Goal: Transaction & Acquisition: Subscribe to service/newsletter

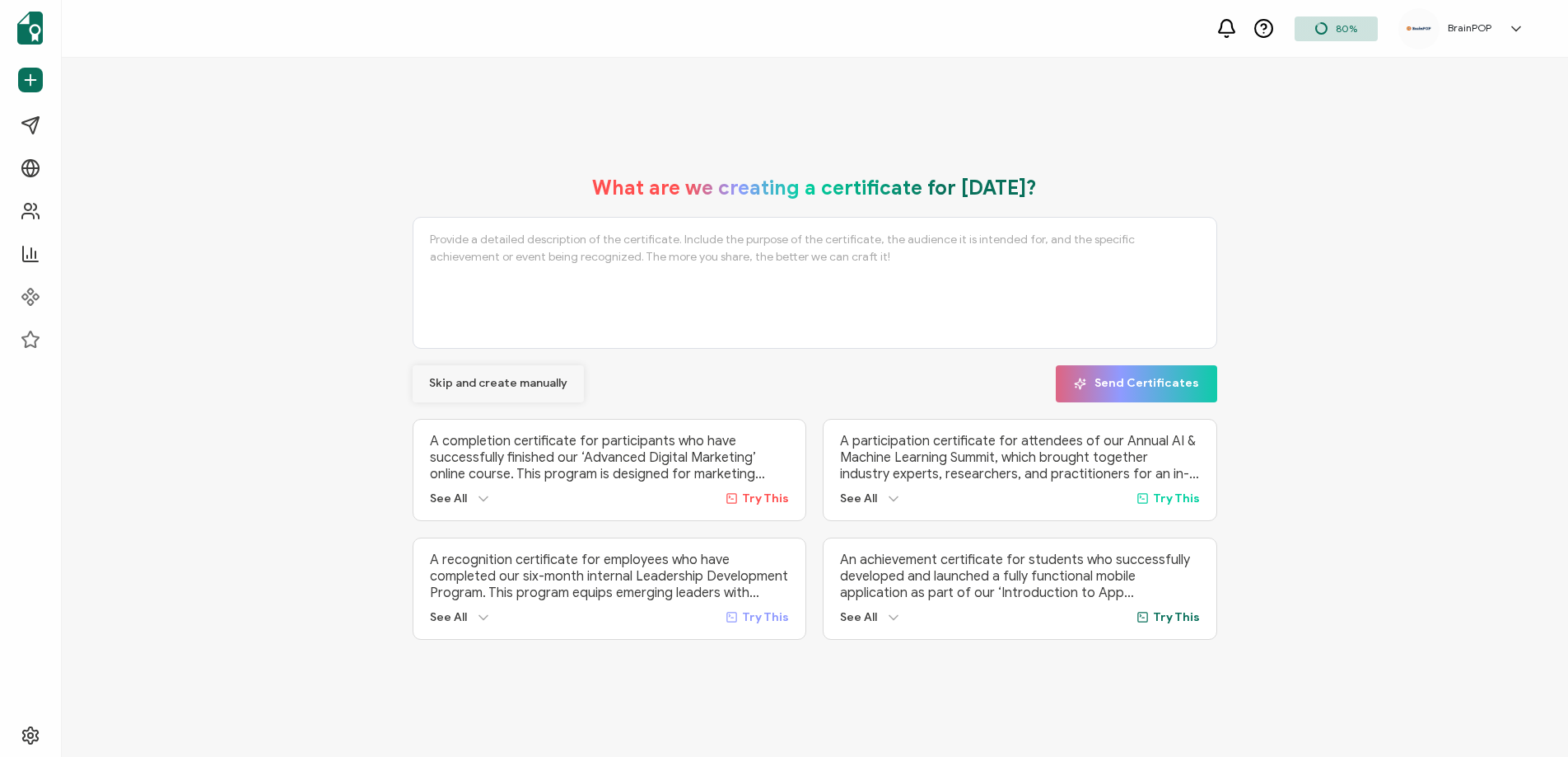
click at [514, 385] on span "Skip and create manually" at bounding box center [498, 383] width 138 height 11
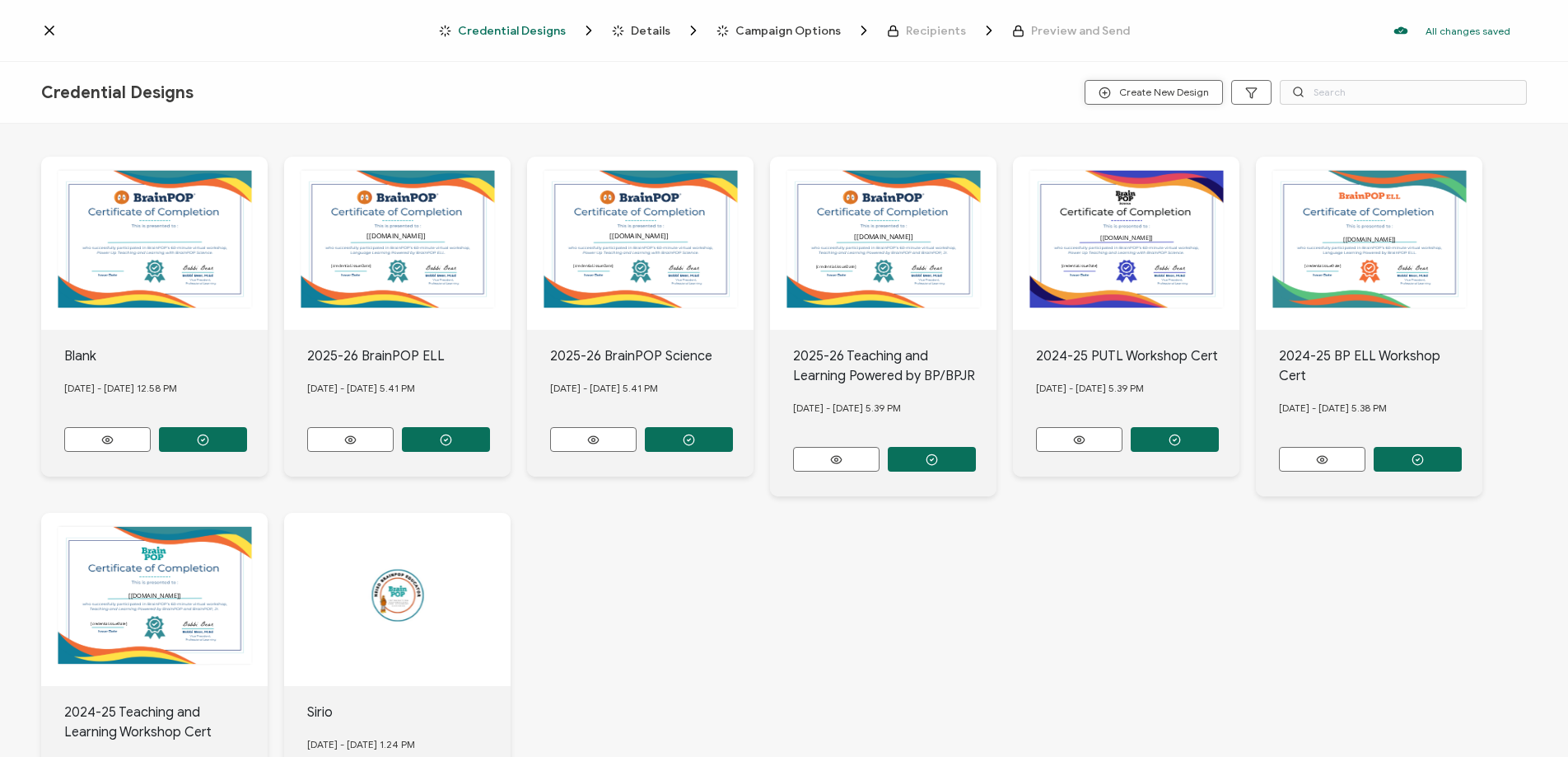
click at [1138, 93] on span "Create New Design" at bounding box center [1154, 92] width 111 height 12
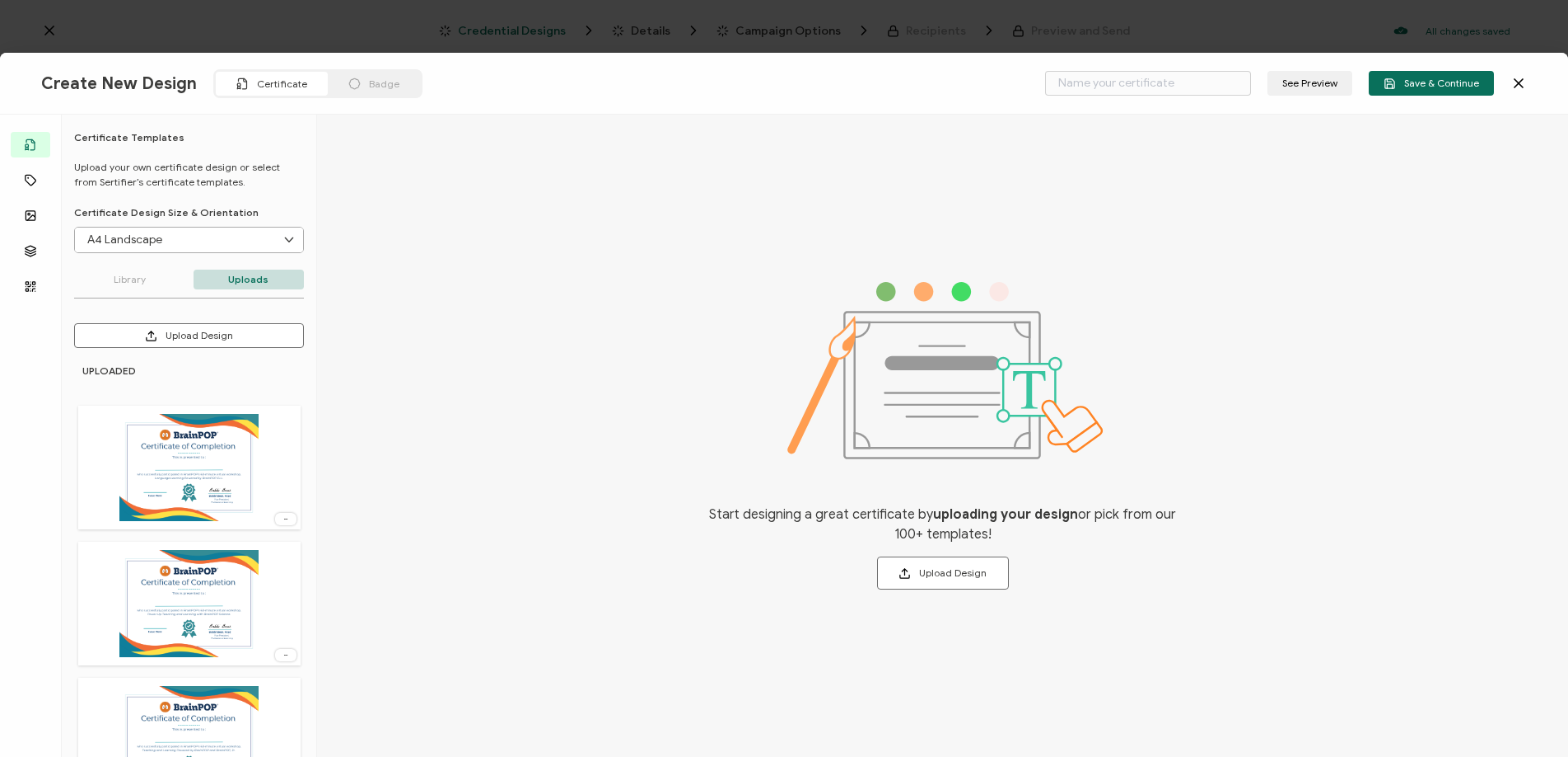
click at [223, 335] on button "Upload Design" at bounding box center [188, 335] width 230 height 25
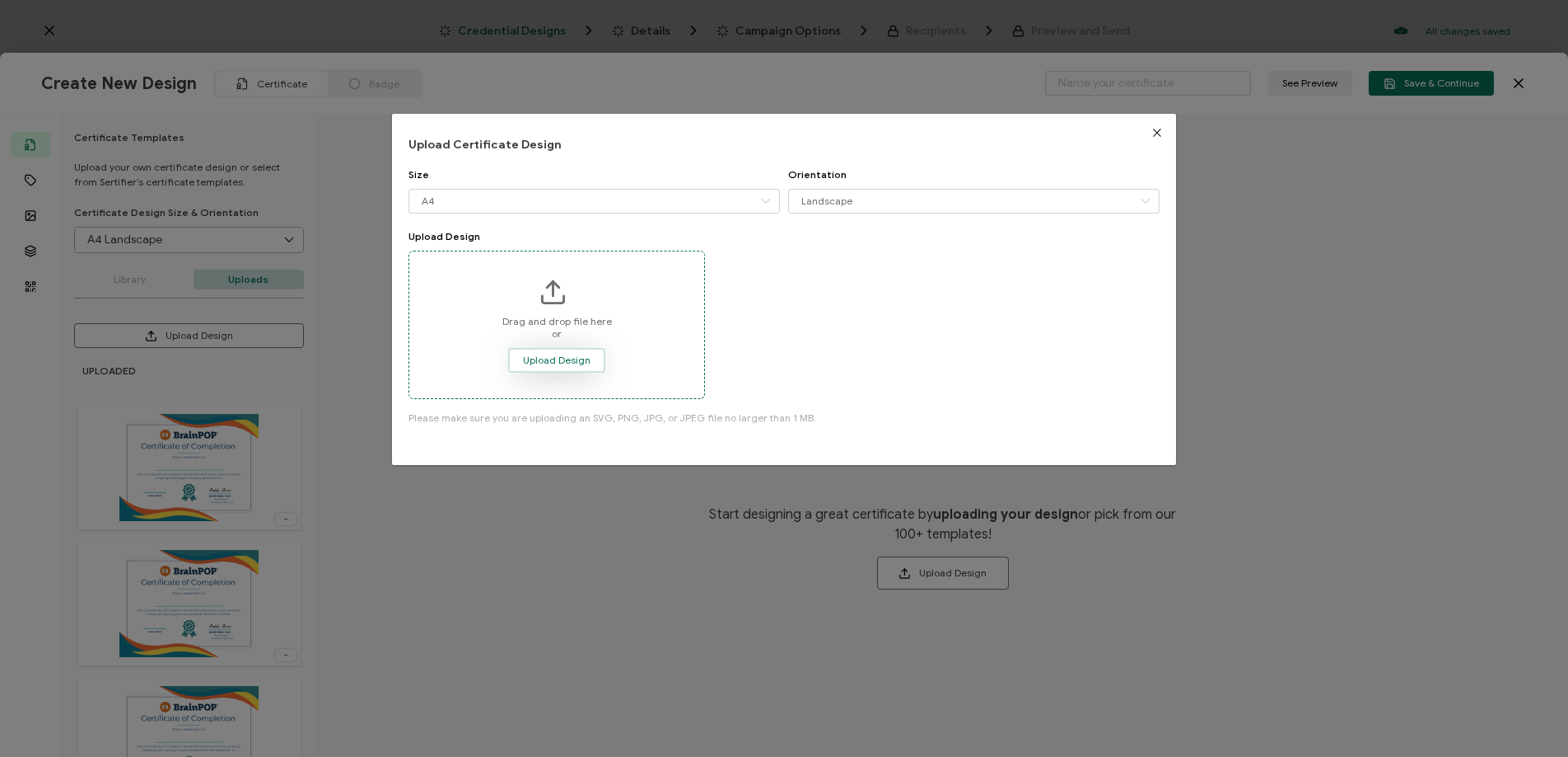
click at [578, 348] on button "Upload Design" at bounding box center [556, 361] width 97 height 25
click at [544, 355] on span "Upload Design" at bounding box center [556, 360] width 67 height 9
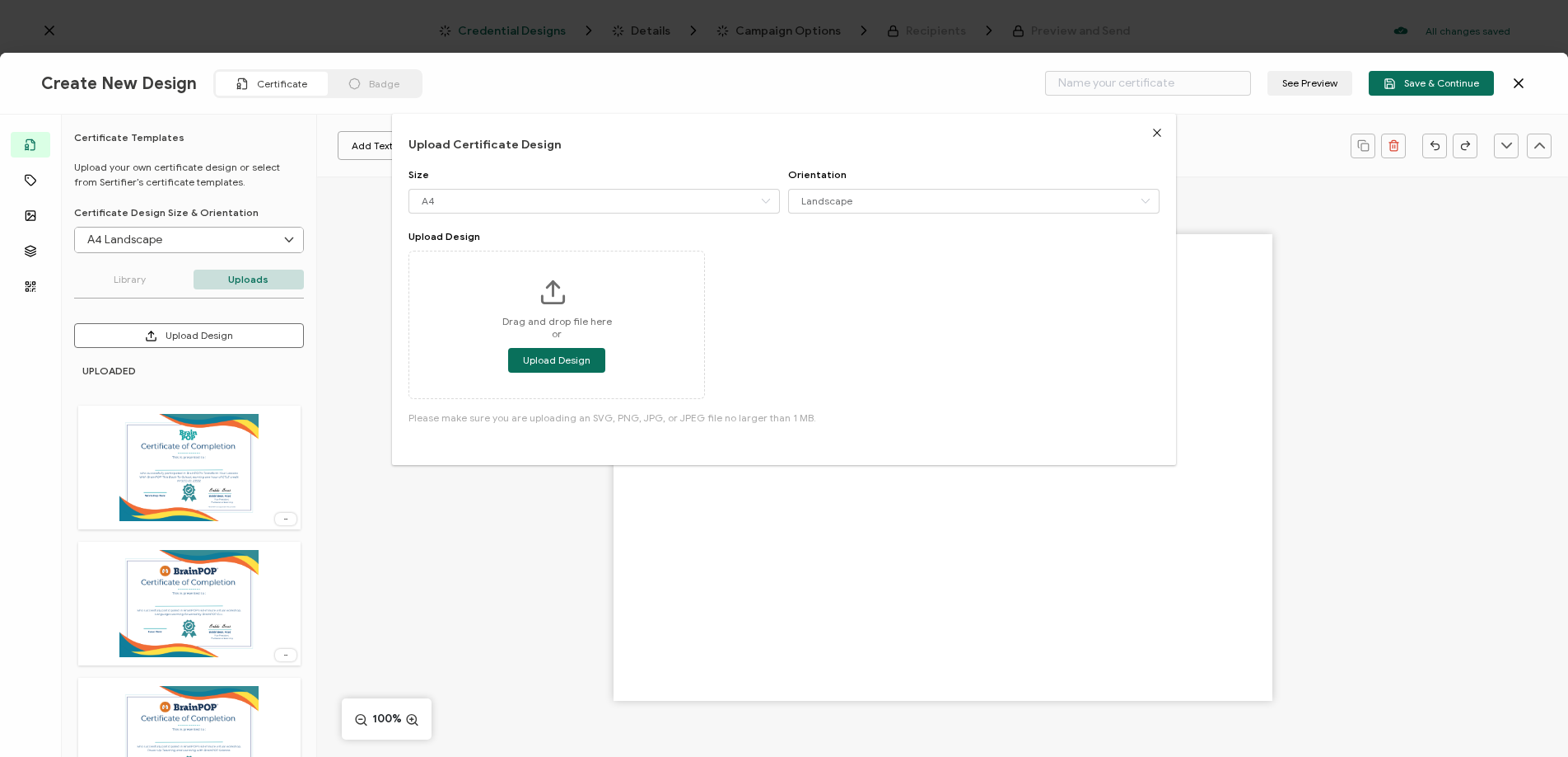
type input "Blank"
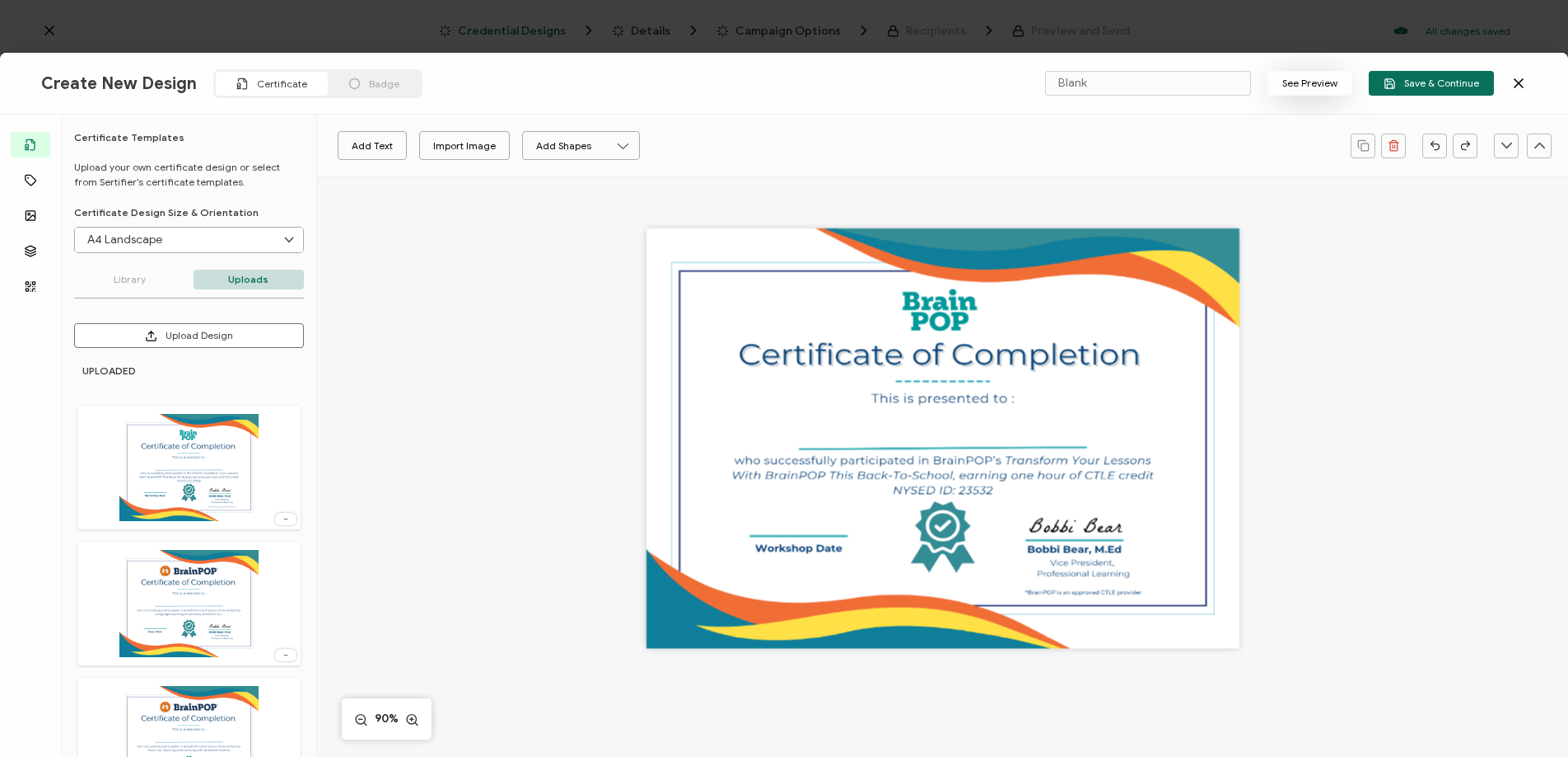
click at [1325, 75] on button "See Preview" at bounding box center [1310, 83] width 85 height 25
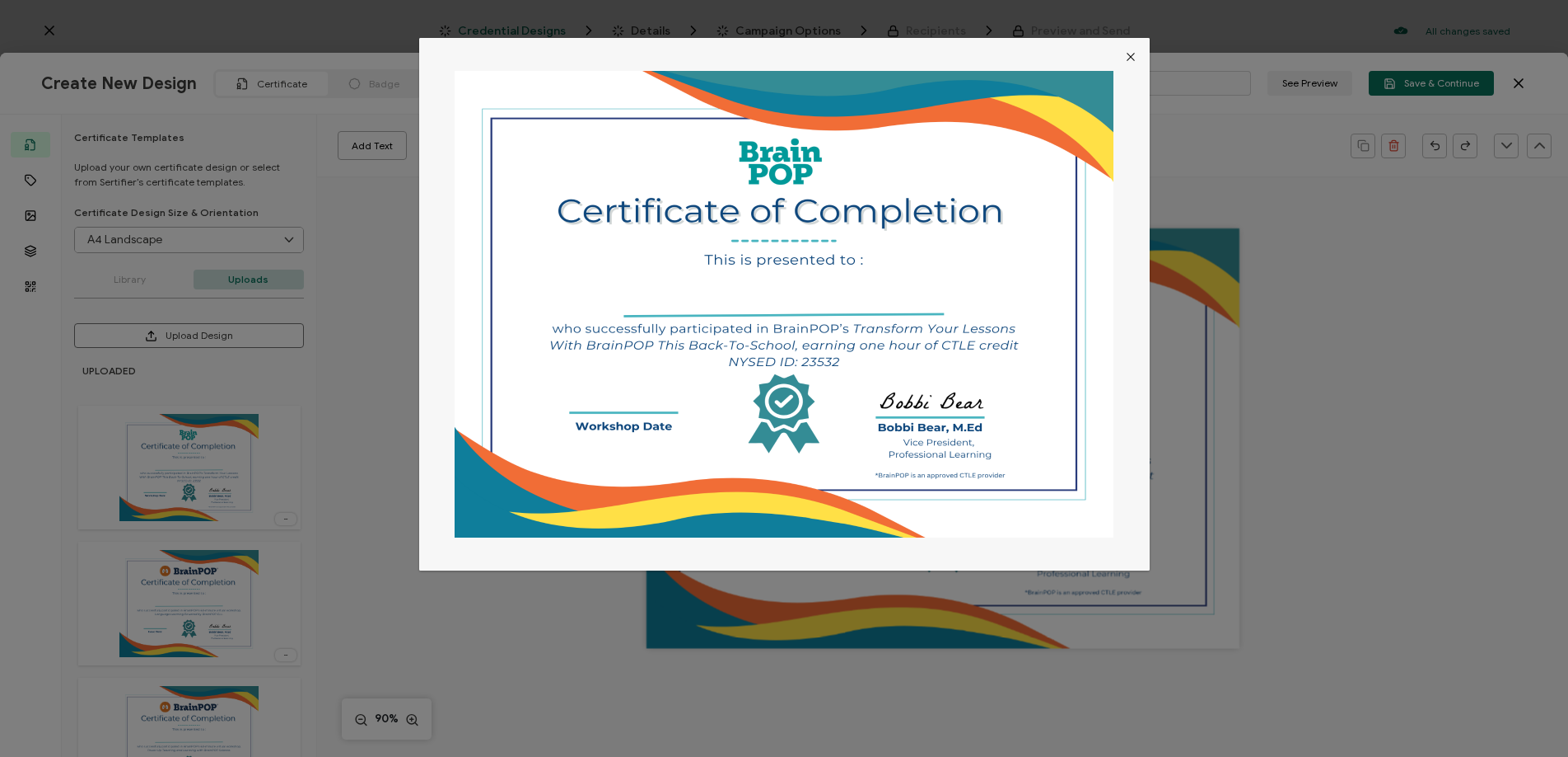
click at [1135, 60] on button "Close" at bounding box center [1131, 57] width 38 height 38
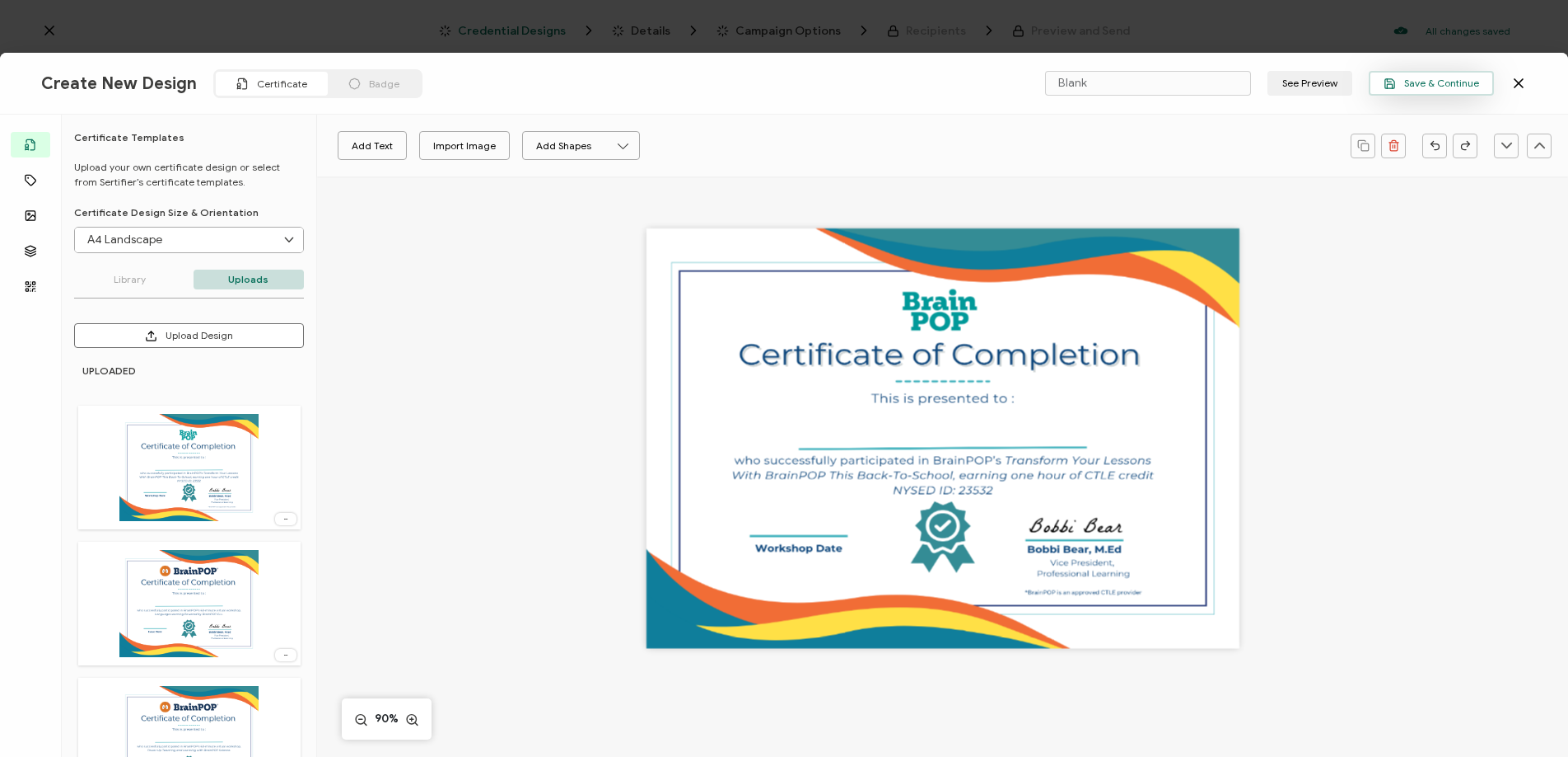
click at [1455, 88] on span "Save & Continue" at bounding box center [1431, 83] width 96 height 12
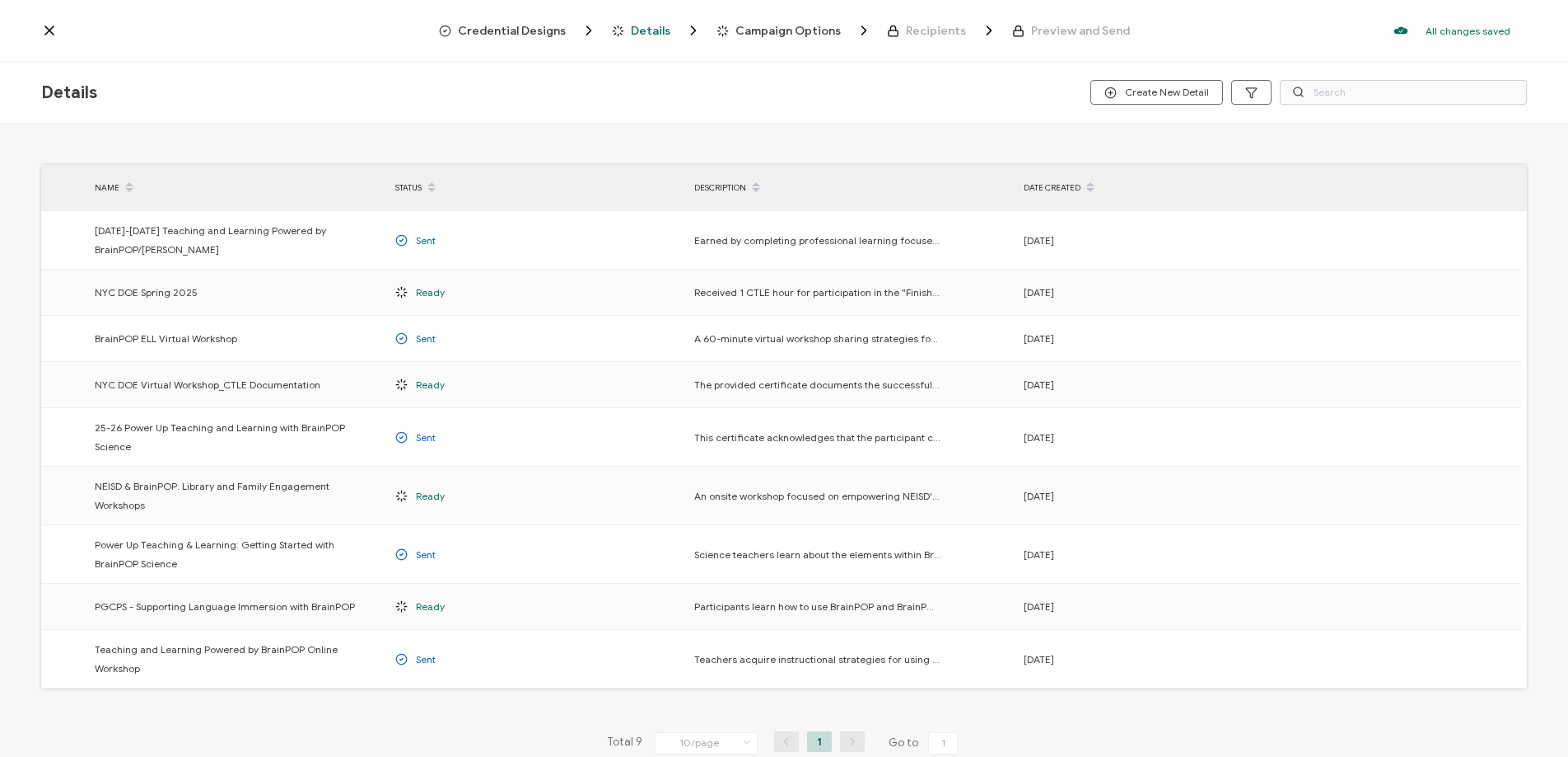
click at [51, 26] on icon at bounding box center [49, 30] width 16 height 16
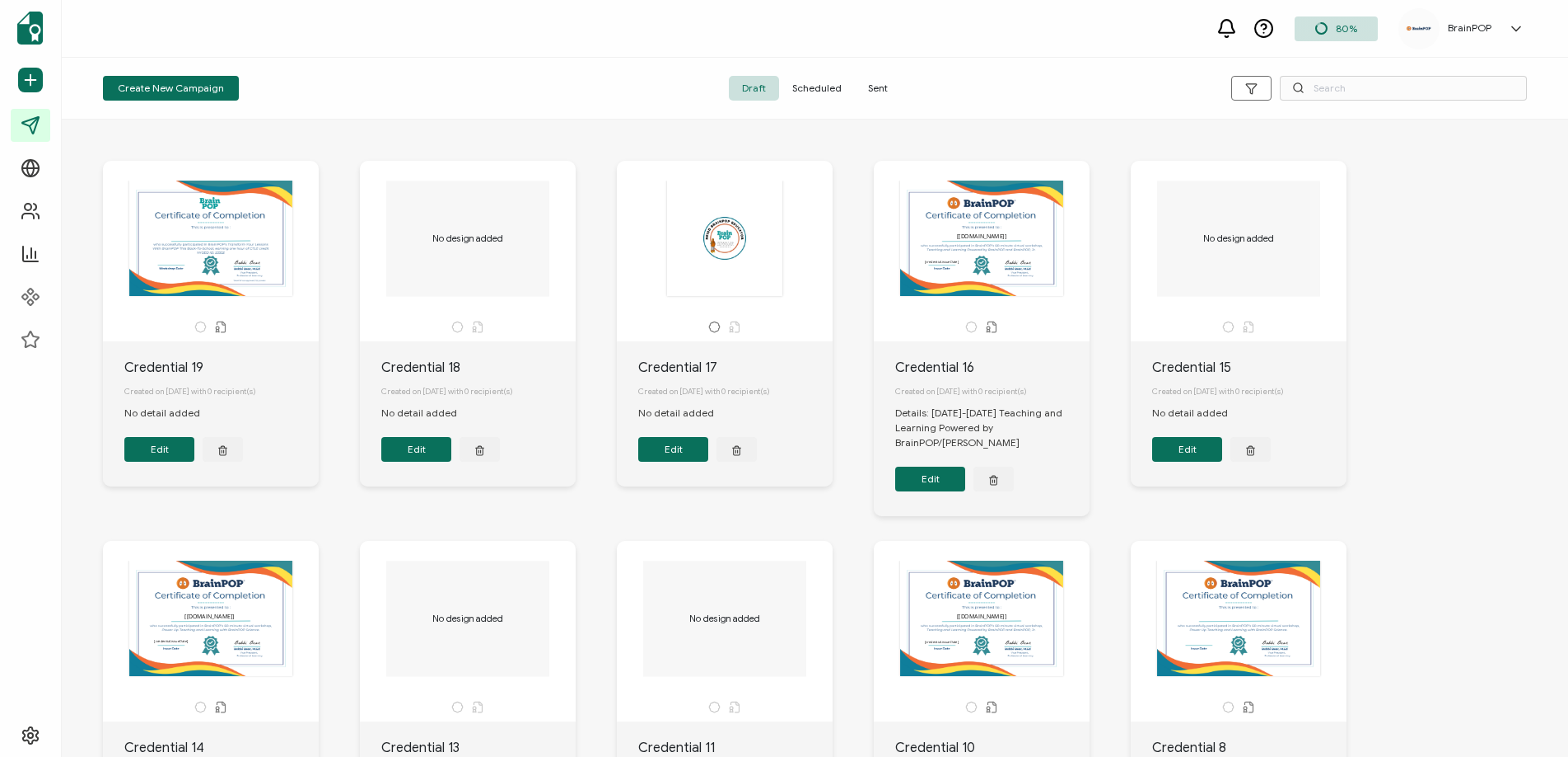
click at [923, 272] on div "The recipient’s full name, which will be automatically filled based on the info…" at bounding box center [982, 238] width 173 height 115
click at [934, 482] on button "Edit" at bounding box center [931, 479] width 70 height 25
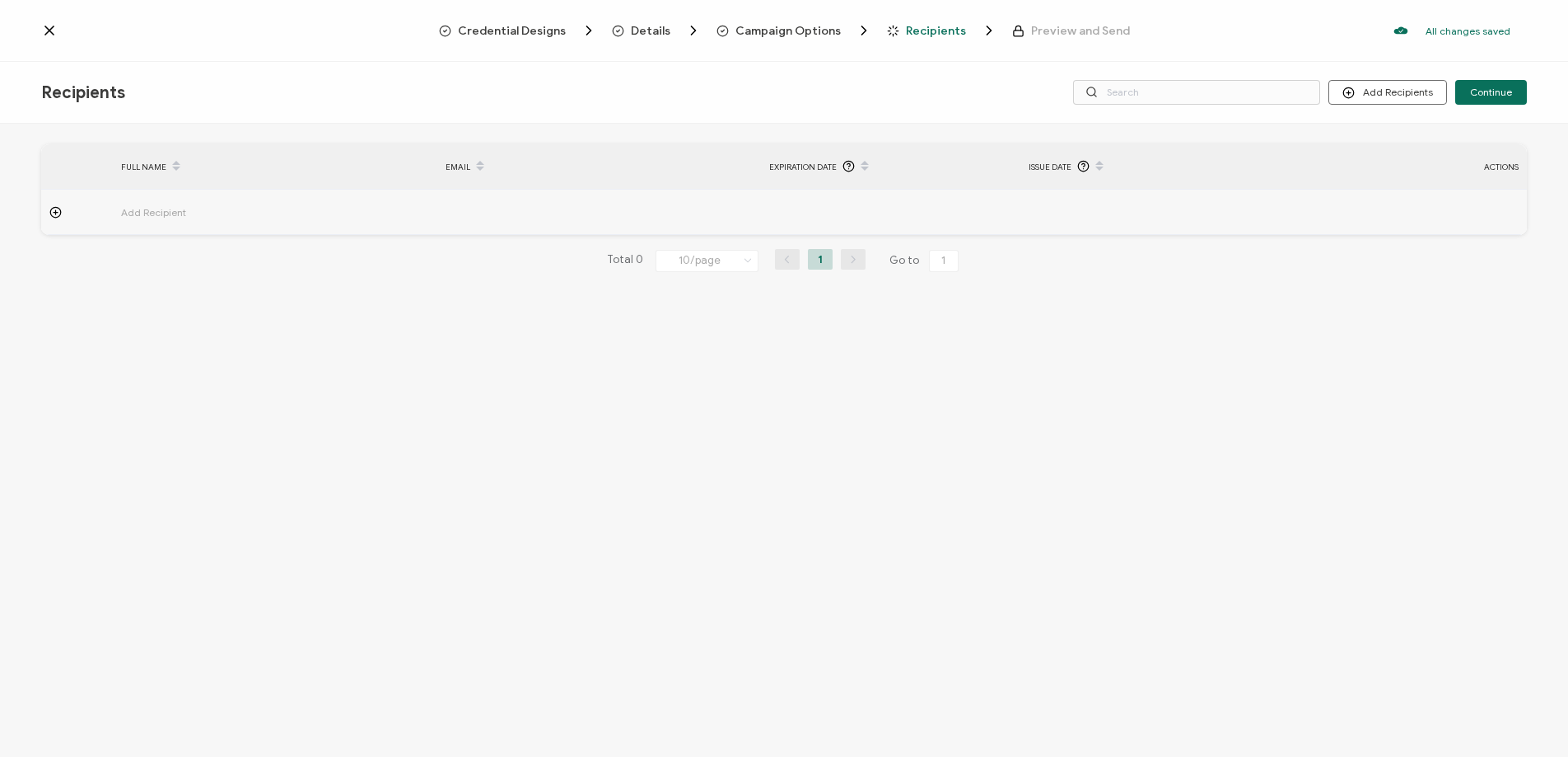
click at [548, 26] on span "Credential Designs" at bounding box center [512, 30] width 108 height 12
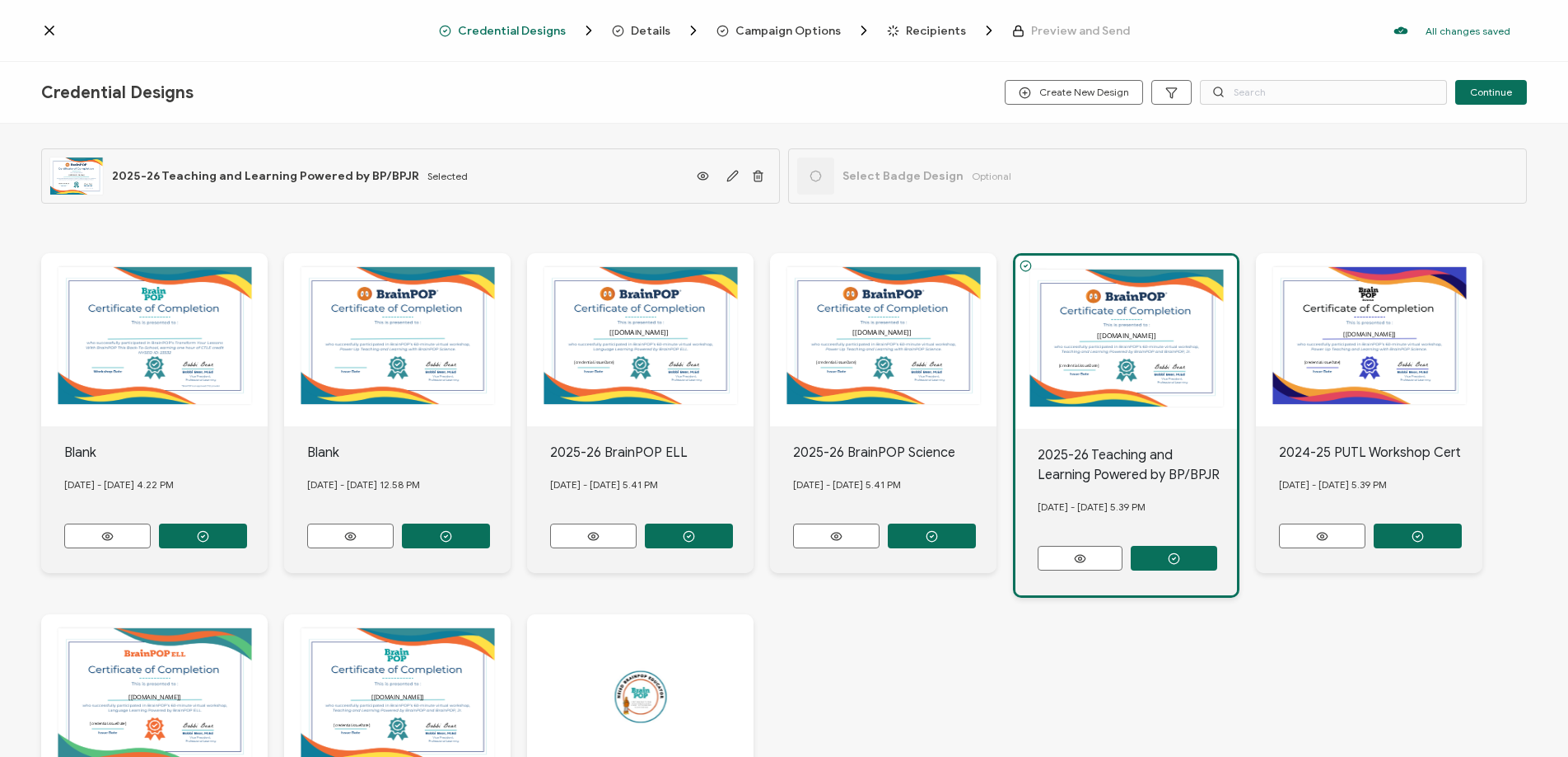
click at [50, 32] on icon at bounding box center [49, 30] width 9 height 9
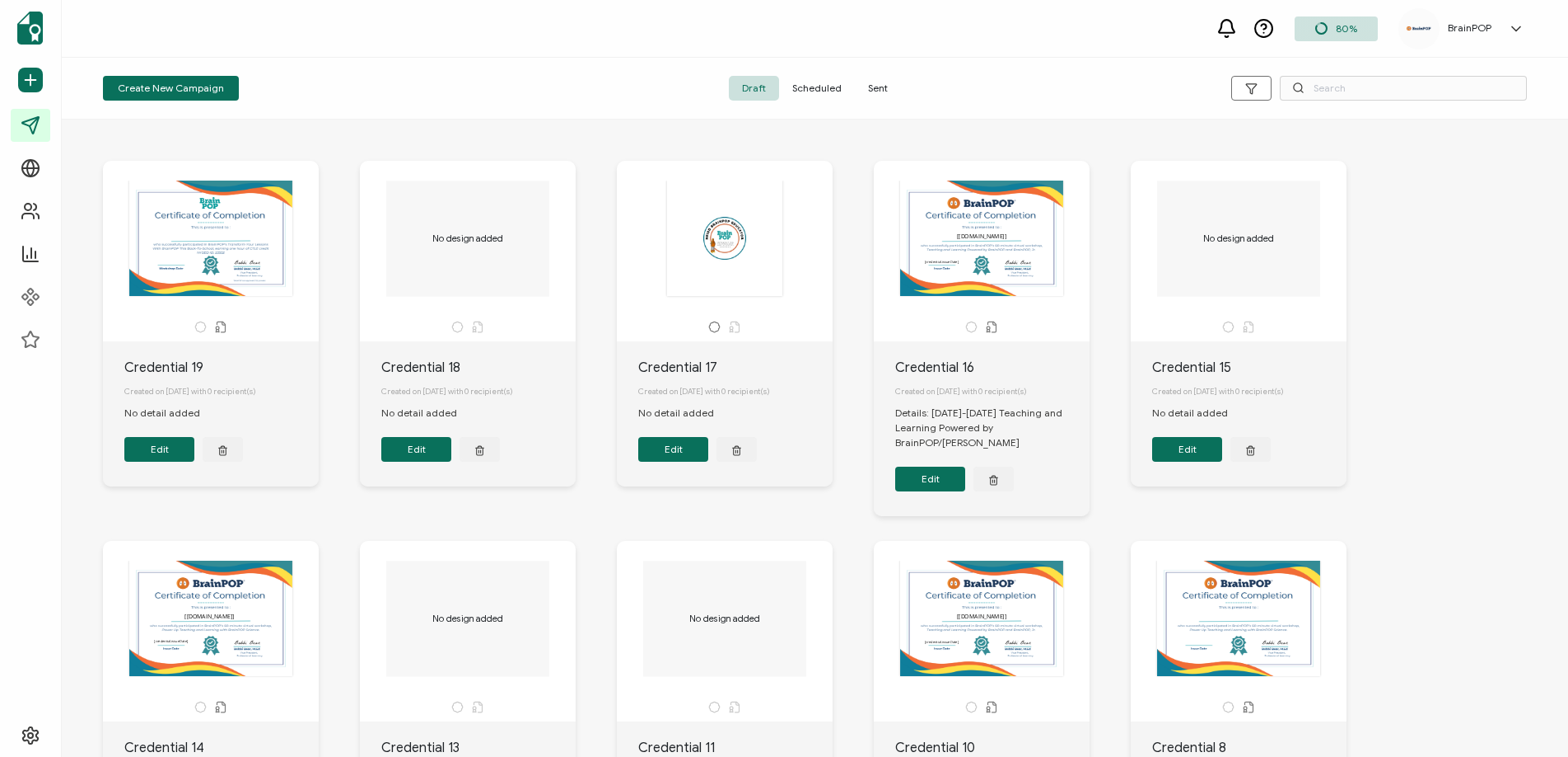
click at [867, 93] on span "Sent" at bounding box center [878, 88] width 46 height 25
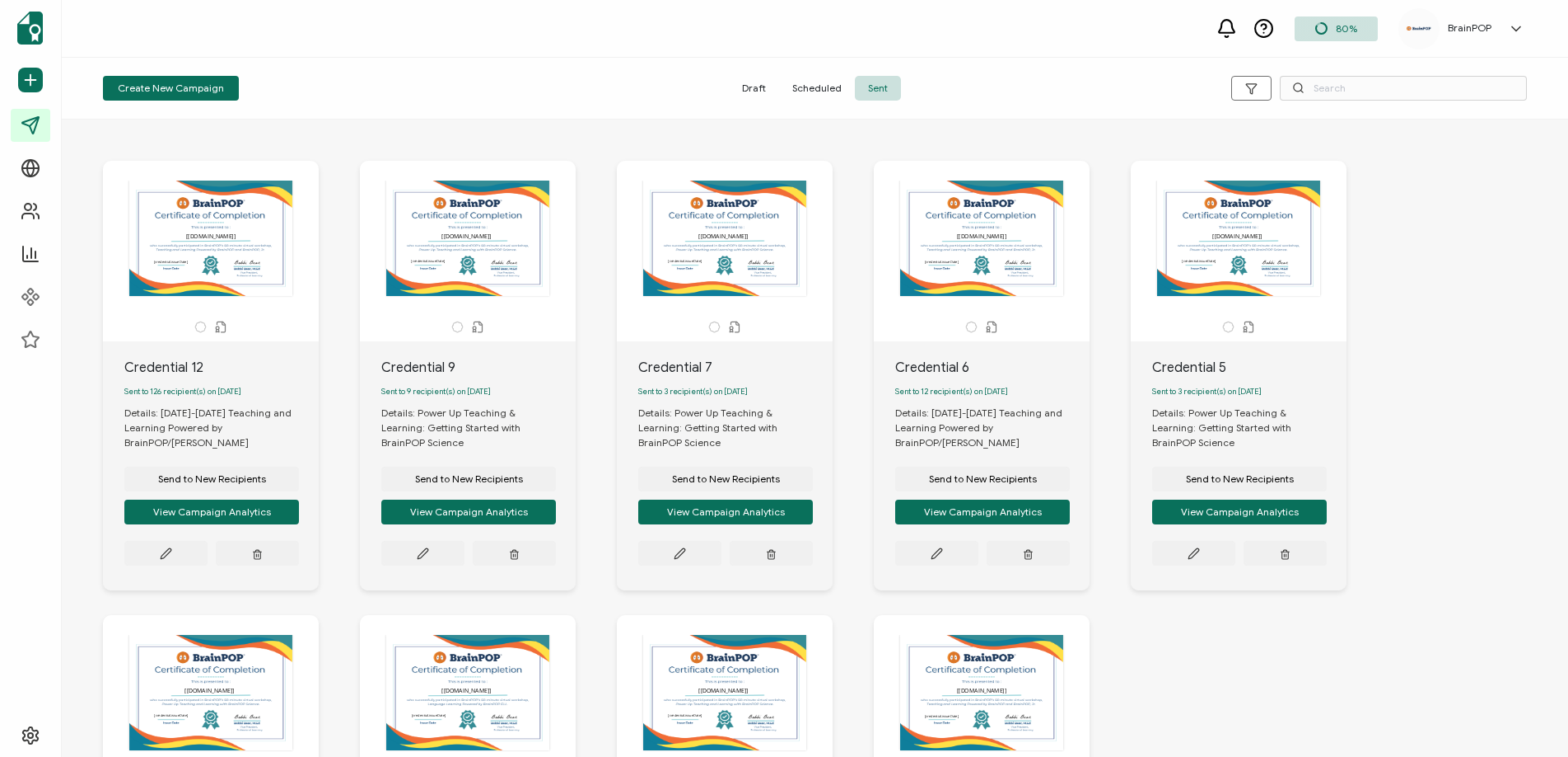
click at [985, 231] on div "The recipient’s full name, which will be automatically filled based on the info…" at bounding box center [982, 238] width 173 height 115
click at [699, 204] on div "The recipient’s full name, which will be automatically filled based on the info…" at bounding box center [724, 238] width 173 height 115
click at [698, 467] on button "Send to New Recipients" at bounding box center [725, 479] width 175 height 25
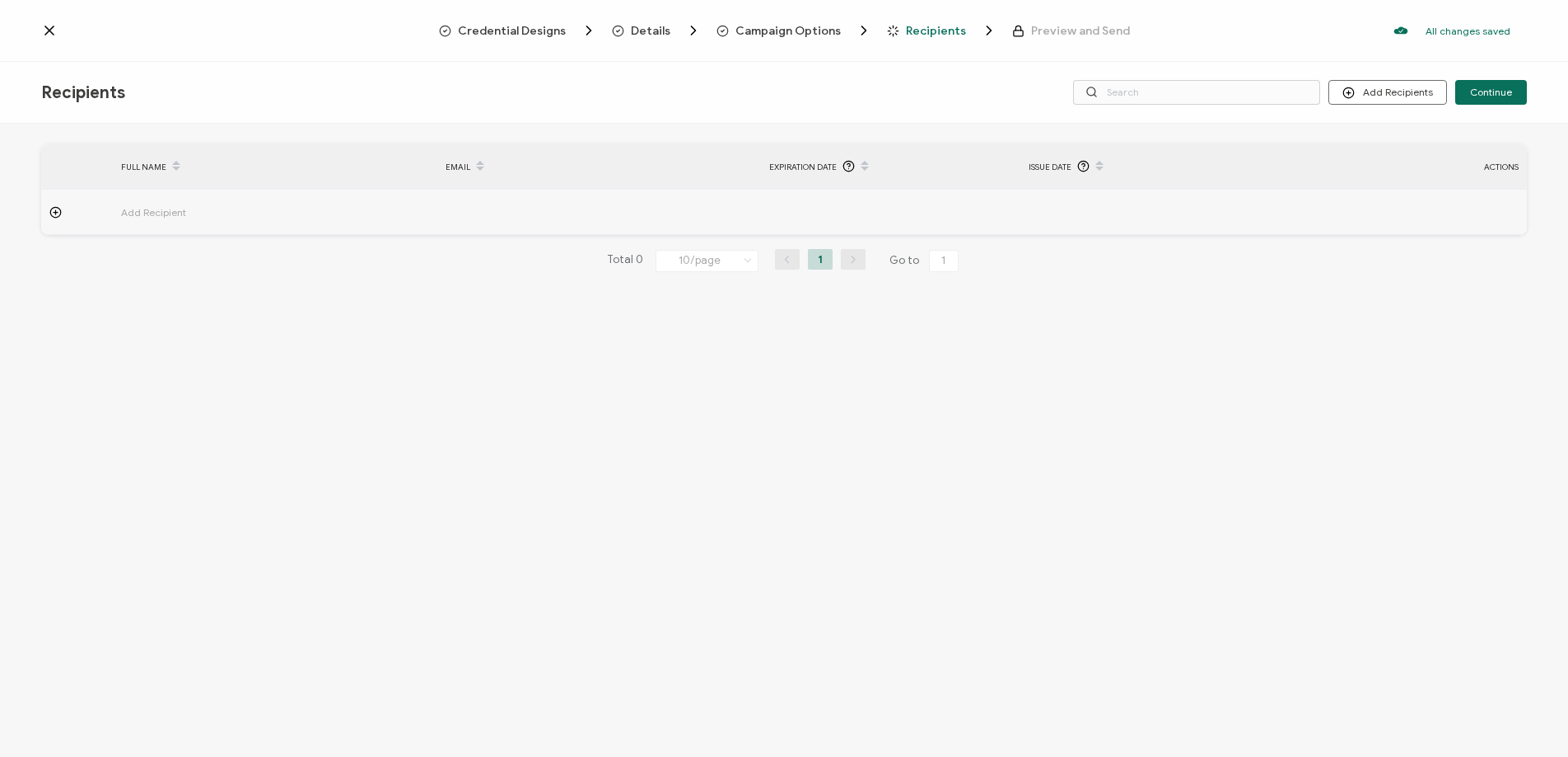
click at [654, 30] on span "Details" at bounding box center [651, 30] width 40 height 12
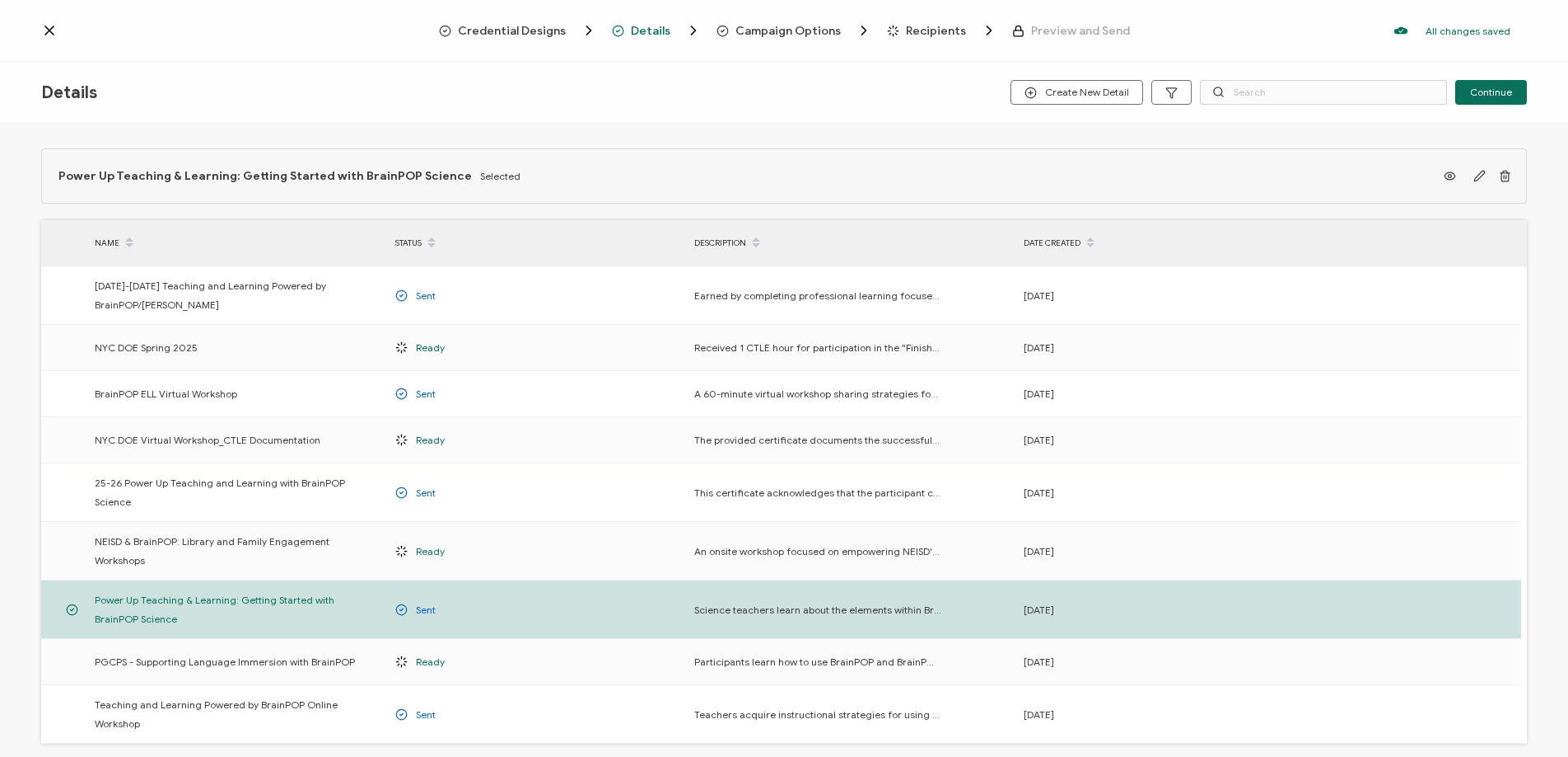
click at [538, 25] on span "Credential Designs" at bounding box center [512, 30] width 108 height 12
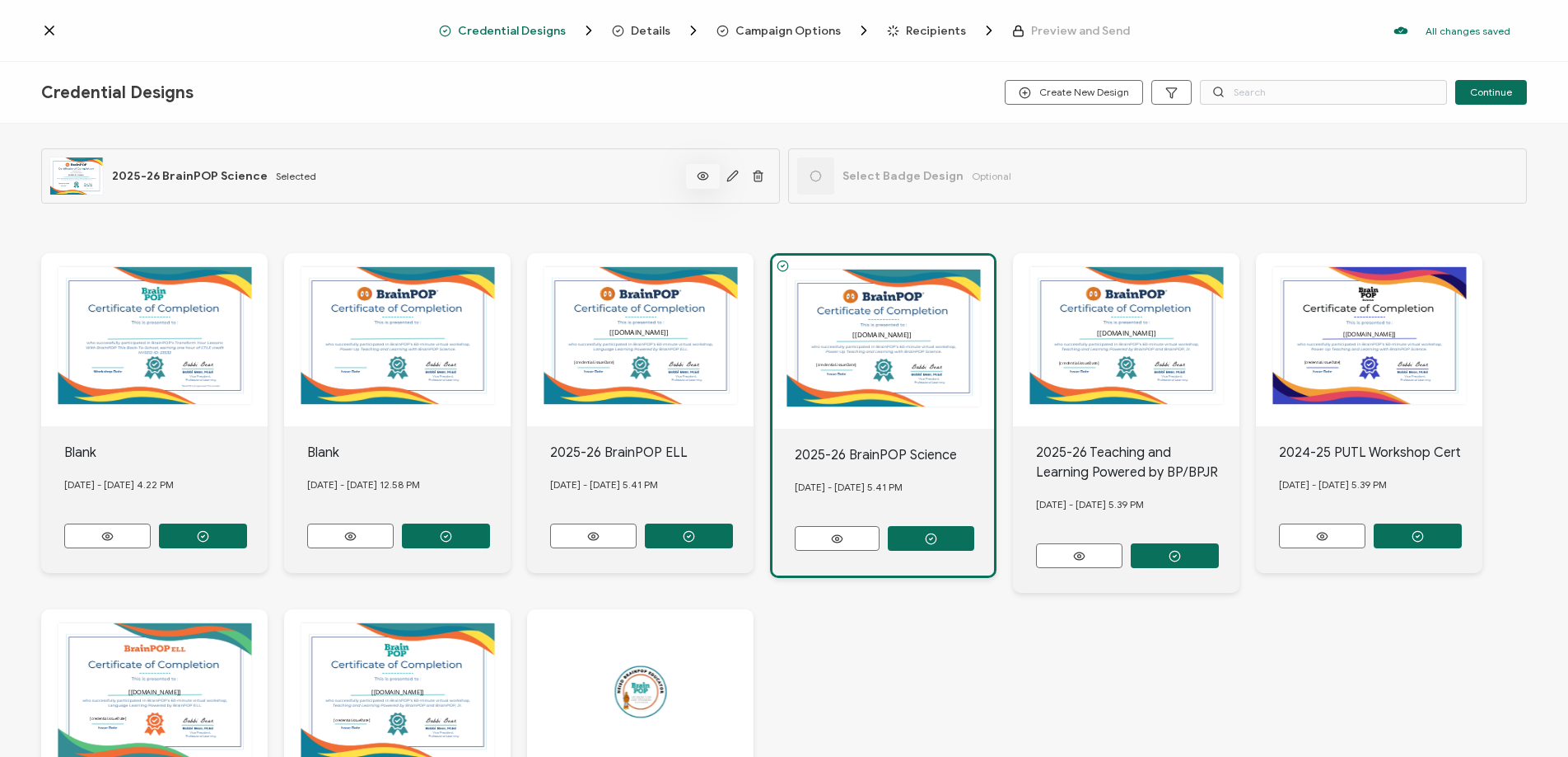
click at [704, 178] on icon at bounding box center [703, 176] width 10 height 8
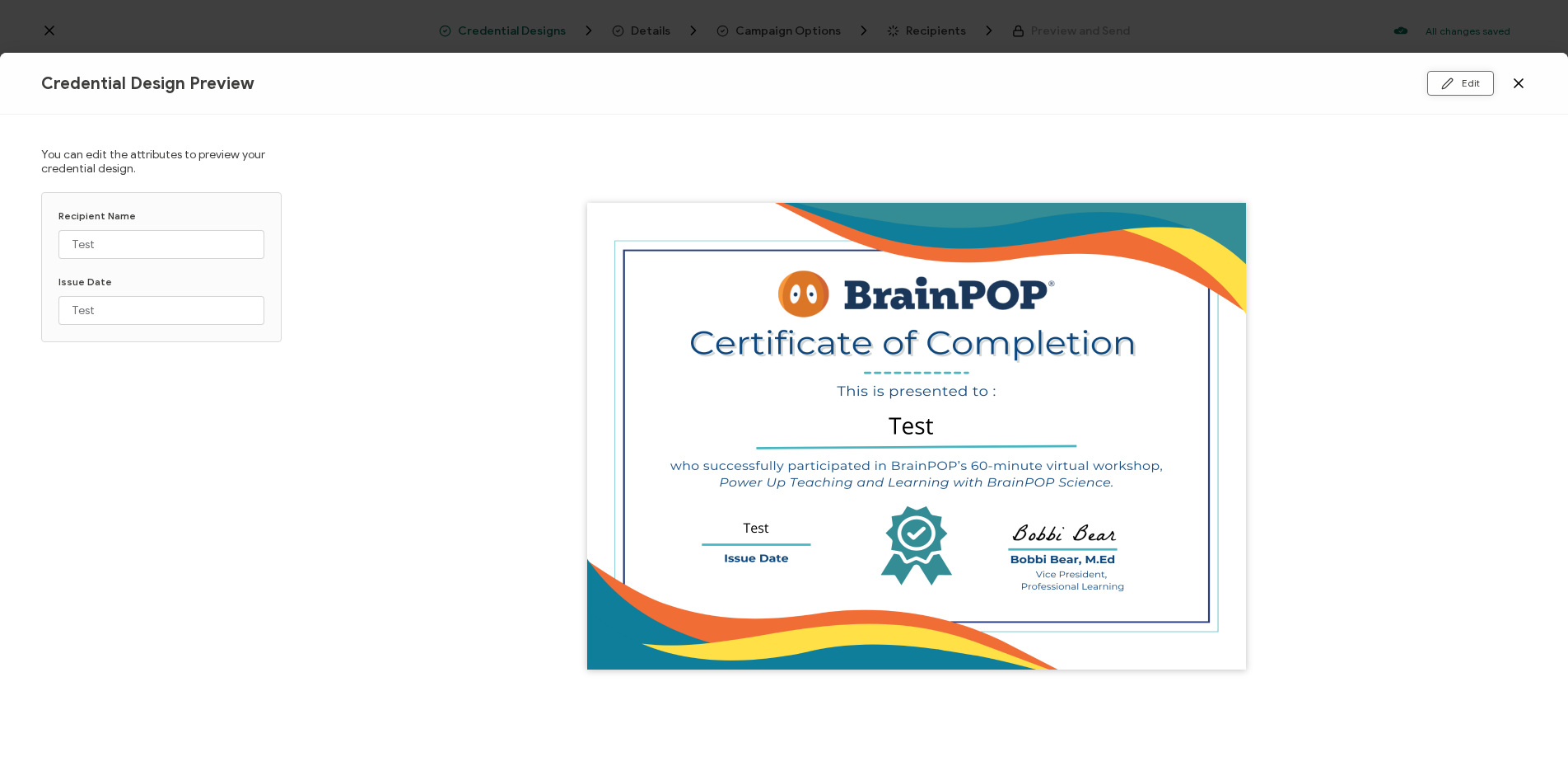
click at [1445, 93] on button "Edit" at bounding box center [1460, 83] width 67 height 25
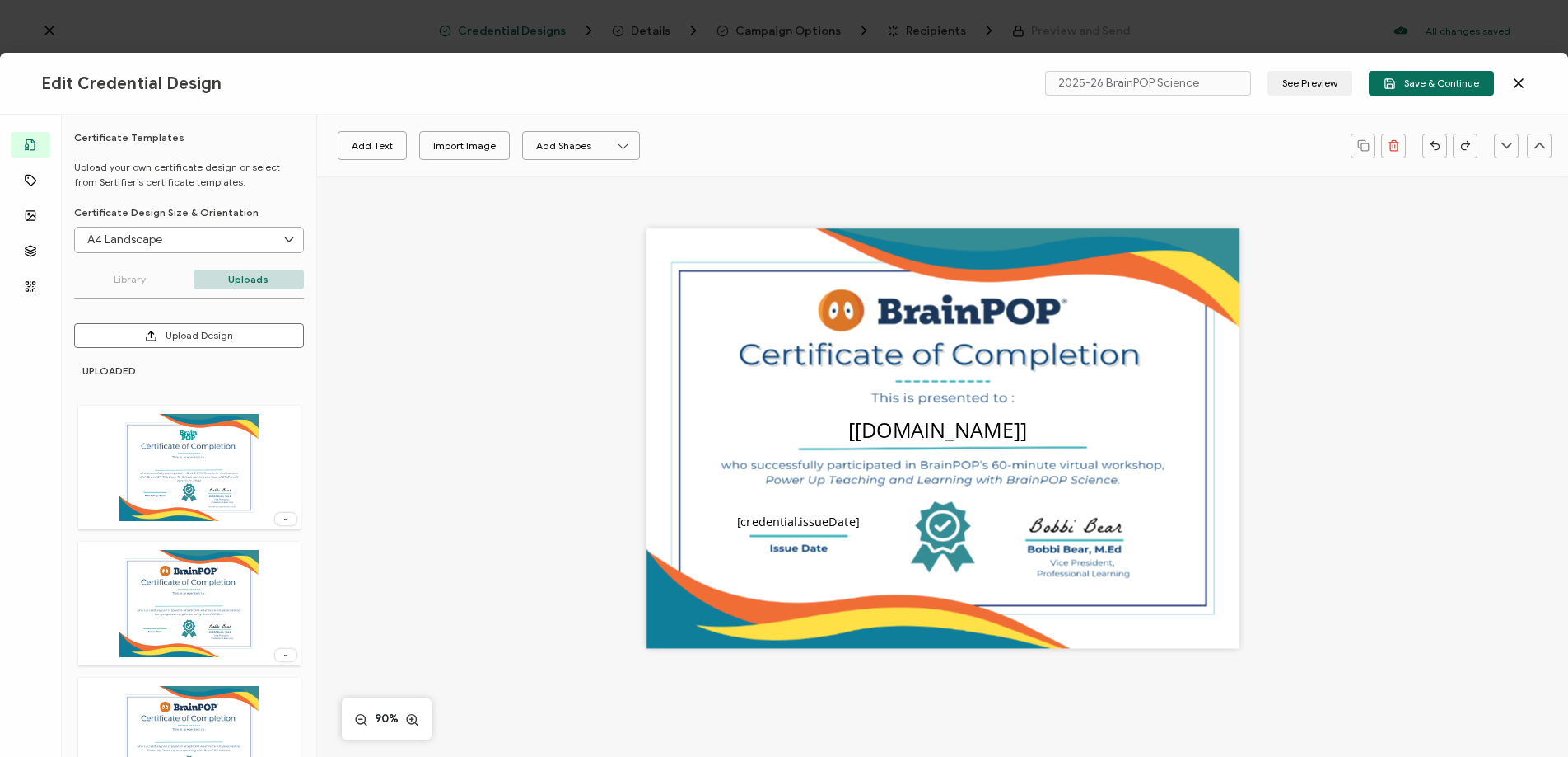
click at [1513, 86] on icon at bounding box center [1518, 82] width 16 height 16
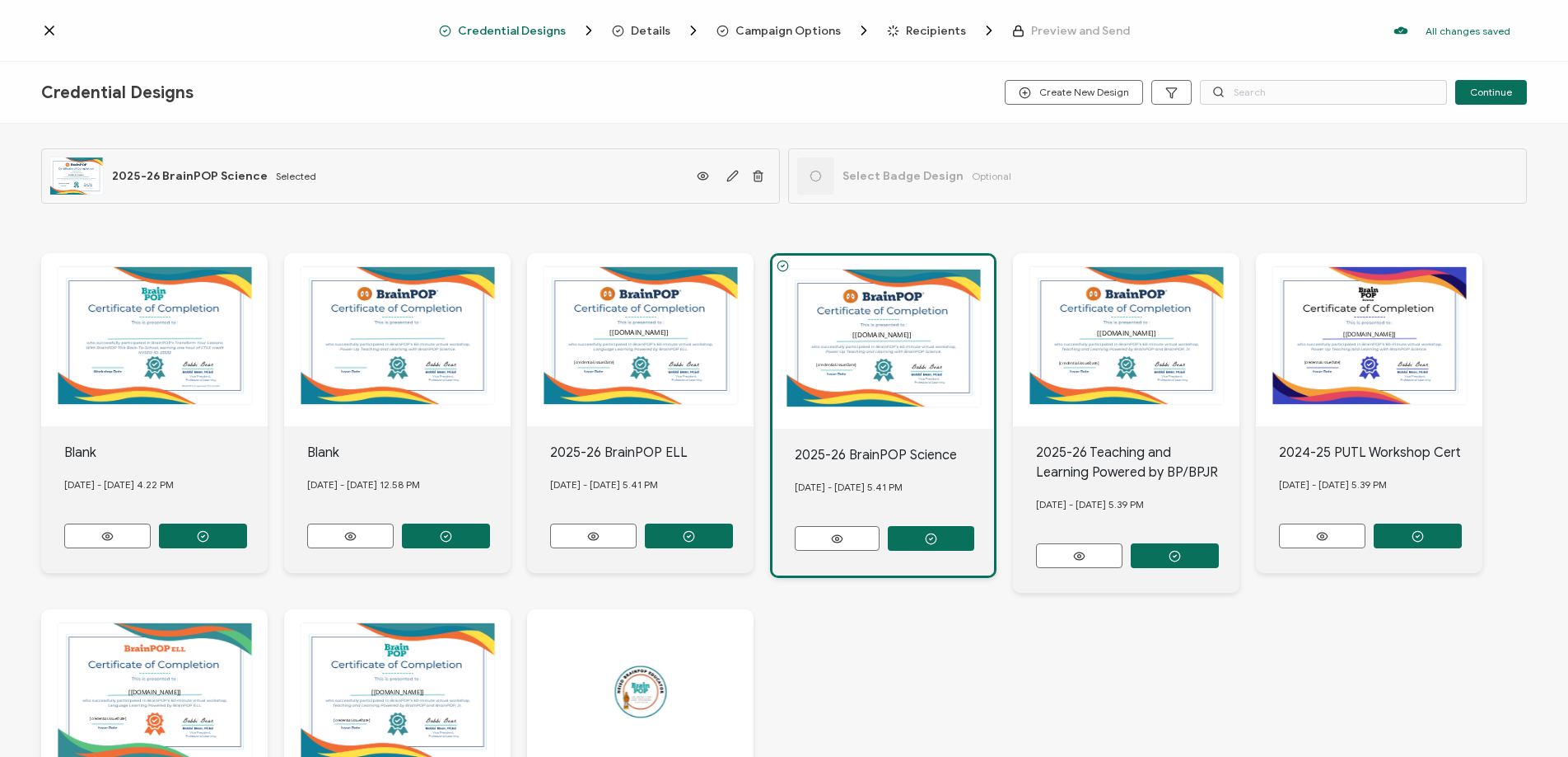
click at [52, 31] on icon at bounding box center [49, 30] width 16 height 16
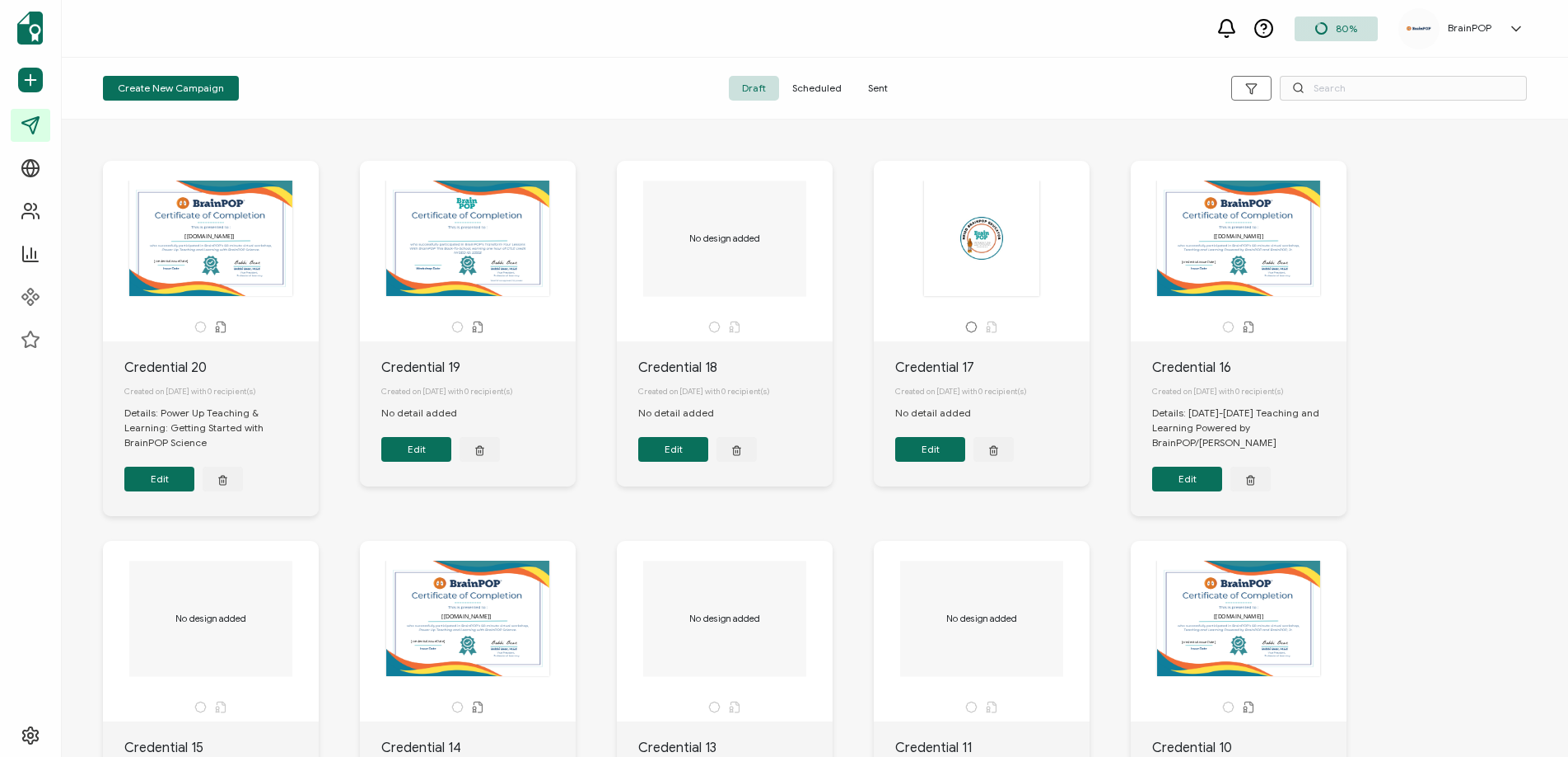
click at [871, 82] on span "Sent" at bounding box center [878, 88] width 46 height 25
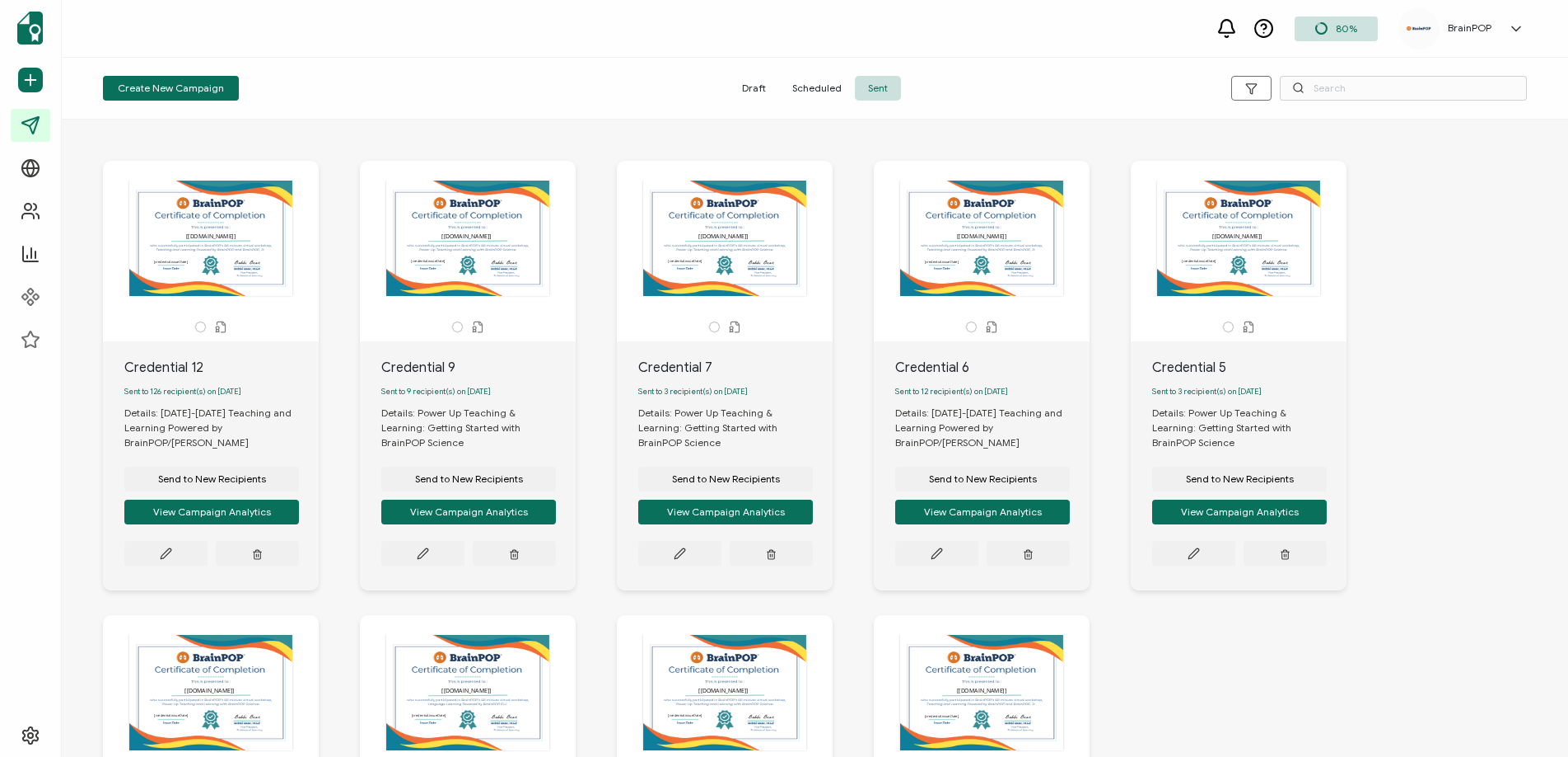
click at [960, 484] on span "Send to New Recipients" at bounding box center [983, 479] width 108 height 9
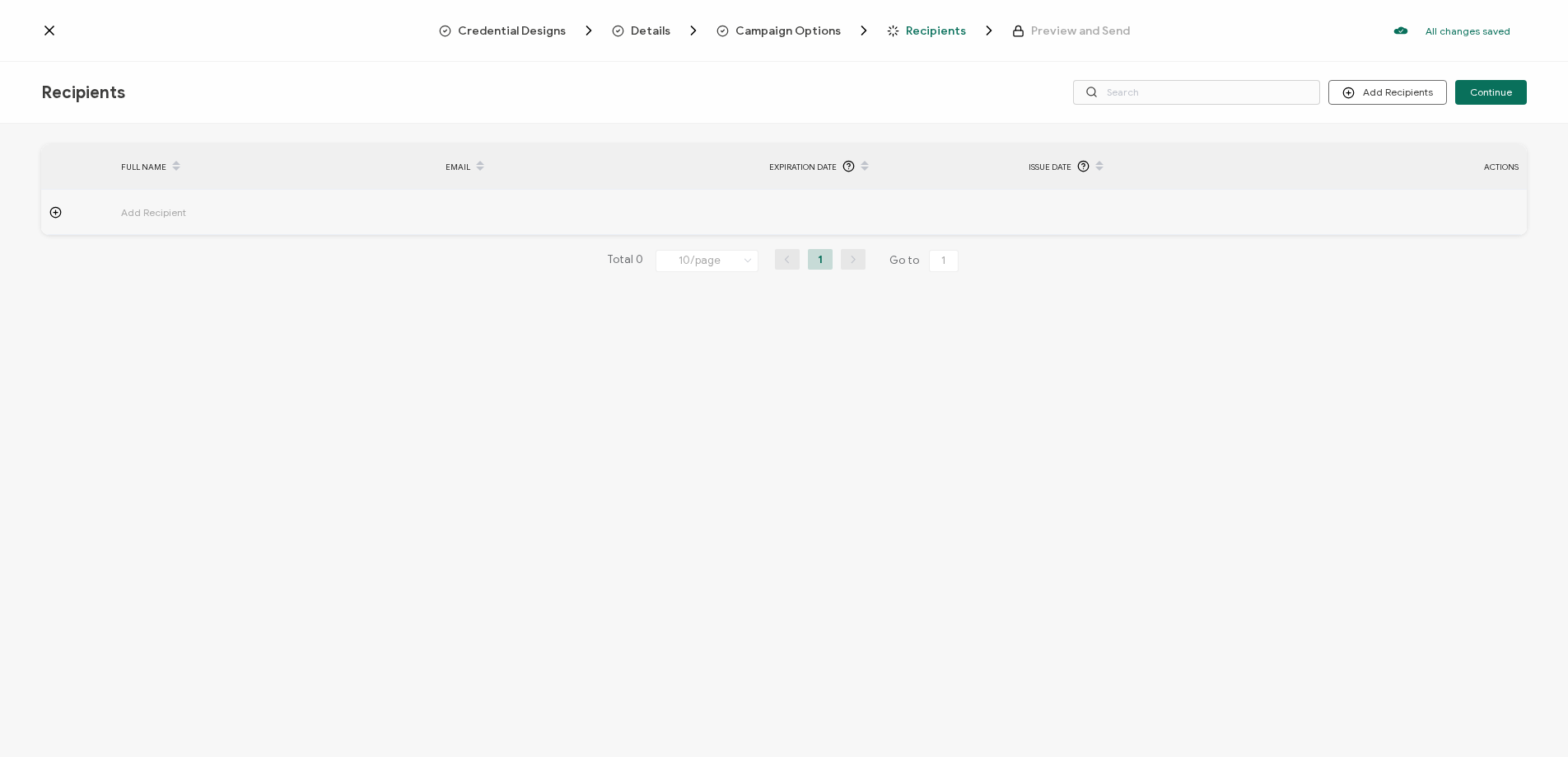
click at [47, 28] on icon at bounding box center [49, 30] width 9 height 9
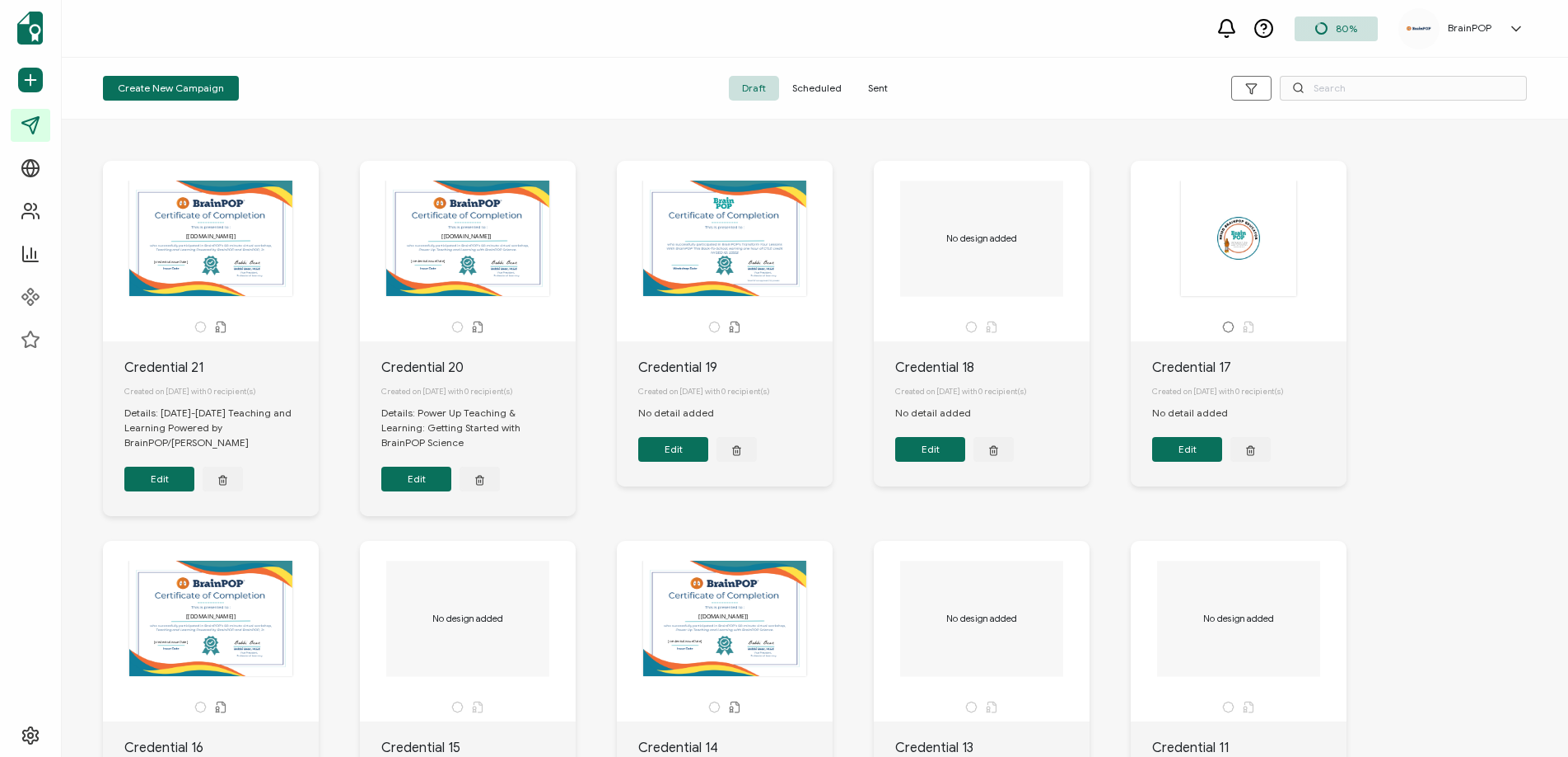
click at [746, 266] on div at bounding box center [724, 238] width 173 height 115
click at [697, 367] on div "Credential 19" at bounding box center [736, 367] width 195 height 20
click at [668, 459] on button "Edit" at bounding box center [673, 449] width 70 height 25
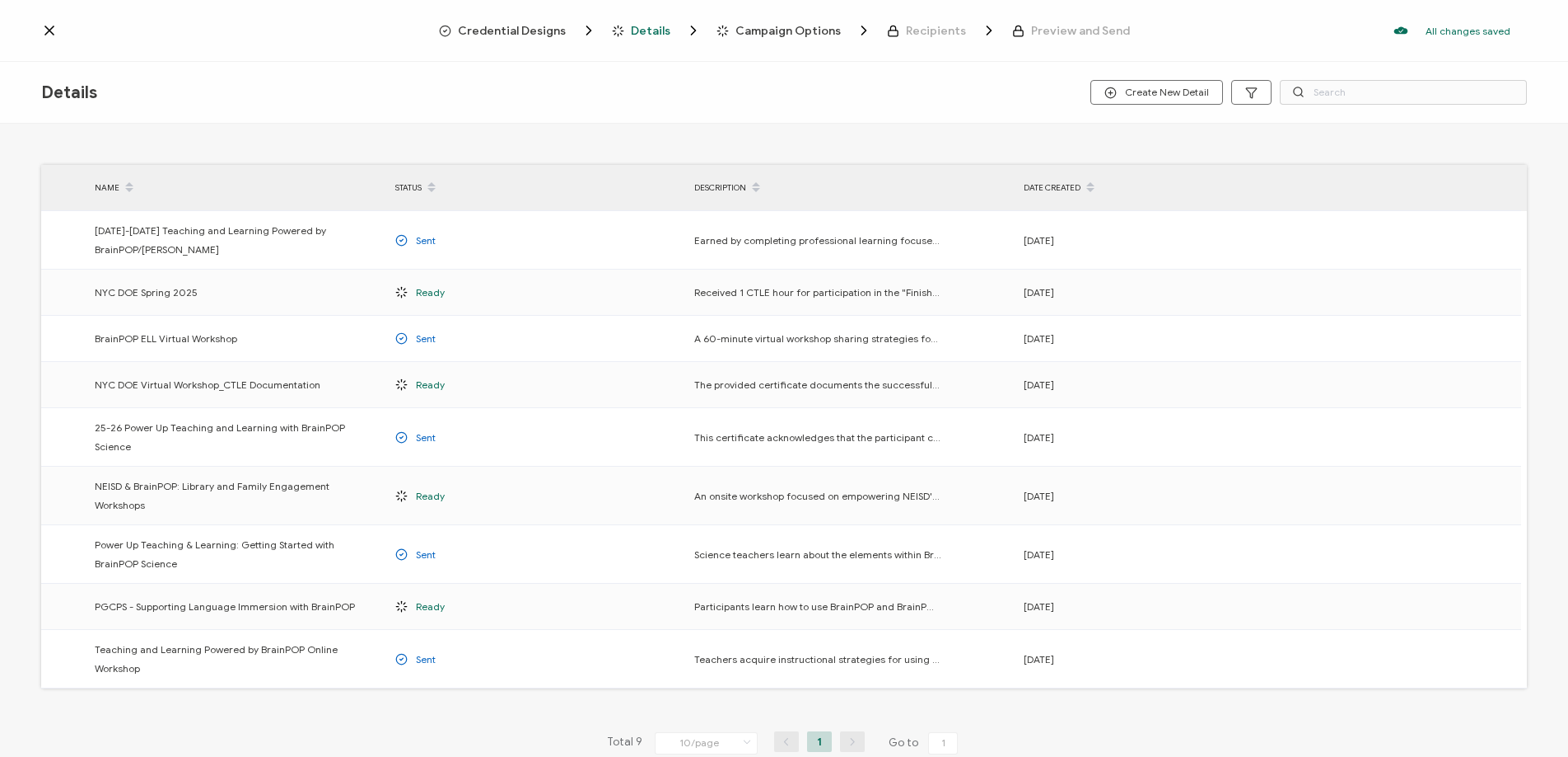
click at [53, 39] on div "Credential Designs Details Campaign Options Recipients Preview and Send All cha…" at bounding box center [784, 30] width 1568 height 62
click at [50, 34] on icon at bounding box center [49, 30] width 16 height 16
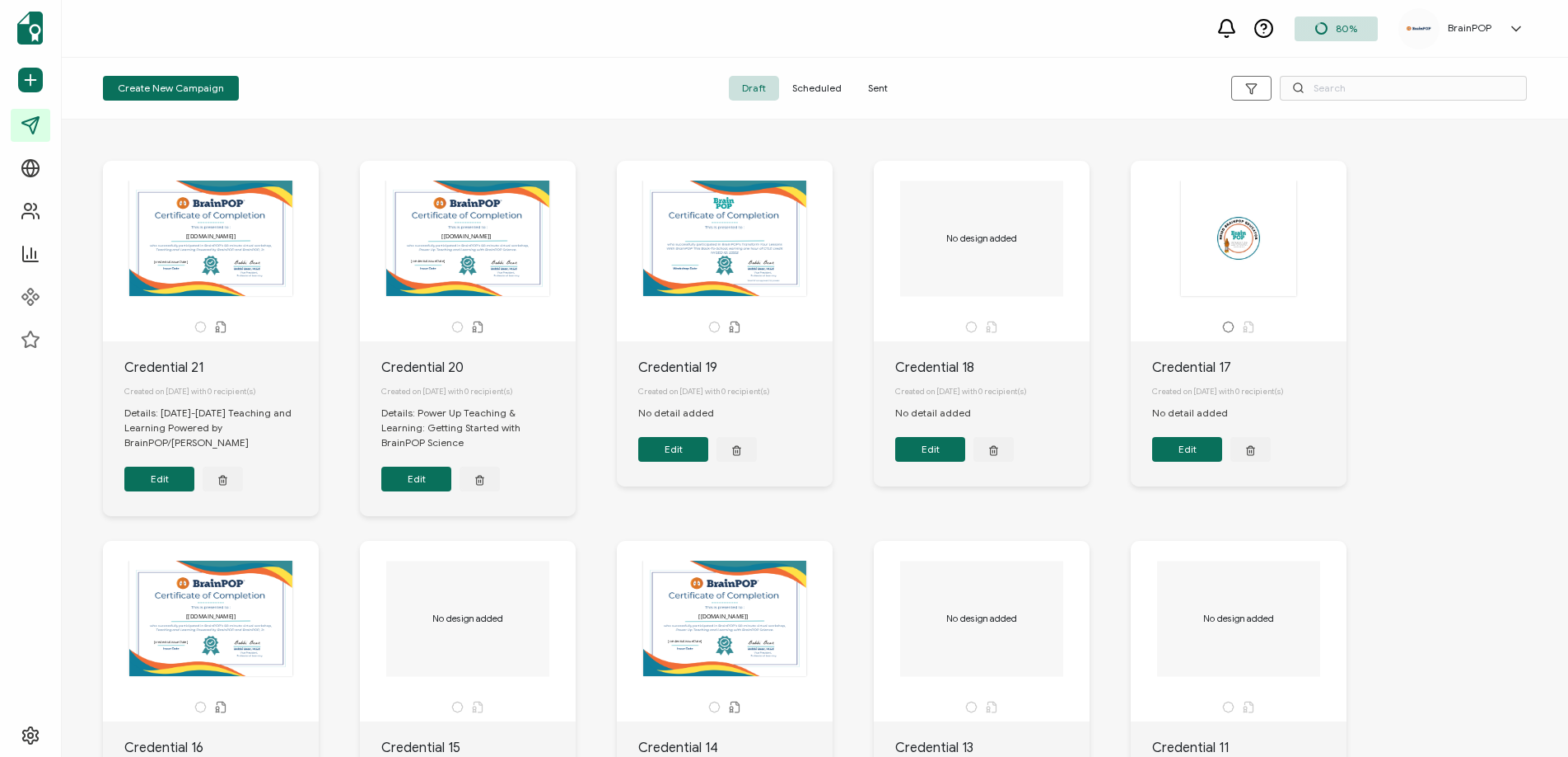
click at [822, 90] on span "Scheduled" at bounding box center [817, 88] width 76 height 25
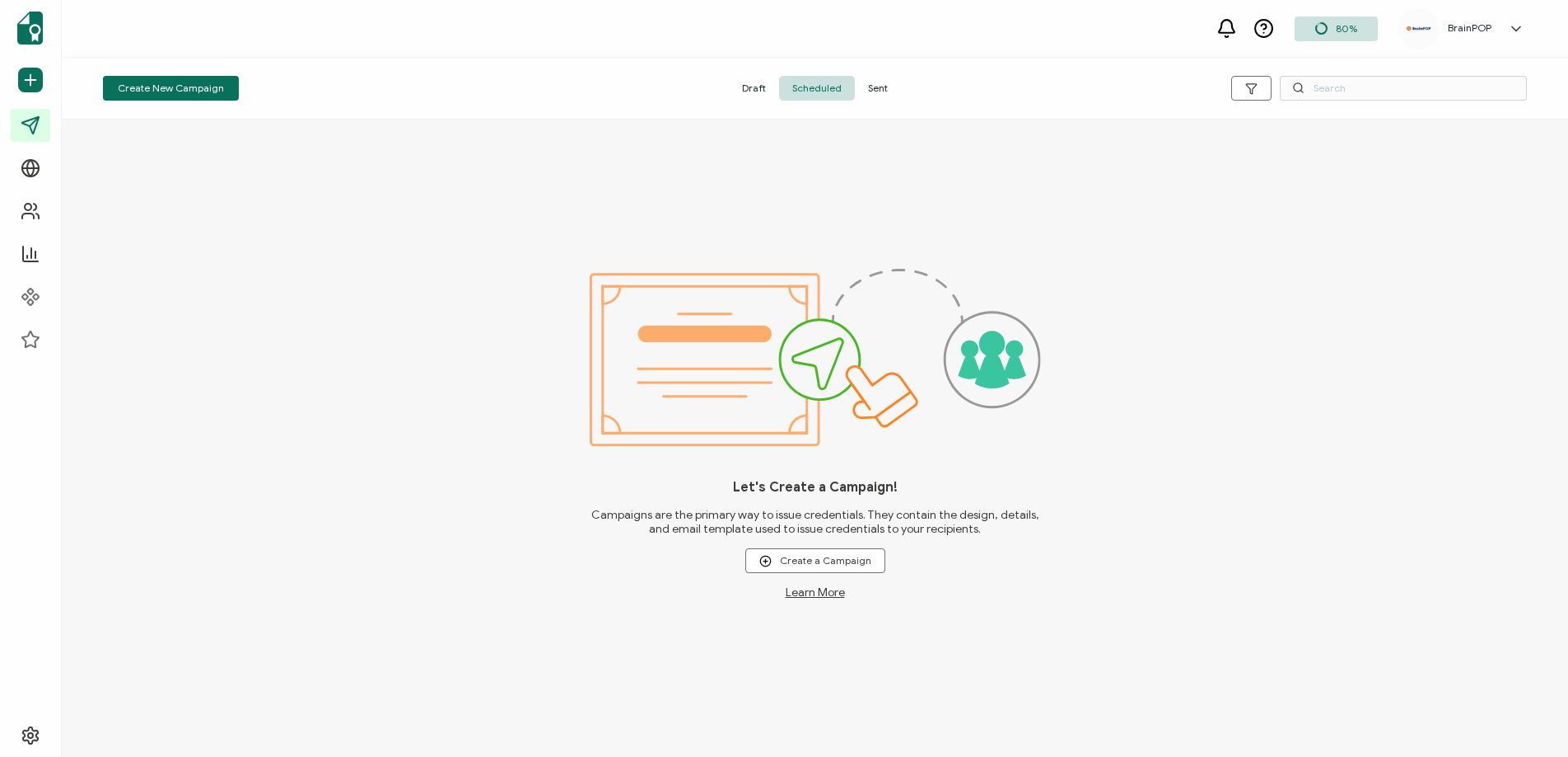
click at [864, 91] on span "Sent" at bounding box center [878, 88] width 46 height 25
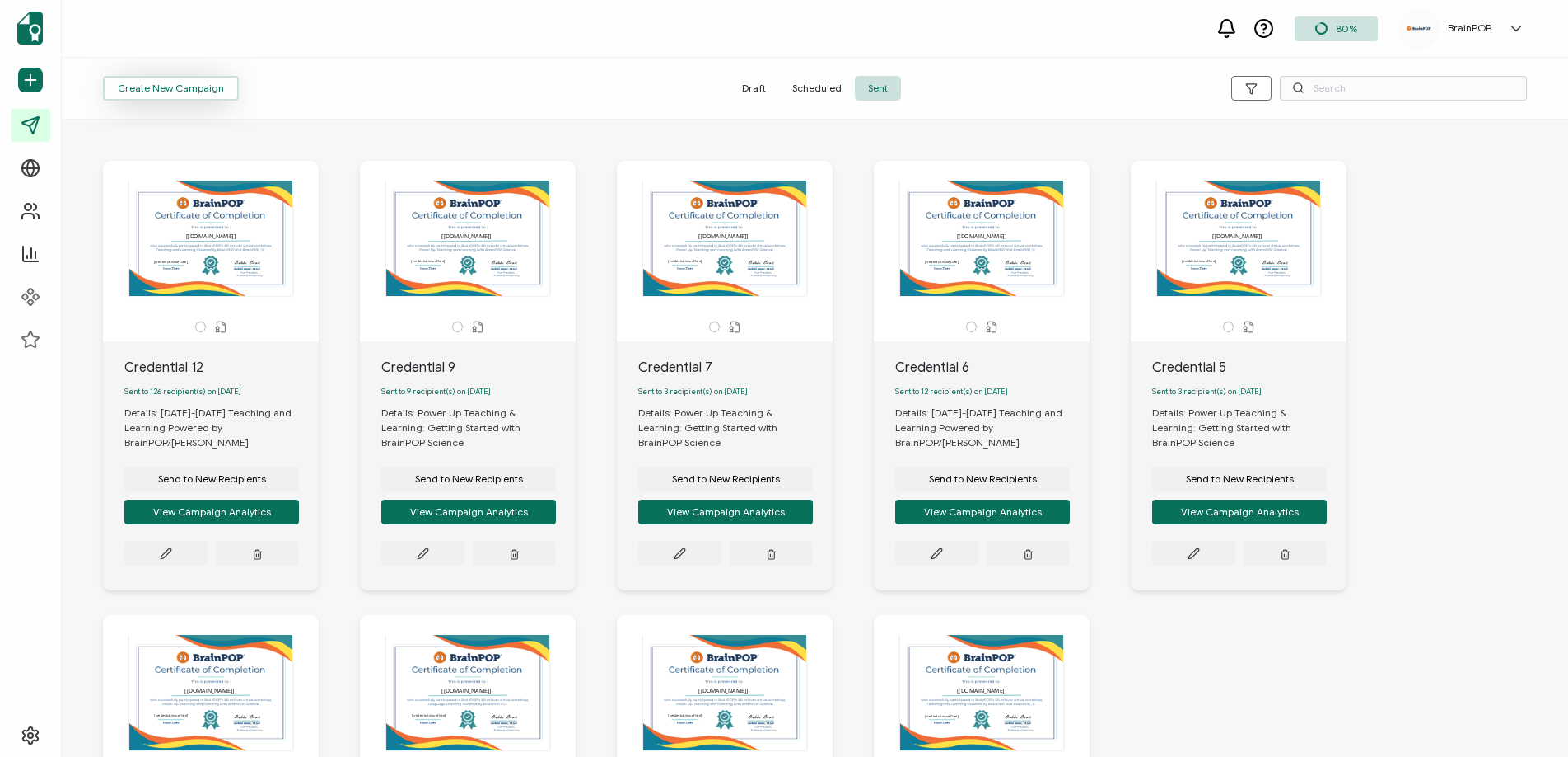
click at [181, 84] on span "Create New Campaign" at bounding box center [171, 88] width 106 height 9
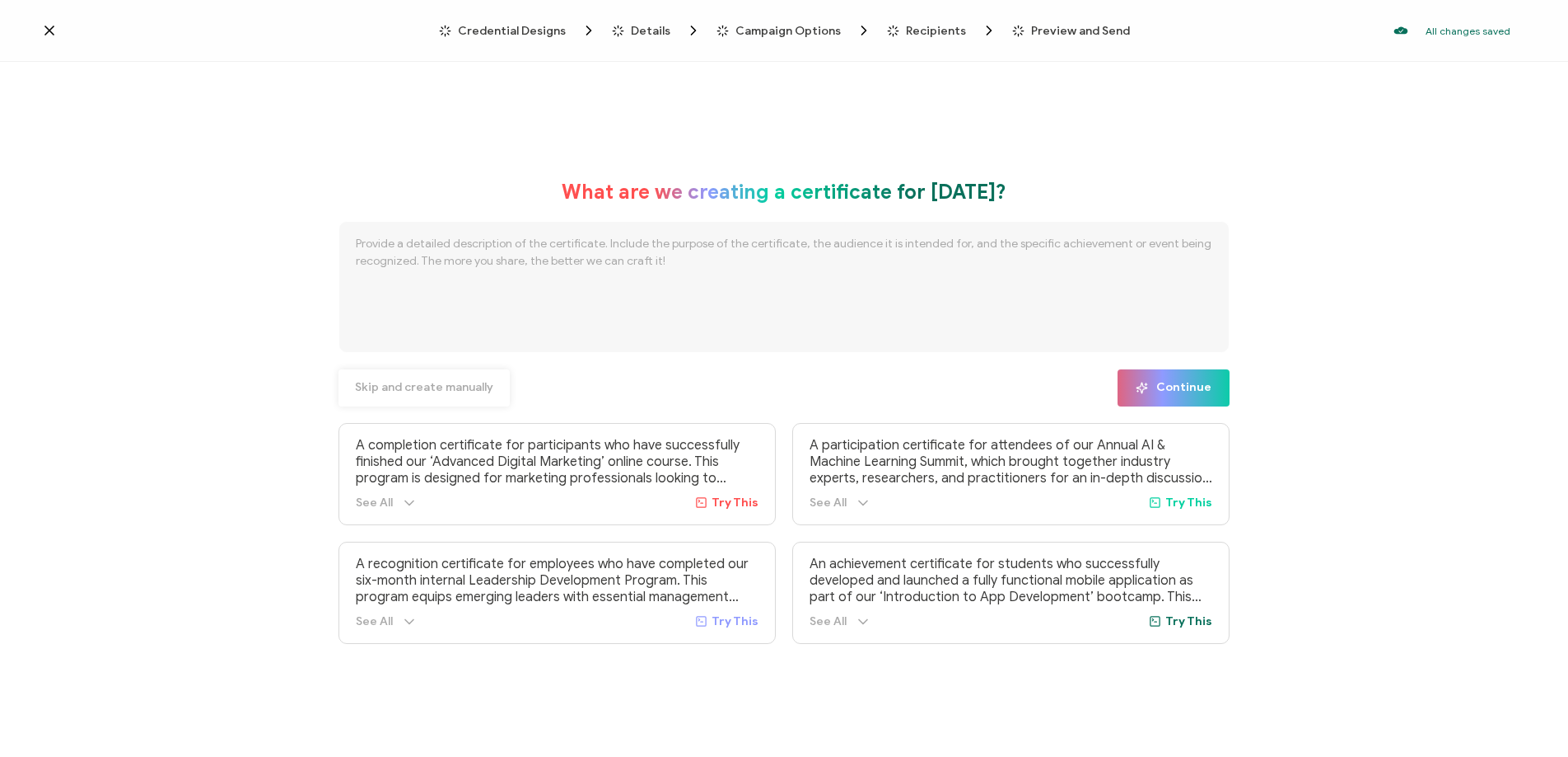
click at [448, 387] on span "Skip and create manually" at bounding box center [424, 387] width 138 height 11
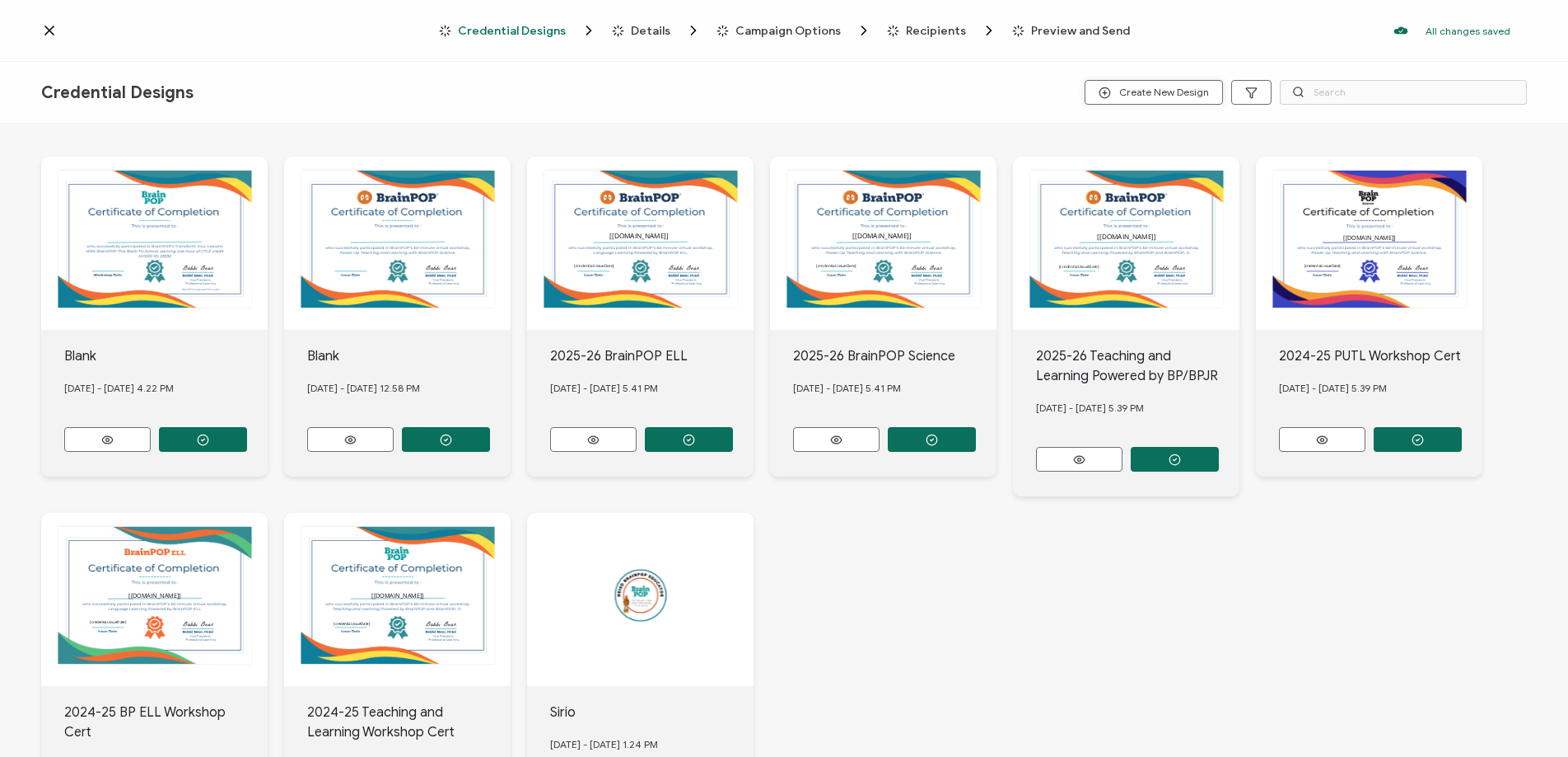
click at [1154, 91] on span "Create New Design" at bounding box center [1154, 92] width 111 height 12
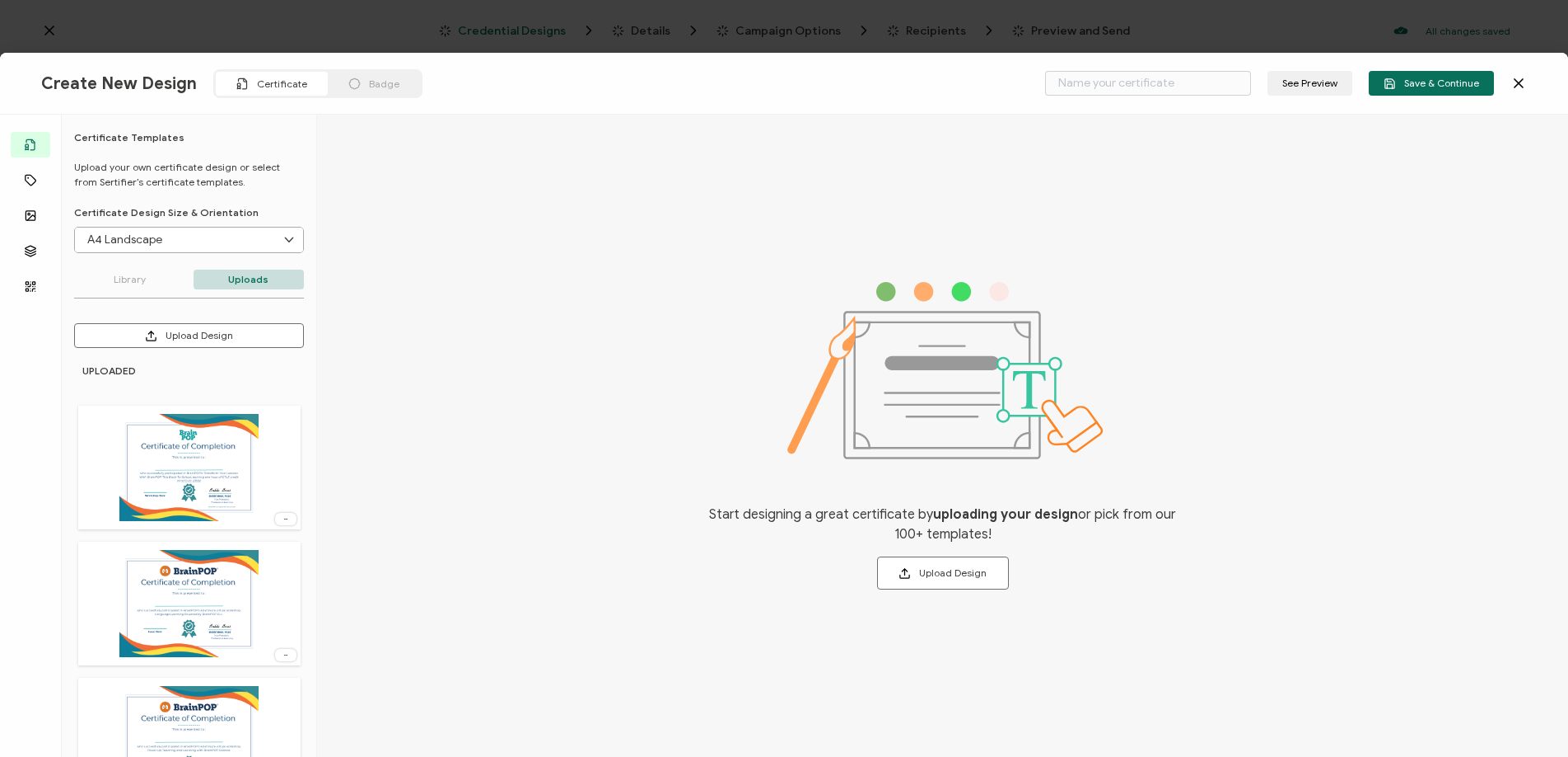
click at [196, 328] on button "Upload Design" at bounding box center [188, 335] width 230 height 25
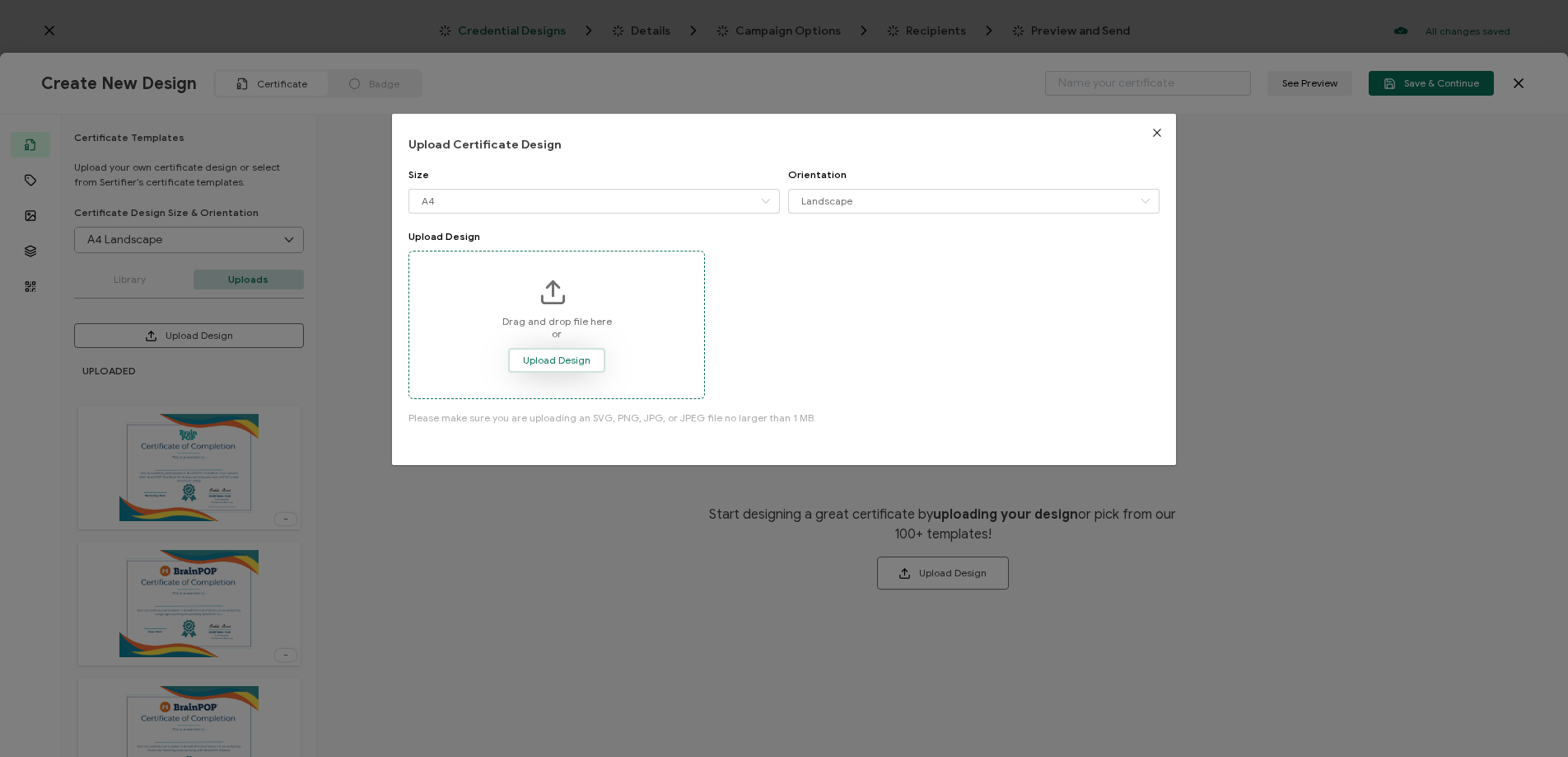
click at [551, 357] on span "Upload Design" at bounding box center [556, 360] width 67 height 9
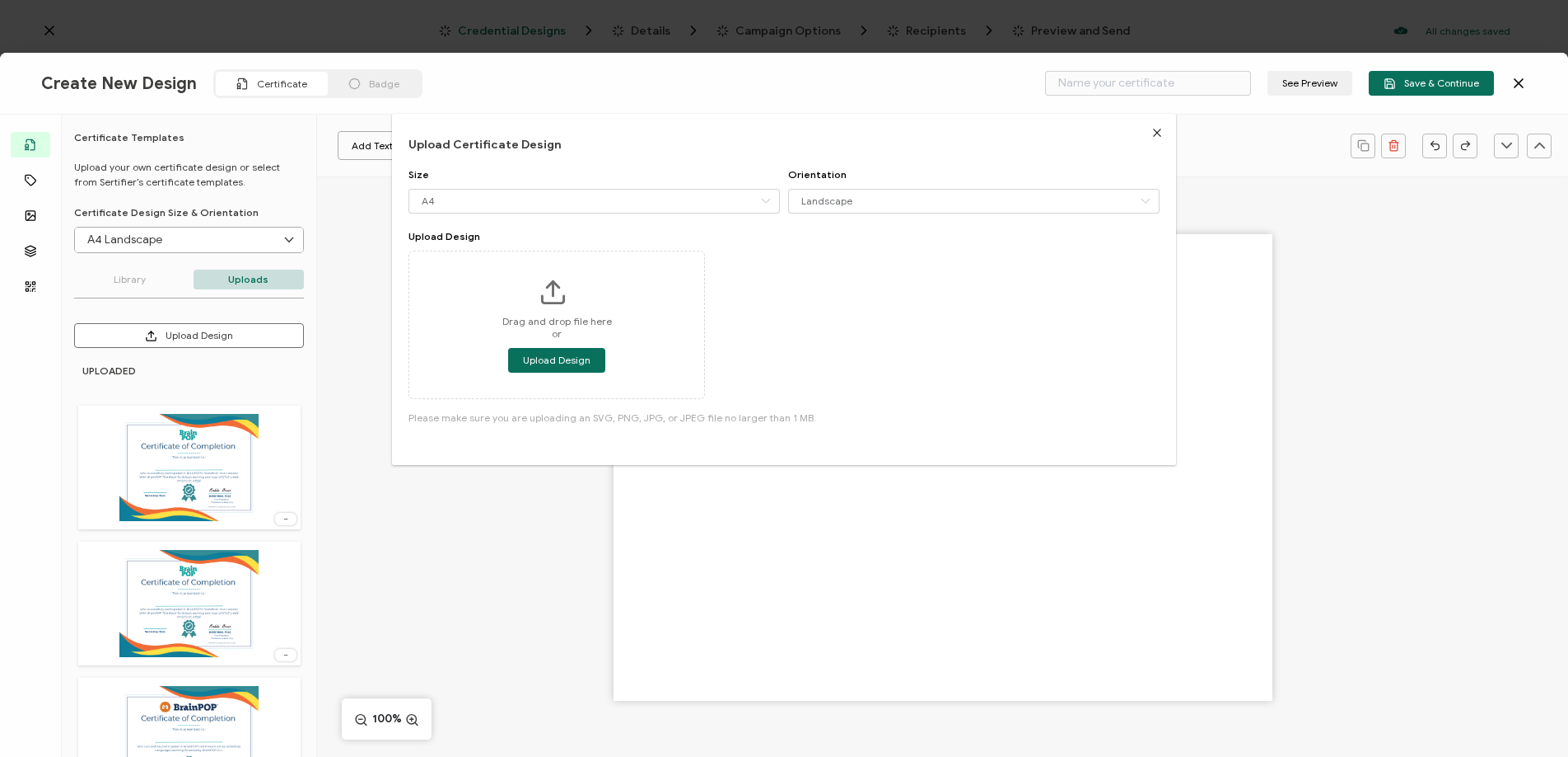
type input "Blank"
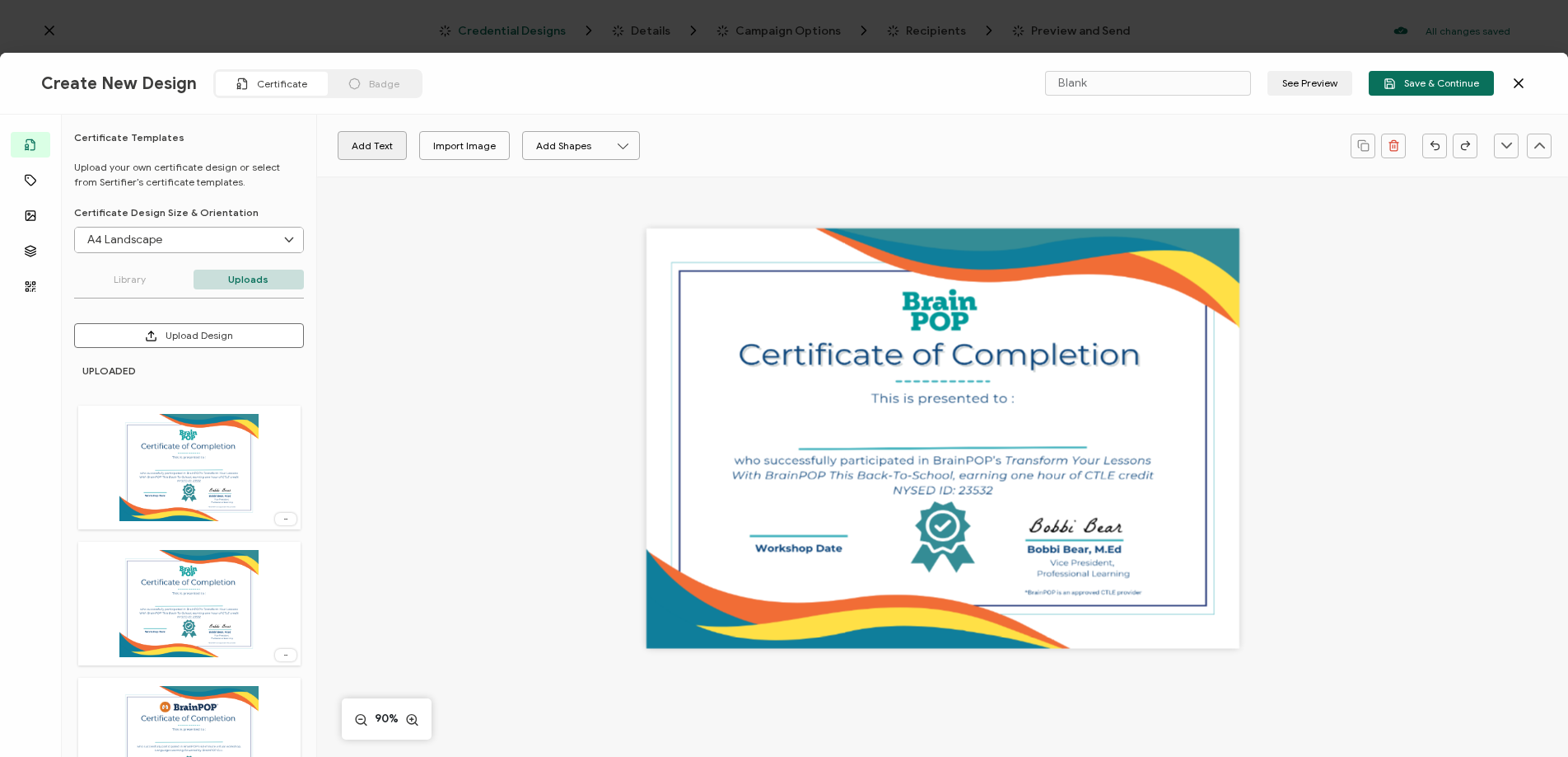
click at [355, 132] on button "Add Text" at bounding box center [372, 145] width 69 height 28
click at [932, 436] on pre "Edit this text" at bounding box center [943, 437] width 108 height 26
click at [781, 147] on icon at bounding box center [775, 146] width 21 height 26
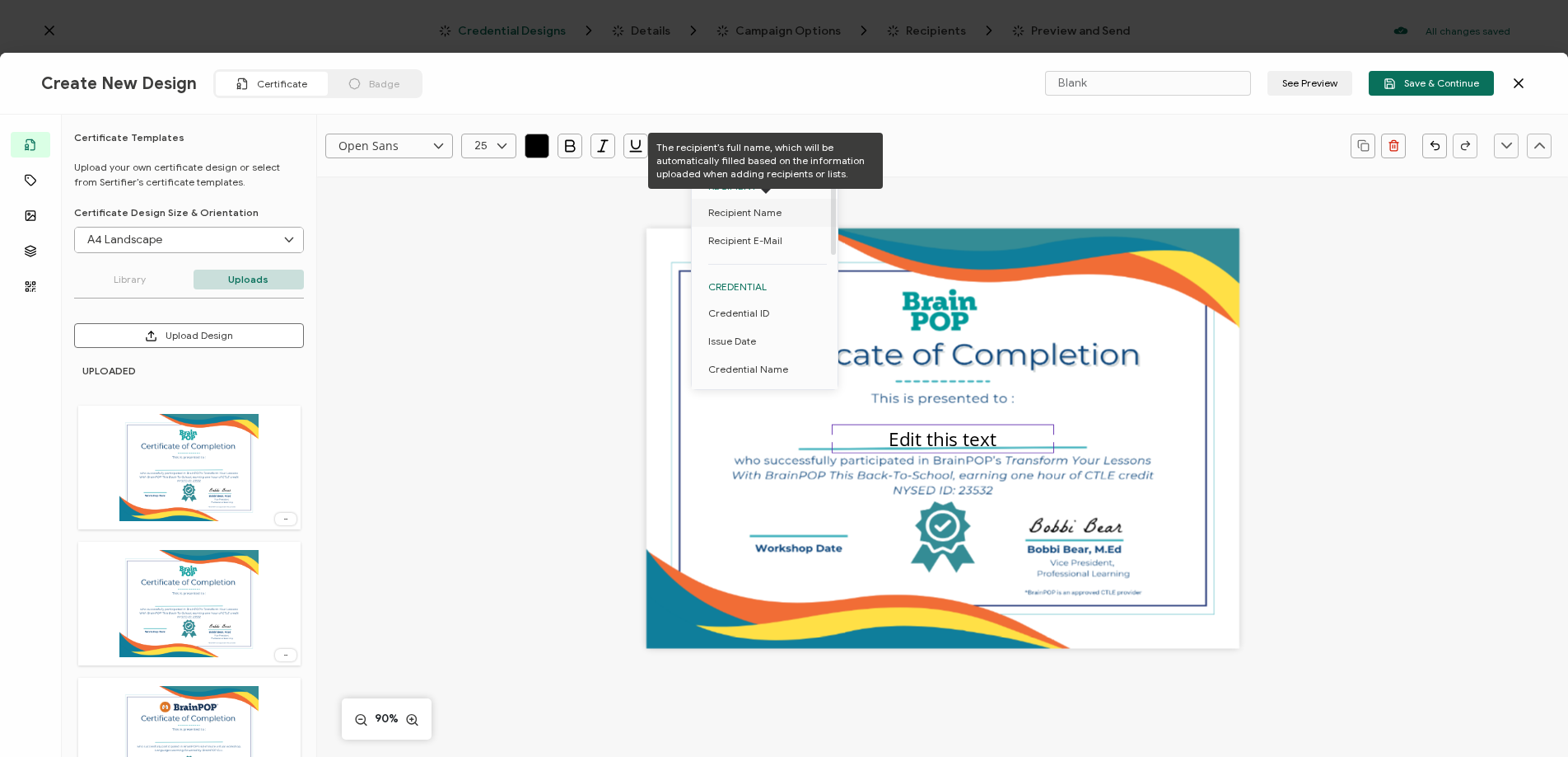
click at [774, 216] on span "Recipient Name" at bounding box center [745, 213] width 74 height 28
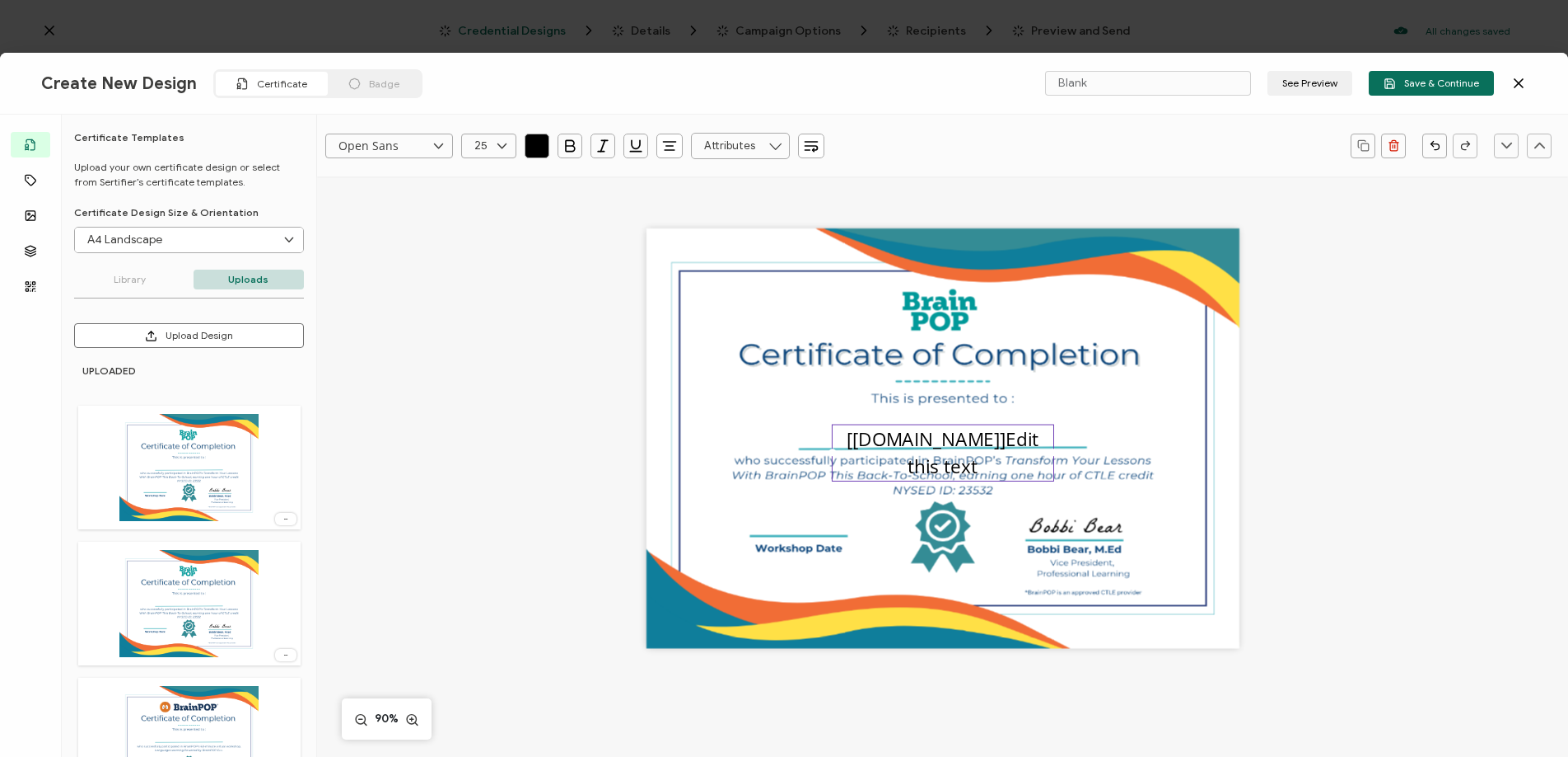
drag, startPoint x: 954, startPoint y: 466, endPoint x: 980, endPoint y: 442, distance: 35.4
click at [980, 442] on pre "[recipient.name]Edit this text" at bounding box center [945, 451] width 197 height 53
drag, startPoint x: 980, startPoint y: 442, endPoint x: 986, endPoint y: 459, distance: 18.0
click at [986, 459] on div "[recipient.name]Edit this text" at bounding box center [943, 452] width 222 height 57
click at [1177, 428] on div "[recipient.name]" at bounding box center [943, 437] width 593 height 419
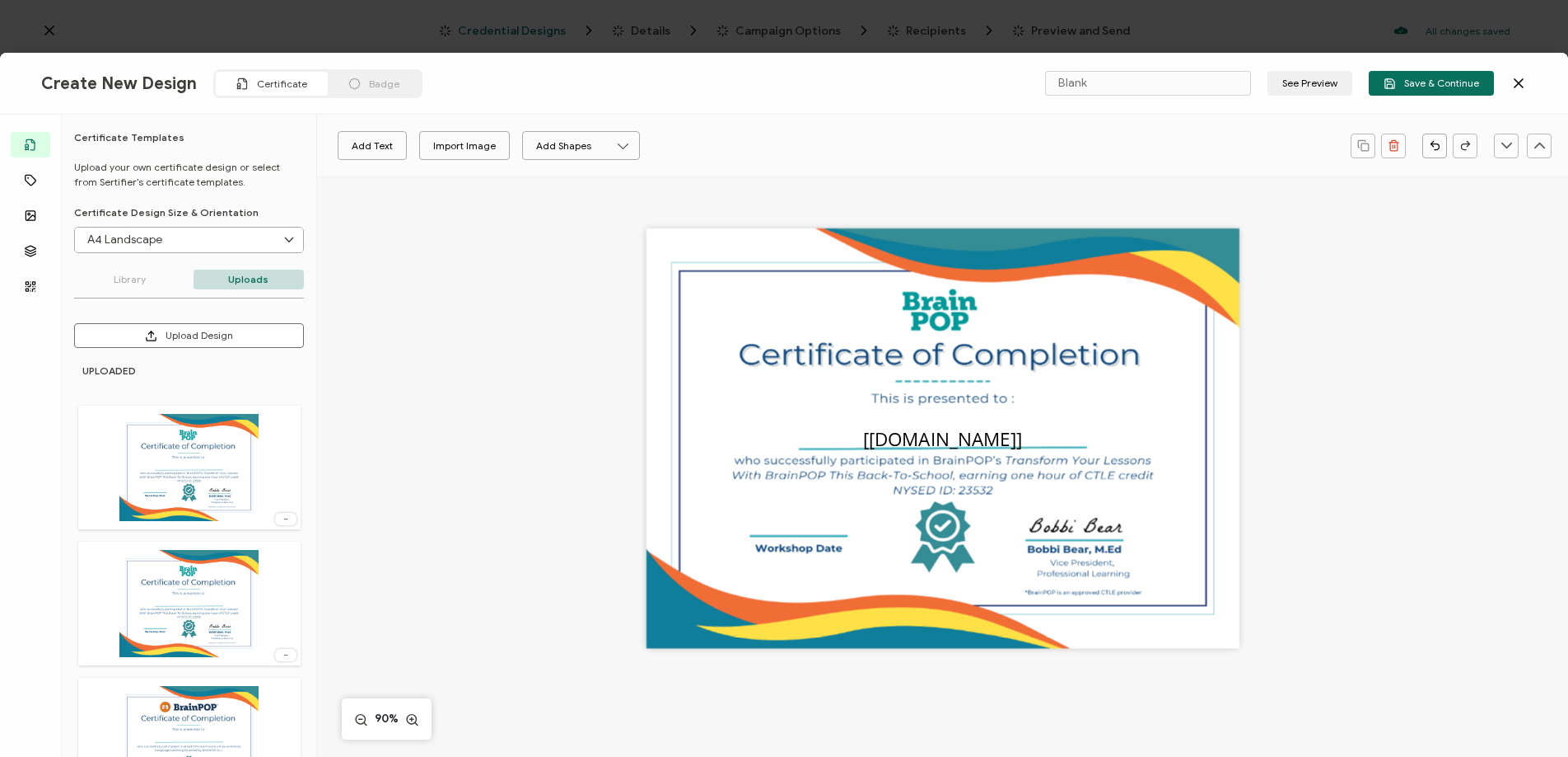
click at [824, 525] on div "[recipient.name]" at bounding box center [943, 437] width 593 height 419
drag, startPoint x: 798, startPoint y: 528, endPoint x: 729, endPoint y: 449, distance: 104.9
click at [798, 528] on div "[recipient.name]" at bounding box center [943, 437] width 593 height 419
click at [363, 153] on button "Add Text" at bounding box center [372, 145] width 69 height 28
drag, startPoint x: 885, startPoint y: 447, endPoint x: 750, endPoint y: 529, distance: 158.0
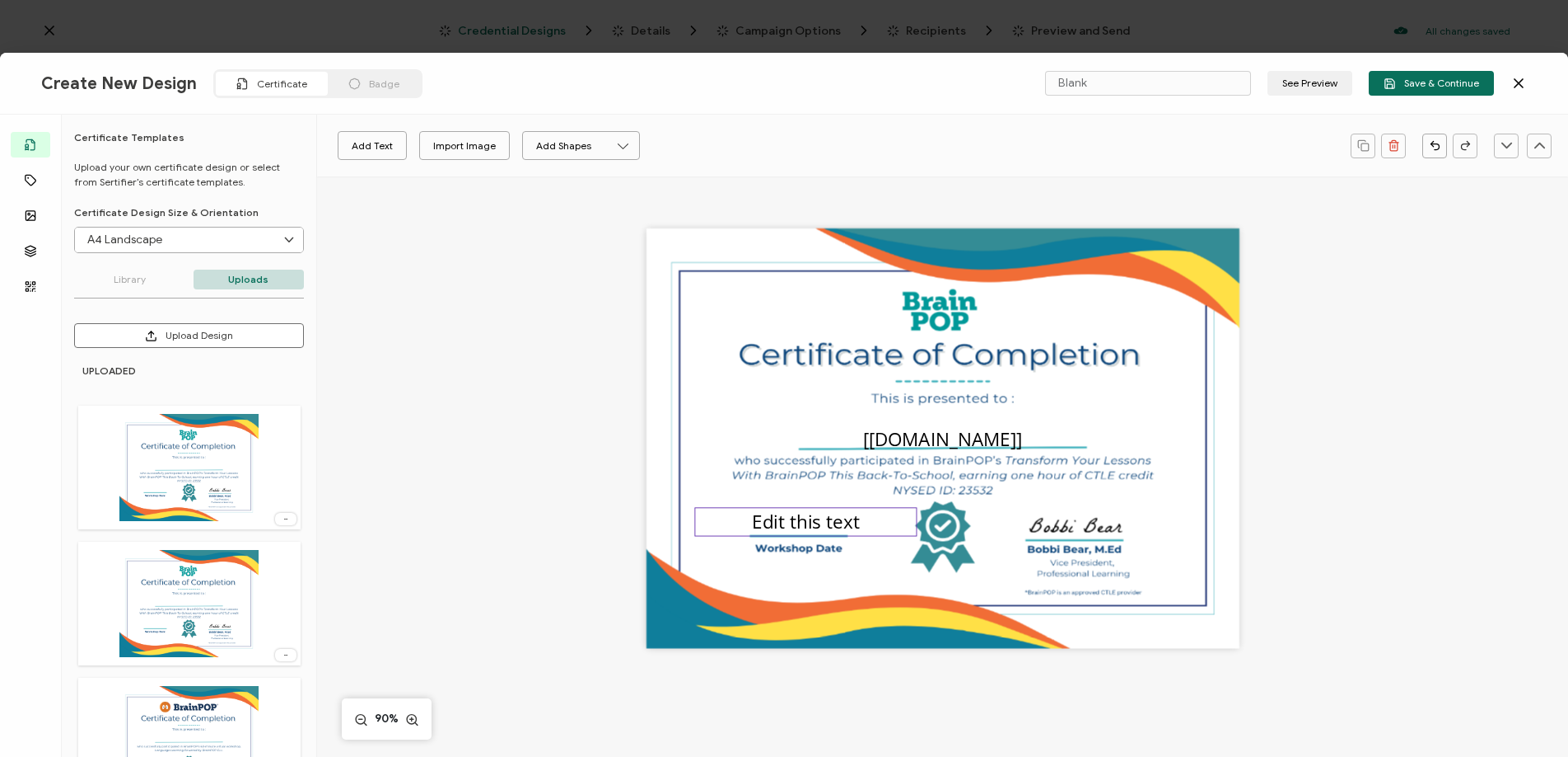
click at [749, 530] on div "Edit this text" at bounding box center [805, 521] width 222 height 29
click at [775, 514] on pre "Edit this text" at bounding box center [806, 520] width 108 height 26
click at [775, 514] on pre "Edit this text" at bounding box center [806, 520] width 108 height 26
click at [765, 155] on icon at bounding box center [775, 146] width 21 height 26
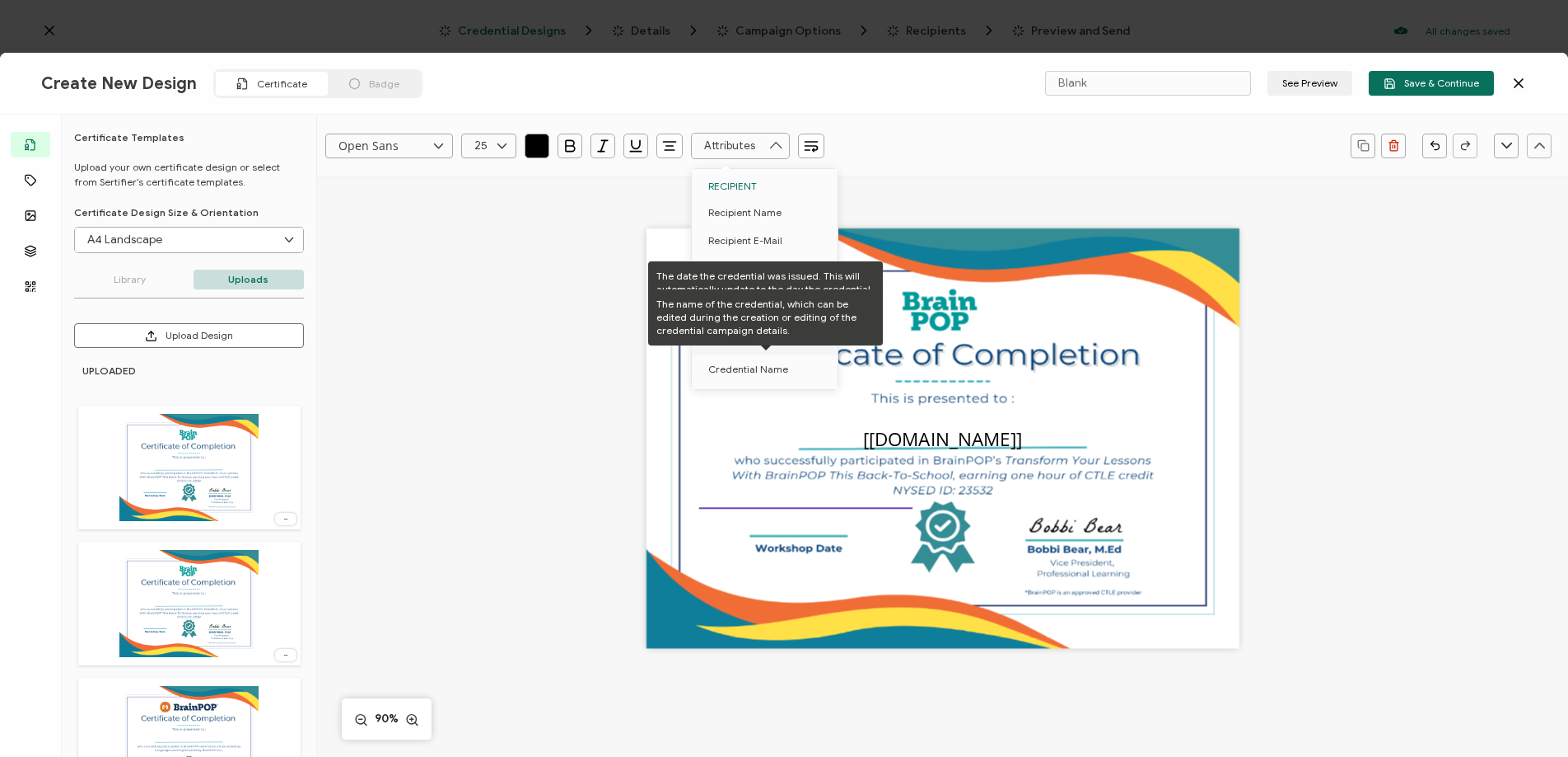
click at [767, 343] on div "The name of the credential, which can be edited during the creation or editing …" at bounding box center [765, 317] width 235 height 56
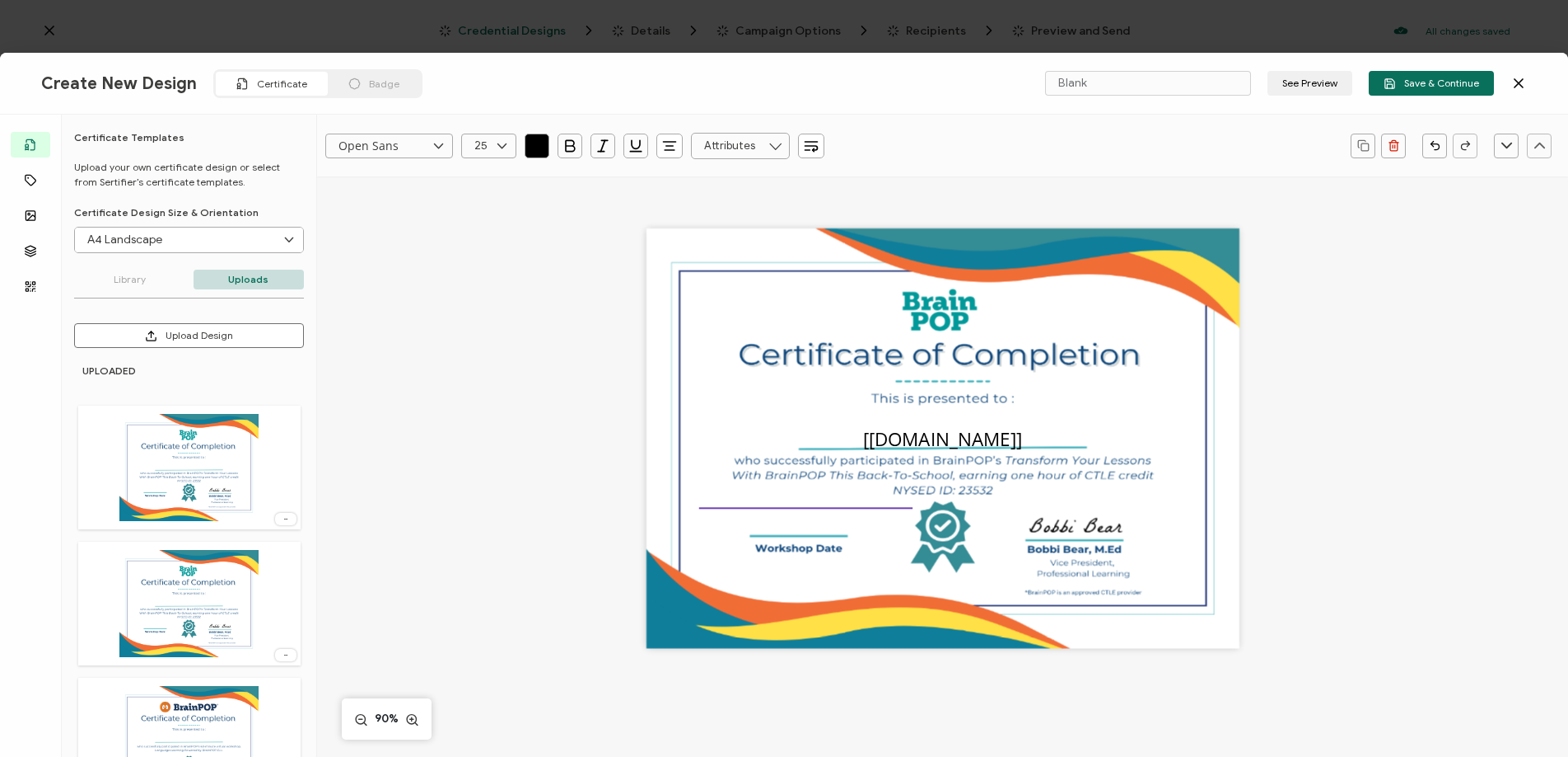
click at [777, 141] on icon at bounding box center [775, 146] width 21 height 26
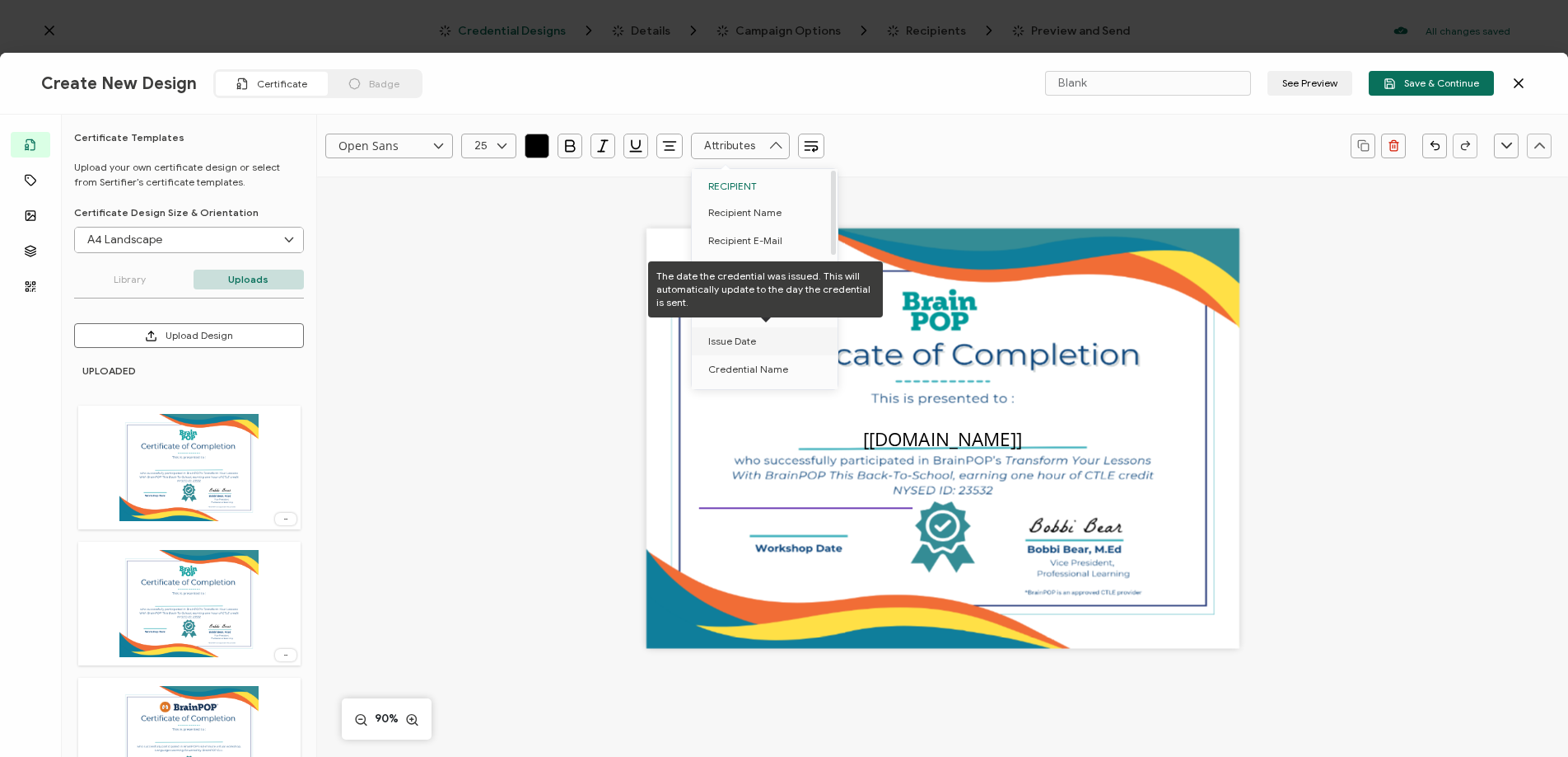
click at [759, 334] on li "Issue Date" at bounding box center [768, 342] width 151 height 28
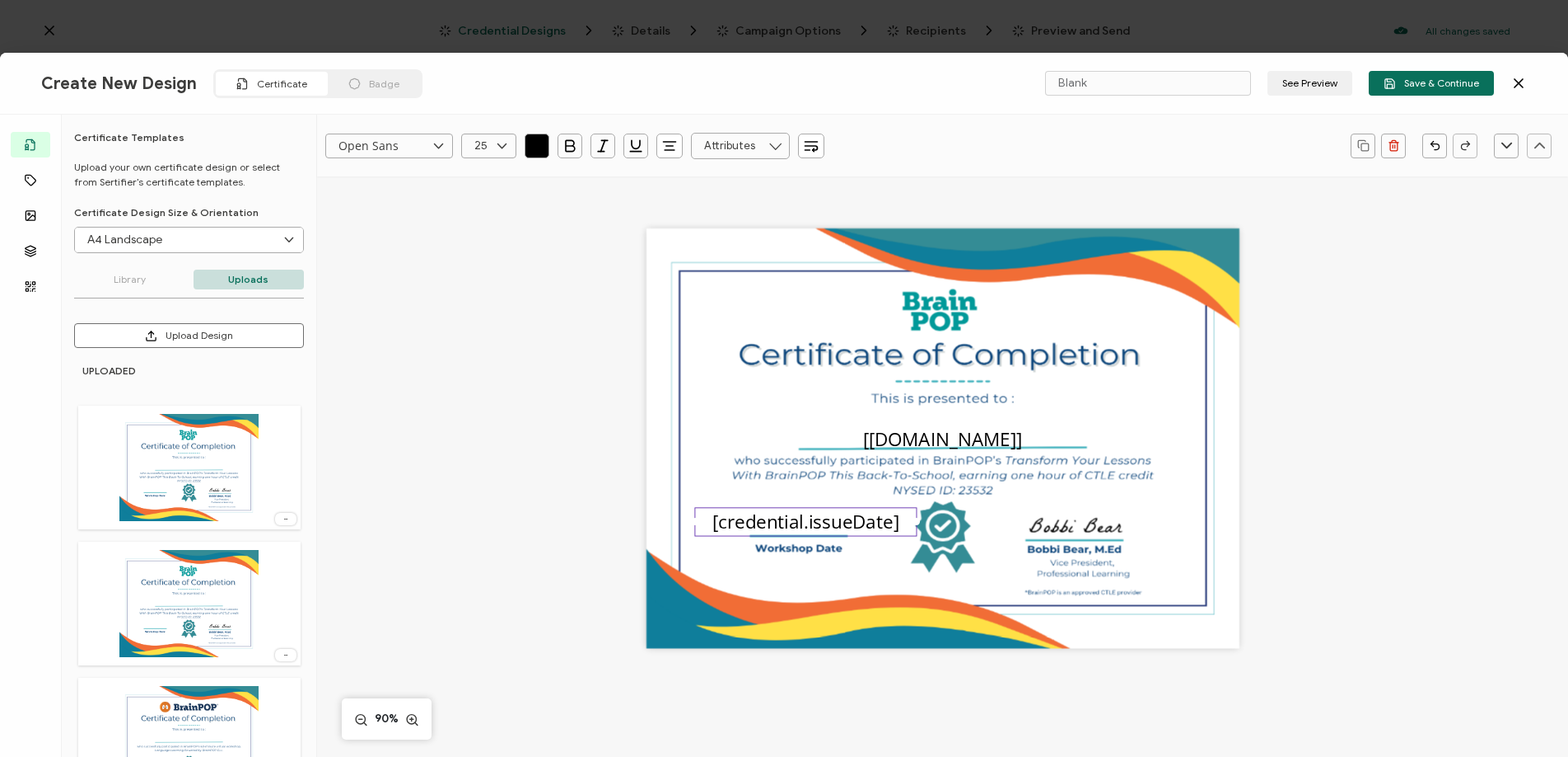
click at [1477, 444] on div "[recipient.name] [credential.issueDate]" at bounding box center [943, 464] width 1126 height 575
click at [1407, 89] on span "Save & Continue" at bounding box center [1431, 83] width 96 height 12
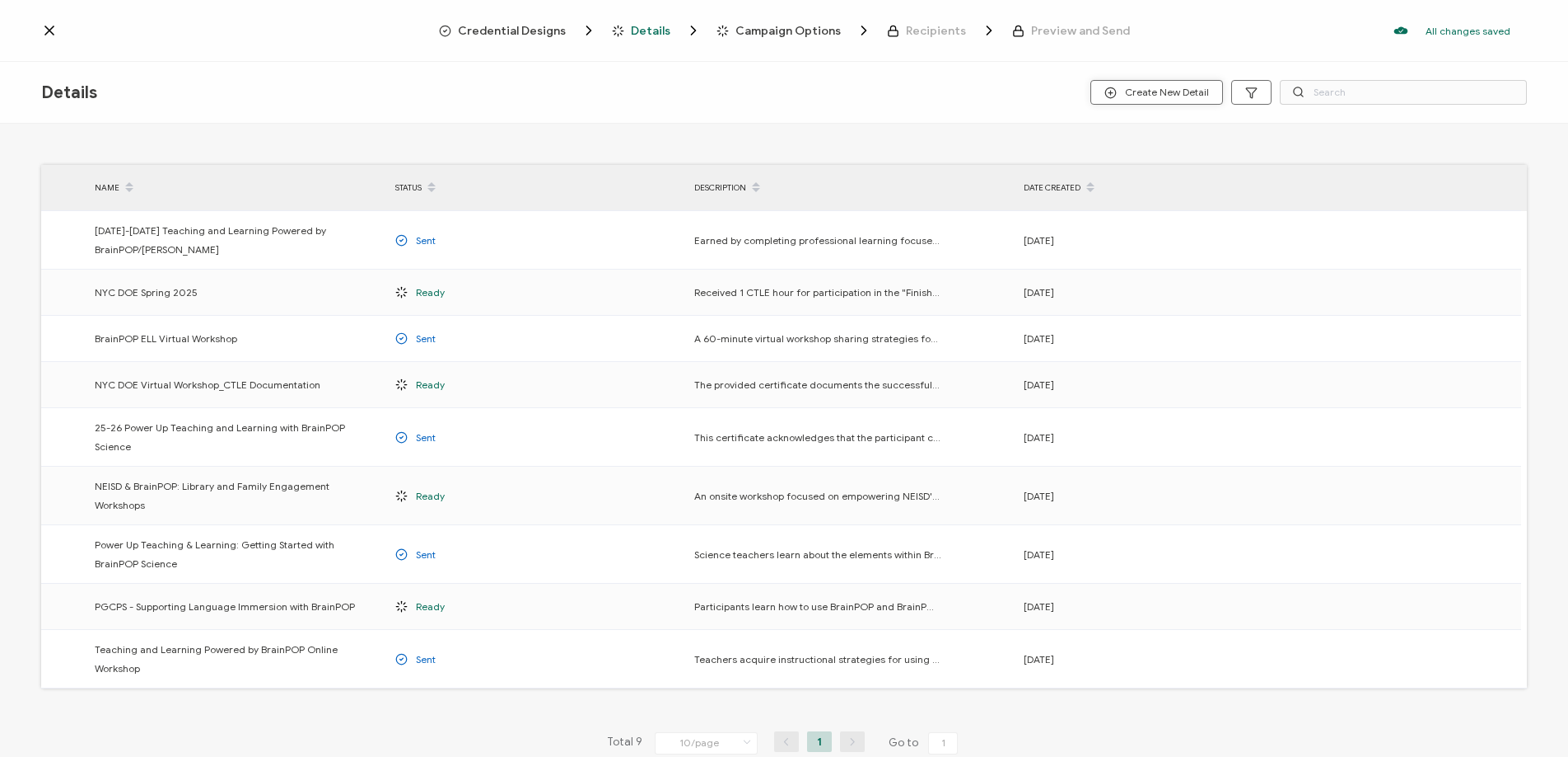
click at [1193, 93] on span "Create New Detail" at bounding box center [1157, 92] width 105 height 12
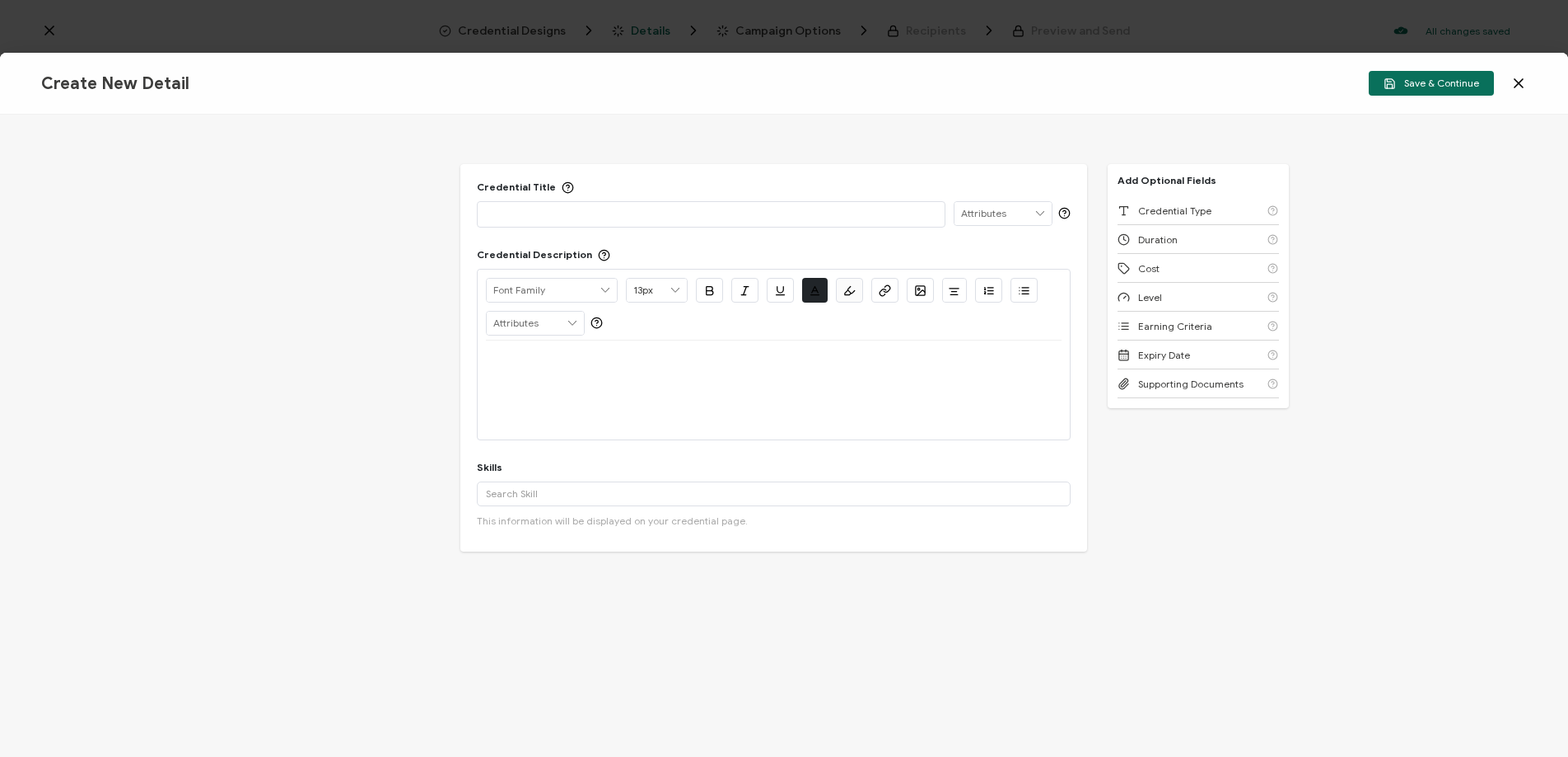
click at [1524, 81] on icon at bounding box center [1518, 82] width 16 height 16
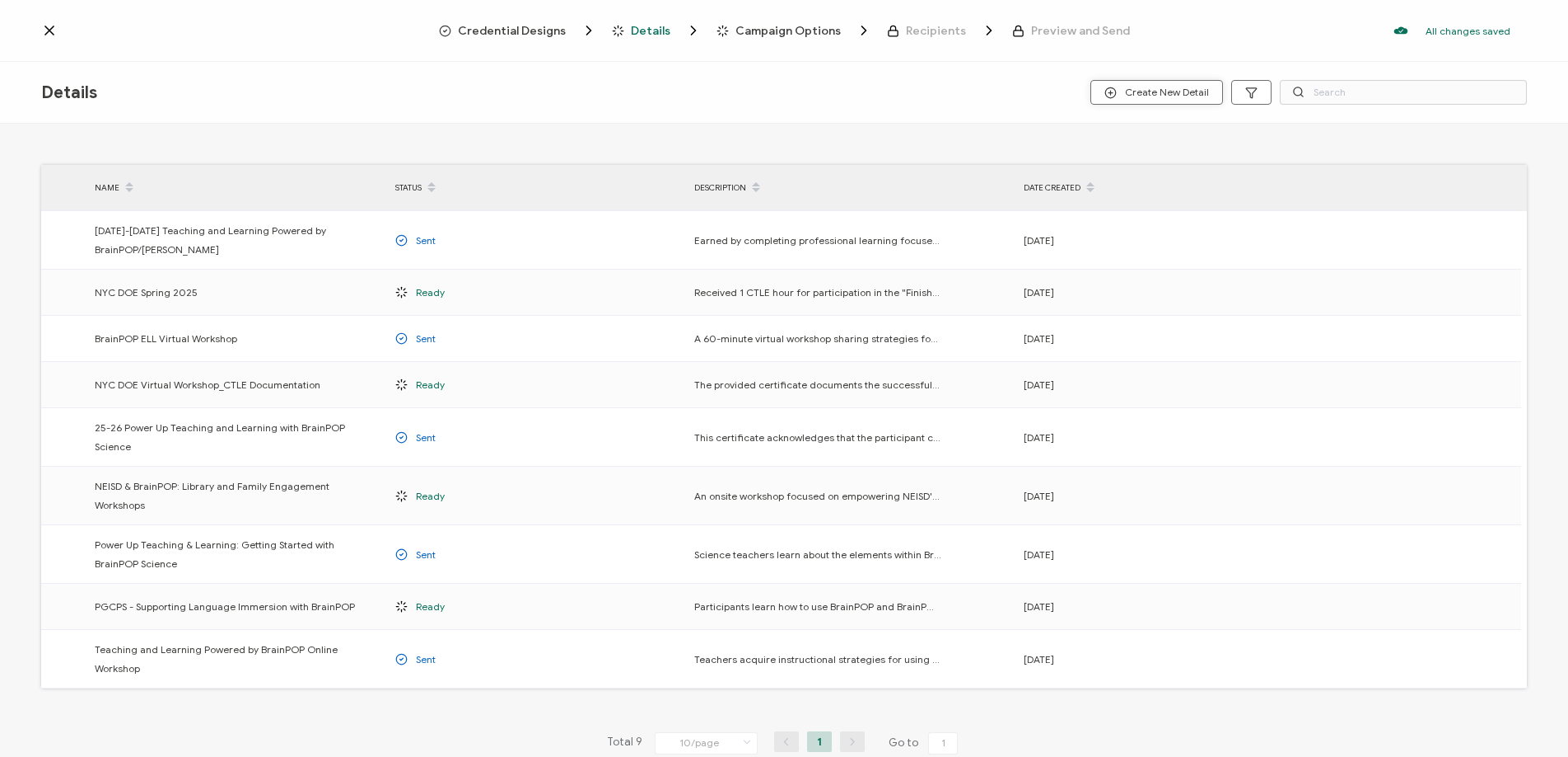
click at [1187, 92] on span "Create New Detail" at bounding box center [1157, 92] width 105 height 12
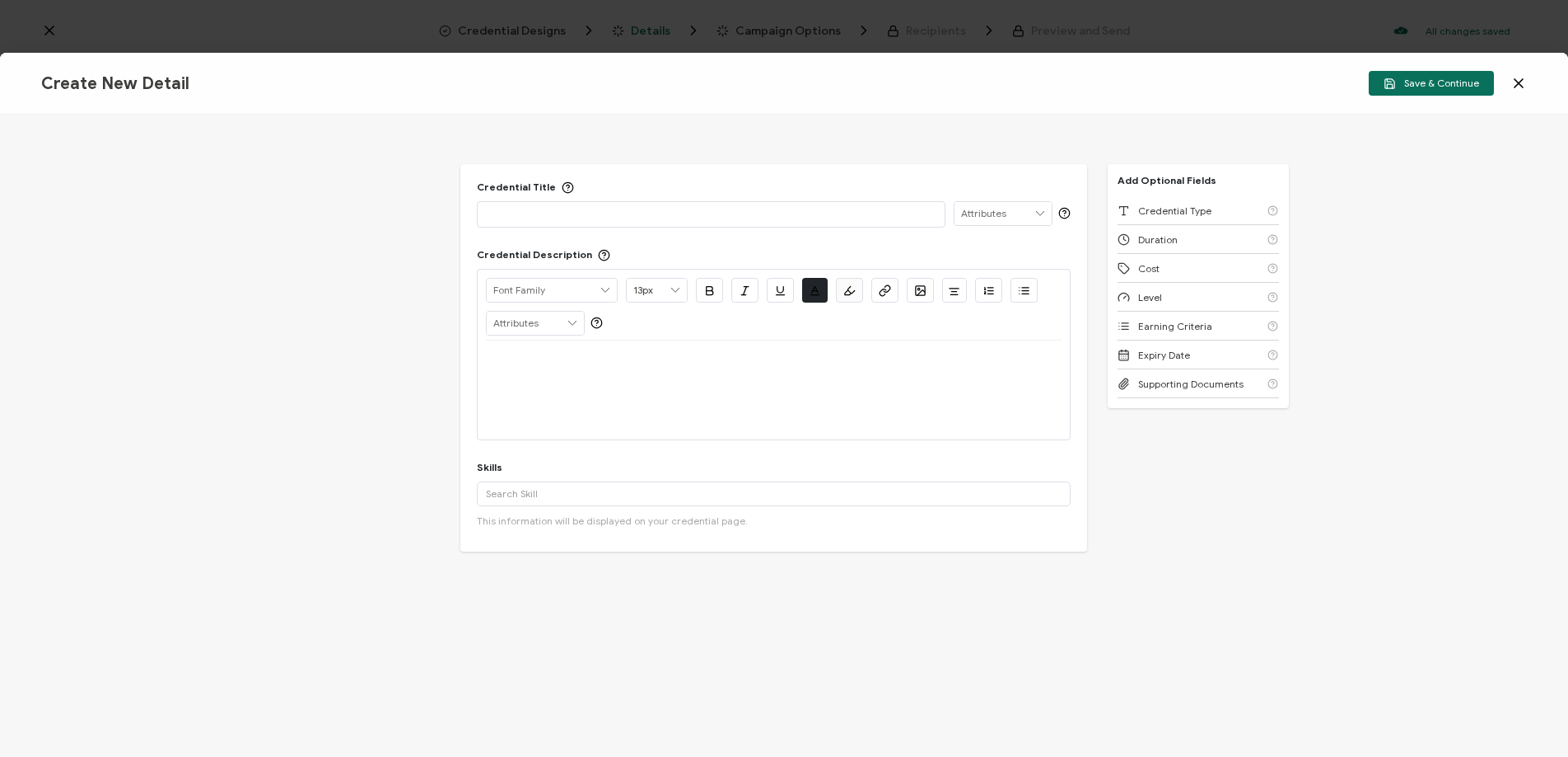
click at [686, 219] on p at bounding box center [711, 213] width 451 height 16
drag, startPoint x: 589, startPoint y: 214, endPoint x: 433, endPoint y: 214, distance: 156.0
click at [433, 214] on div "Credential Title NYC DOE Fall ISSUER Issuer Name Credential Description Alright…" at bounding box center [784, 435] width 1568 height 642
click at [636, 371] on div "To enrich screen reader interactions, please activate Accessibility in Grammarl…" at bounding box center [775, 361] width 577 height 40
click at [793, 222] on div "Transform your lessons with BrainPOP this back-to-school" at bounding box center [711, 213] width 451 height 23
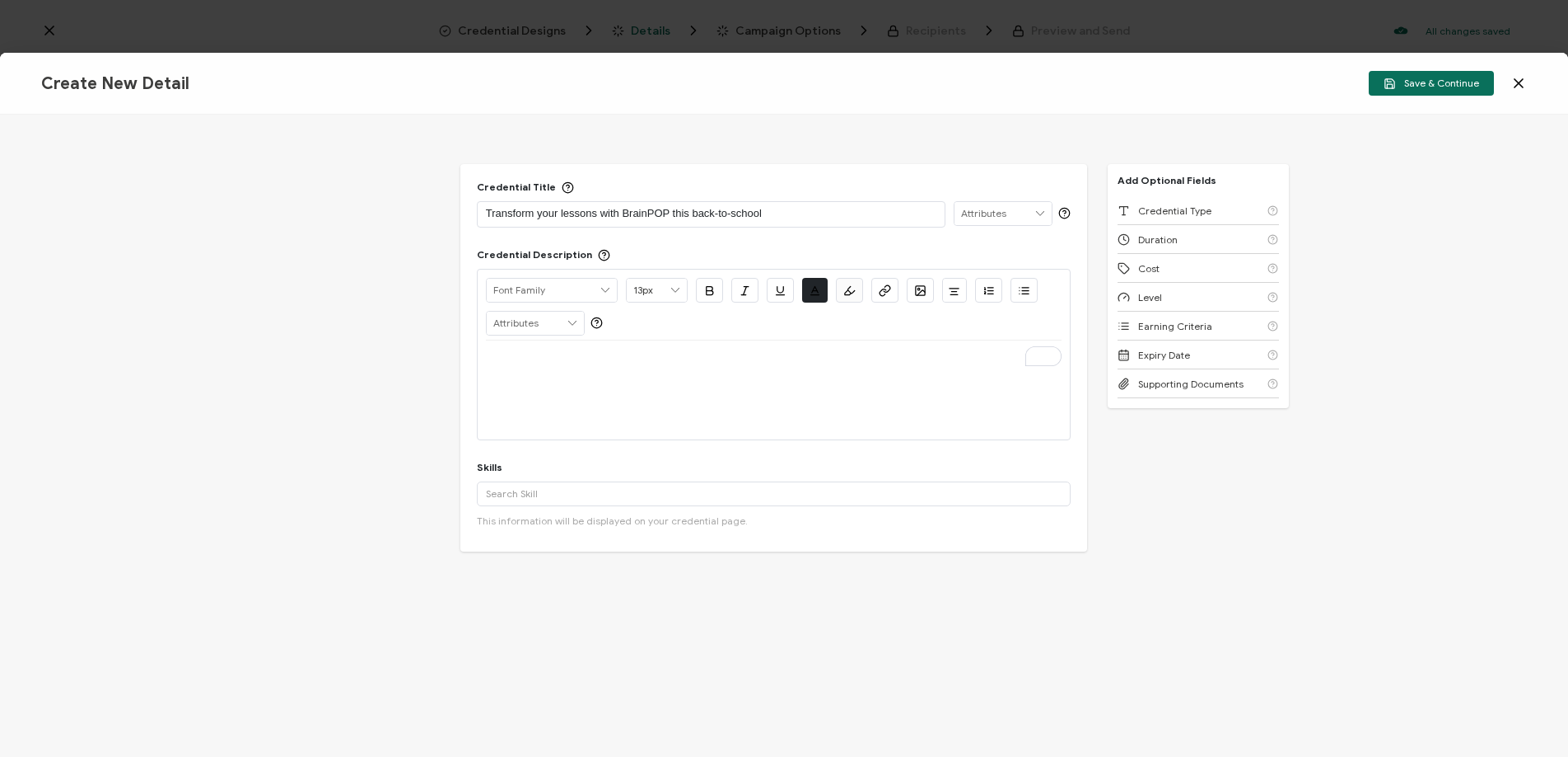
drag, startPoint x: 791, startPoint y: 217, endPoint x: 469, endPoint y: 213, distance: 322.0
click at [469, 213] on div "Credential Title Transform your lessons with BrainPOP this back-to-school ISSUE…" at bounding box center [775, 357] width 628 height 387
click at [504, 348] on div "To enrich screen reader interactions, please activate Accessibility in Grammarl…" at bounding box center [775, 361] width 577 height 40
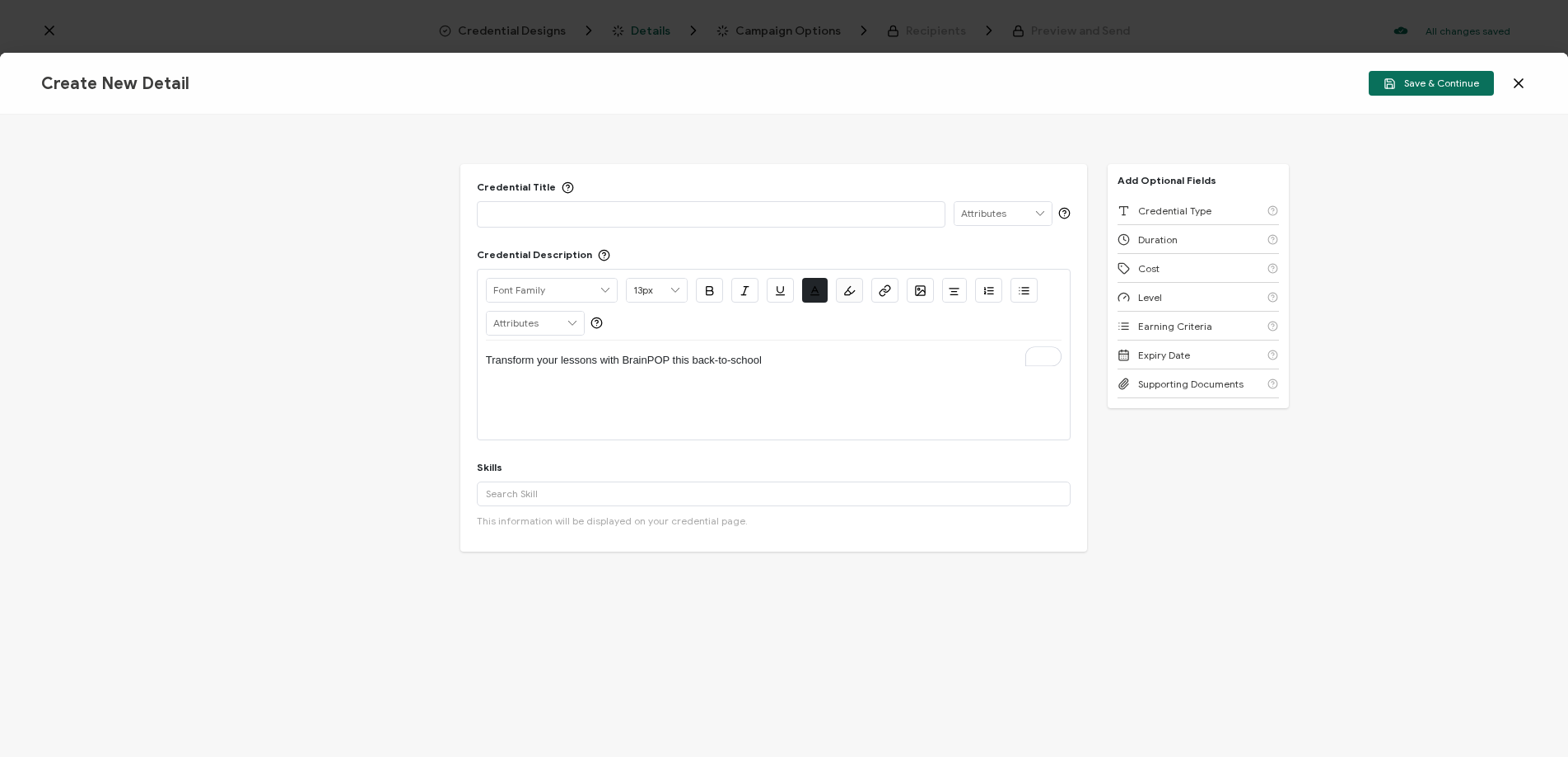
click at [488, 211] on p at bounding box center [711, 213] width 451 height 16
click at [486, 357] on p "Transform your lessons with BrainPOP this back-to-school" at bounding box center [775, 361] width 577 height 15
click at [800, 378] on div "Transform your lessons with BrainPOP this back-to-school" at bounding box center [775, 361] width 577 height 40
click at [720, 495] on input "text" at bounding box center [774, 494] width 595 height 25
click at [1181, 207] on span "Credential Type" at bounding box center [1176, 210] width 74 height 12
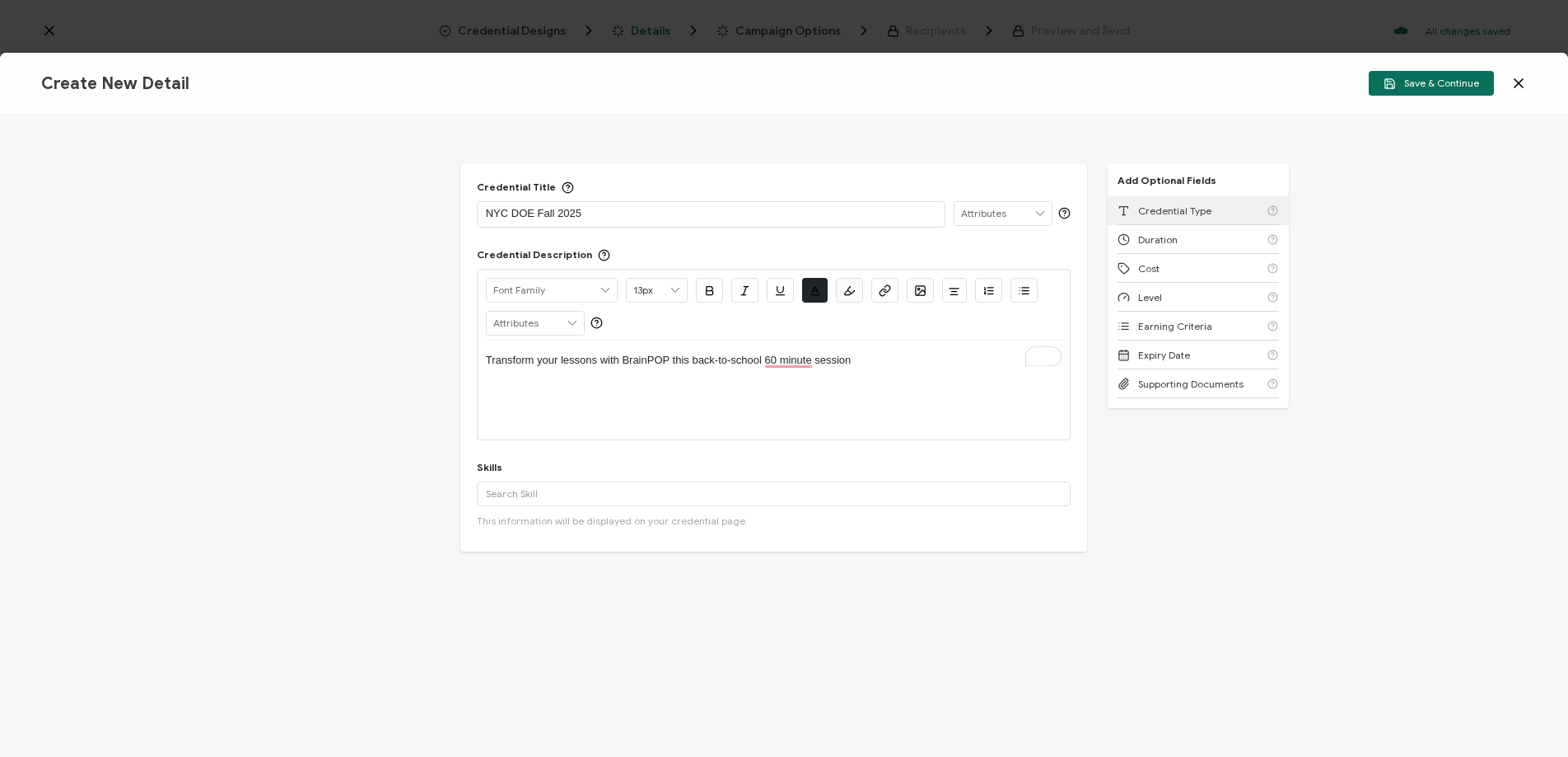
scroll to position [5, 0]
click at [1181, 207] on div "Duration" at bounding box center [1198, 210] width 162 height 28
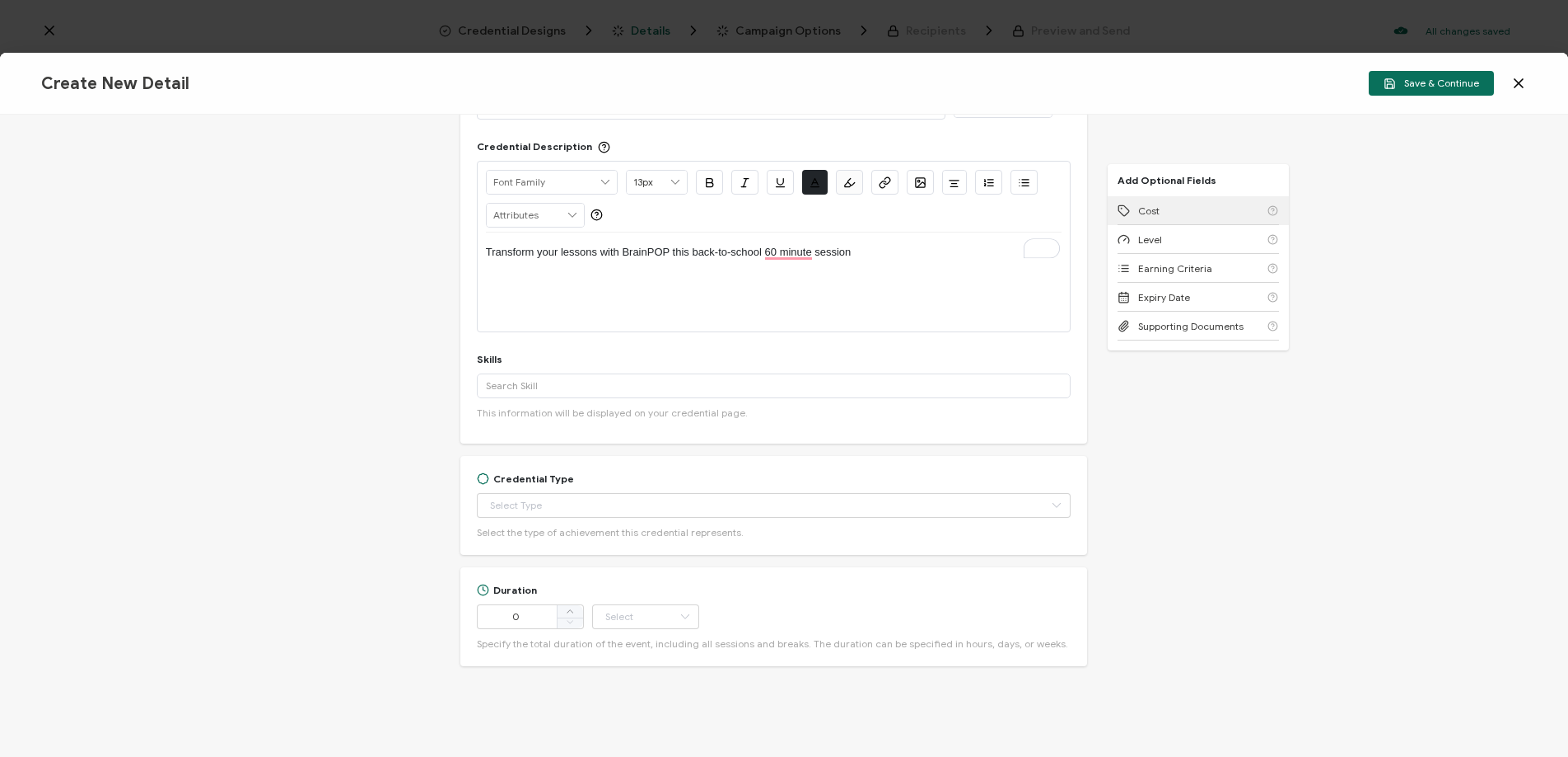
scroll to position [116, 0]
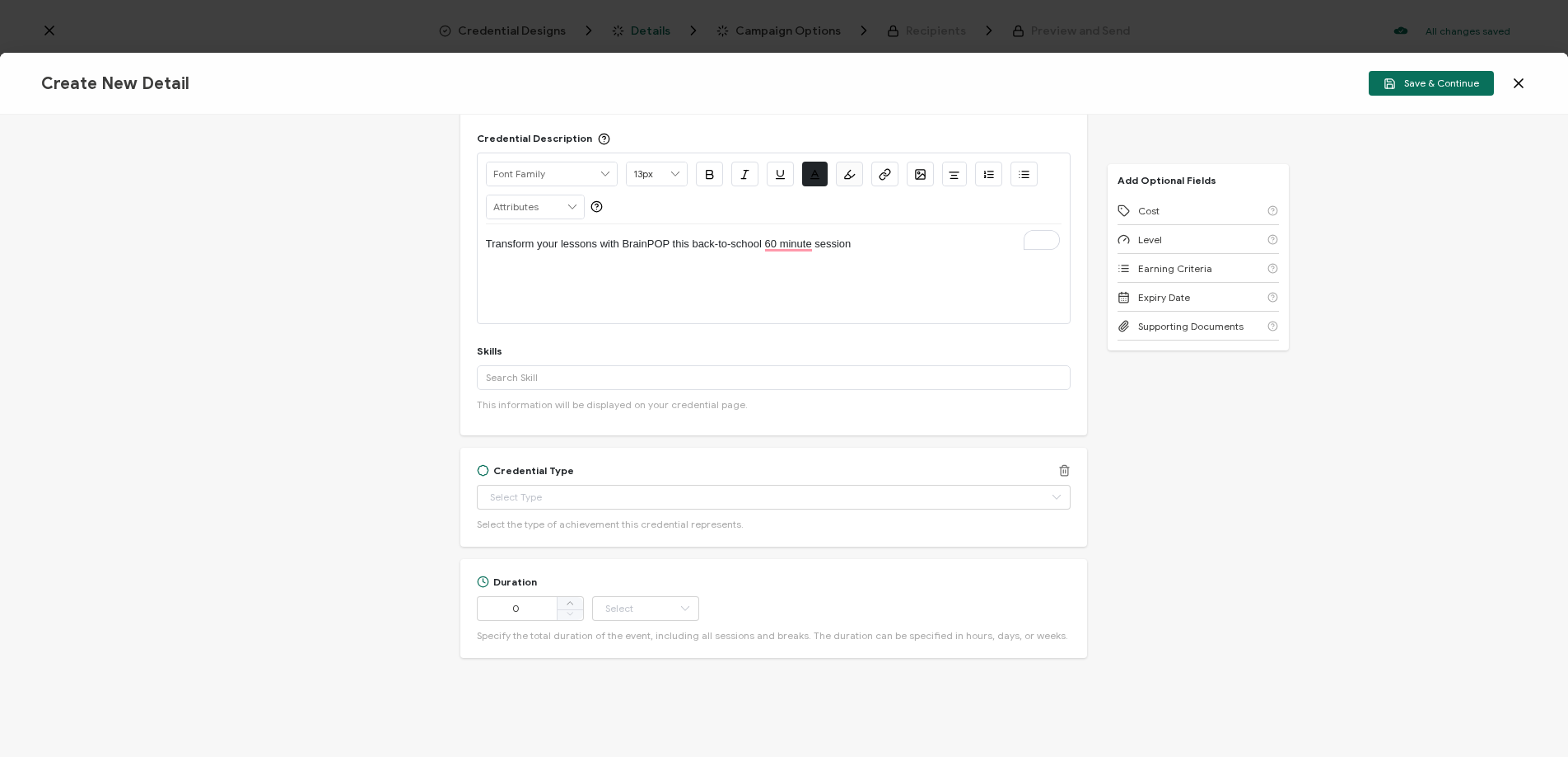
click at [1058, 468] on icon at bounding box center [1064, 469] width 12 height 12
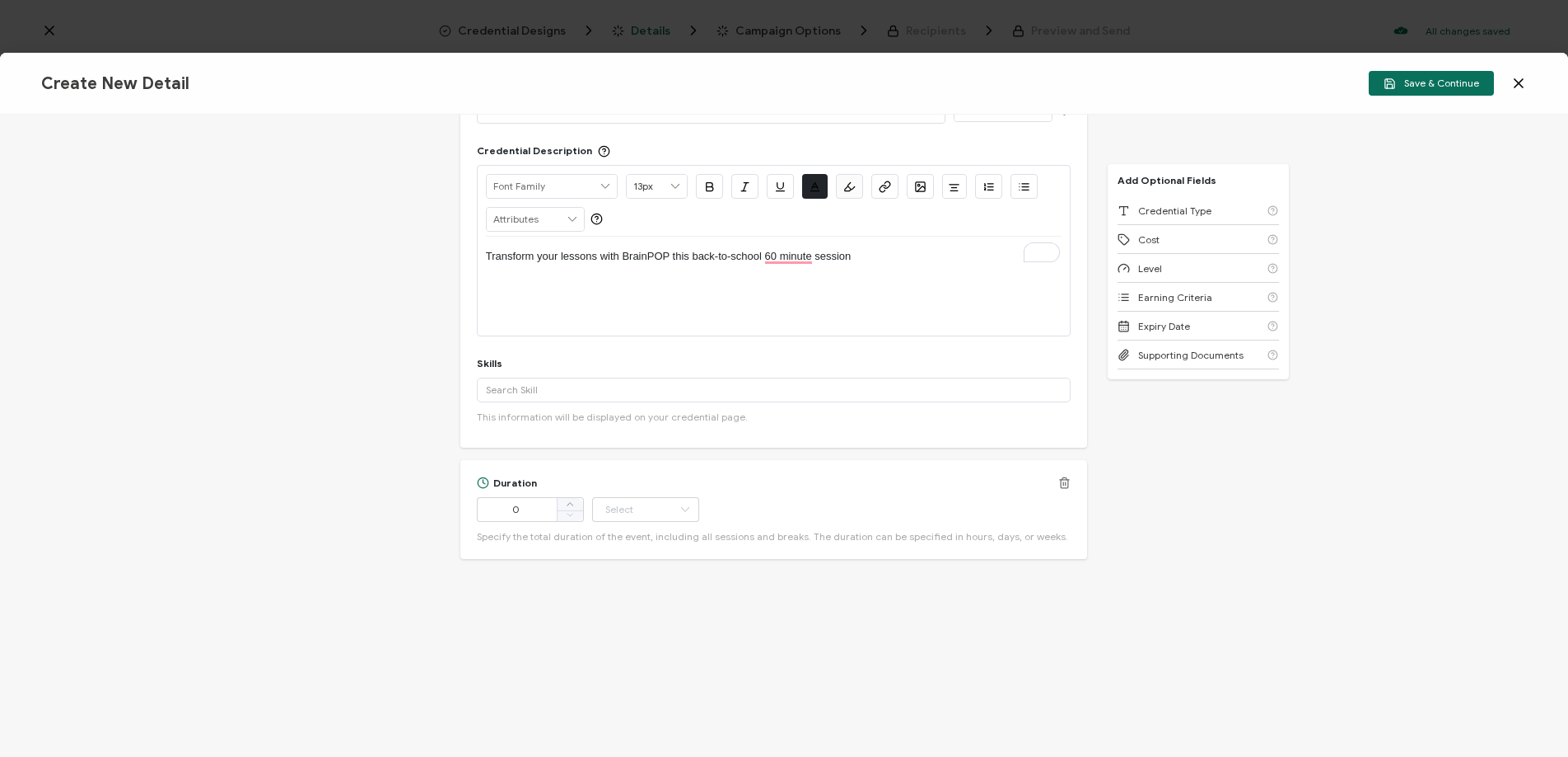
click at [1061, 480] on icon at bounding box center [1065, 480] width 9 height 0
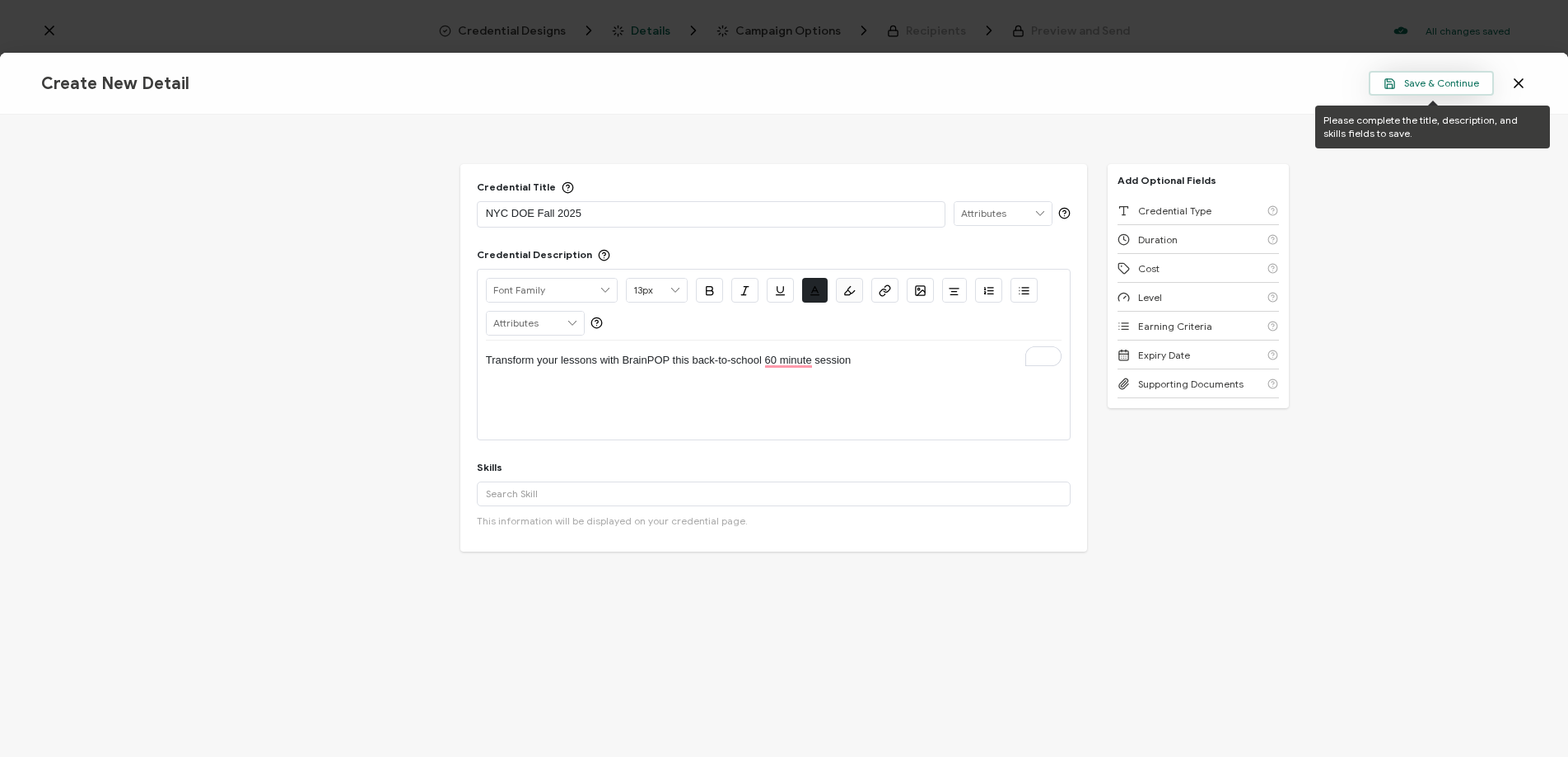
click at [1418, 84] on span "Save & Continue" at bounding box center [1431, 83] width 96 height 12
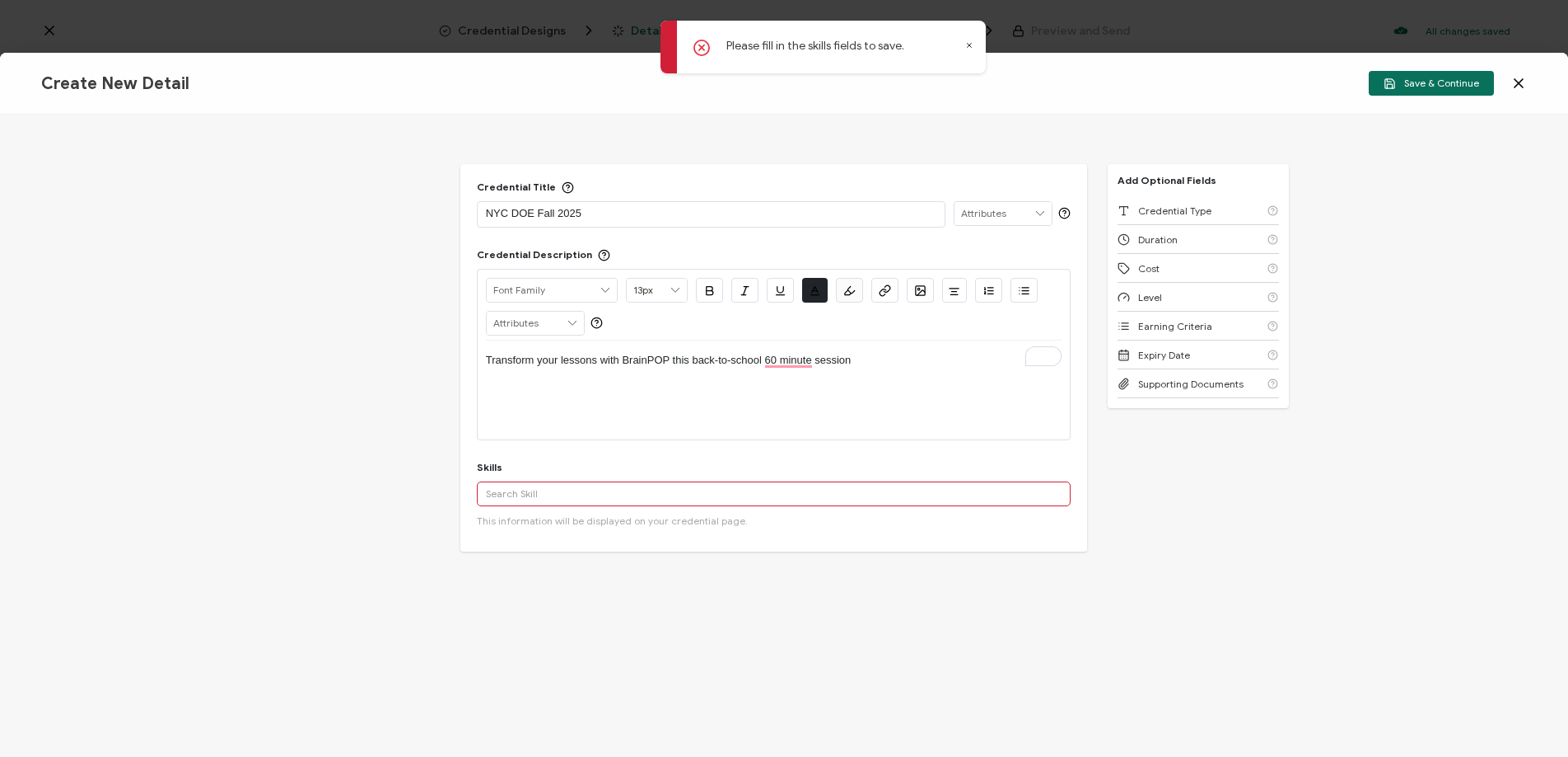
click at [562, 486] on input "text" at bounding box center [774, 494] width 595 height 25
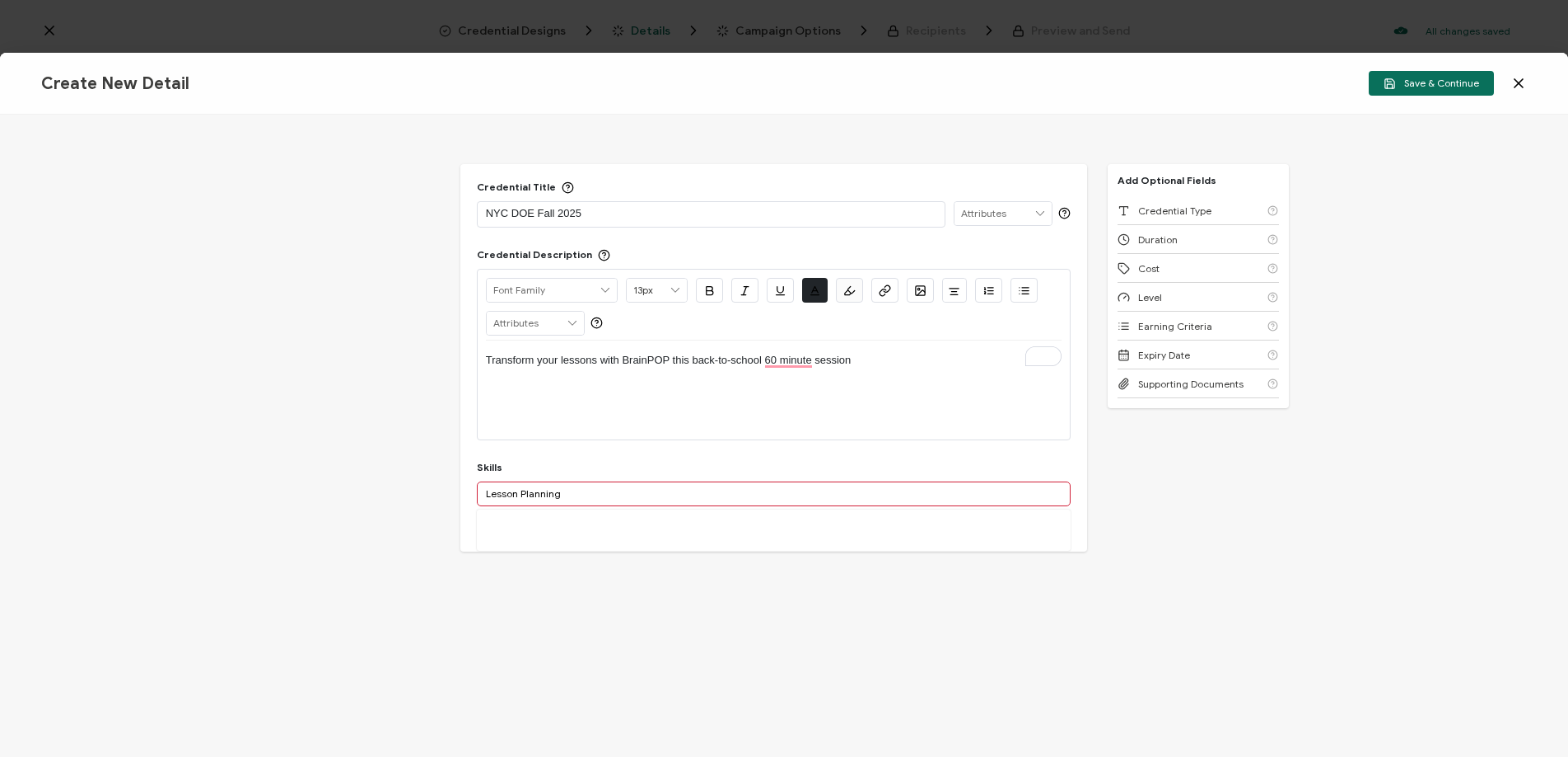
click at [584, 535] on div "More" at bounding box center [774, 530] width 595 height 42
click at [577, 499] on input "Lesson Planning" at bounding box center [774, 494] width 595 height 25
click at [552, 558] on div "Lesson Planning" at bounding box center [774, 556] width 595 height 28
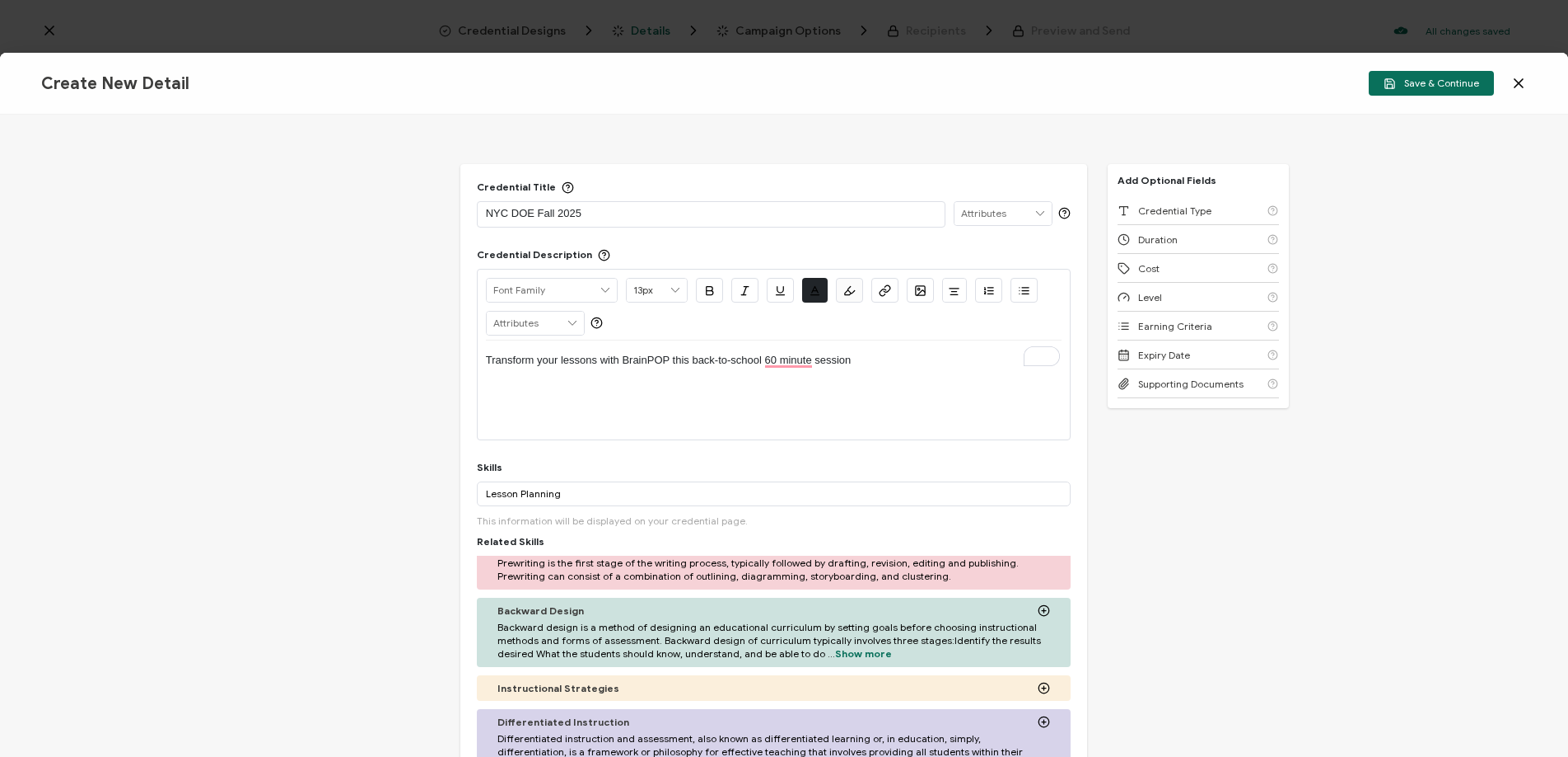
scroll to position [136, 0]
click at [1039, 680] on circle at bounding box center [1044, 685] width 10 height 10
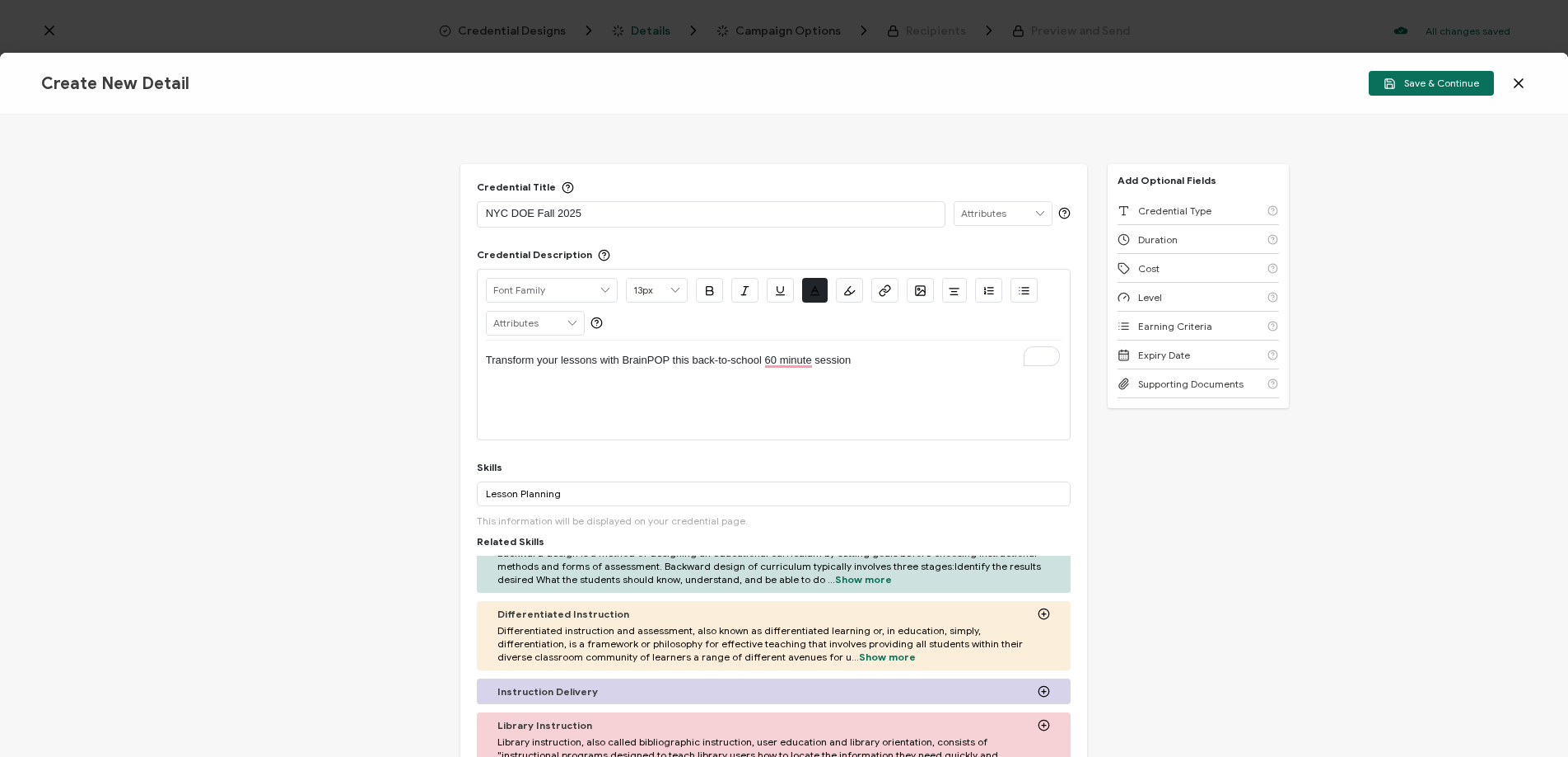
scroll to position [196, 0]
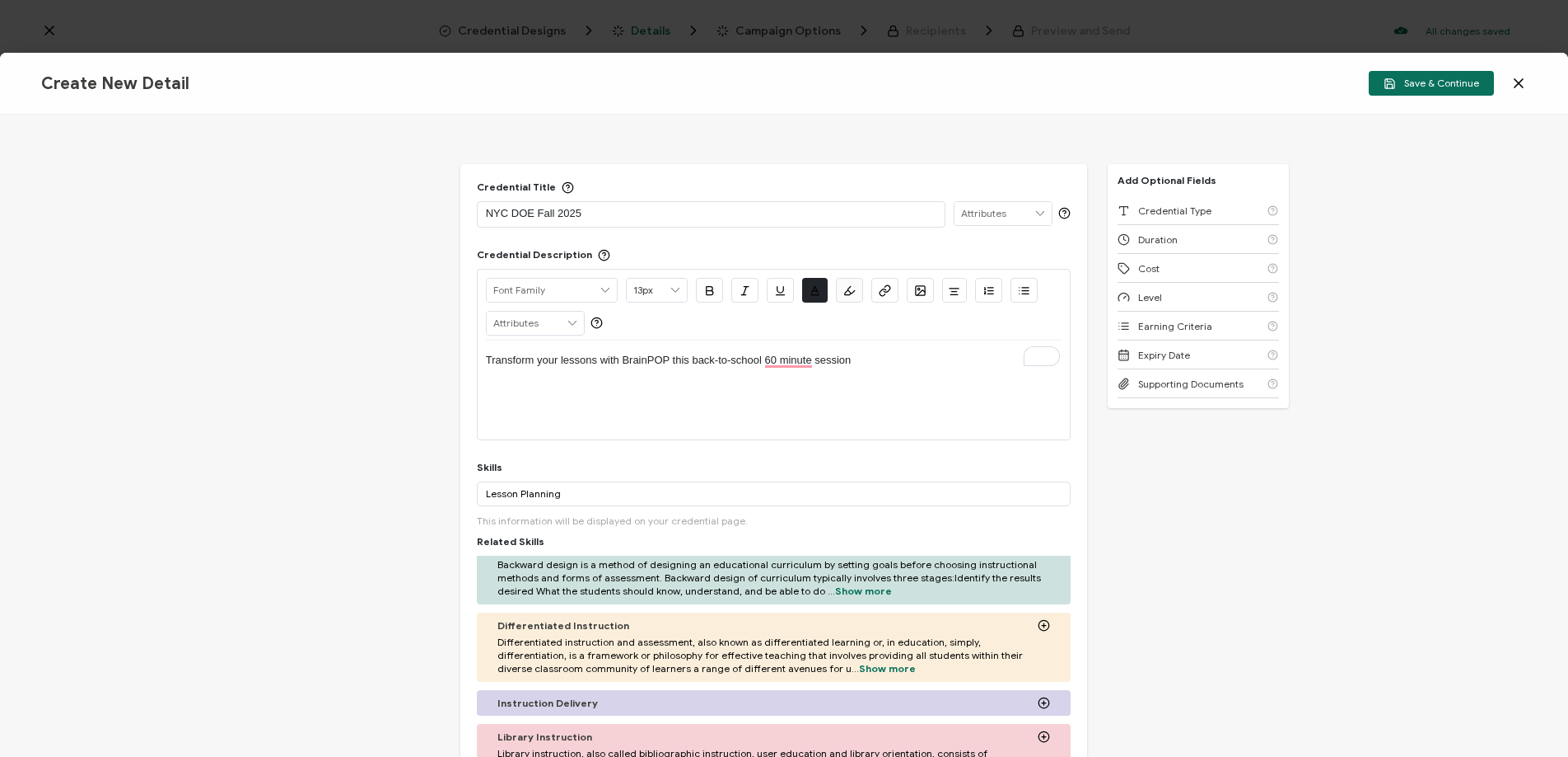
click at [547, 629] on p "Differentiated Instruction" at bounding box center [563, 625] width 131 height 12
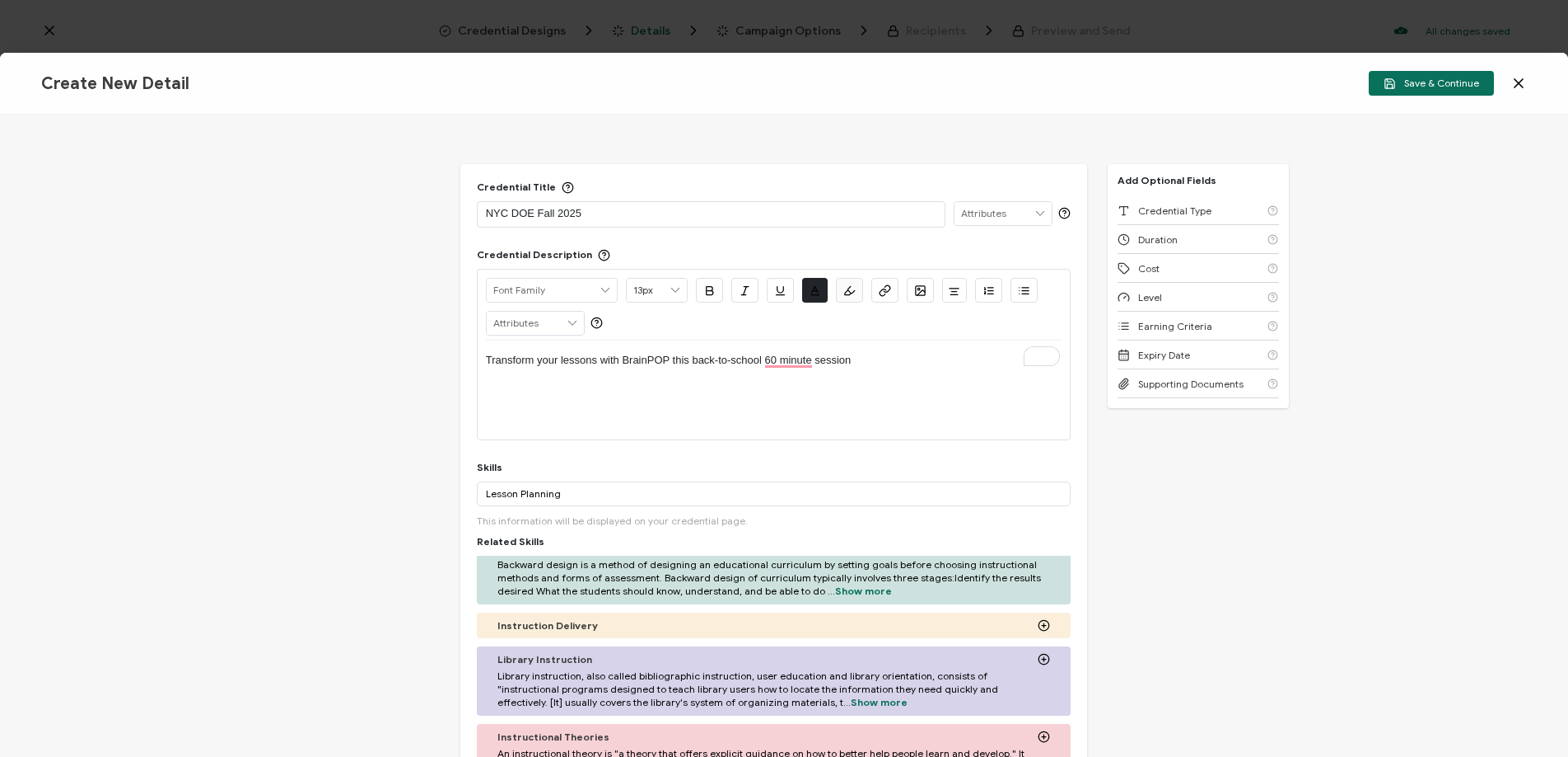
click at [549, 628] on p "Instruction Delivery" at bounding box center [548, 625] width 100 height 12
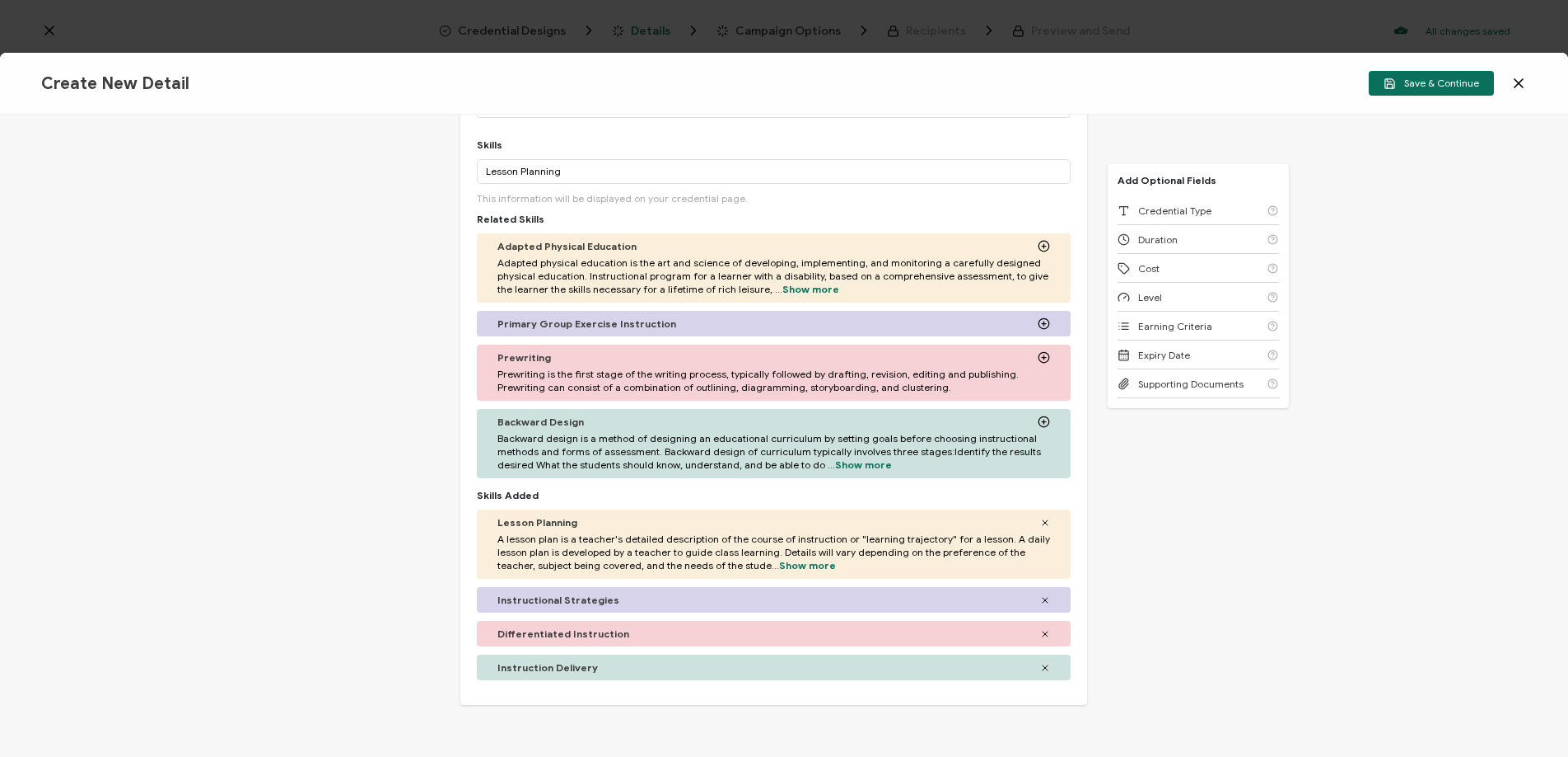
scroll to position [329, 0]
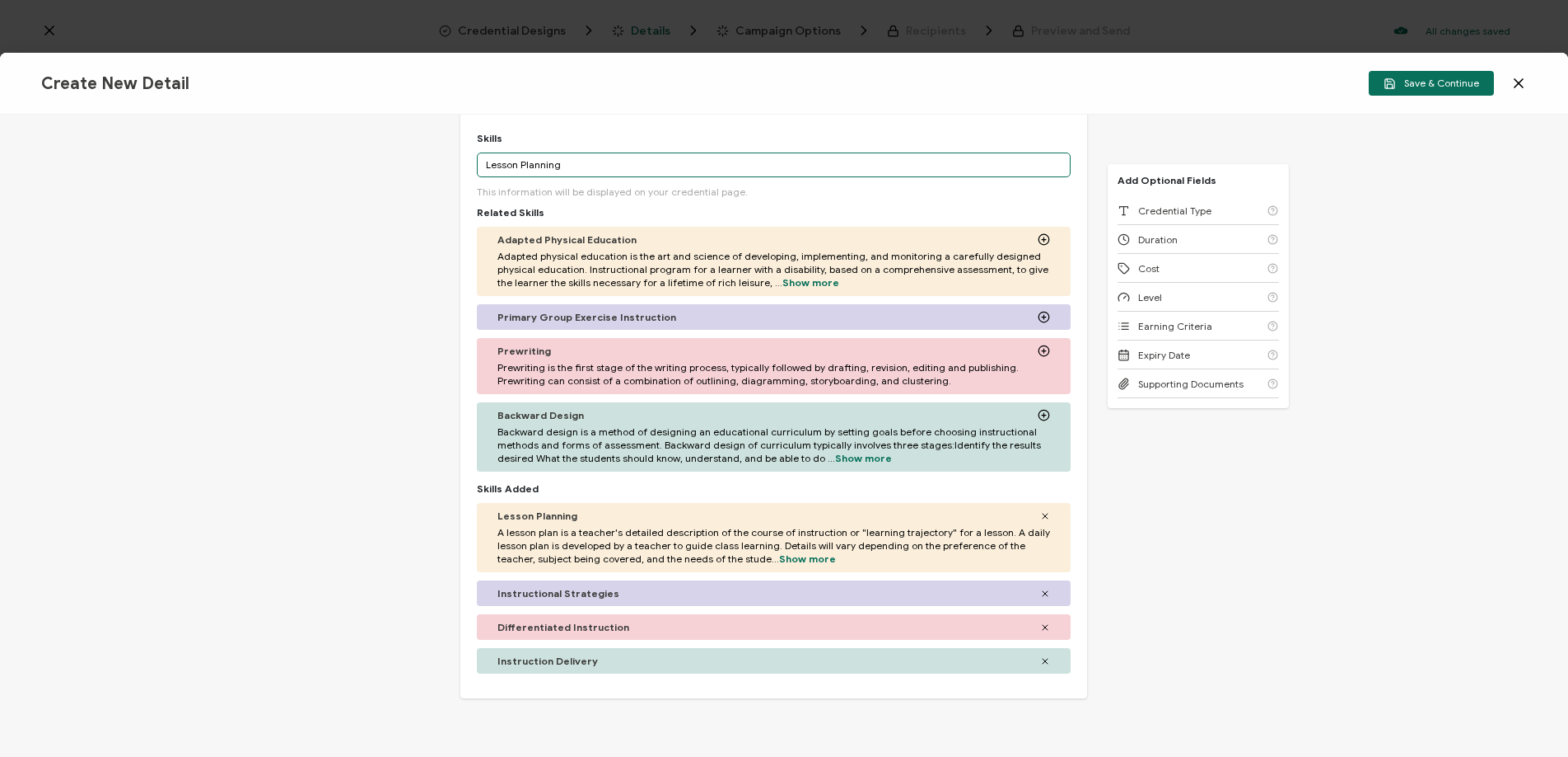
drag, startPoint x: 566, startPoint y: 154, endPoint x: 464, endPoint y: 160, distance: 102.2
click at [464, 160] on div "Credential Title NYC DOE Fall 2025 ISSUER Issuer Name Credential Description Al…" at bounding box center [775, 267] width 628 height 863
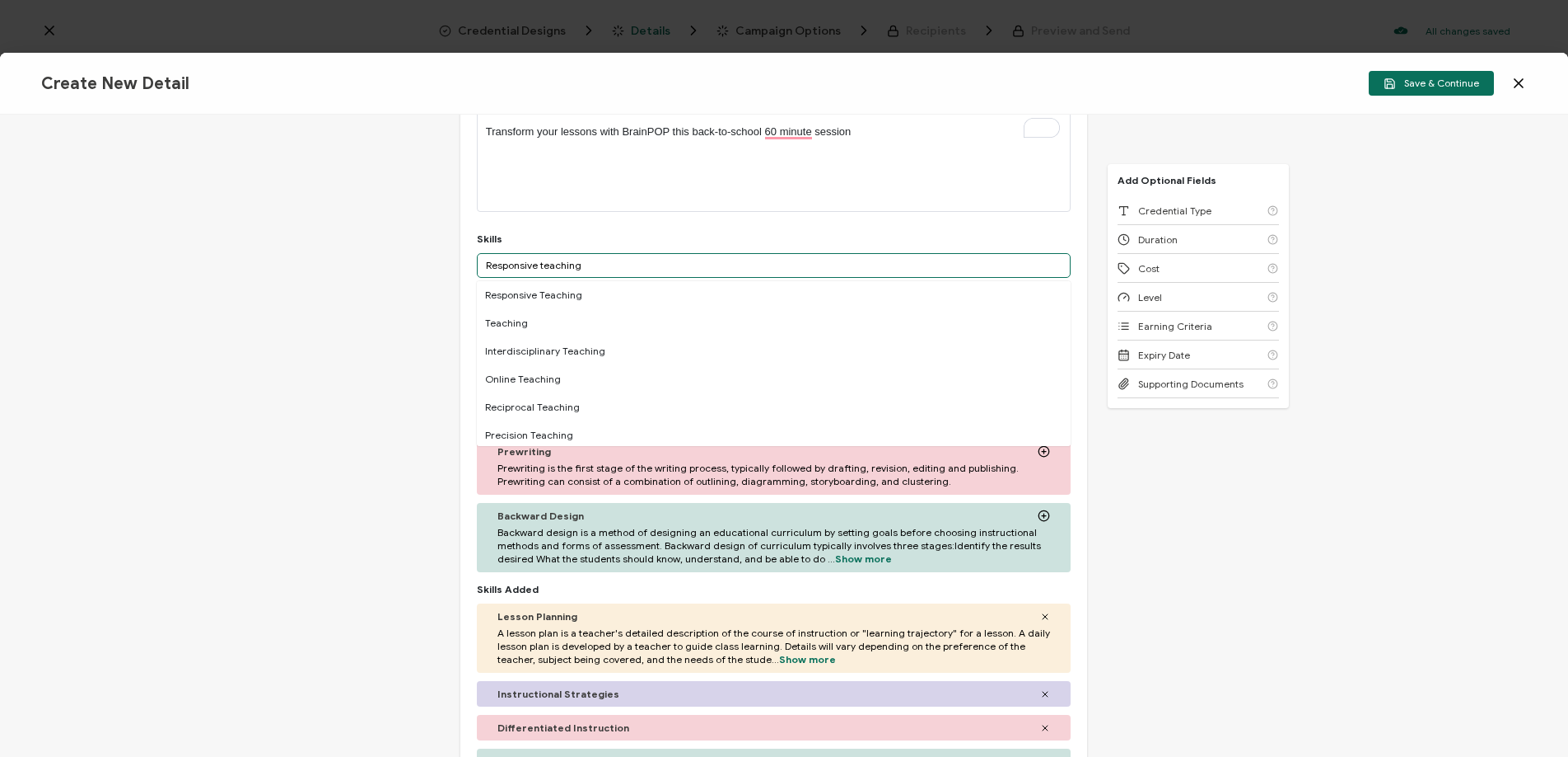
scroll to position [230, 0]
click at [631, 294] on div "Responsive Teaching" at bounding box center [774, 293] width 595 height 28
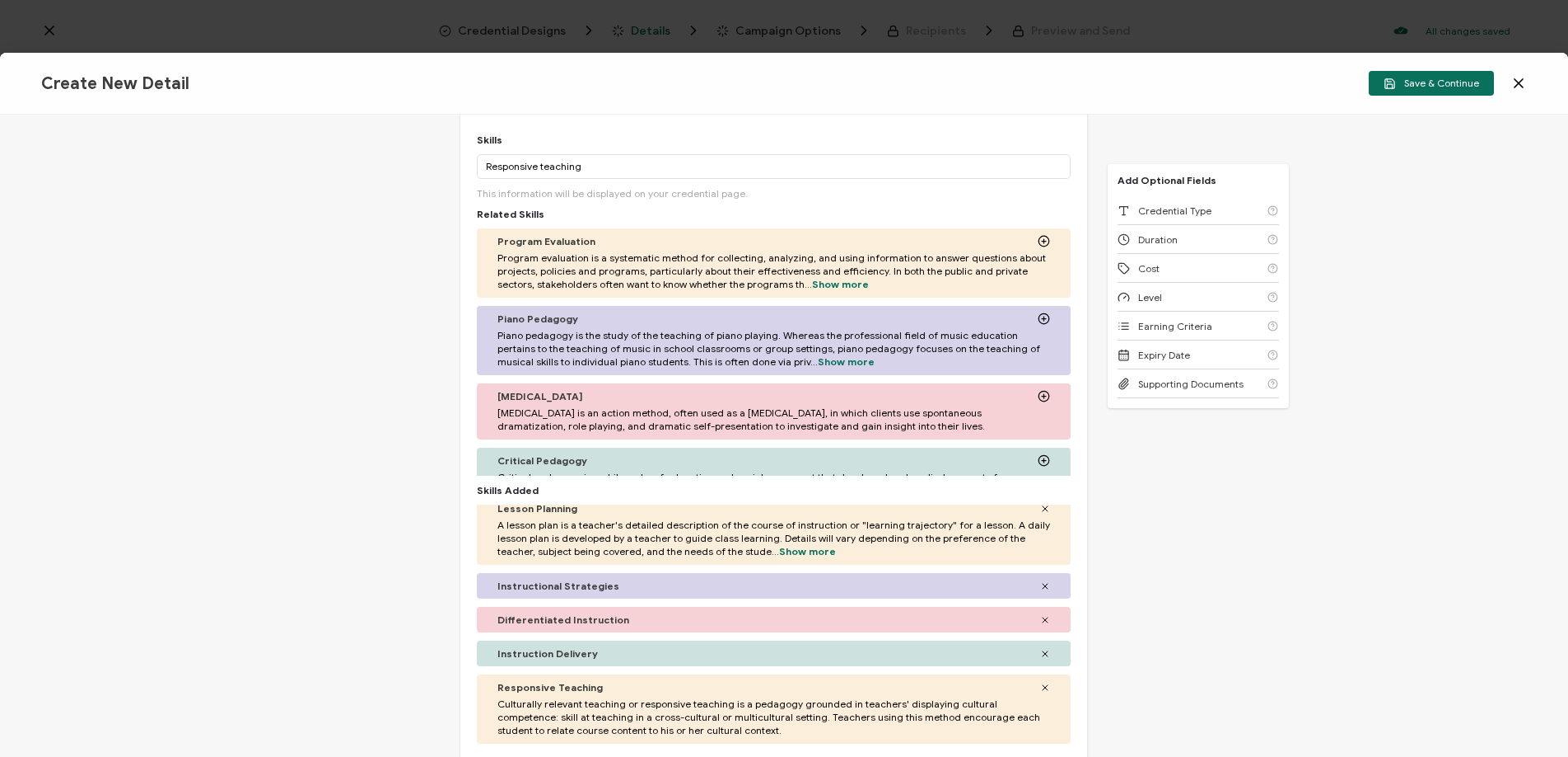
scroll to position [329, 0]
drag, startPoint x: 536, startPoint y: 165, endPoint x: 449, endPoint y: 158, distance: 87.3
click at [449, 159] on div "Credential Title NYC DOE Fall 2025 ISSUER Issuer Name Credential Description Al…" at bounding box center [784, 435] width 1568 height 642
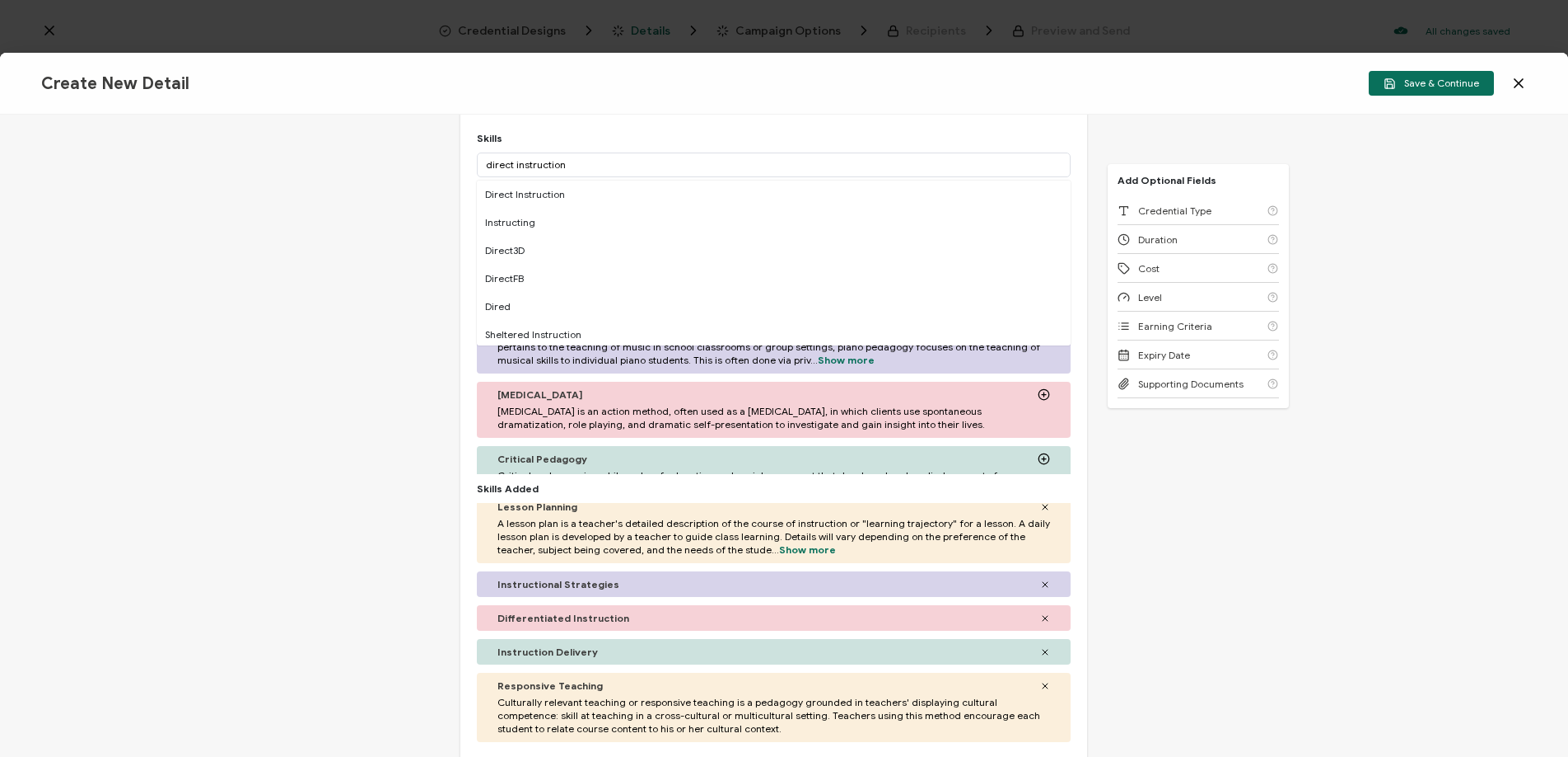
click at [539, 197] on div "Direct Instruction" at bounding box center [774, 195] width 595 height 28
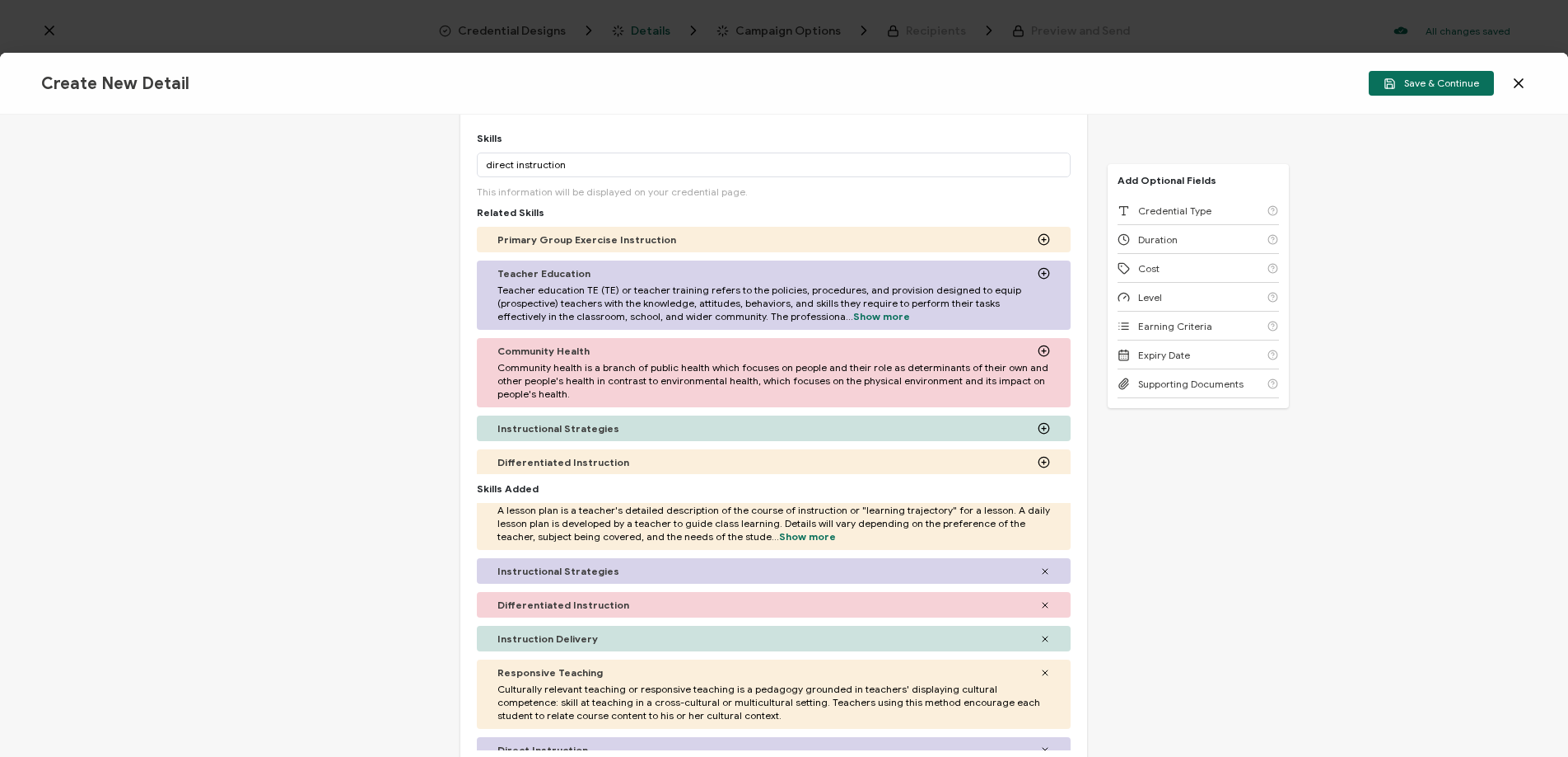
scroll to position [0, 0]
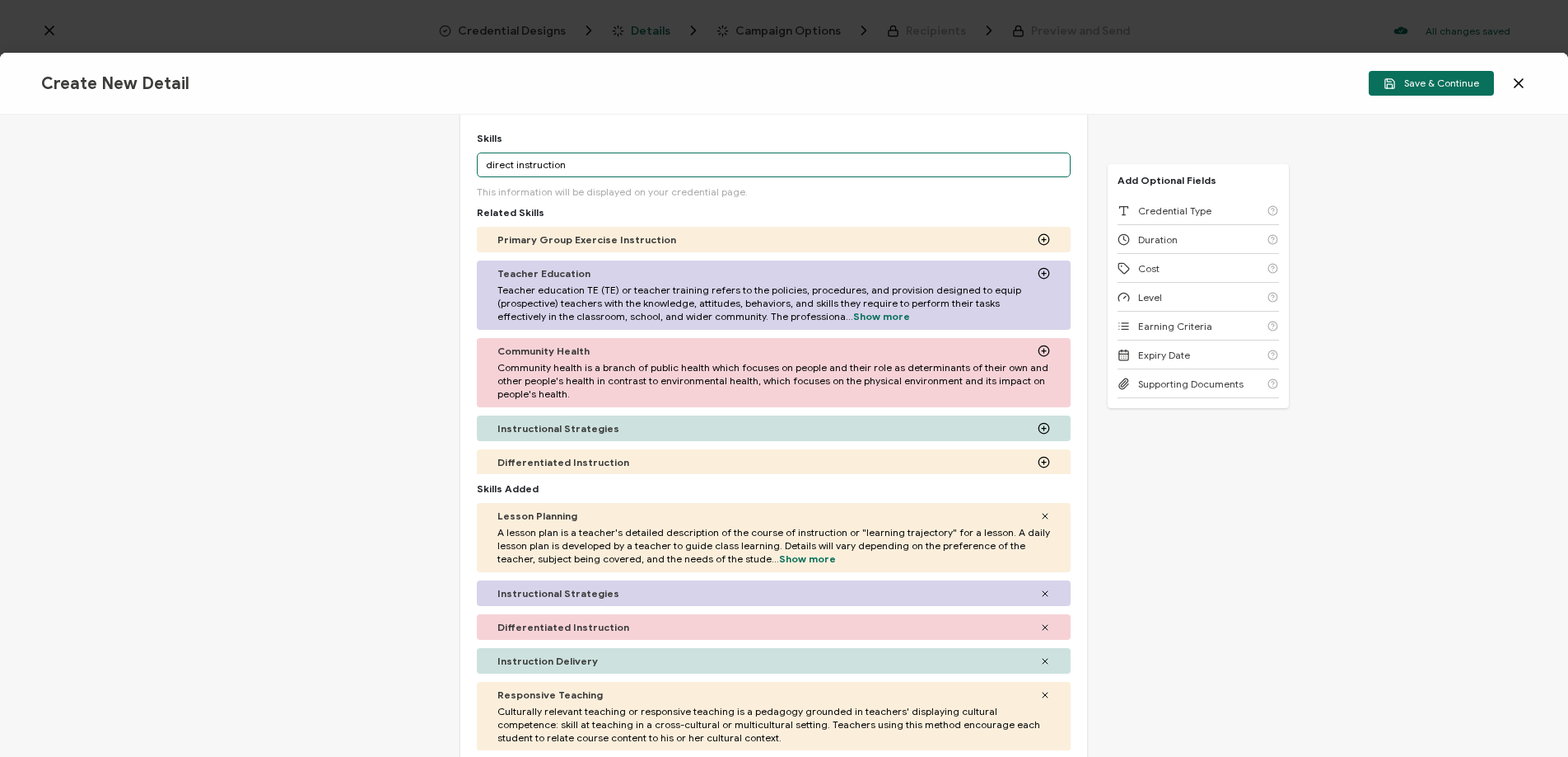
drag, startPoint x: 563, startPoint y: 163, endPoint x: 478, endPoint y: 159, distance: 85.1
click at [478, 159] on input "direct instruction" at bounding box center [774, 165] width 595 height 25
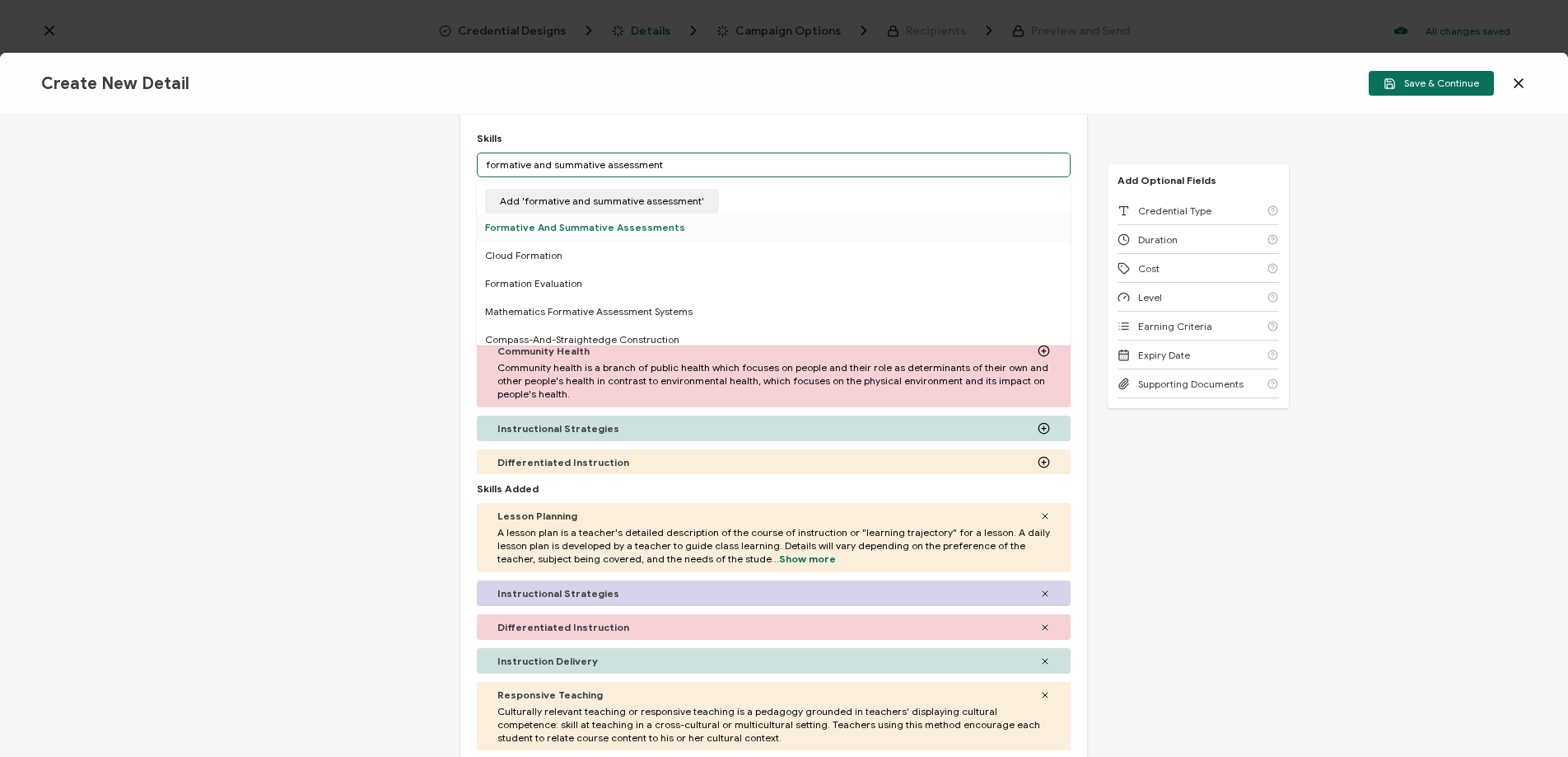
type input "formative and summative assessment"
click at [529, 222] on div "Related Skills Primary Group Exercise Instruction Teacher Education Teacher edu…" at bounding box center [774, 350] width 595 height 289
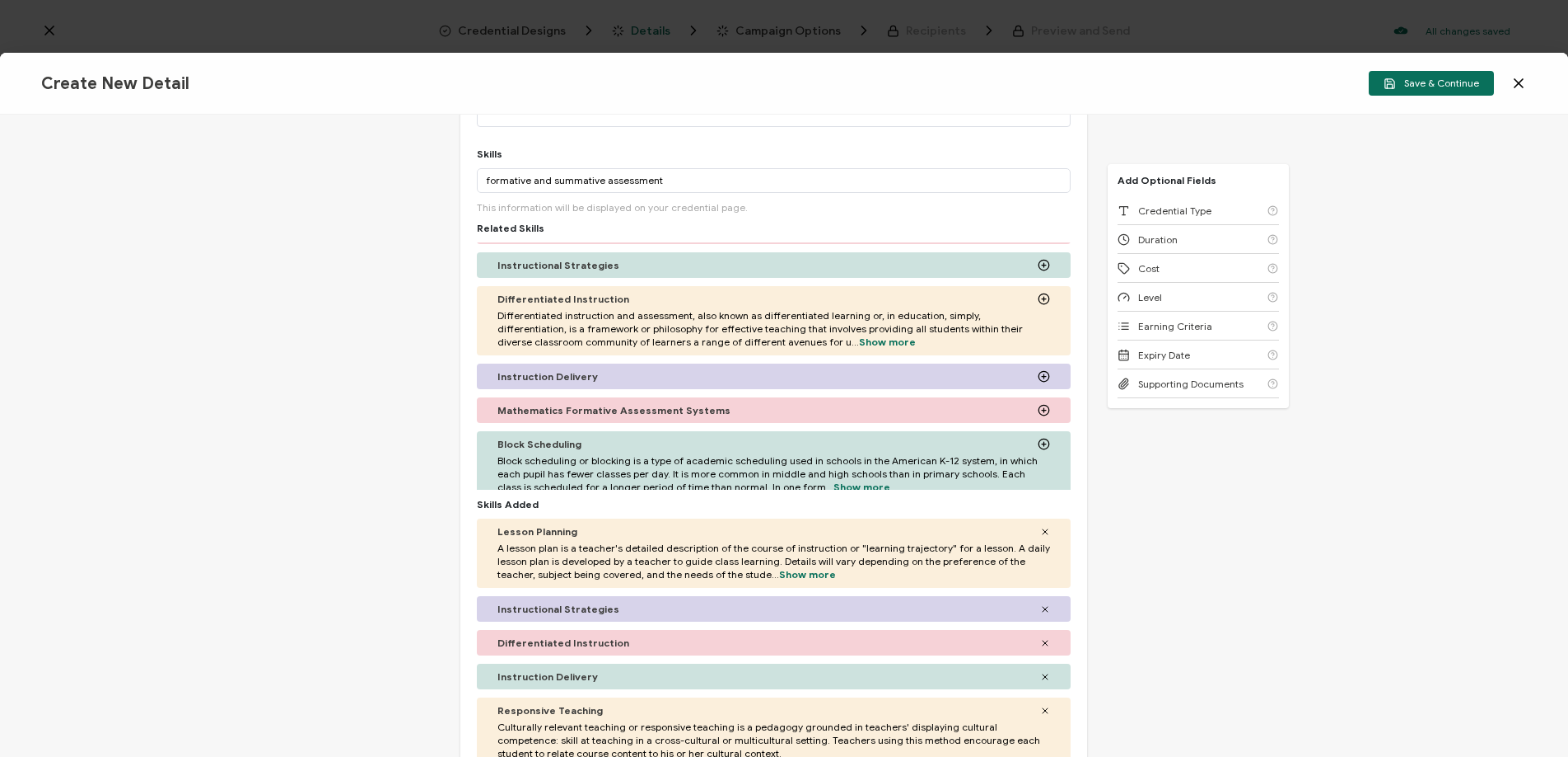
scroll to position [309, 0]
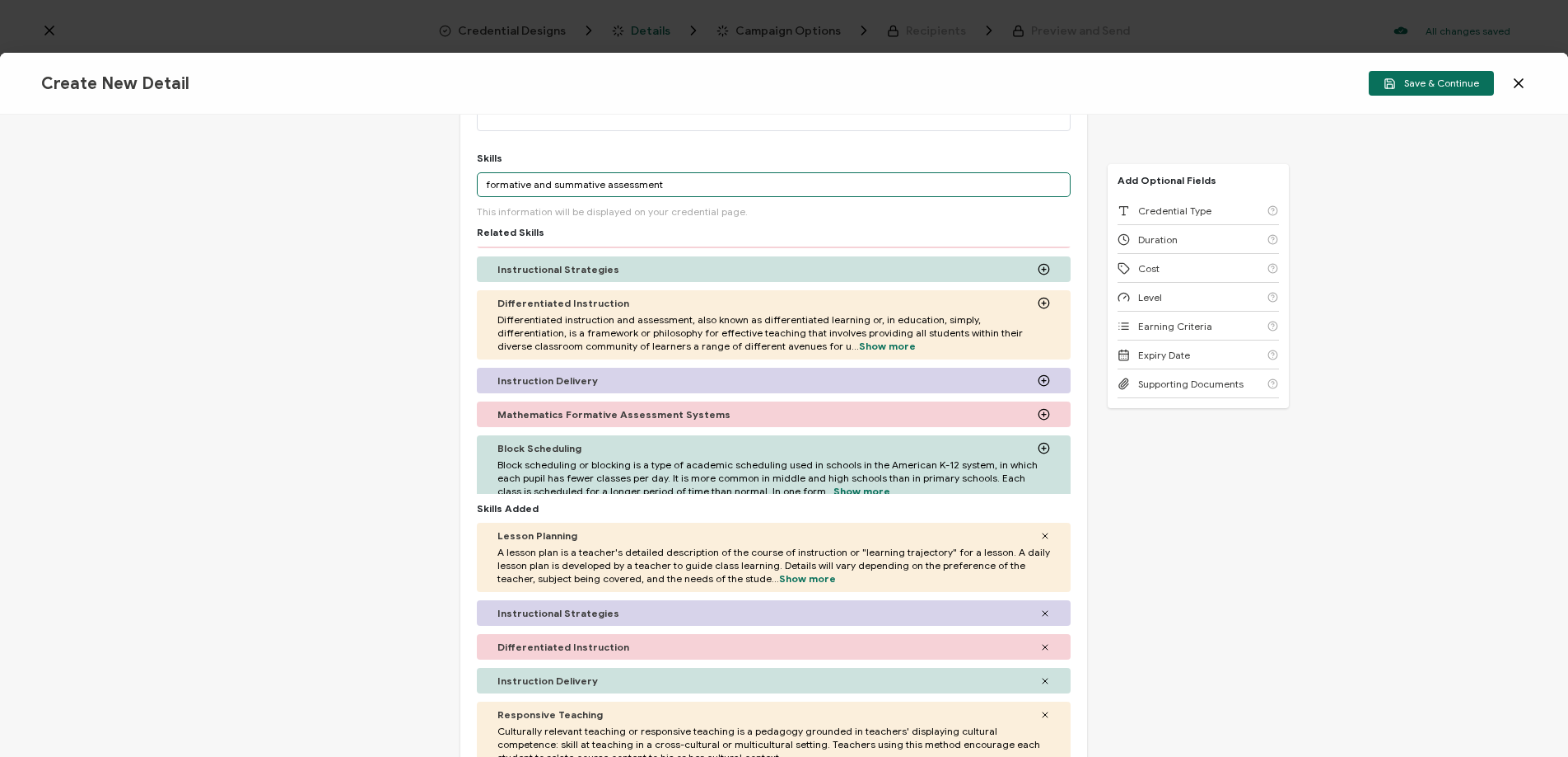
click at [701, 178] on input "formative and summative assessment" at bounding box center [774, 185] width 595 height 25
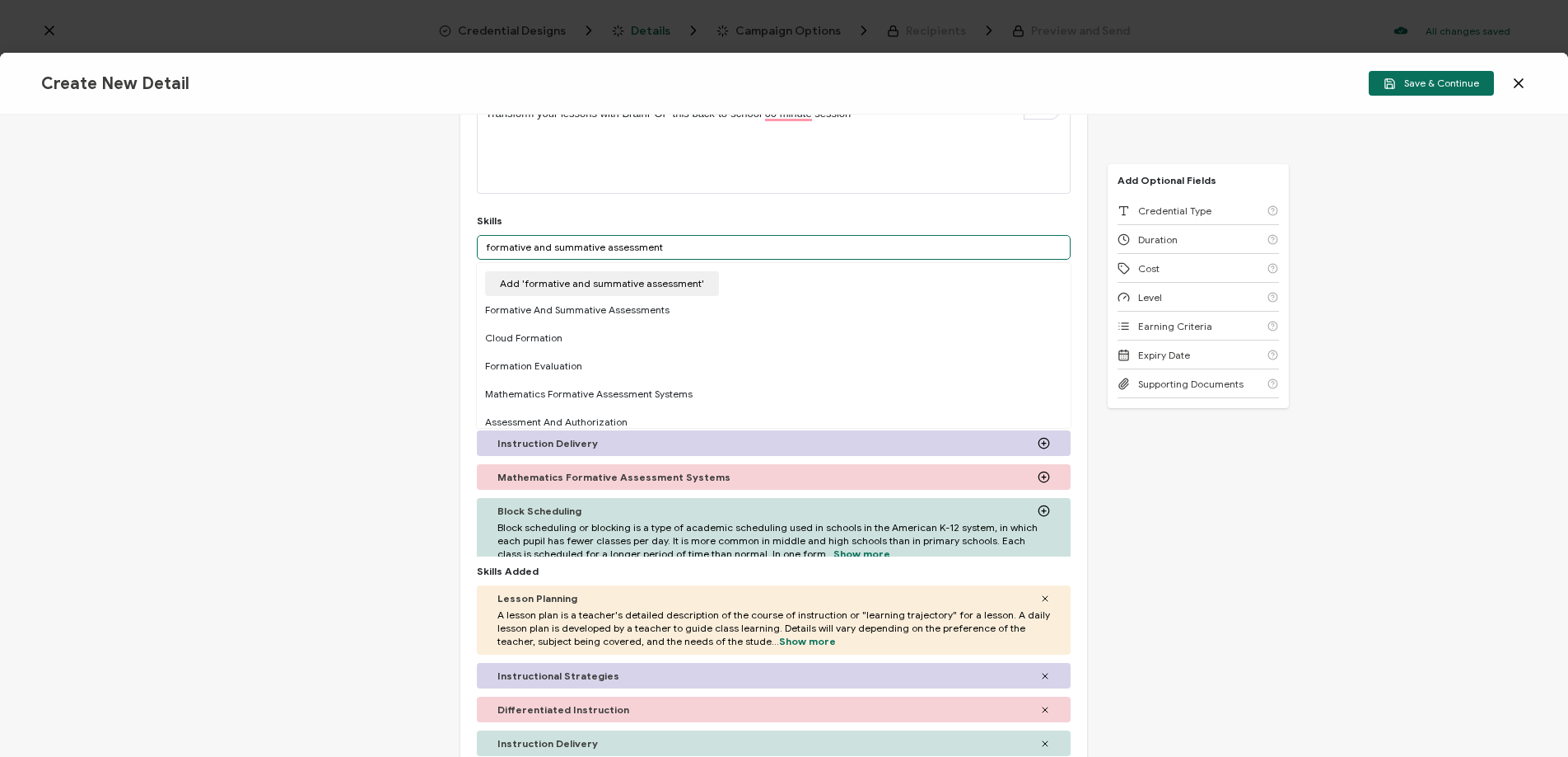
scroll to position [242, 0]
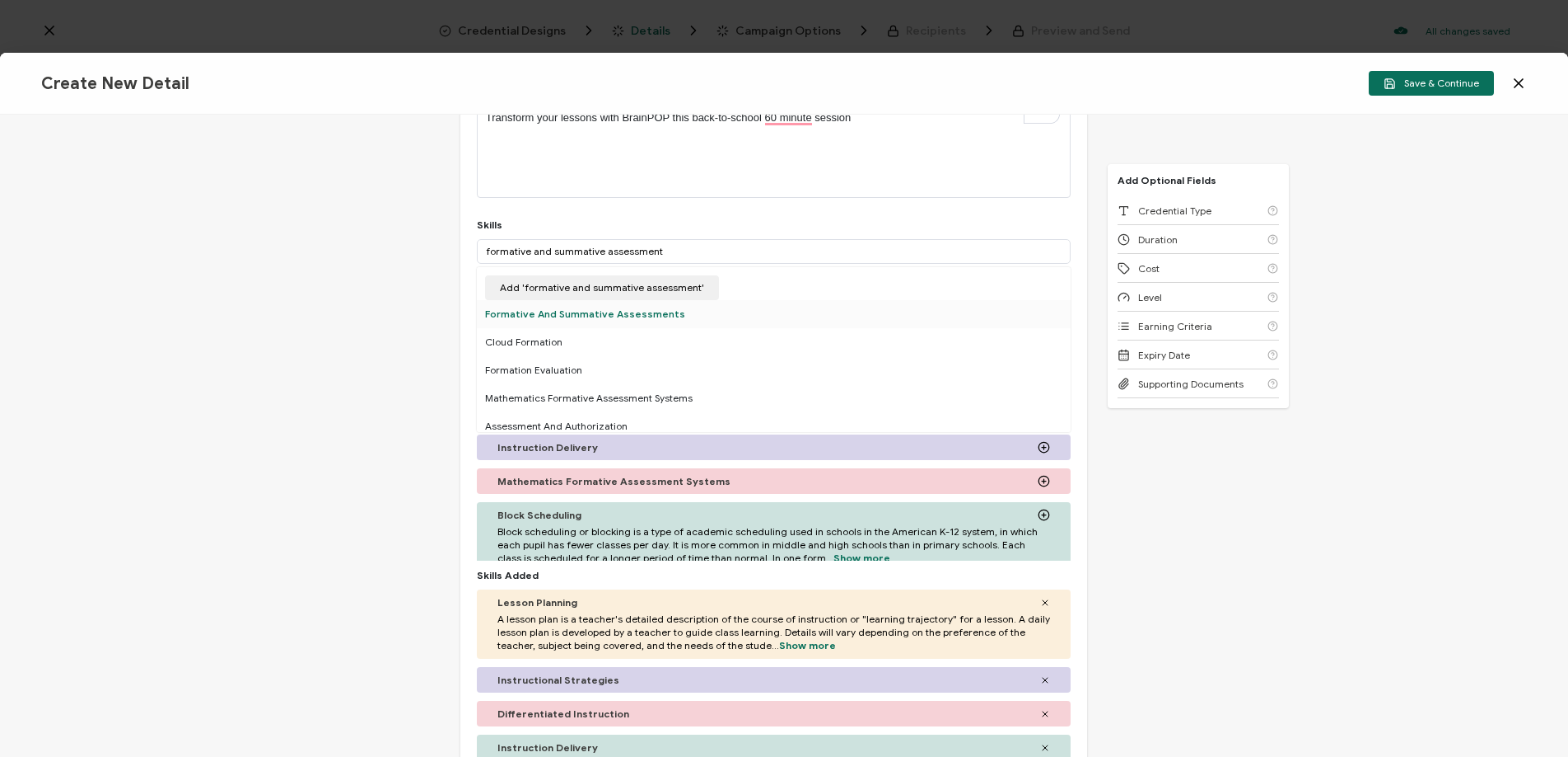
click at [584, 313] on div "Formative And Summative Assessments" at bounding box center [774, 314] width 595 height 28
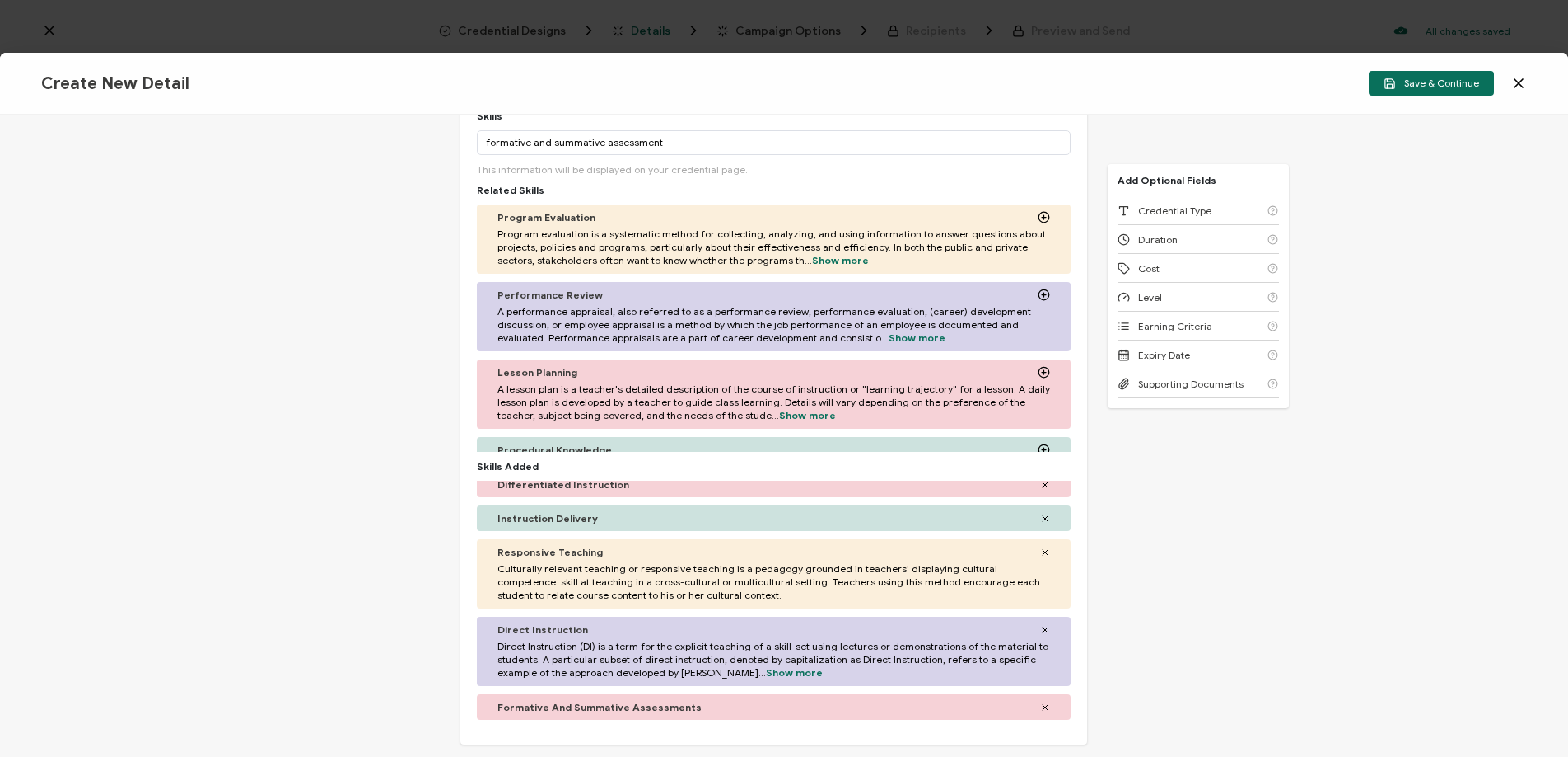
scroll to position [0, 0]
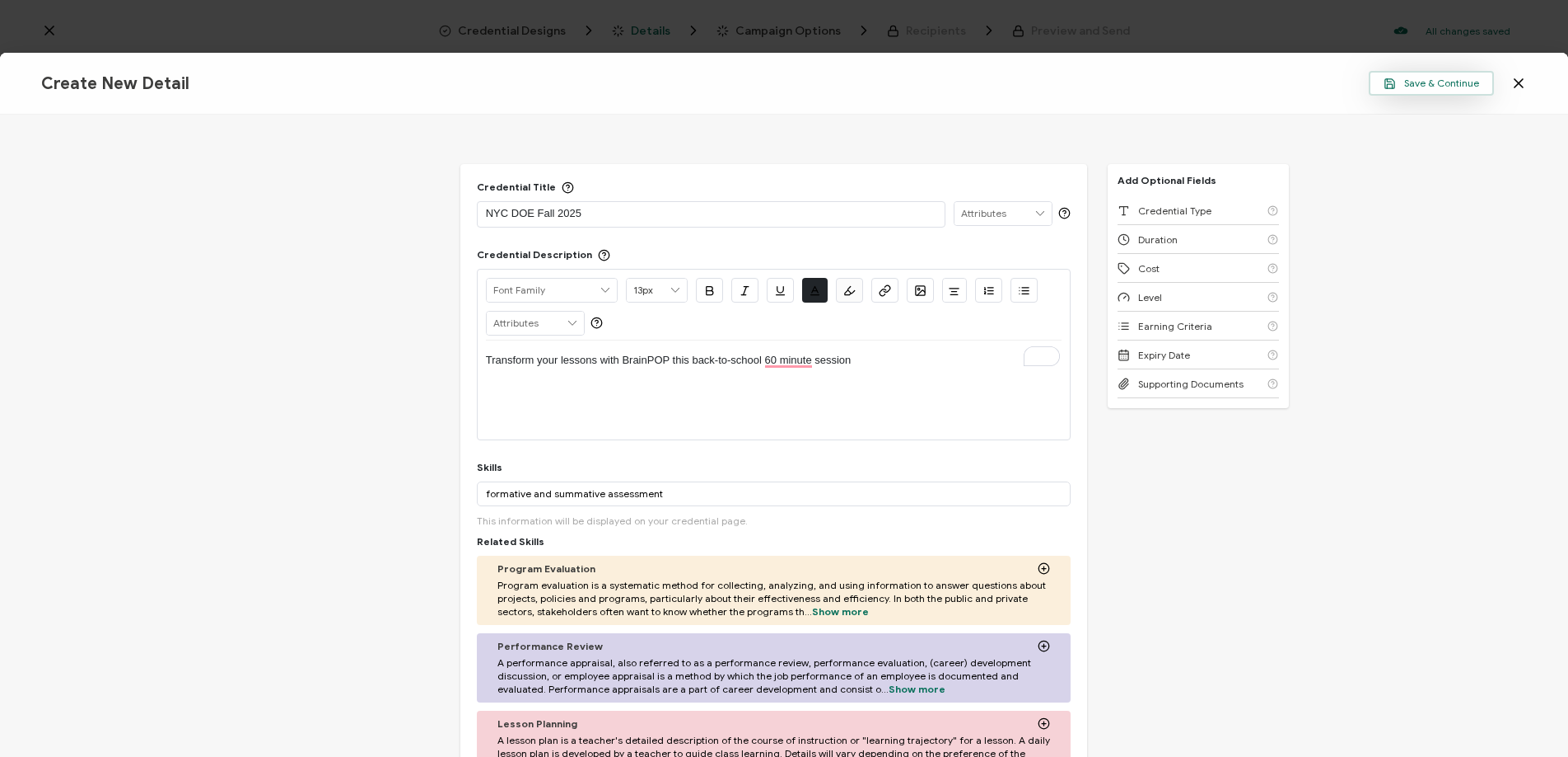
click at [1418, 83] on span "Save & Continue" at bounding box center [1431, 83] width 96 height 12
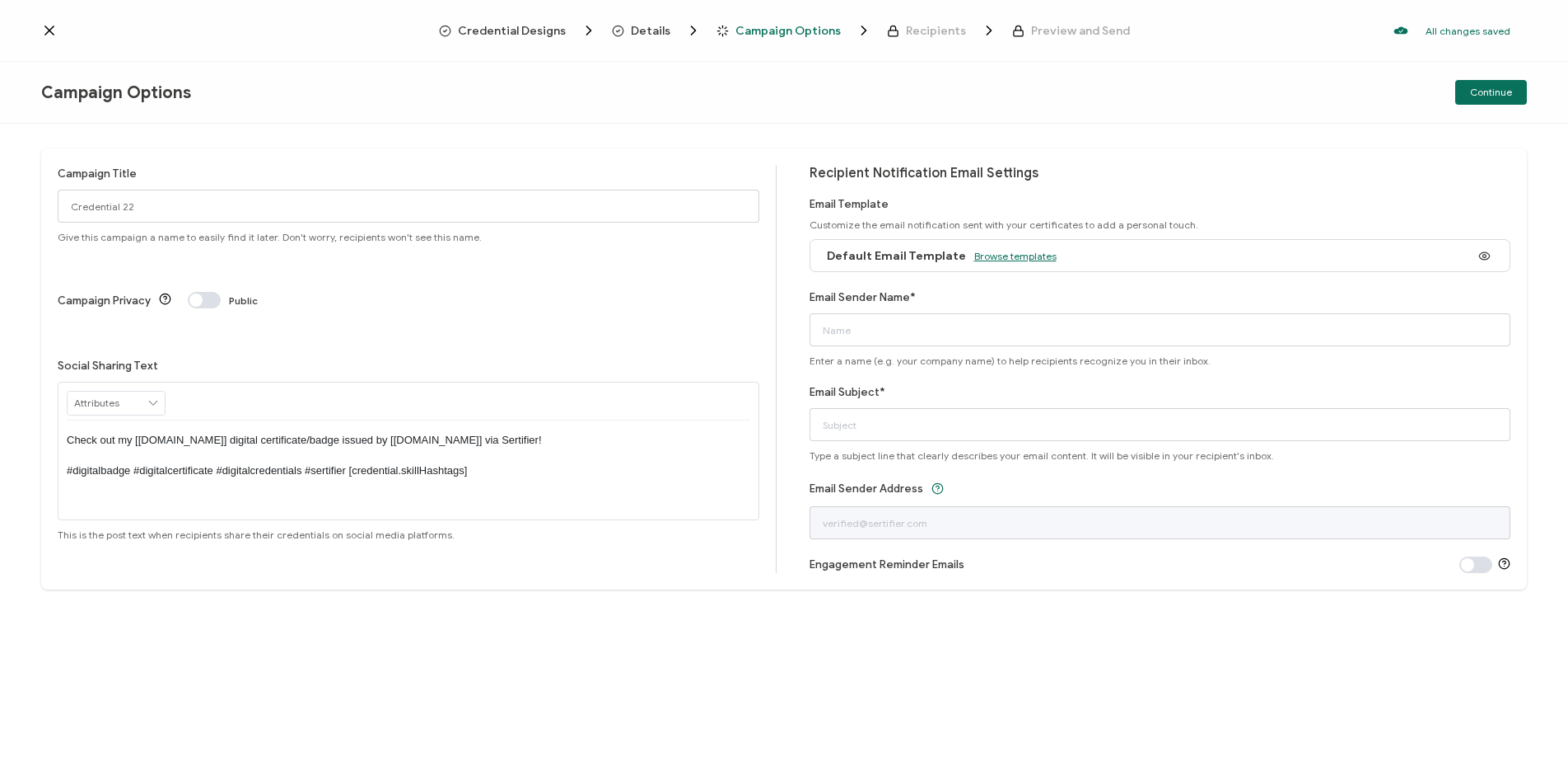
click at [983, 255] on span "Browse templates" at bounding box center [1015, 255] width 82 height 12
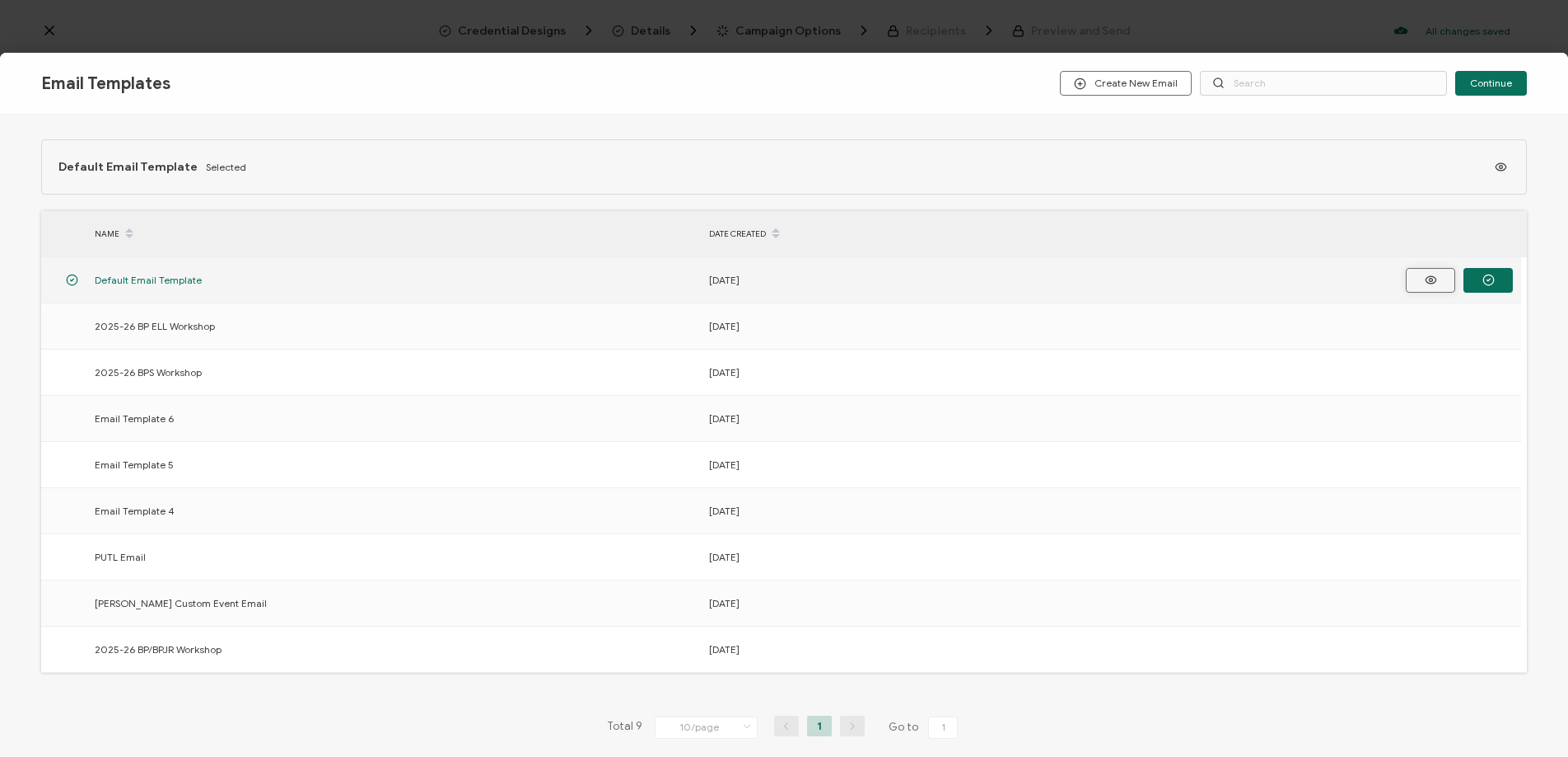
click at [1428, 278] on icon "button" at bounding box center [1431, 279] width 21 height 12
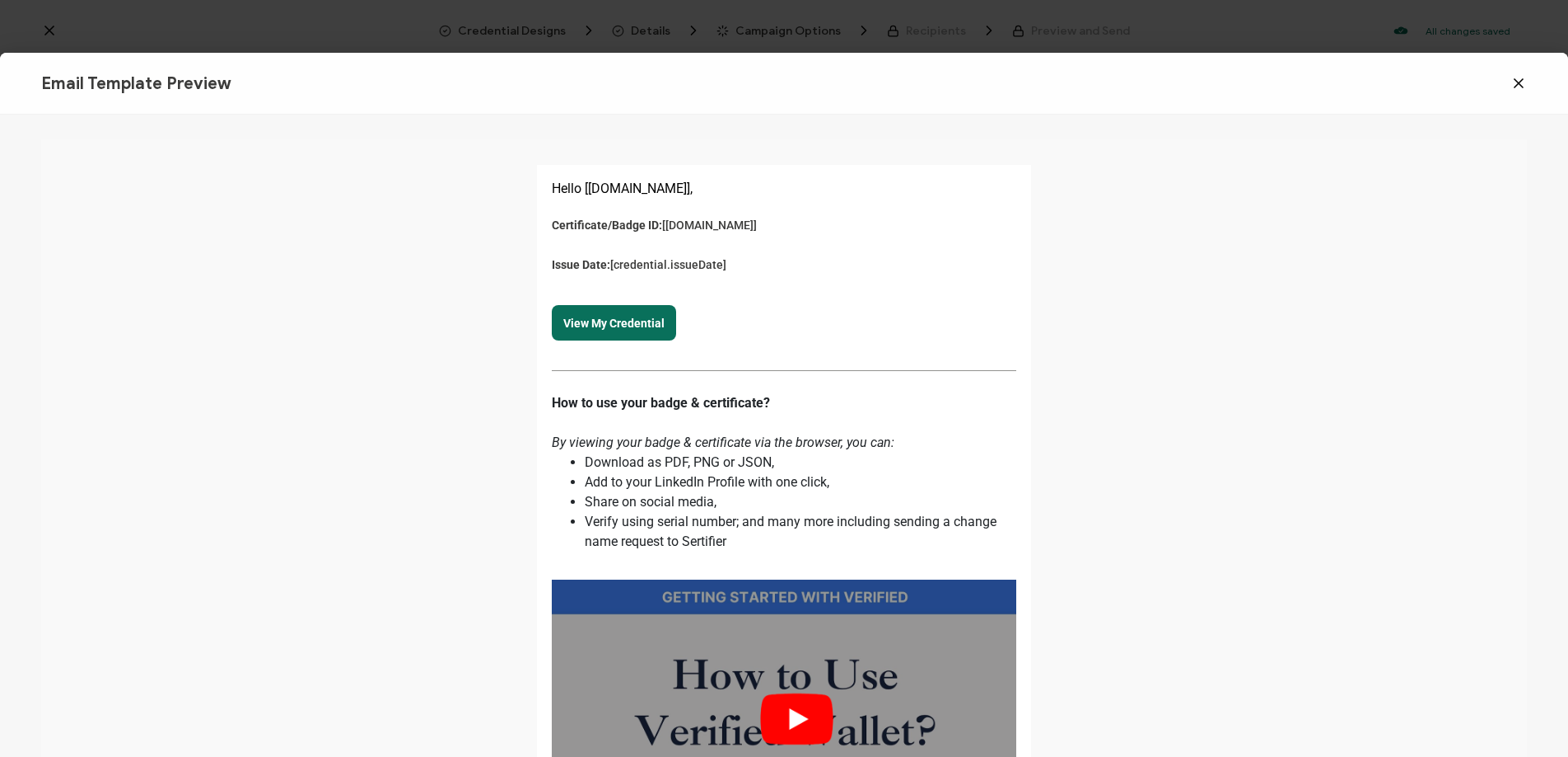
click at [1516, 83] on icon at bounding box center [1518, 82] width 16 height 16
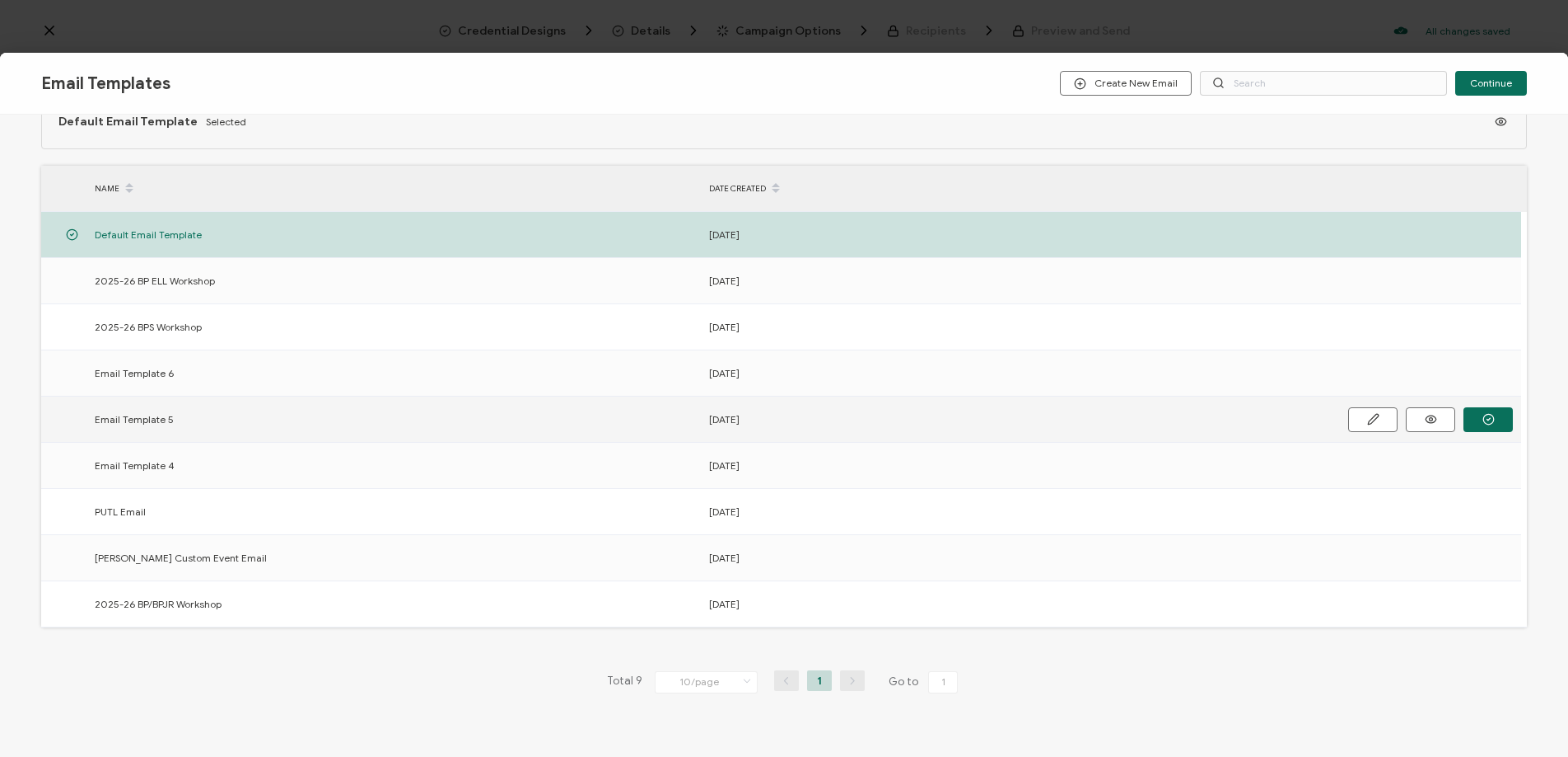
scroll to position [51, 0]
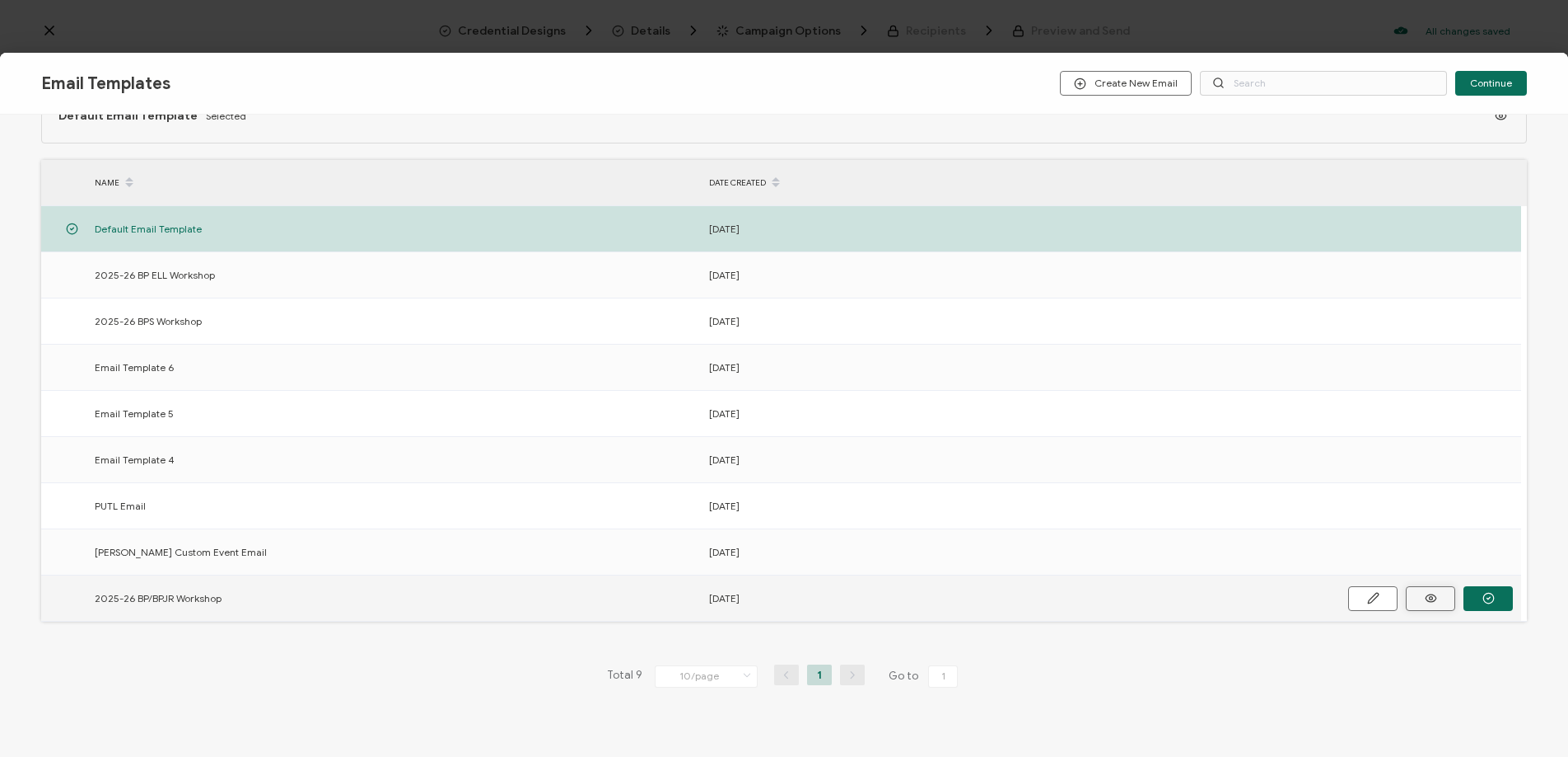
click at [1433, 597] on icon "button" at bounding box center [1431, 597] width 21 height 12
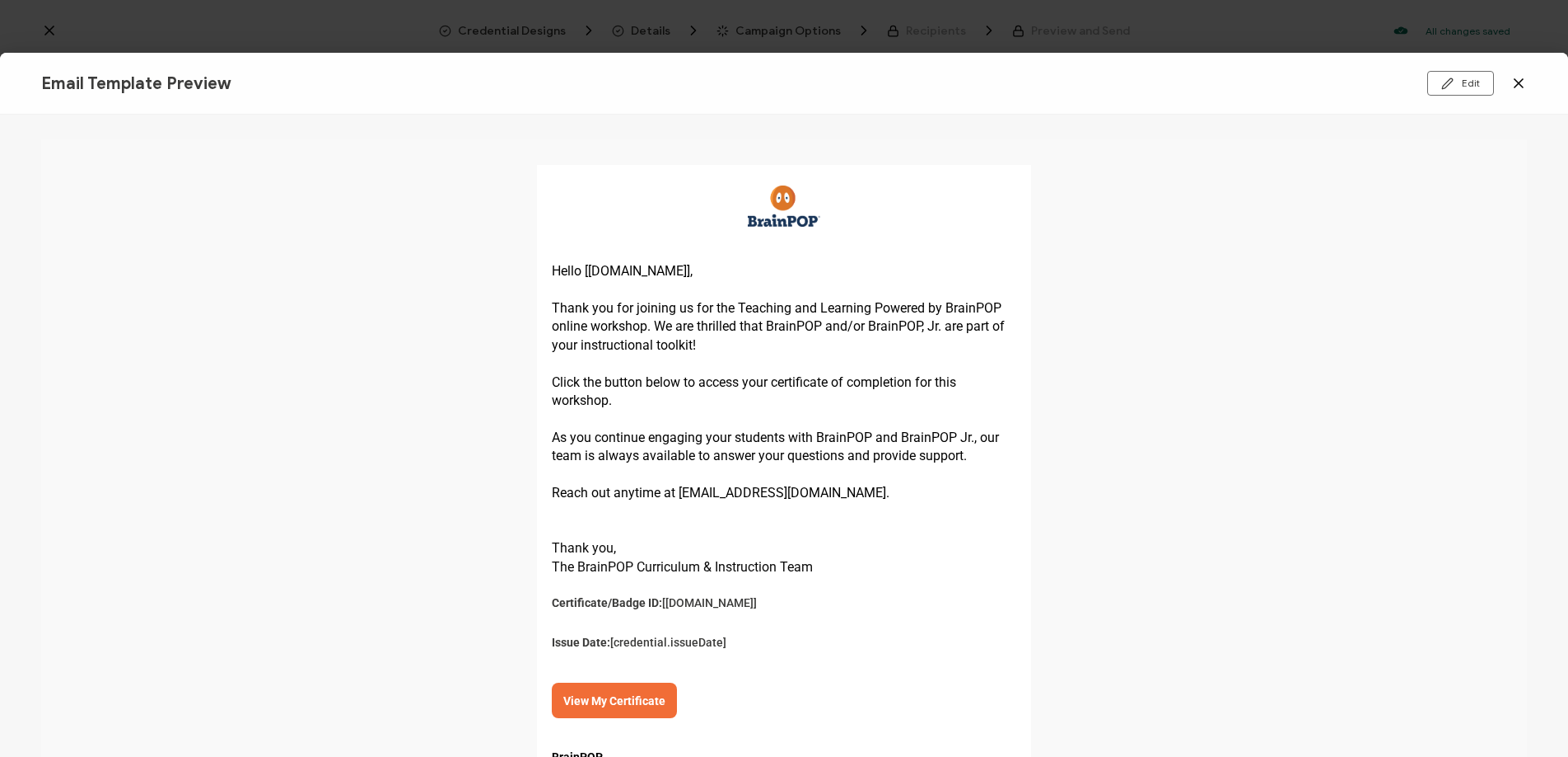
click at [1513, 85] on icon at bounding box center [1518, 82] width 16 height 16
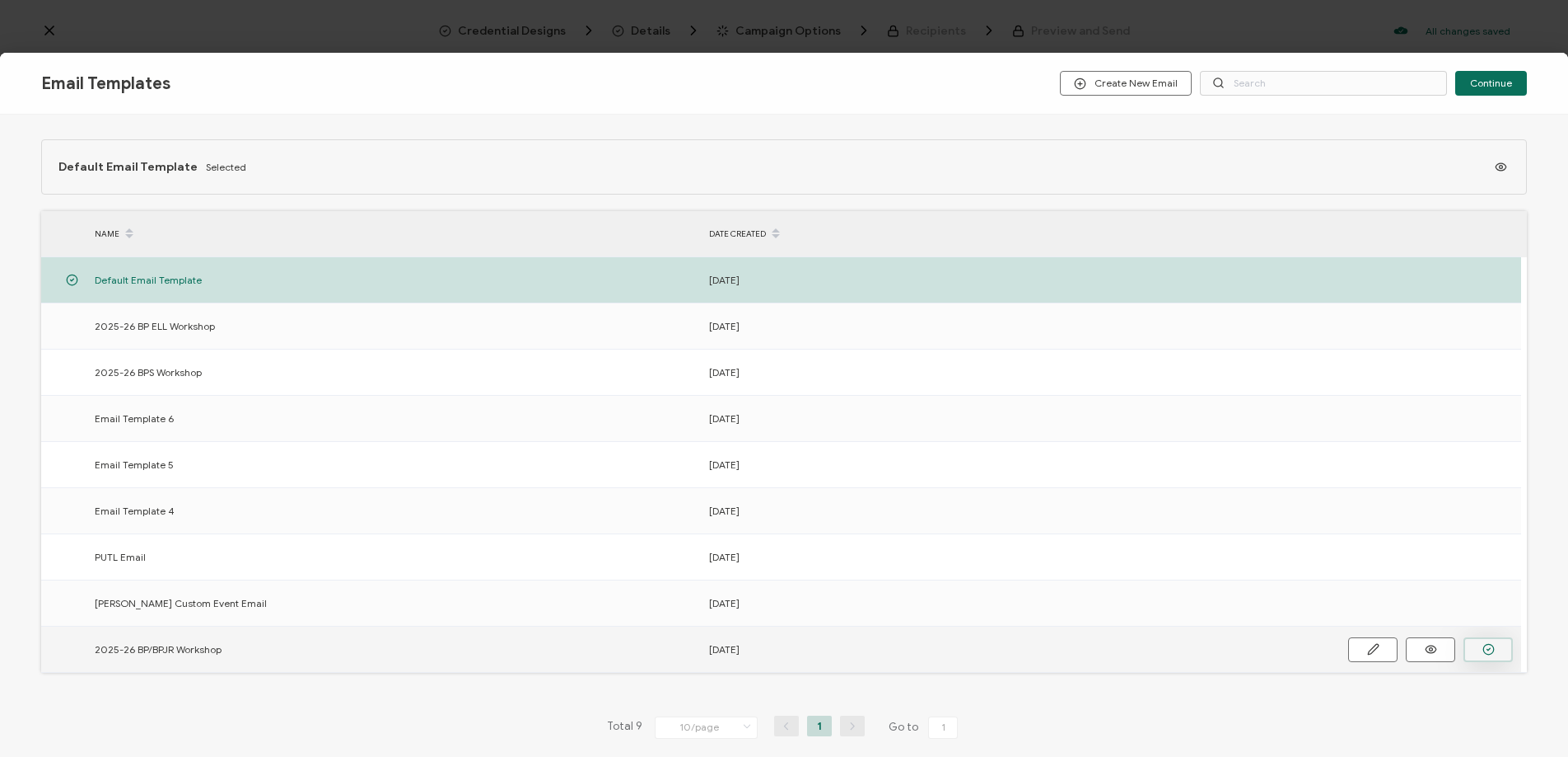
click at [1480, 648] on button "button" at bounding box center [1489, 649] width 49 height 25
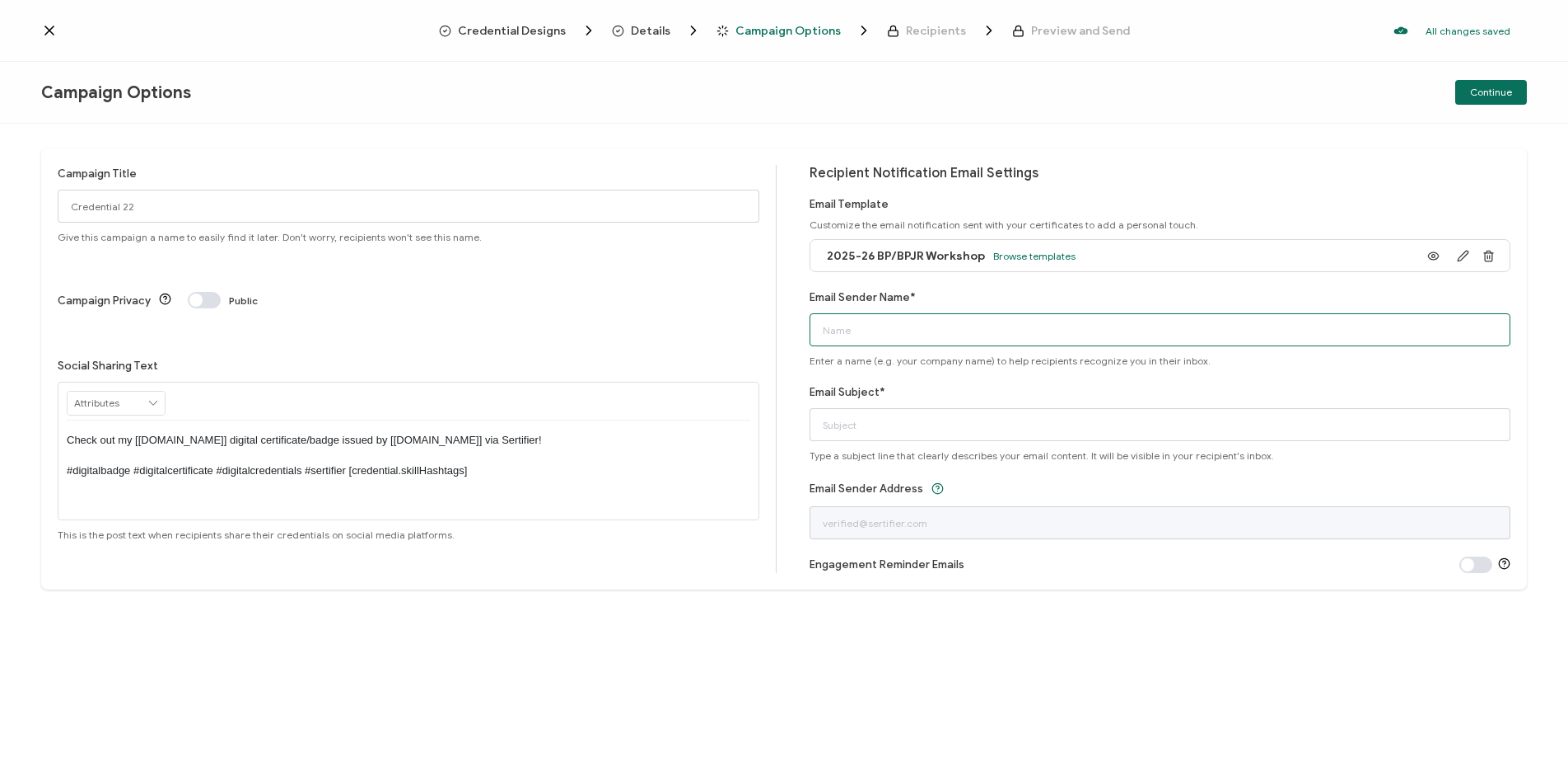
click at [1063, 321] on input "Email Sender Name*" at bounding box center [1160, 329] width 702 height 33
type input "BrainPOP"
click at [1016, 416] on input "Email Subject*" at bounding box center [1160, 424] width 702 height 33
type input "BrainPOP Webinar Certificate"
click at [1506, 90] on span "Continue" at bounding box center [1491, 92] width 42 height 9
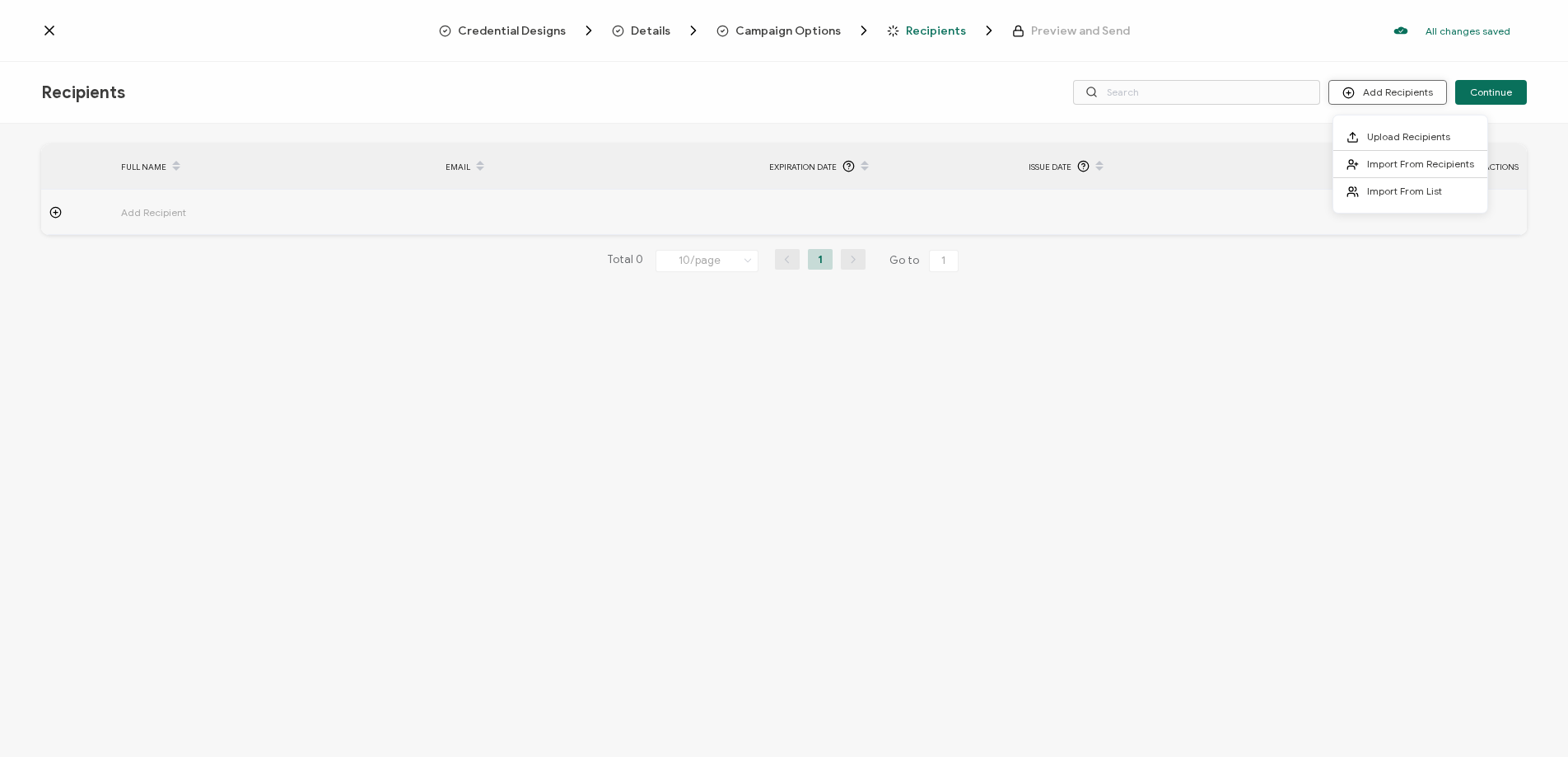
click at [1375, 93] on button "Add Recipients" at bounding box center [1387, 92] width 118 height 25
click at [1375, 140] on span "Upload Recipients" at bounding box center [1409, 136] width 83 height 12
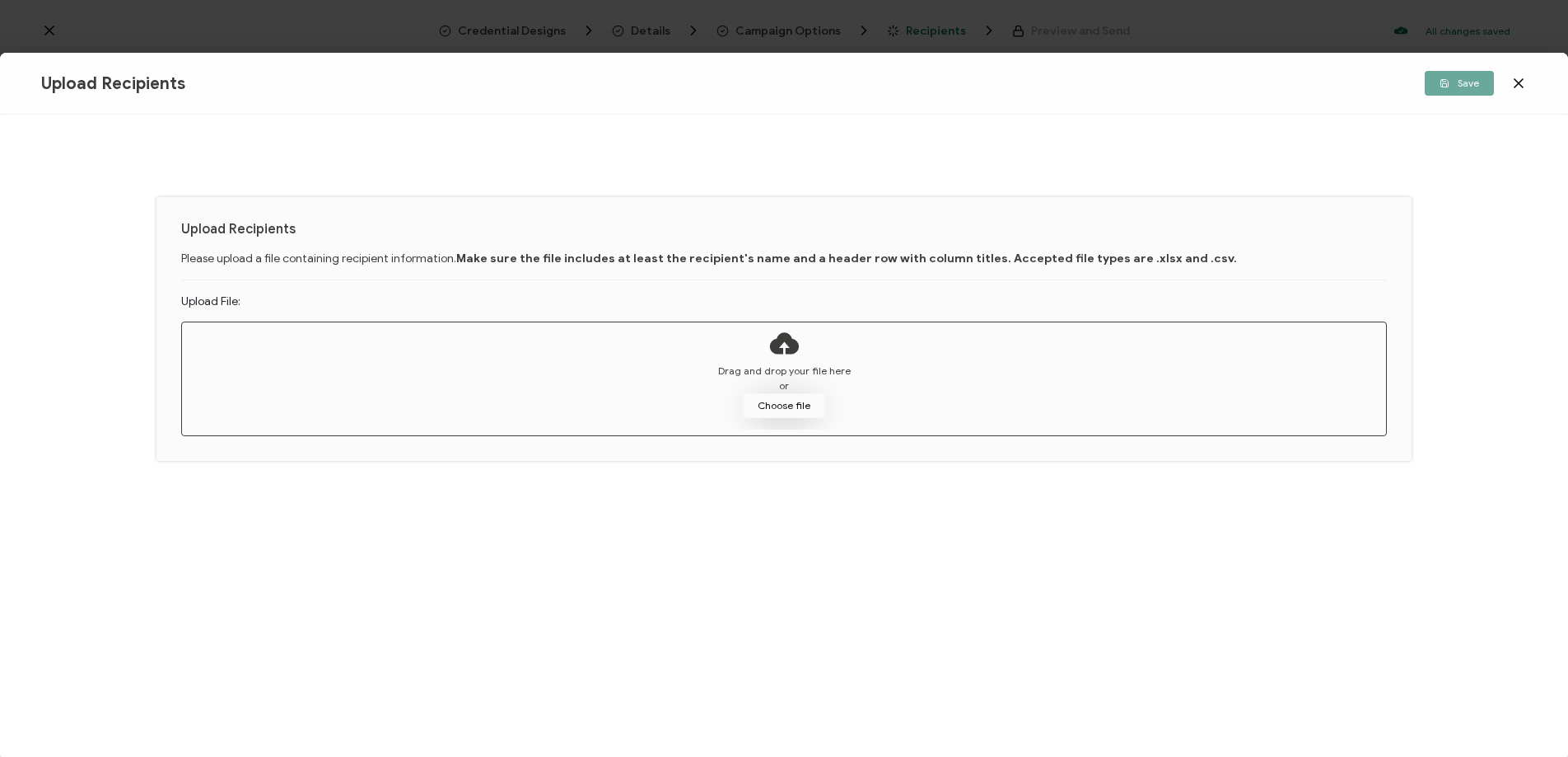
click at [762, 398] on button "Choose file" at bounding box center [784, 405] width 82 height 25
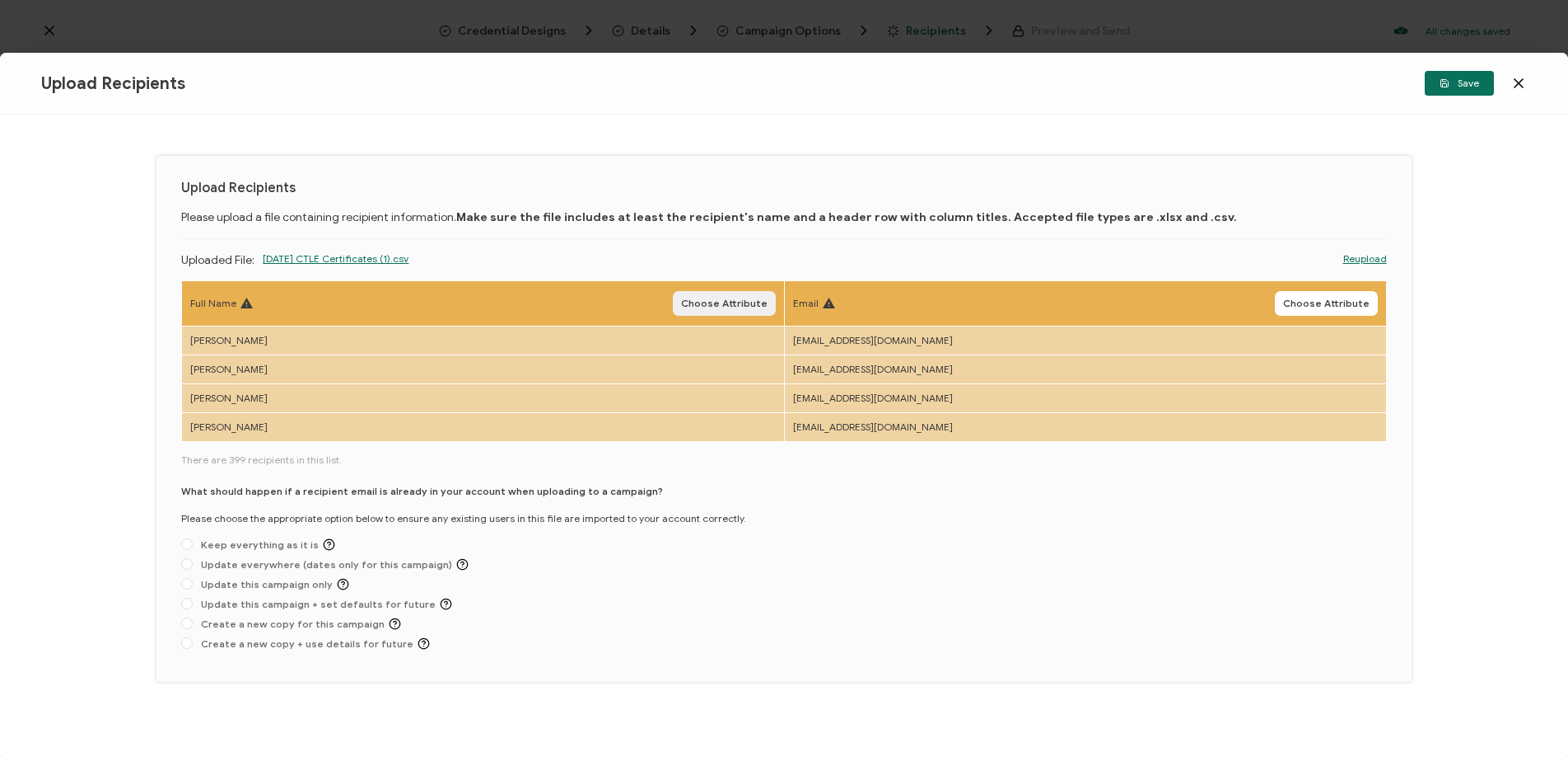
click at [736, 304] on span "Choose Attribute" at bounding box center [723, 303] width 86 height 9
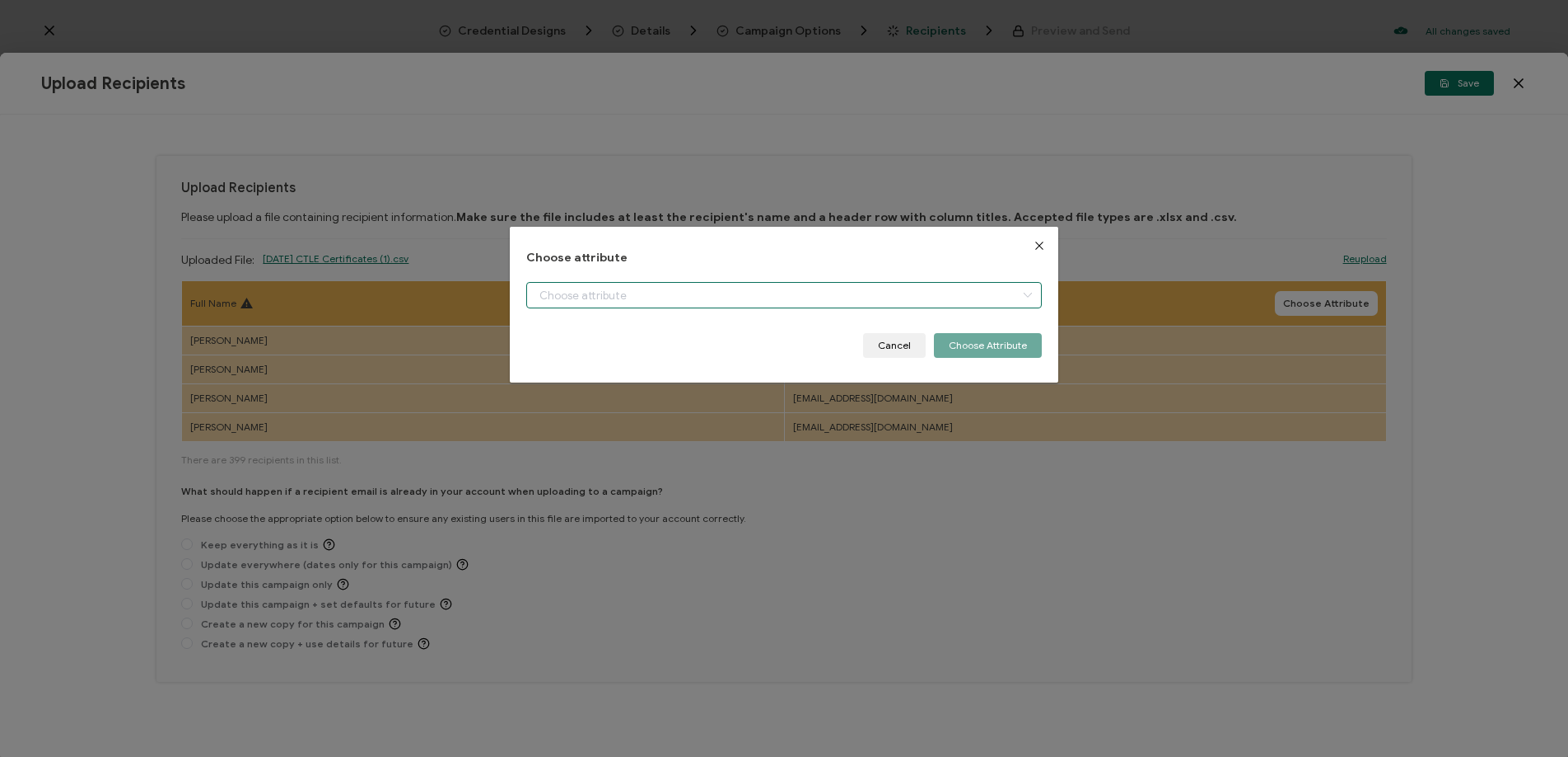
click at [737, 301] on input "dialog" at bounding box center [784, 295] width 515 height 26
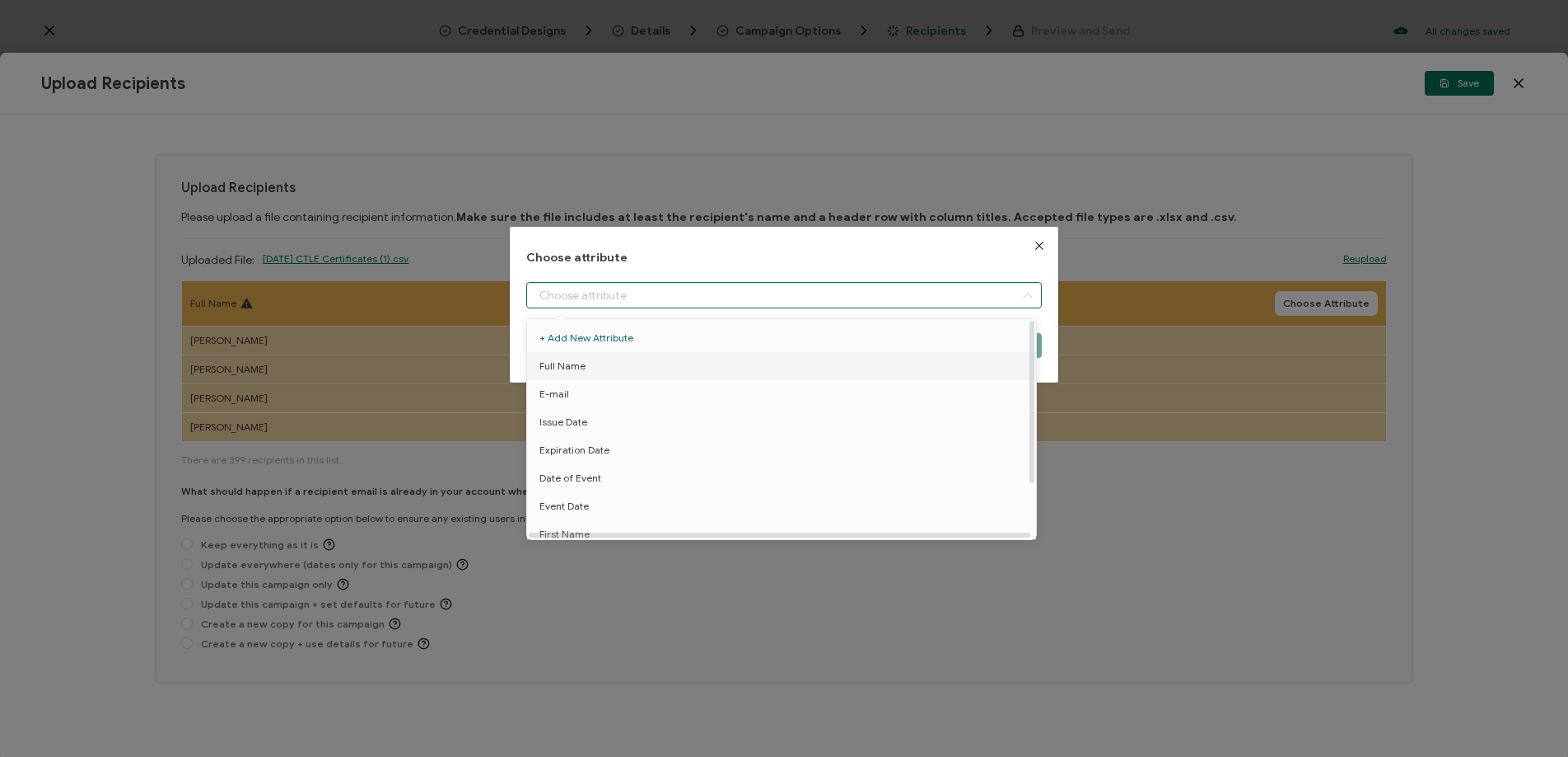
click at [723, 361] on li "Full Name" at bounding box center [784, 366] width 523 height 28
type input "Full Name"
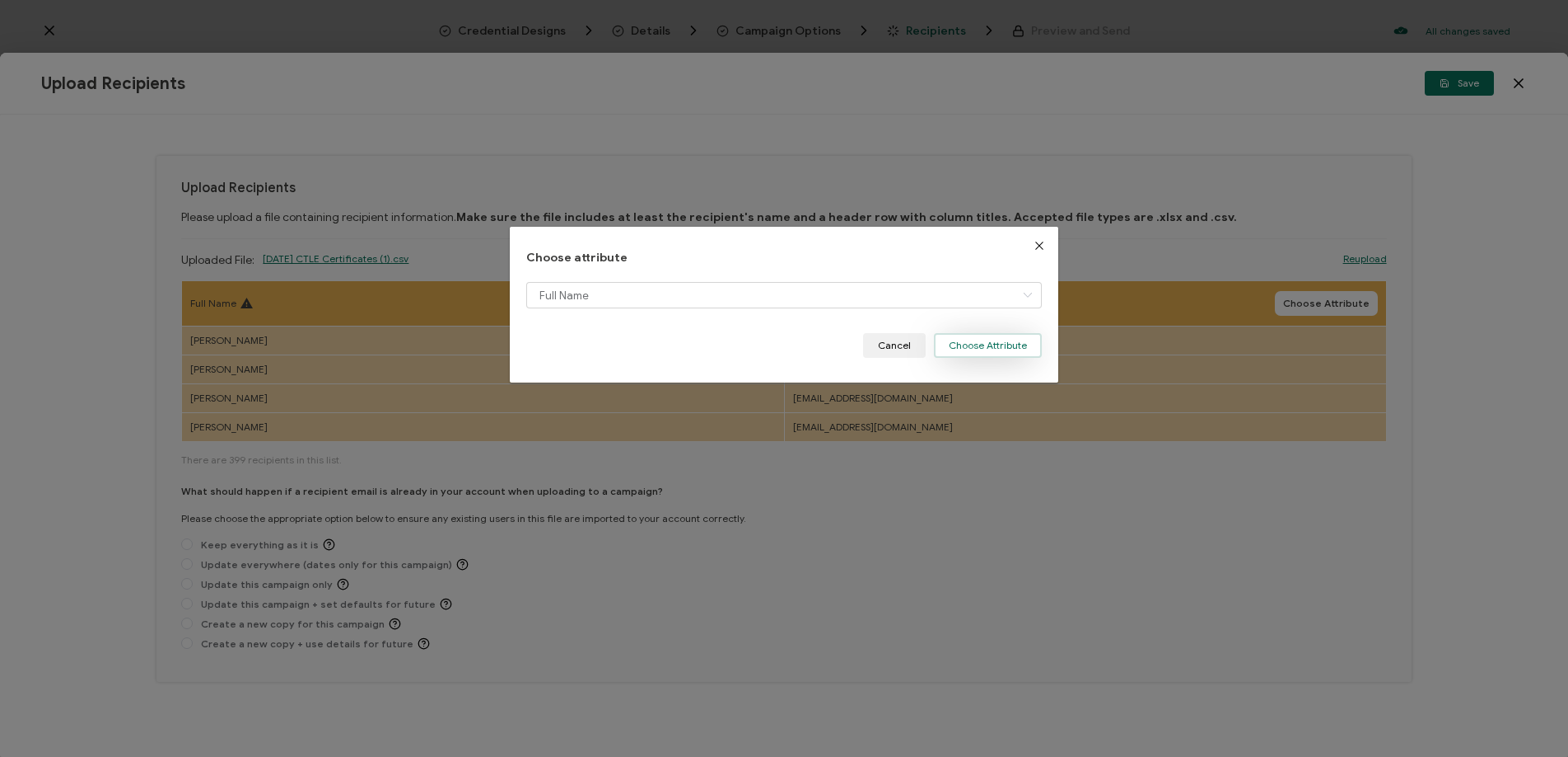
click at [981, 341] on button "Choose Attribute" at bounding box center [988, 345] width 108 height 25
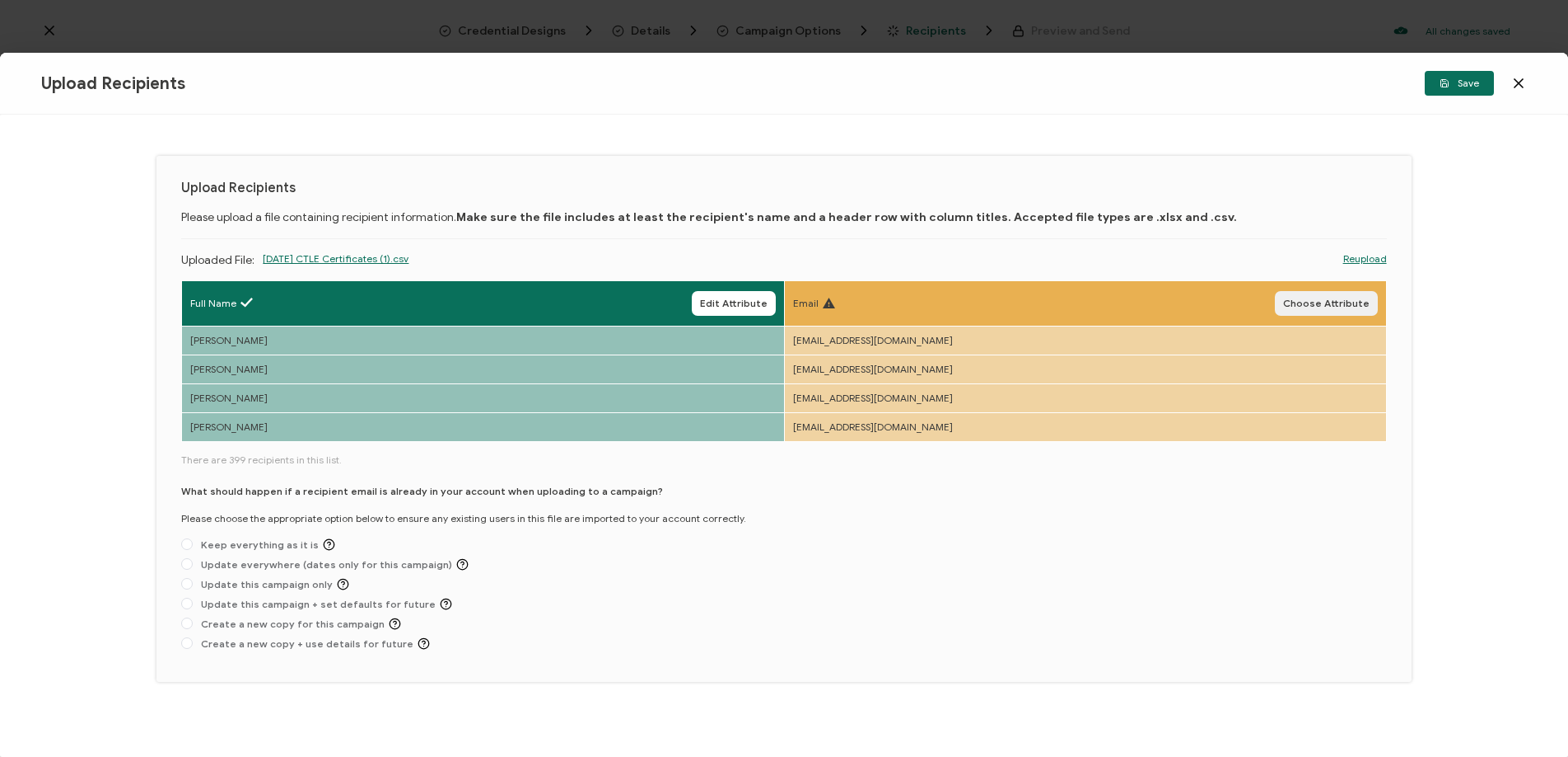
click at [1329, 304] on span "Choose Attribute" at bounding box center [1326, 303] width 86 height 9
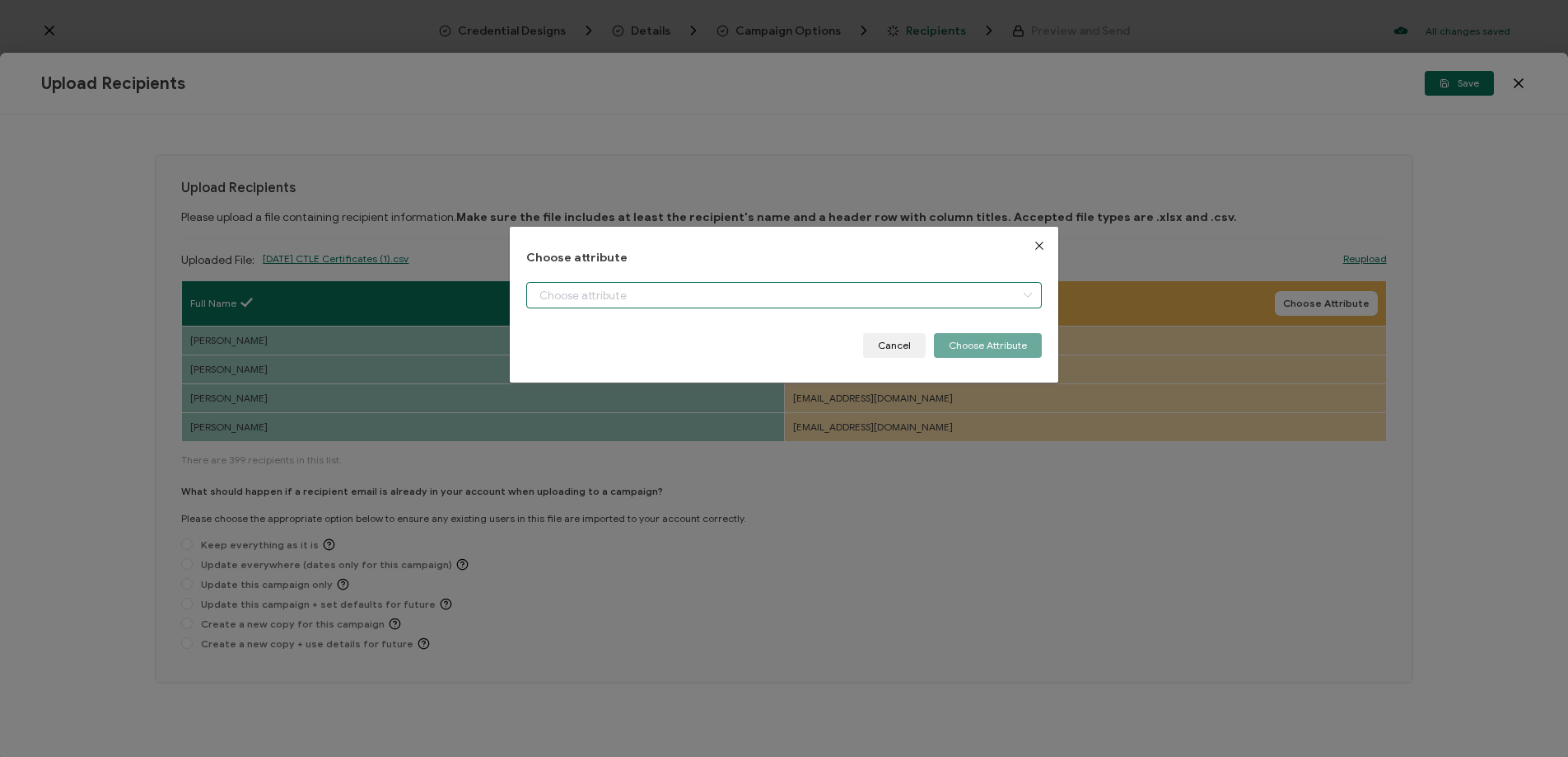
click at [839, 301] on input "dialog" at bounding box center [784, 295] width 515 height 26
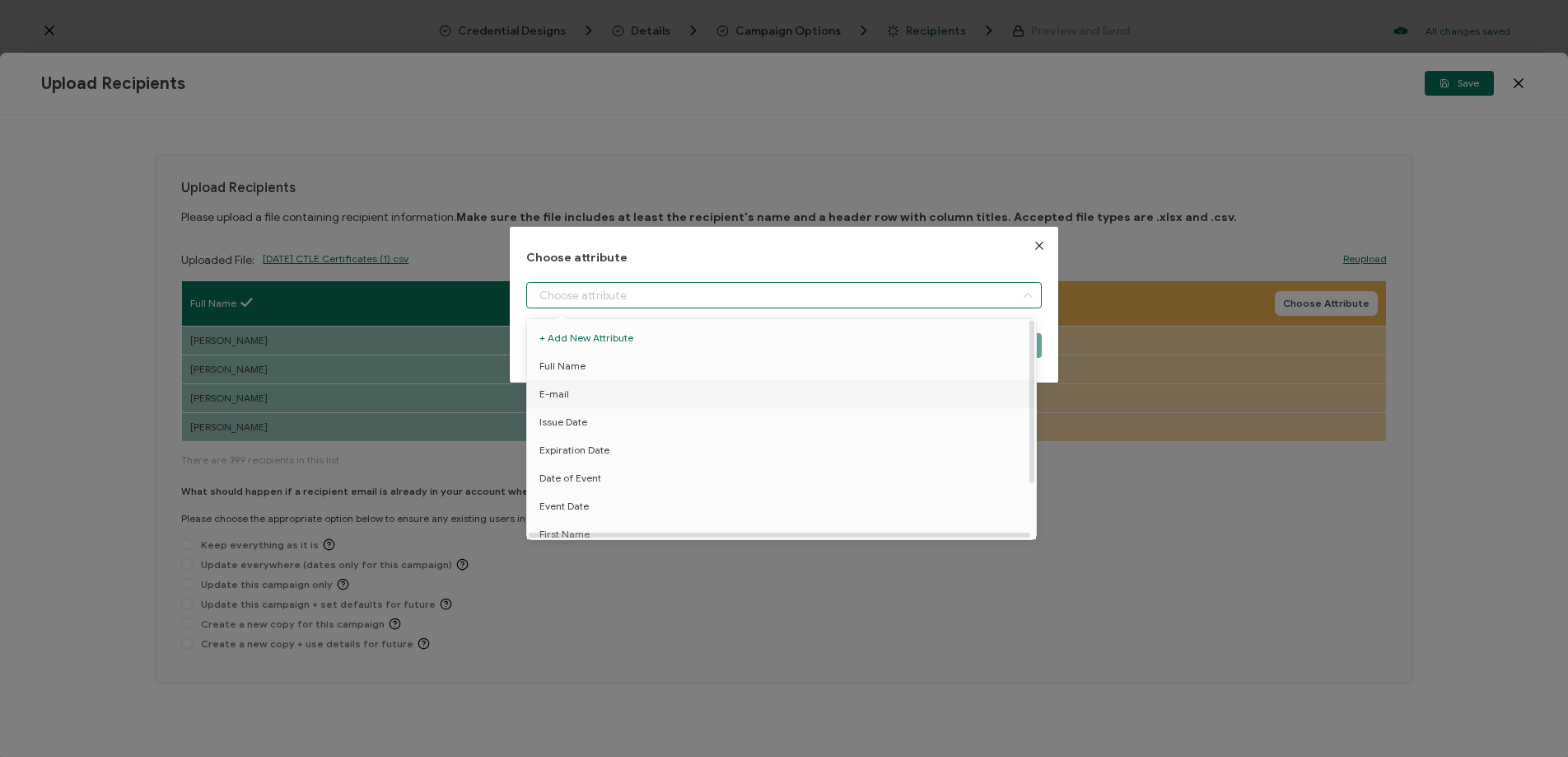
click at [819, 386] on li "E-mail" at bounding box center [784, 395] width 523 height 28
type input "E-mail"
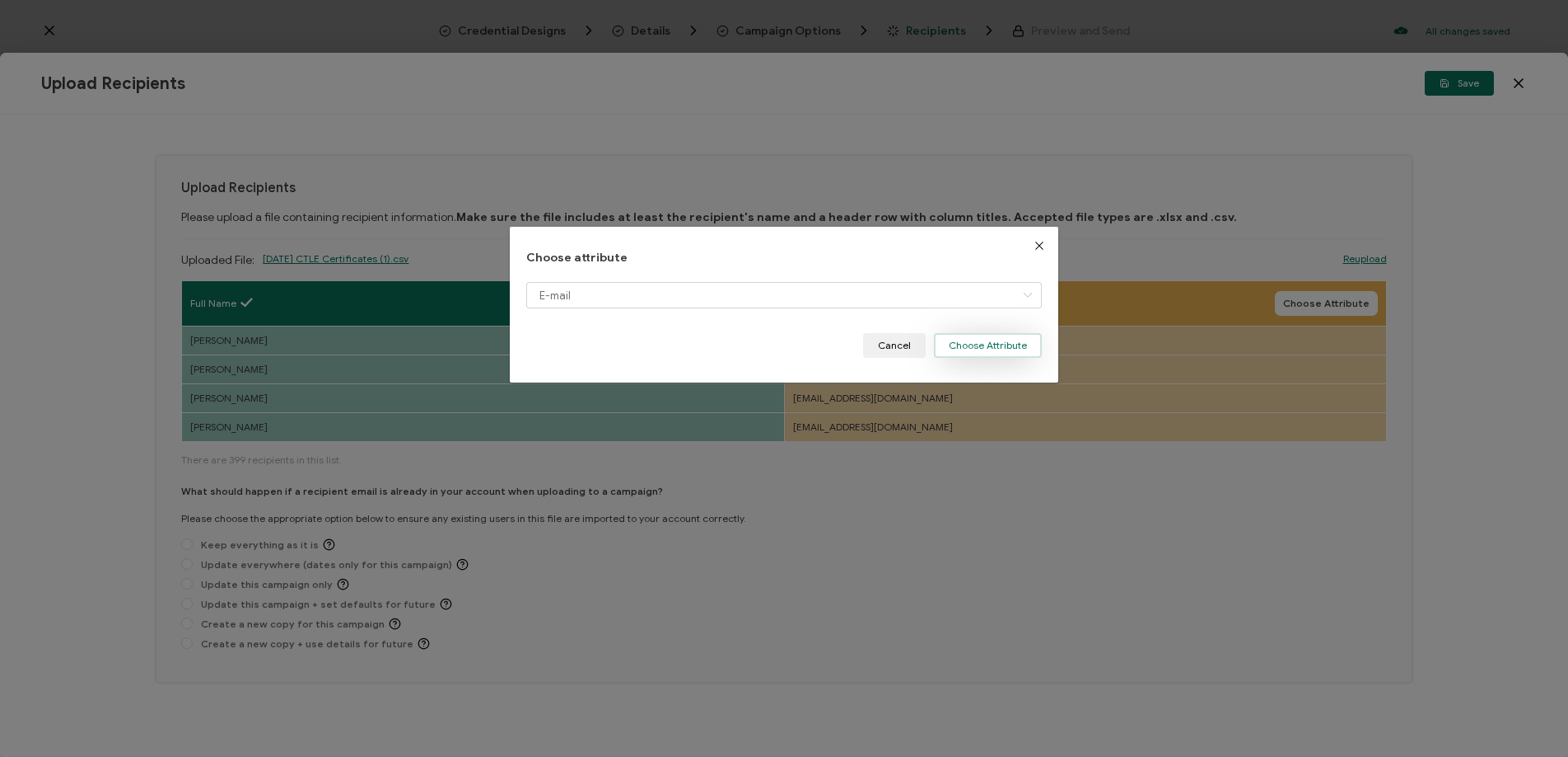
click at [1008, 343] on button "Choose Attribute" at bounding box center [988, 345] width 108 height 25
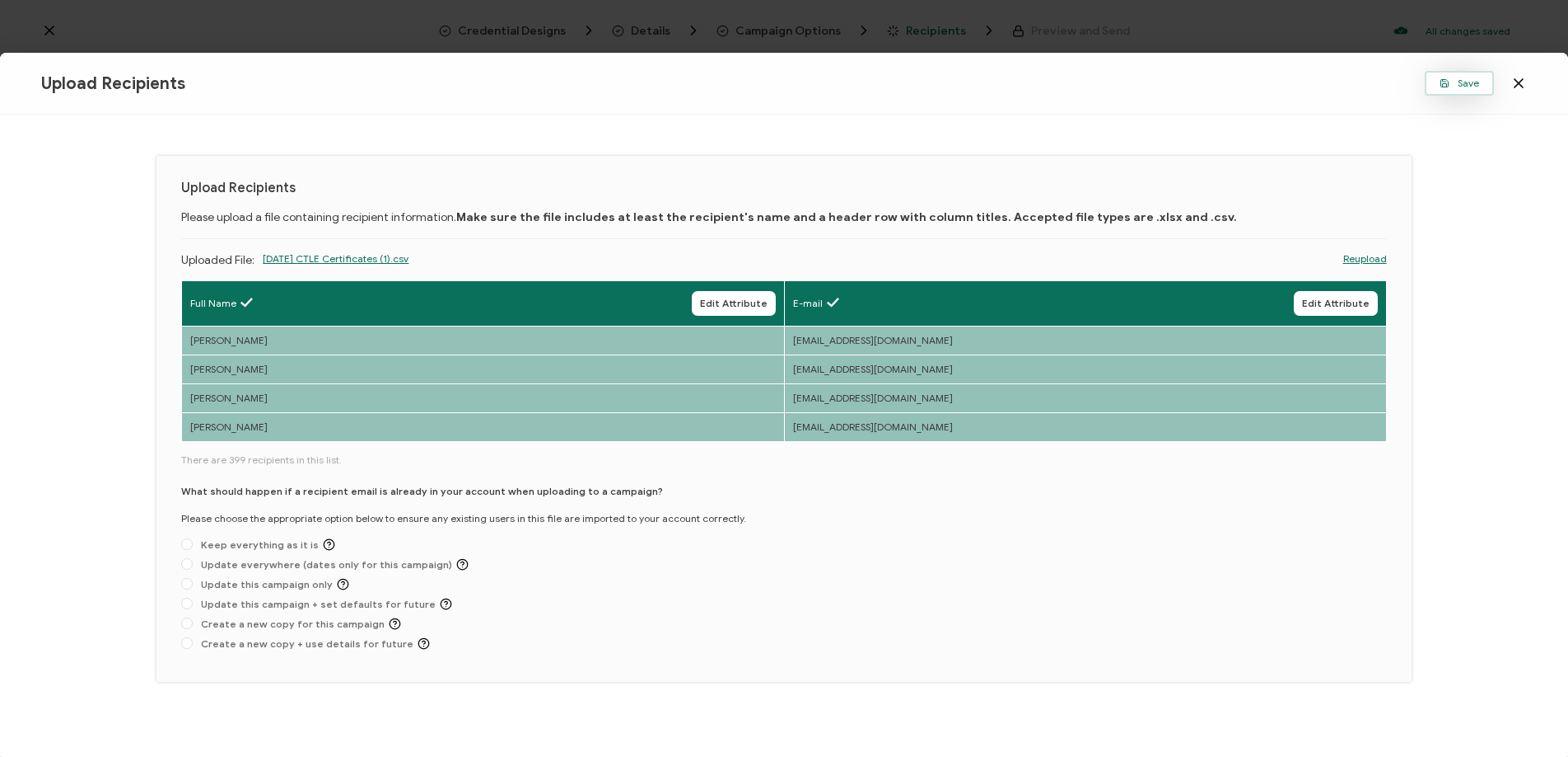
click at [1438, 79] on button "Save" at bounding box center [1459, 83] width 69 height 25
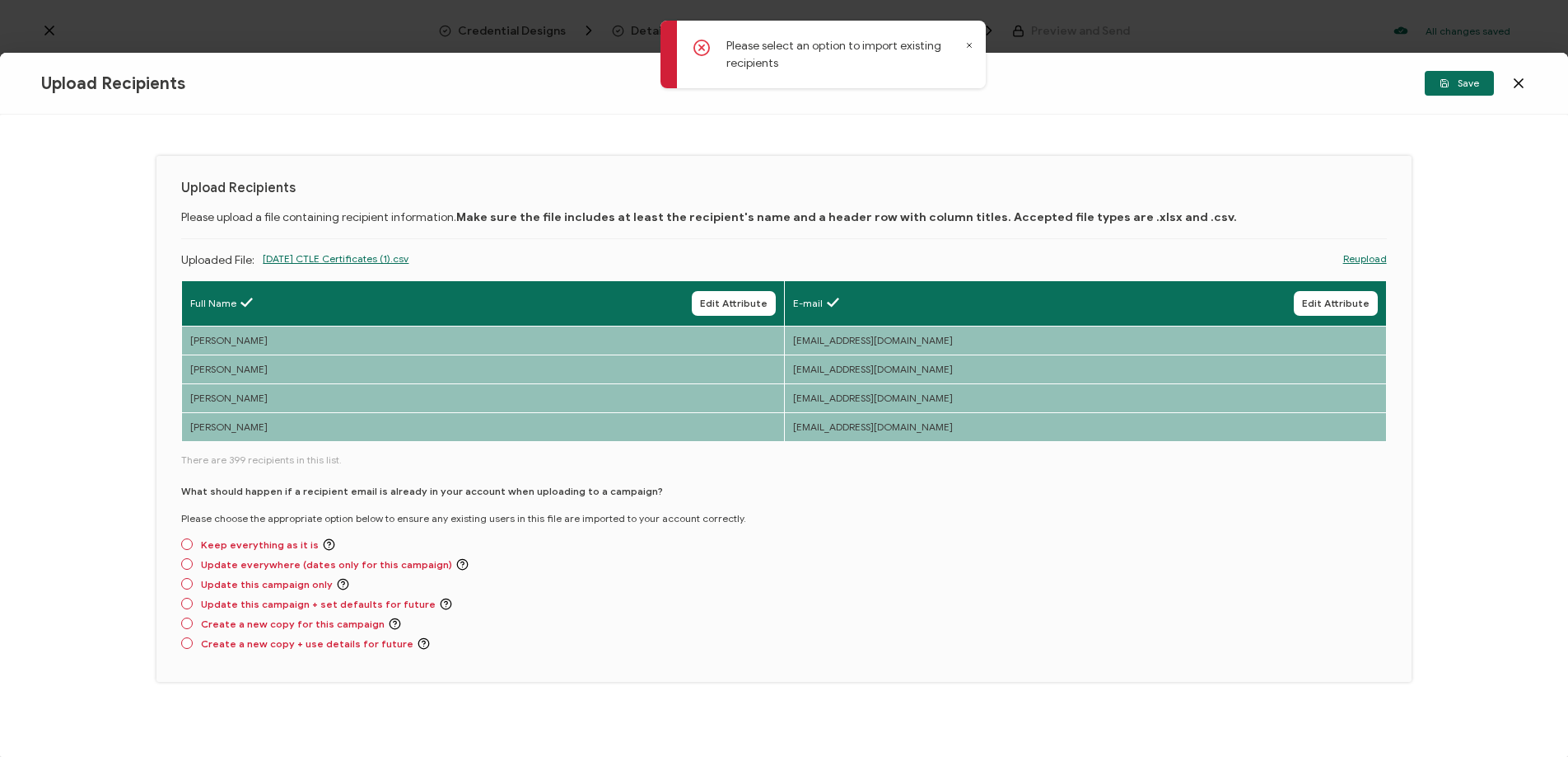
click at [1091, 537] on div "What should happen if a recipient email is already in your account when uploadi…" at bounding box center [784, 570] width 1205 height 173
click at [188, 548] on span at bounding box center [187, 544] width 11 height 11
click at [188, 548] on input "Keep everything as it is" at bounding box center [187, 545] width 11 height 13
radio input "true"
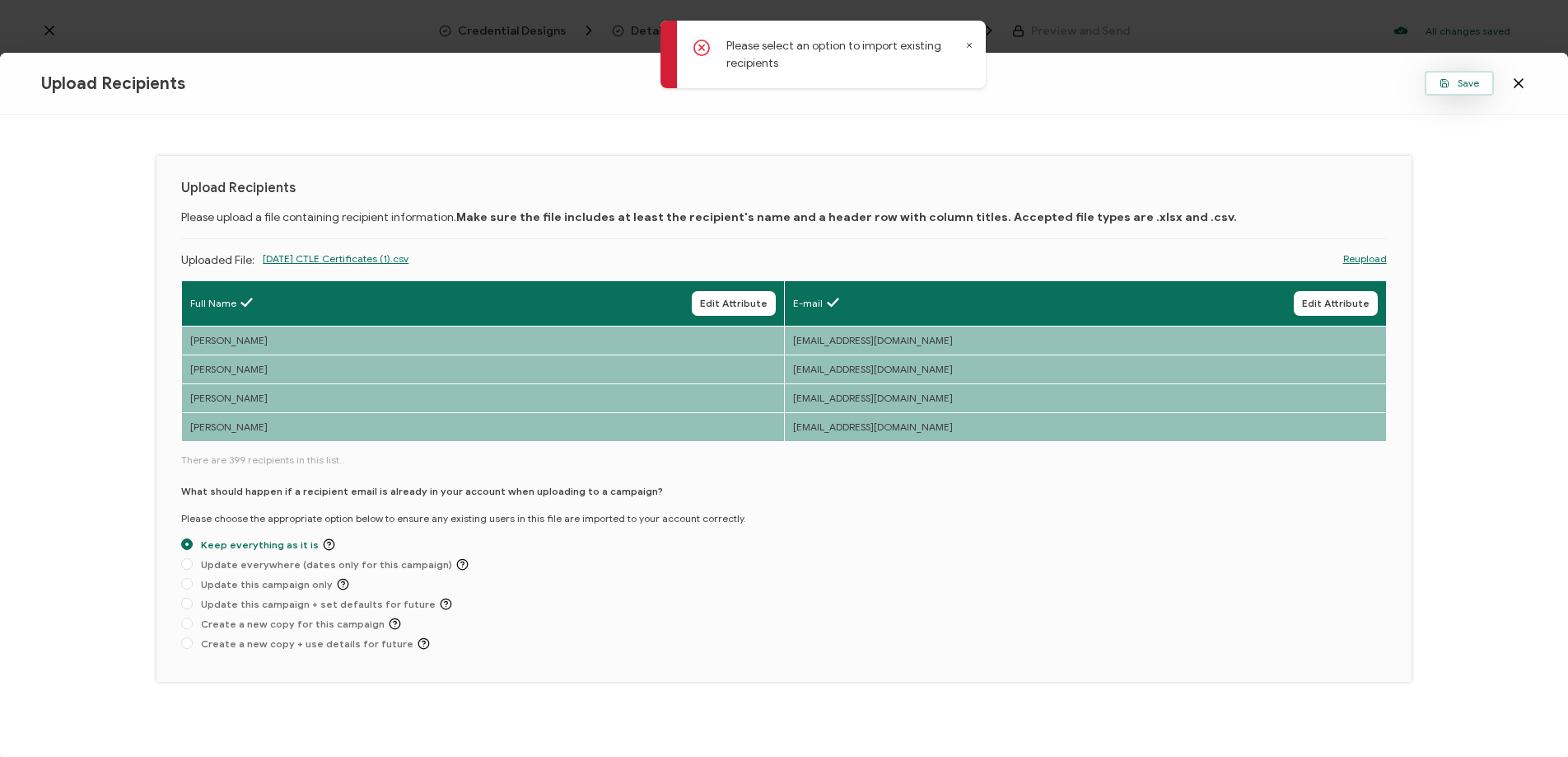
click at [1470, 82] on span "Save" at bounding box center [1459, 83] width 40 height 9
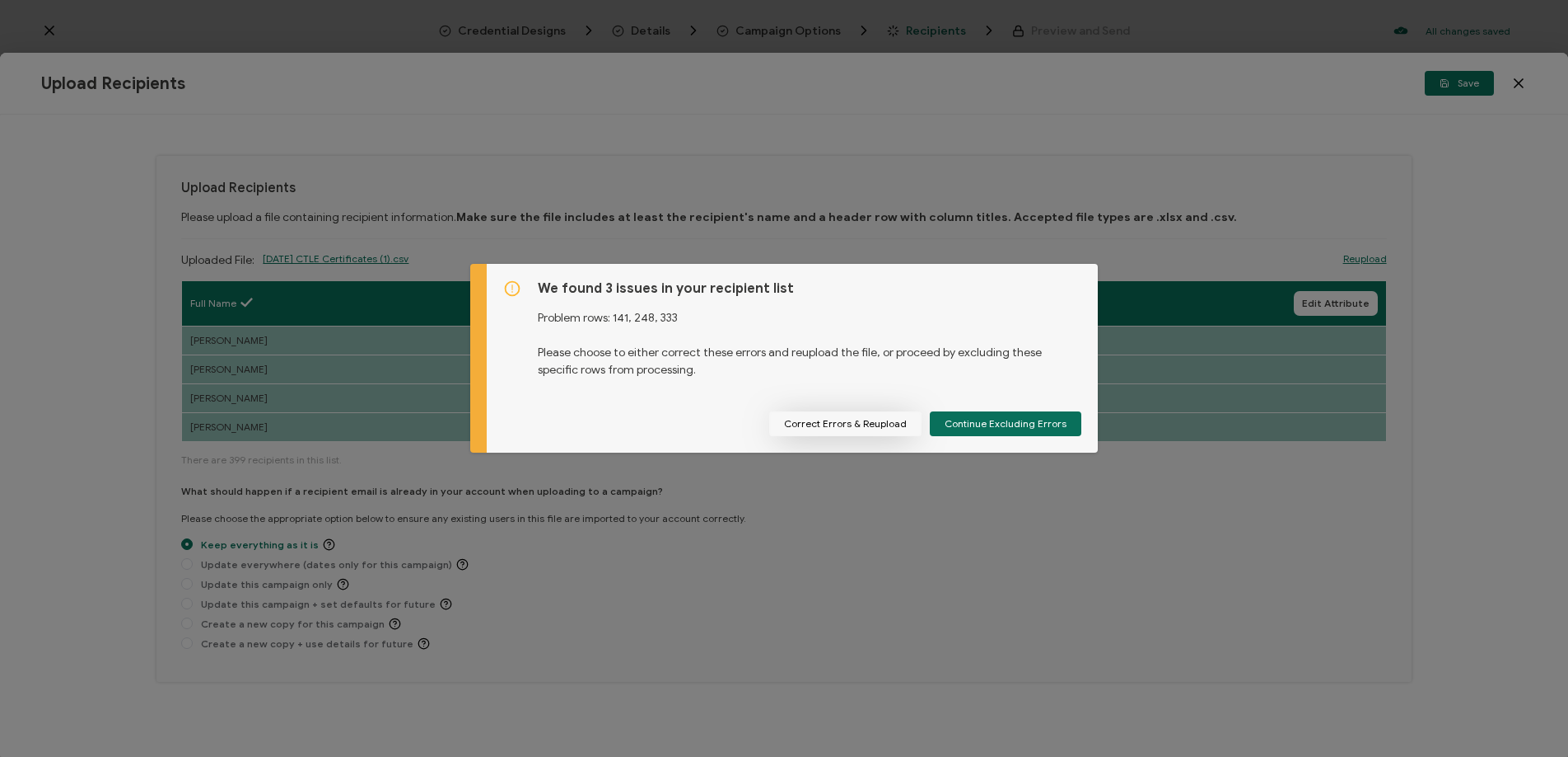
click at [892, 428] on button "Correct Errors & Reupload" at bounding box center [845, 424] width 152 height 25
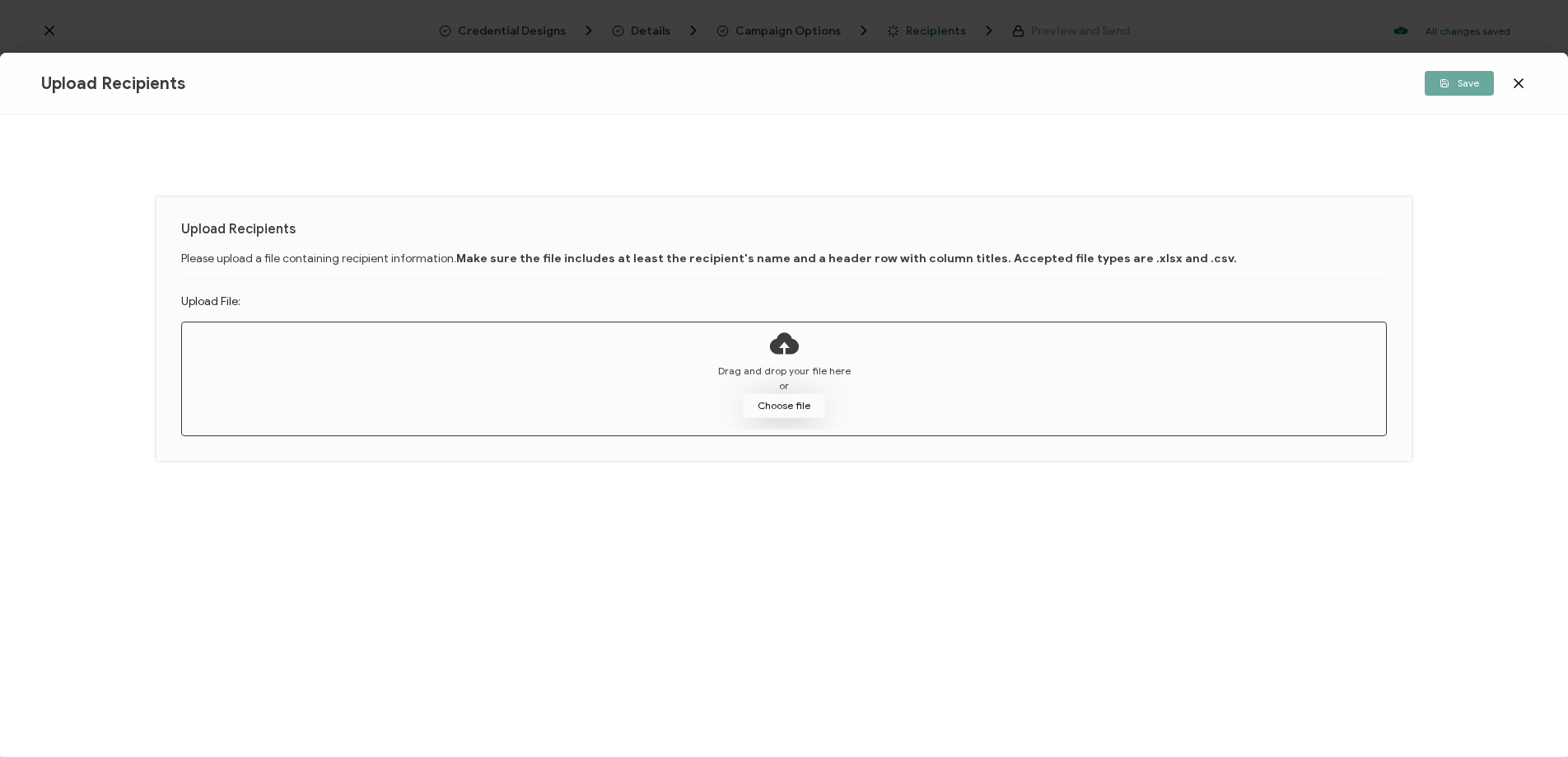
click at [782, 402] on button "Choose file" at bounding box center [784, 405] width 82 height 25
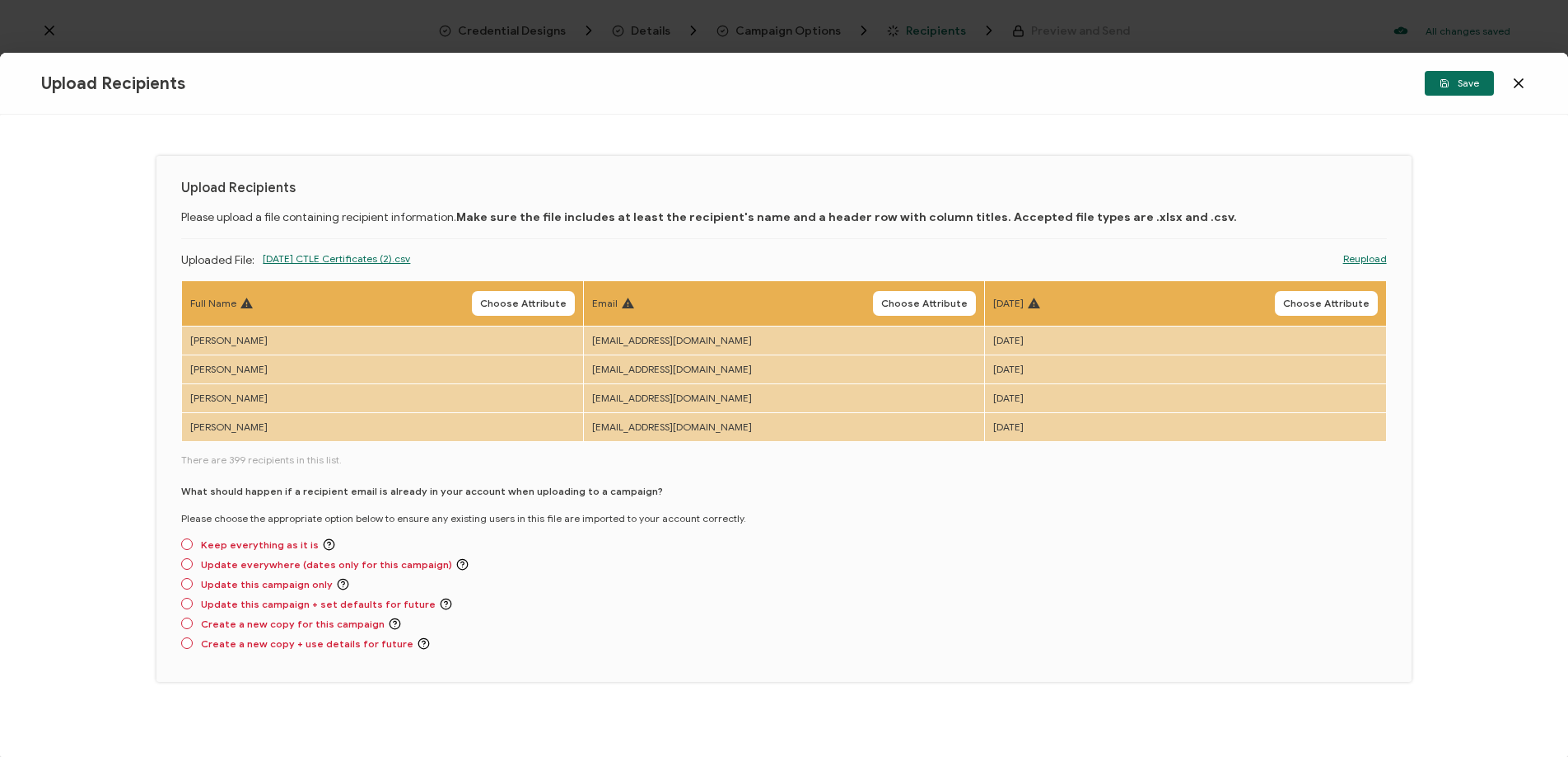
click at [551, 302] on span "Choose Attribute" at bounding box center [523, 303] width 86 height 9
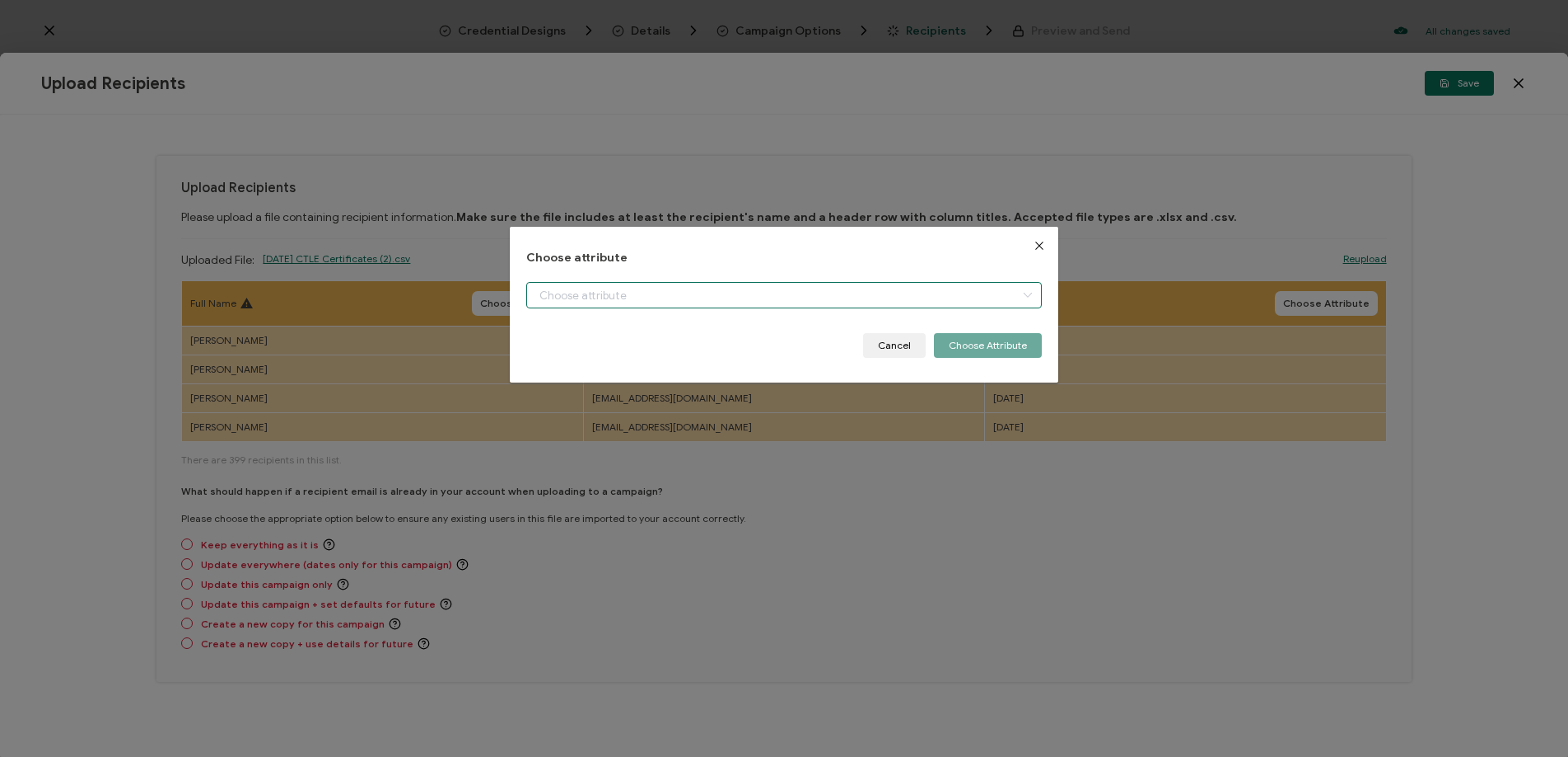
click at [740, 290] on input "dialog" at bounding box center [784, 295] width 515 height 26
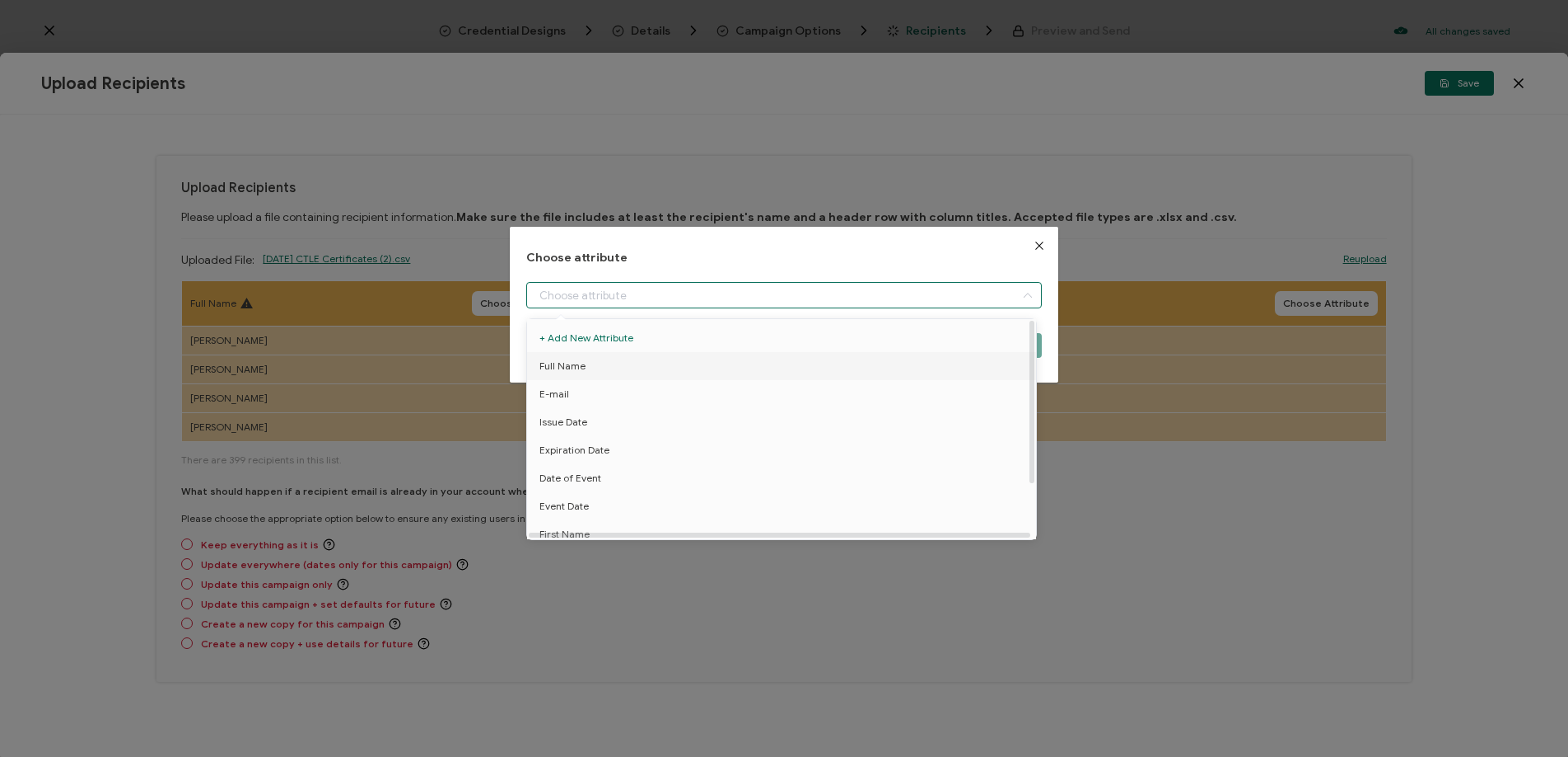
click at [719, 355] on li "Full Name" at bounding box center [784, 366] width 523 height 28
type input "Full Name"
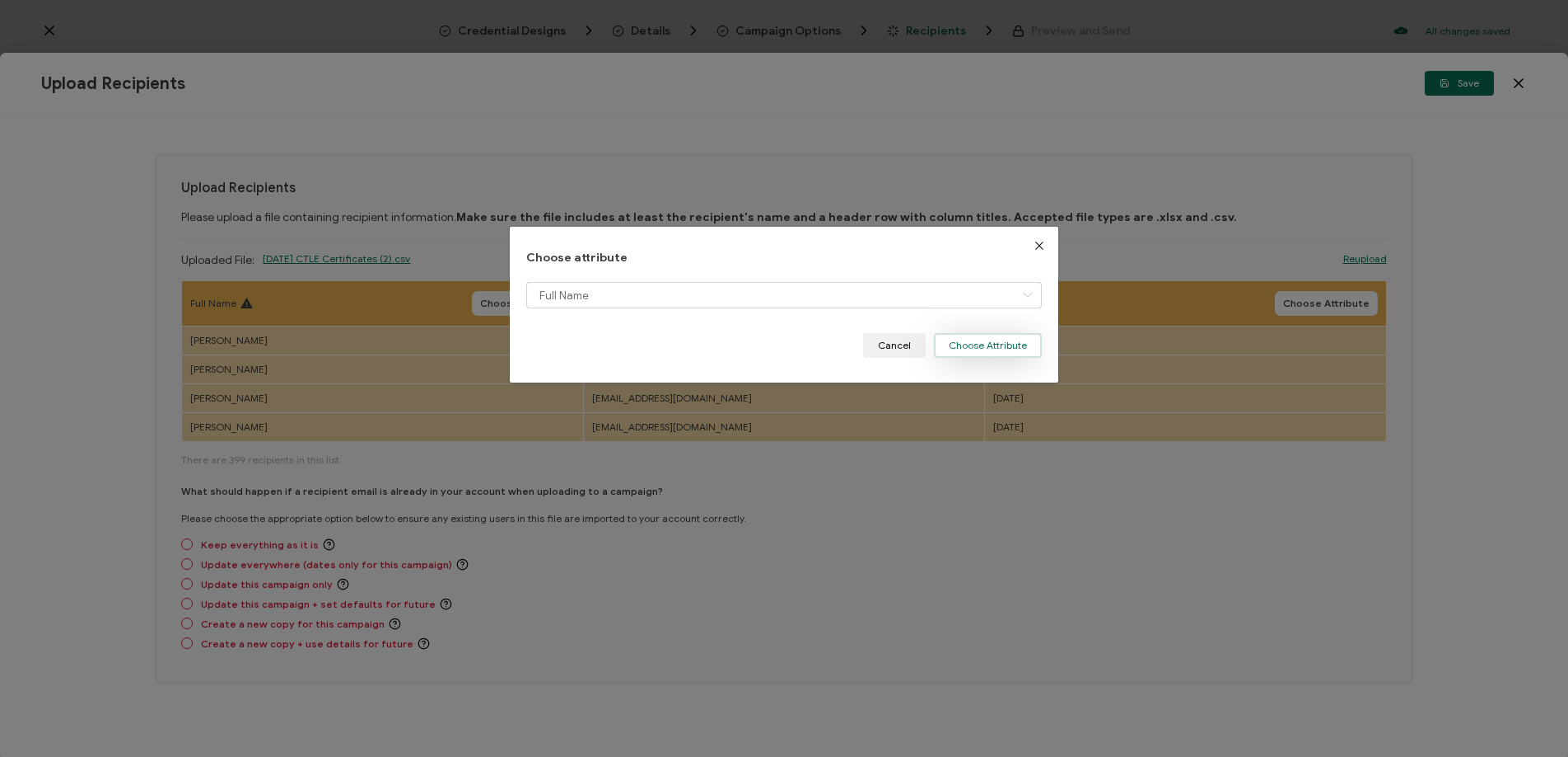
click at [968, 345] on button "Choose Attribute" at bounding box center [988, 345] width 108 height 25
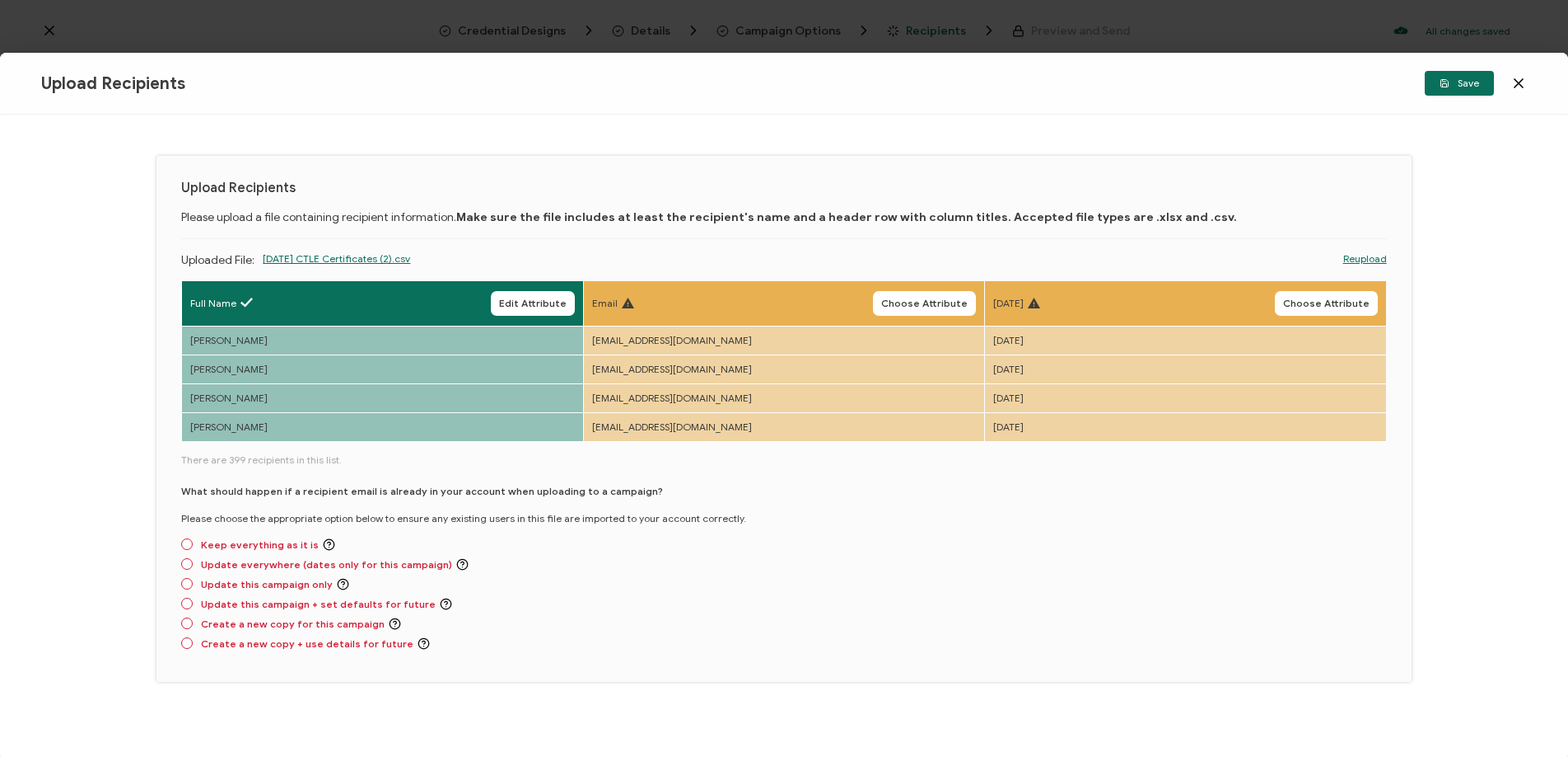
click at [934, 309] on button "Choose Attribute" at bounding box center [924, 303] width 103 height 25
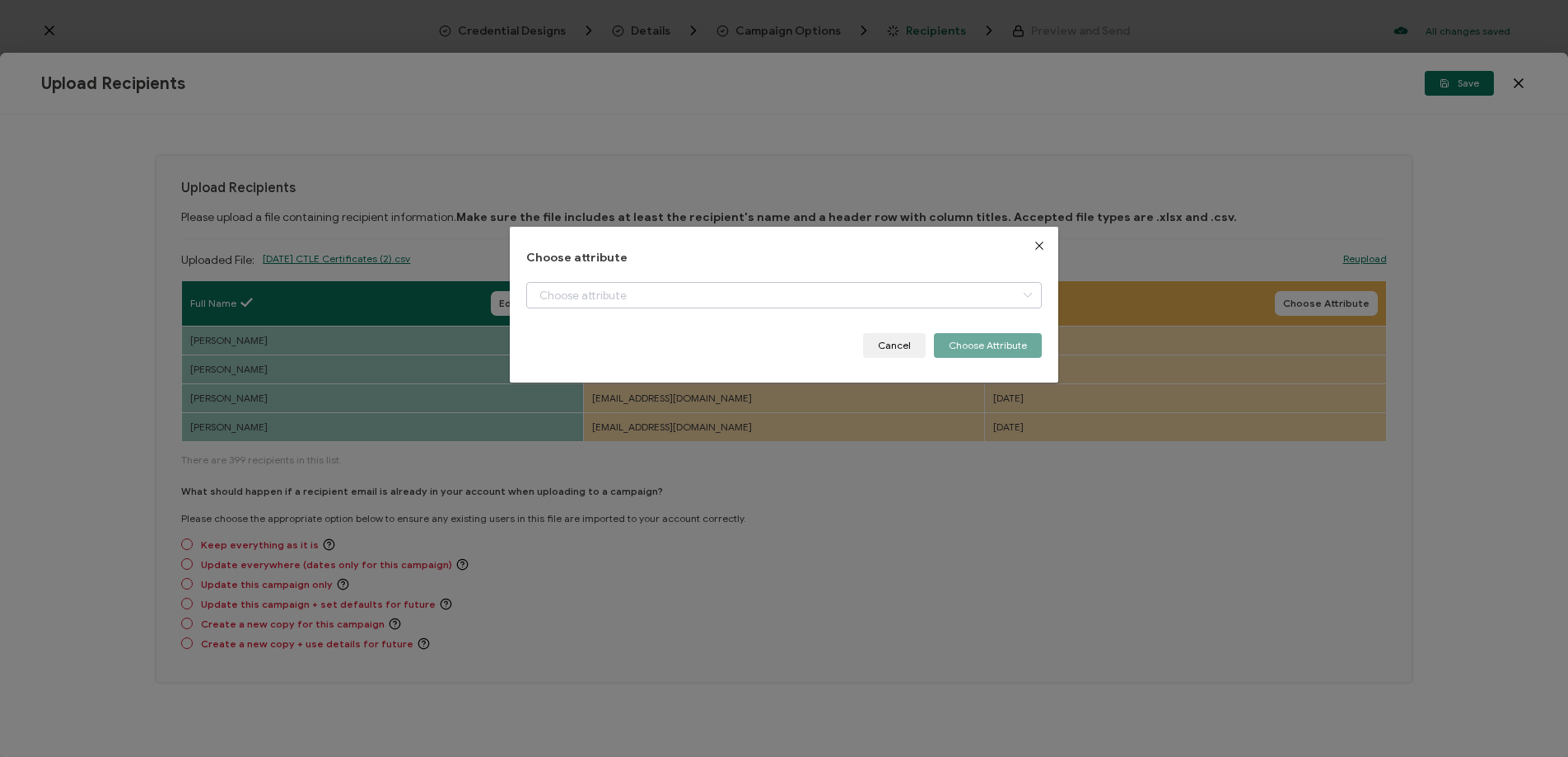
click at [935, 308] on div "dialog" at bounding box center [784, 308] width 515 height 51
click at [929, 301] on input "dialog" at bounding box center [784, 295] width 515 height 26
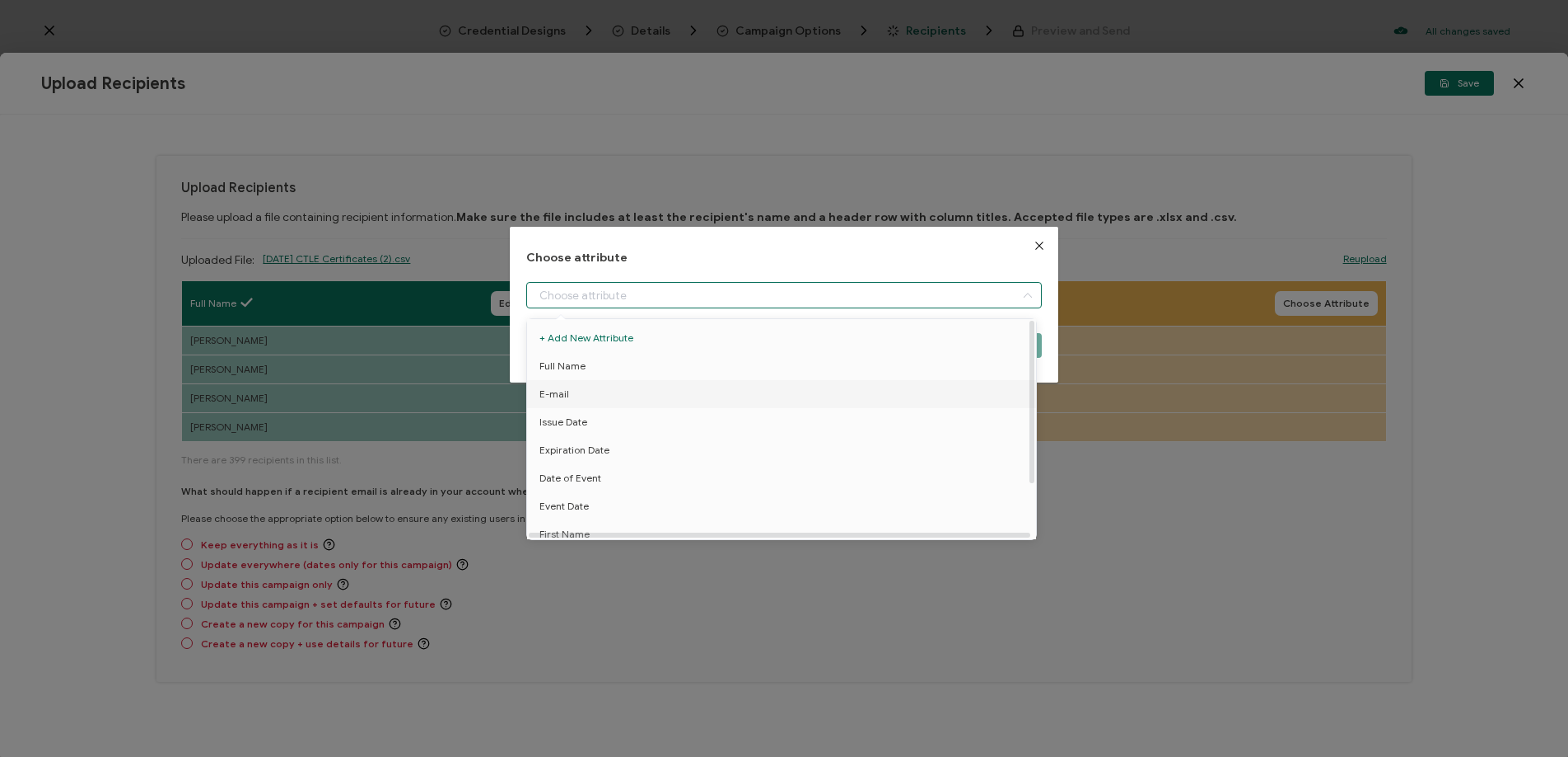
click at [852, 393] on li "E-mail" at bounding box center [784, 395] width 523 height 28
type input "E-mail"
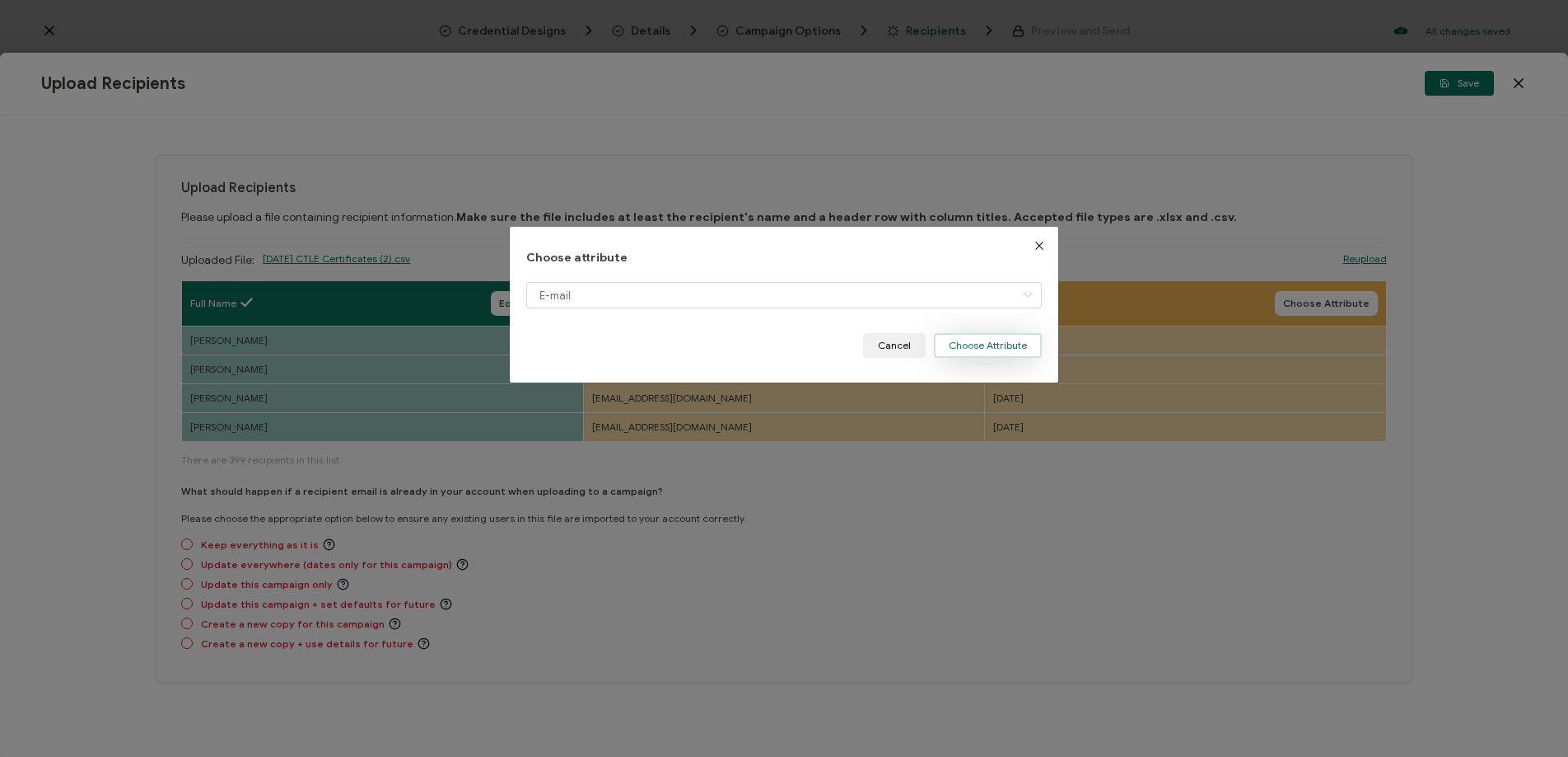
click at [957, 342] on button "Choose Attribute" at bounding box center [988, 345] width 108 height 25
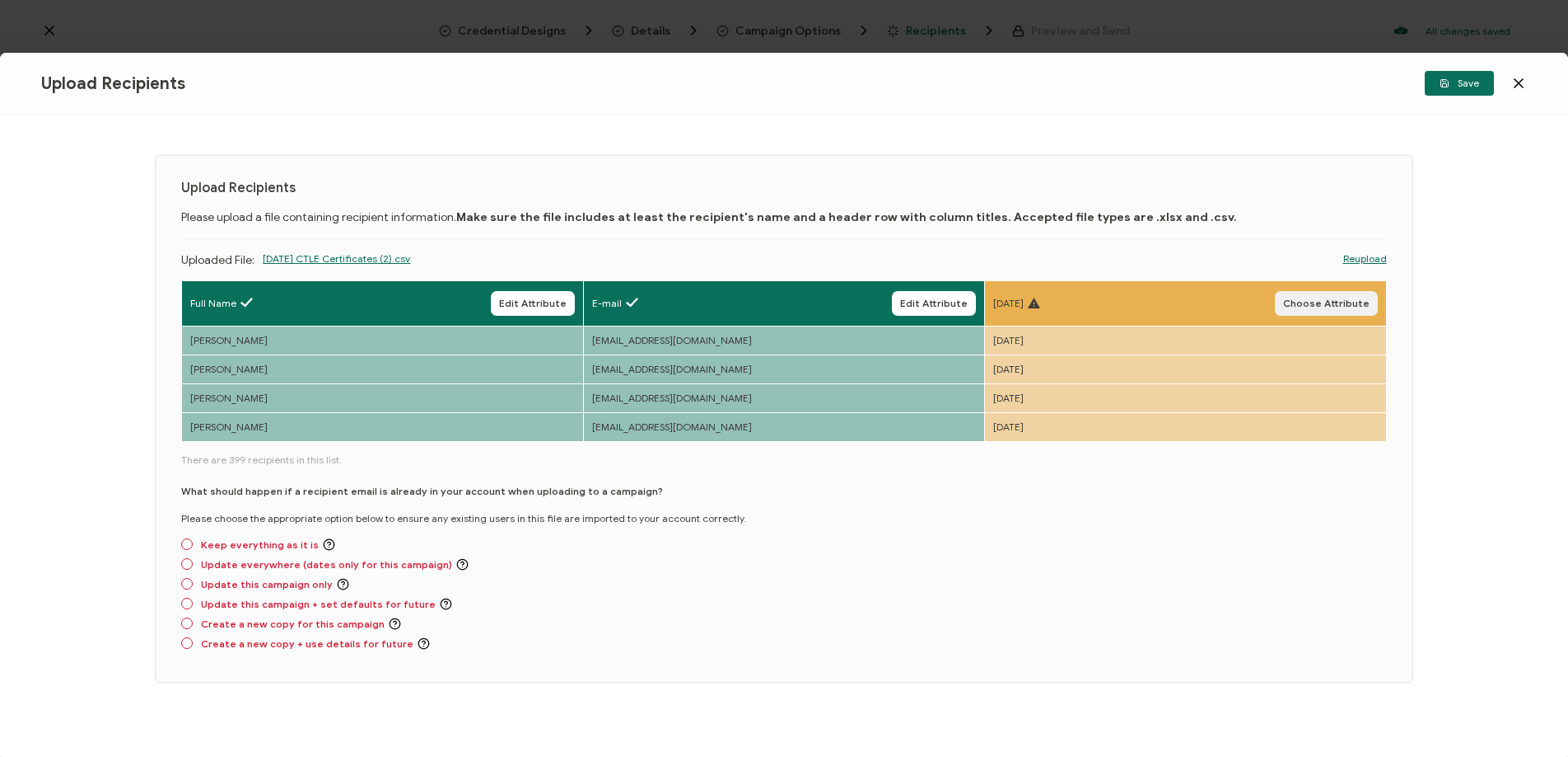
click at [1324, 290] on button "Choose Attribute" at bounding box center [1326, 303] width 103 height 25
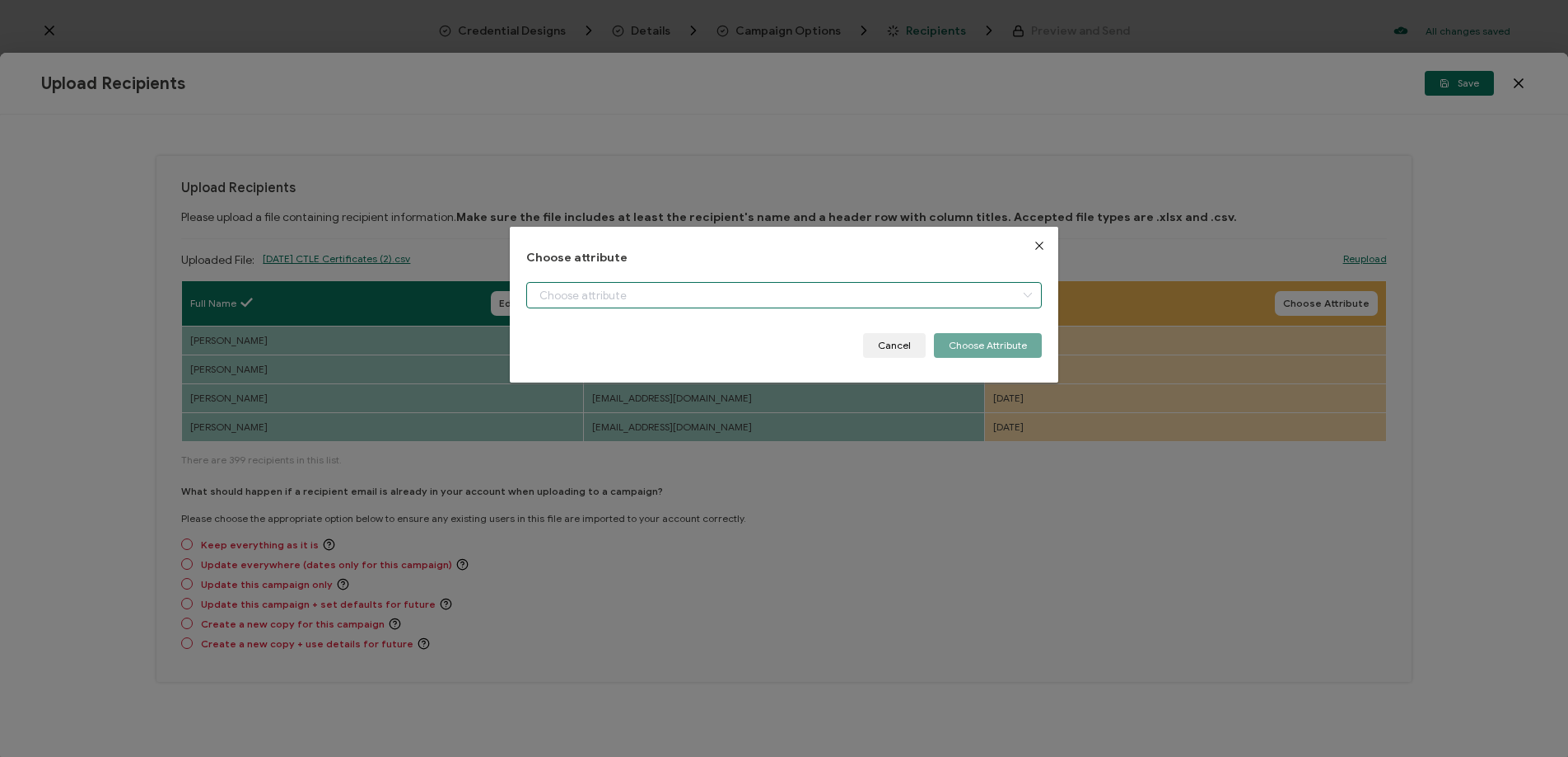
click at [1008, 295] on div "dialog" at bounding box center [784, 295] width 515 height 26
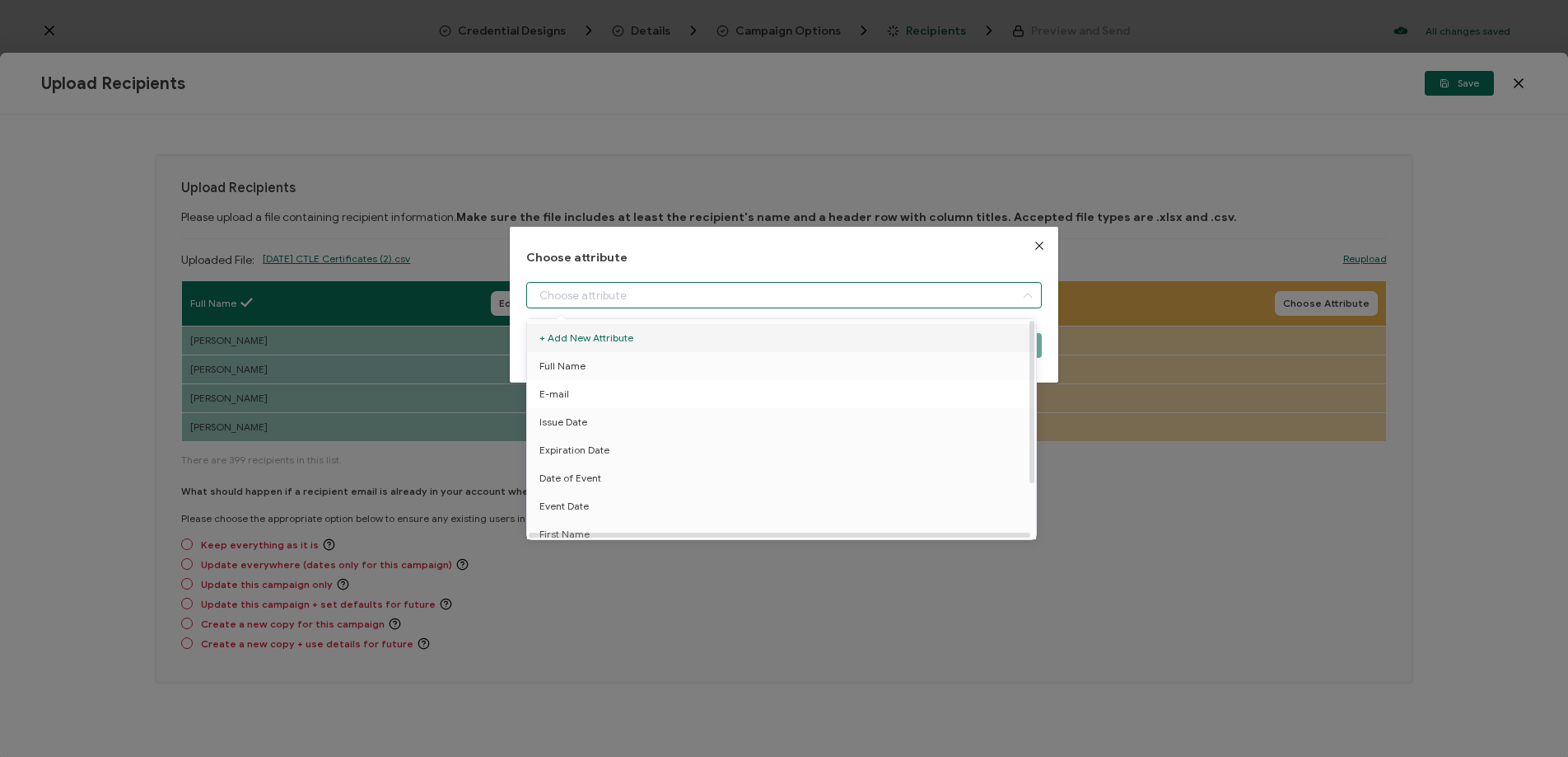
click at [931, 405] on li "E-mail" at bounding box center [784, 395] width 523 height 28
click at [904, 426] on li "Issue Date" at bounding box center [784, 422] width 523 height 28
type input "Issue Date"
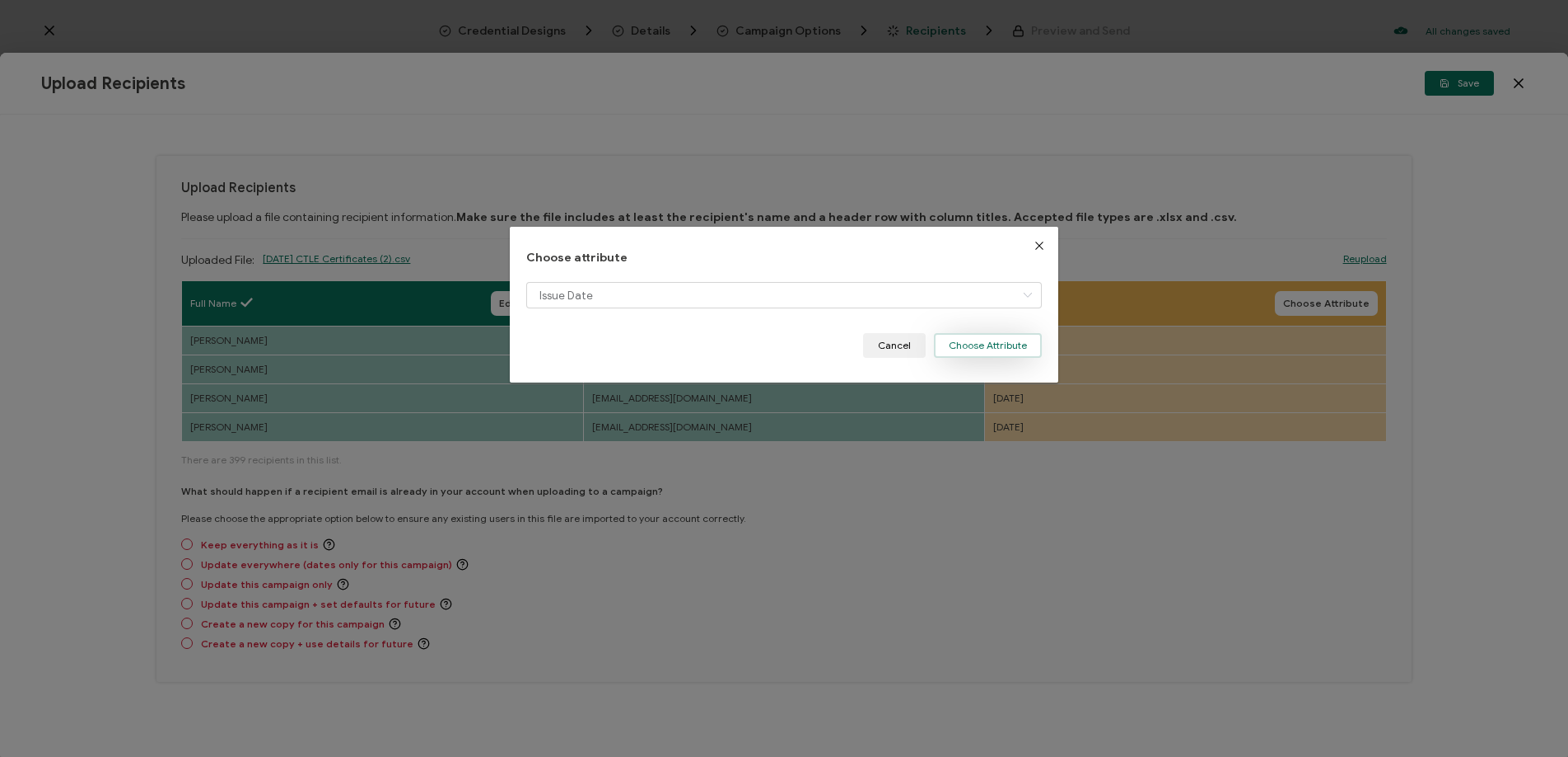
click at [980, 342] on button "Choose Attribute" at bounding box center [988, 345] width 108 height 25
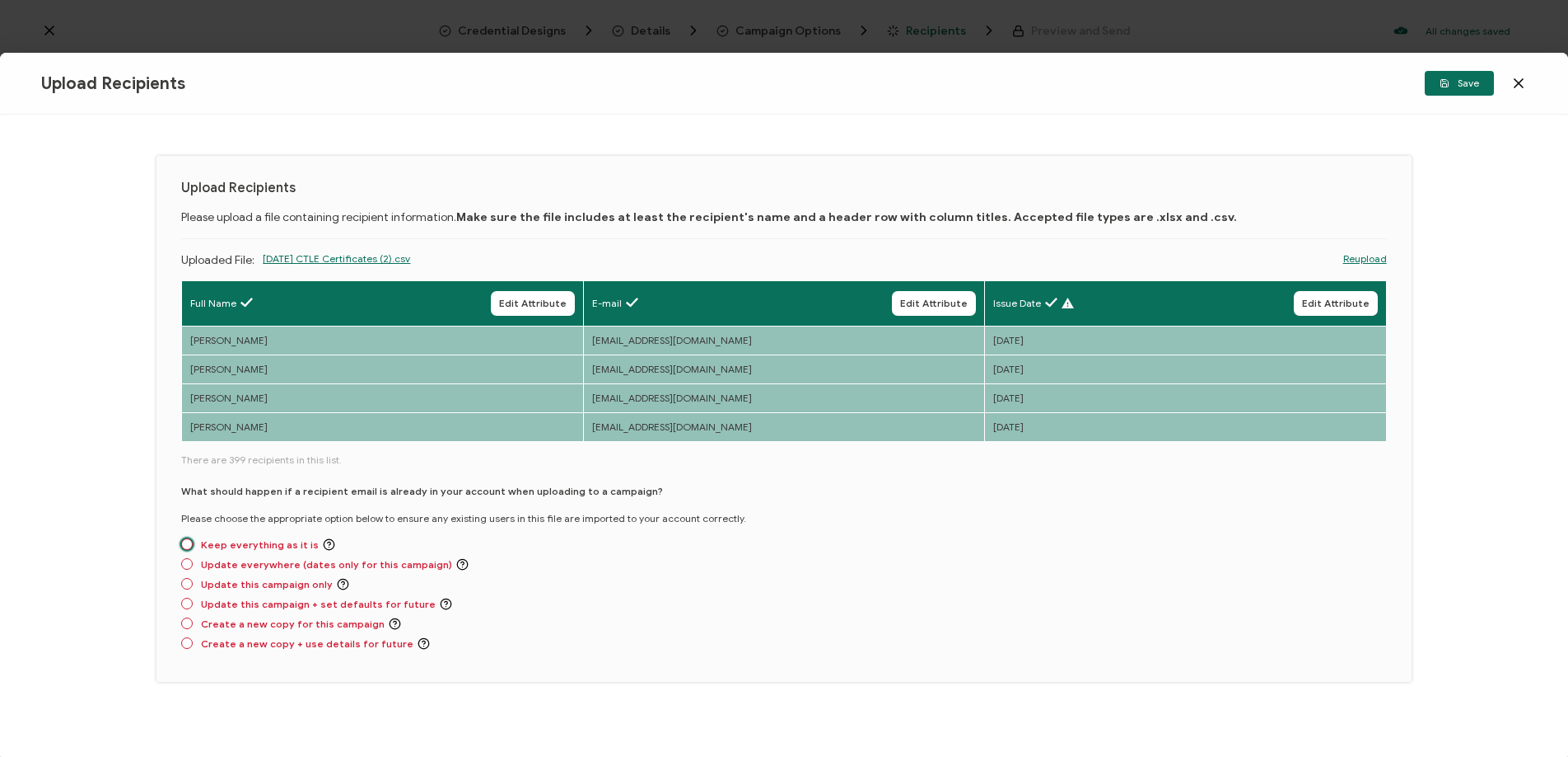
click at [193, 548] on span "Keep everything as it is" at bounding box center [264, 544] width 143 height 12
click at [192, 548] on input "Keep everything as it is" at bounding box center [187, 545] width 11 height 13
radio input "true"
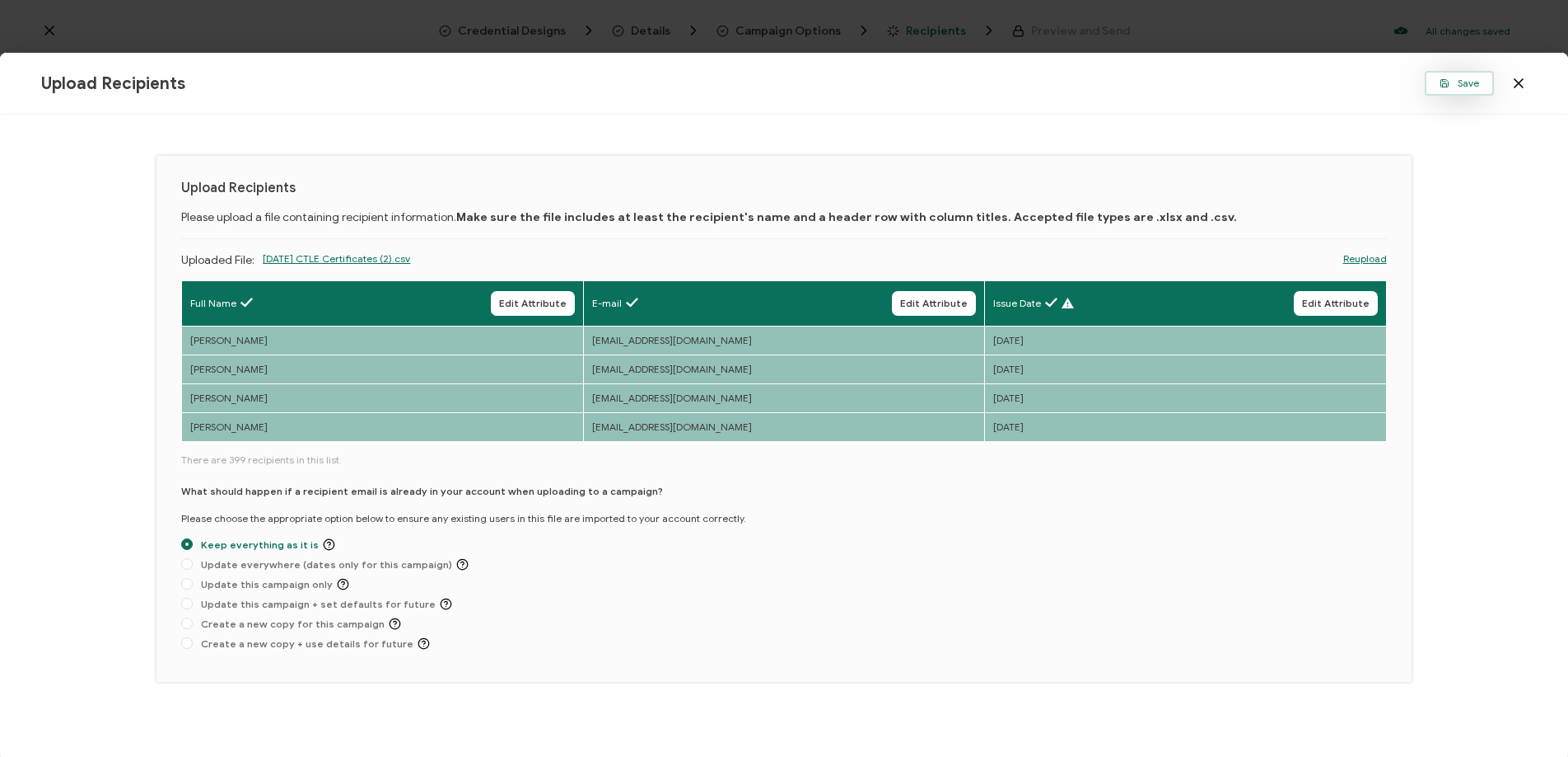
click at [1446, 89] on button "Save" at bounding box center [1459, 83] width 69 height 25
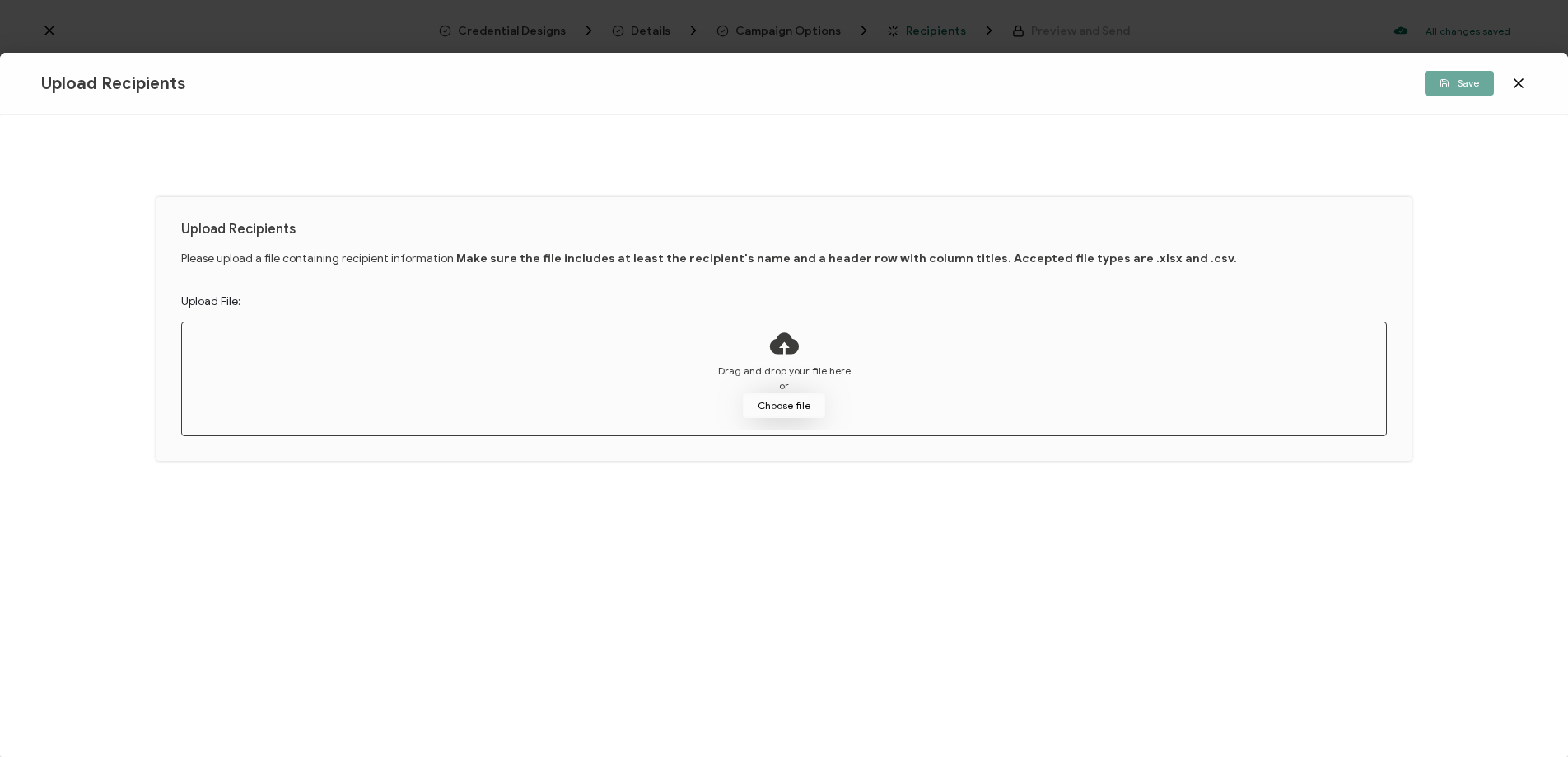
click at [811, 402] on button "Choose file" at bounding box center [784, 405] width 82 height 25
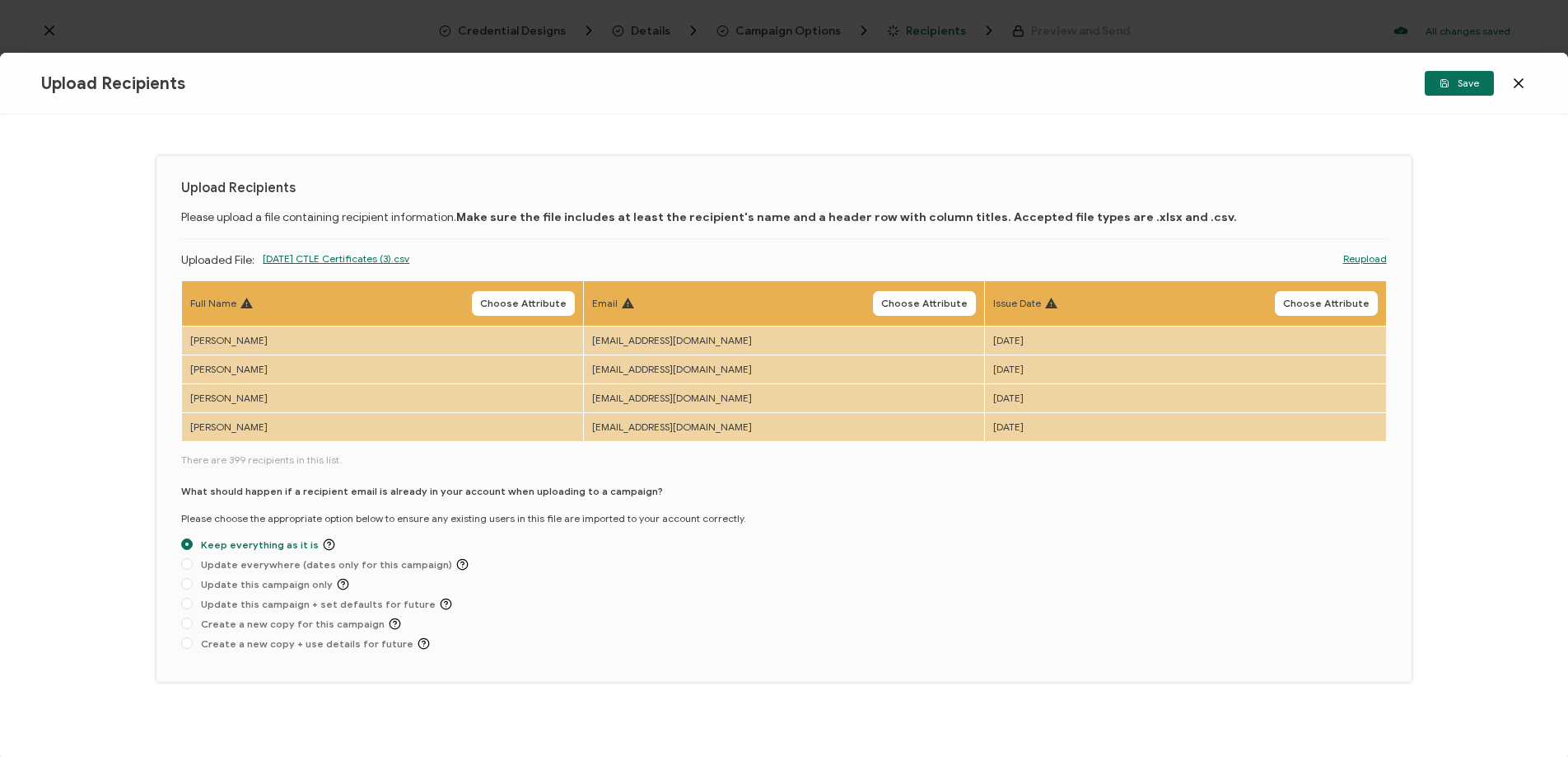
click at [514, 311] on button "Choose Attribute" at bounding box center [523, 303] width 103 height 25
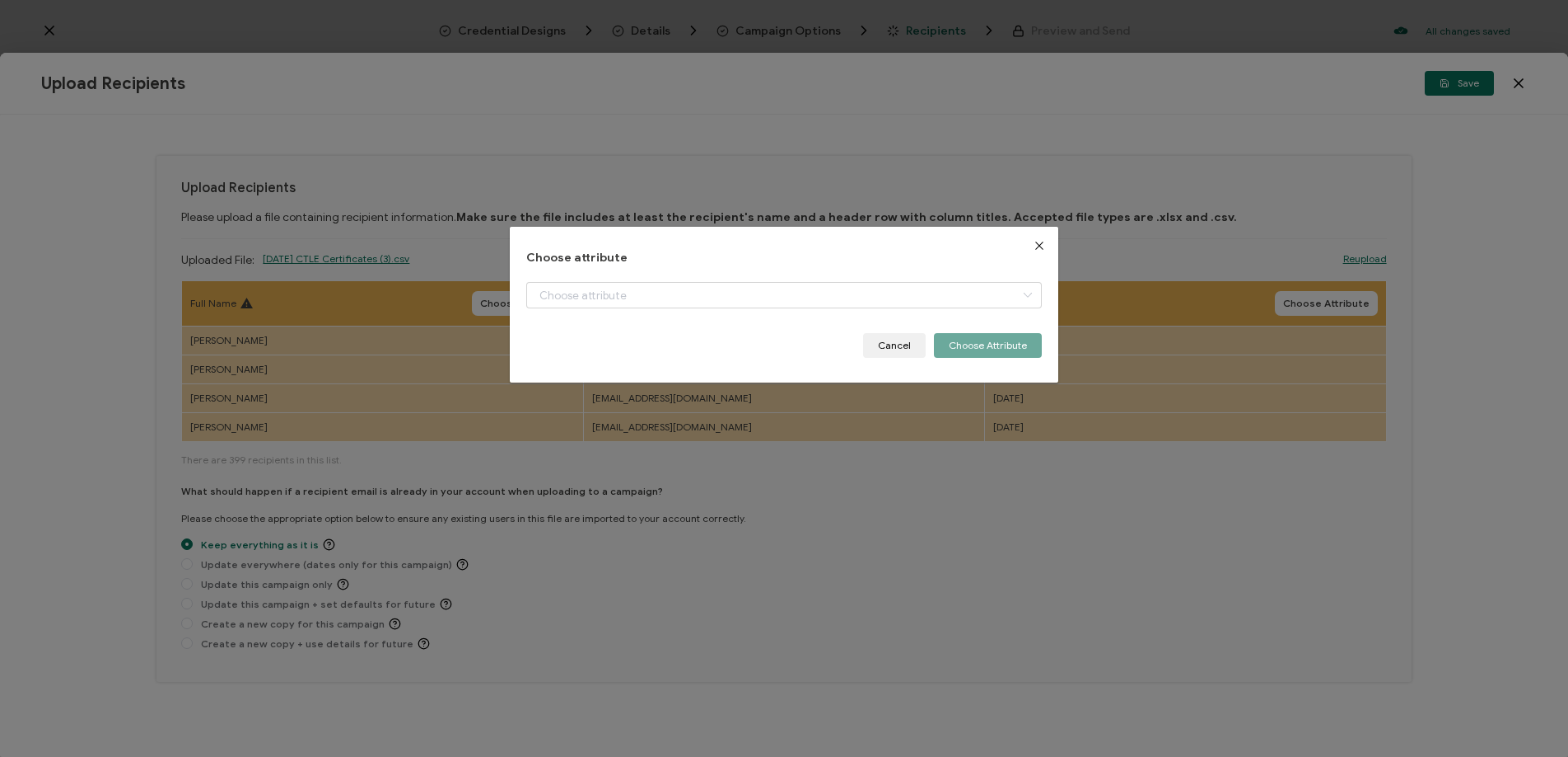
click at [751, 280] on div "Choose attribute Cancel Choose Attribute" at bounding box center [784, 305] width 515 height 106
click at [750, 292] on input "dialog" at bounding box center [784, 295] width 515 height 26
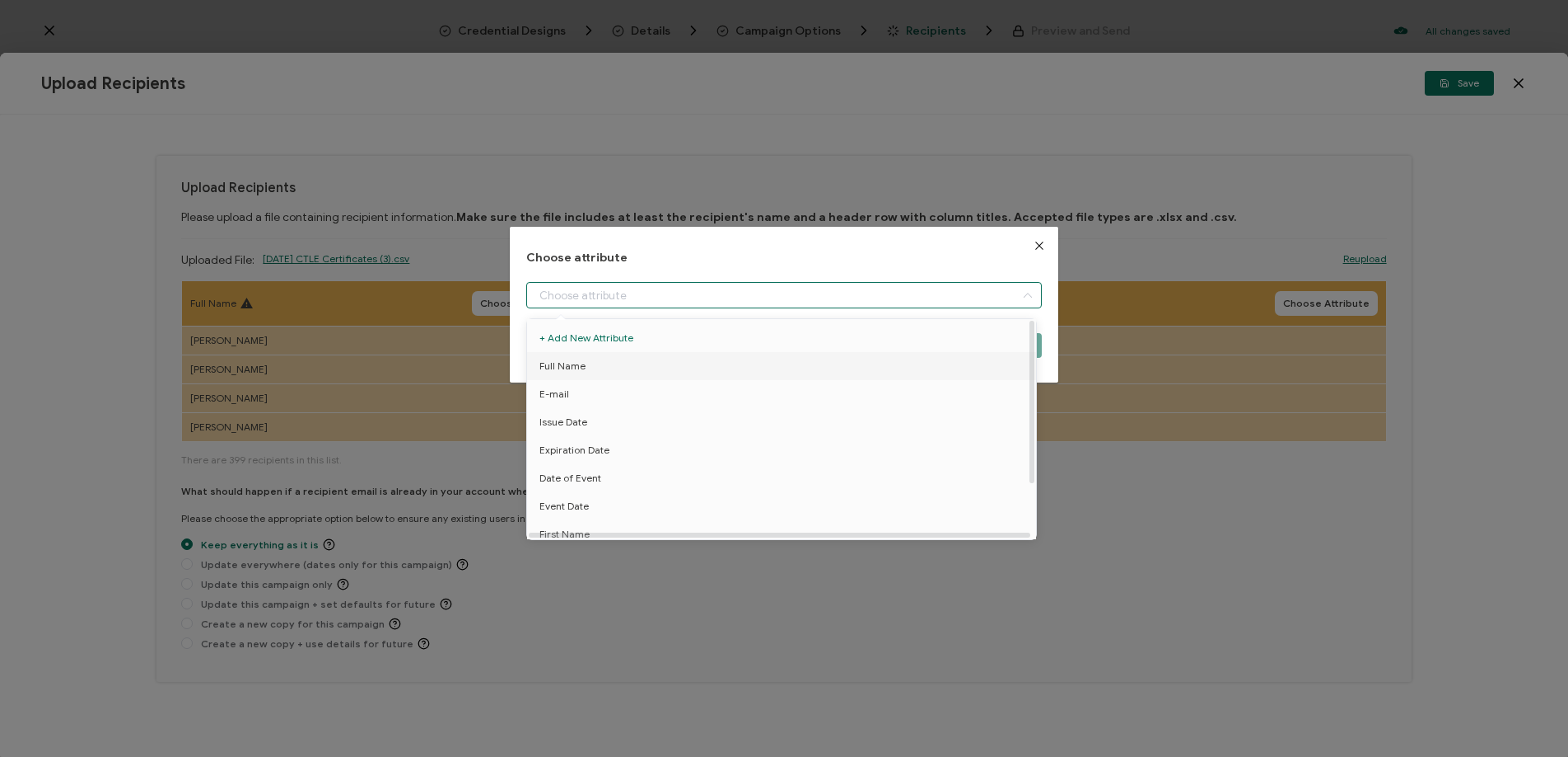
click at [737, 358] on li "Full Name" at bounding box center [784, 366] width 523 height 28
type input "Full Name"
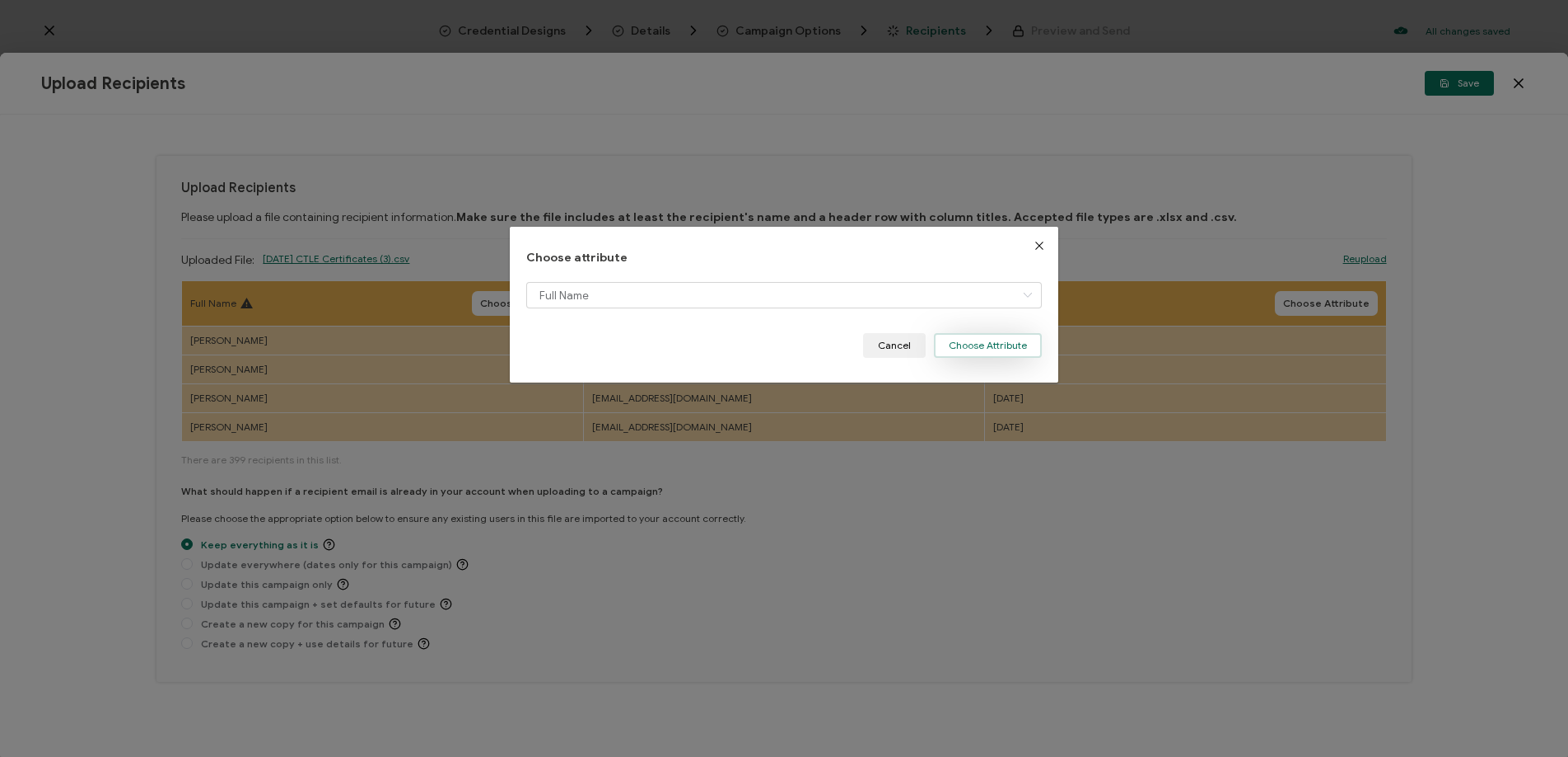
click at [971, 349] on button "Choose Attribute" at bounding box center [988, 345] width 108 height 25
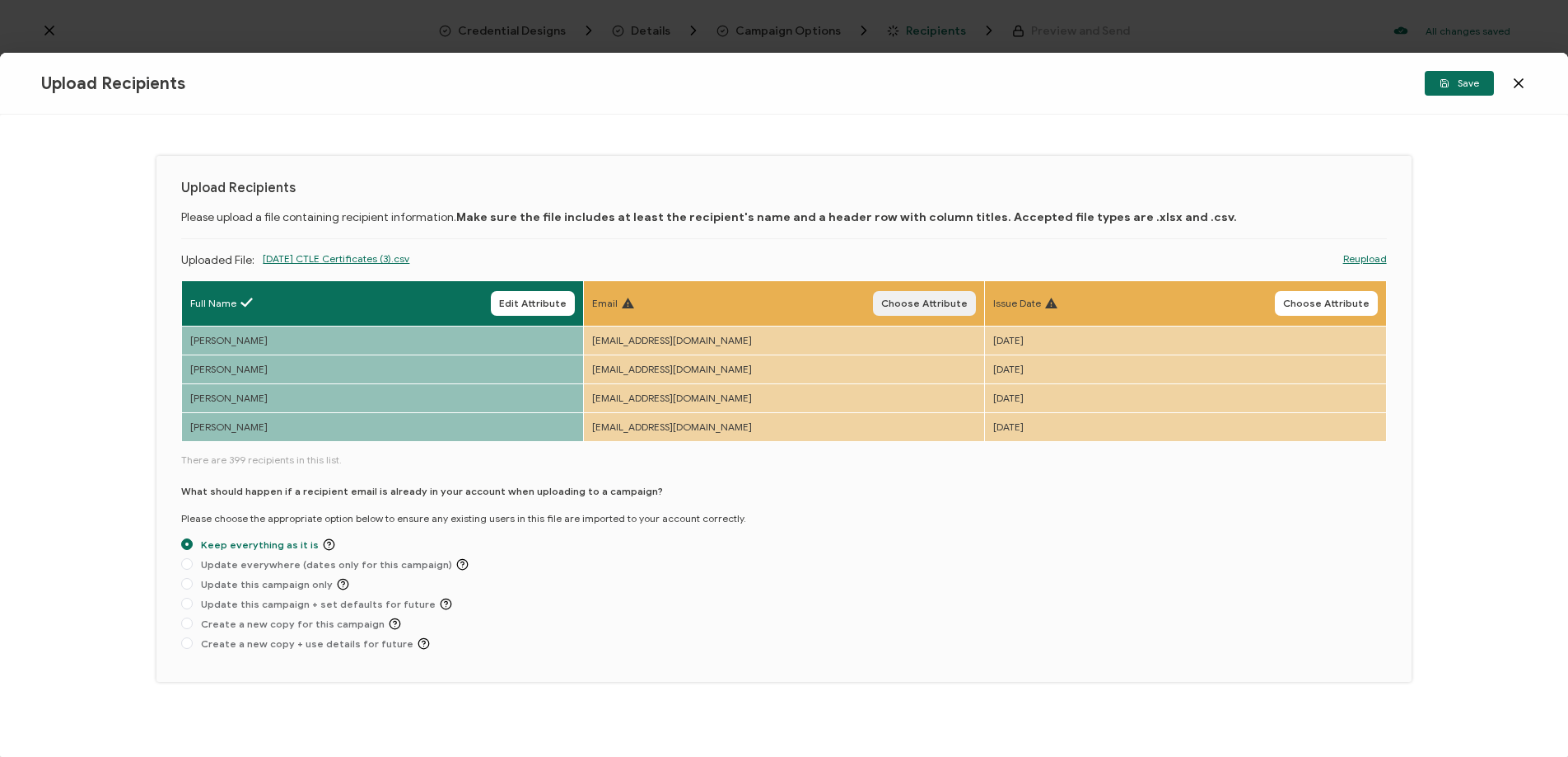
click at [932, 302] on span "Choose Attribute" at bounding box center [924, 303] width 86 height 9
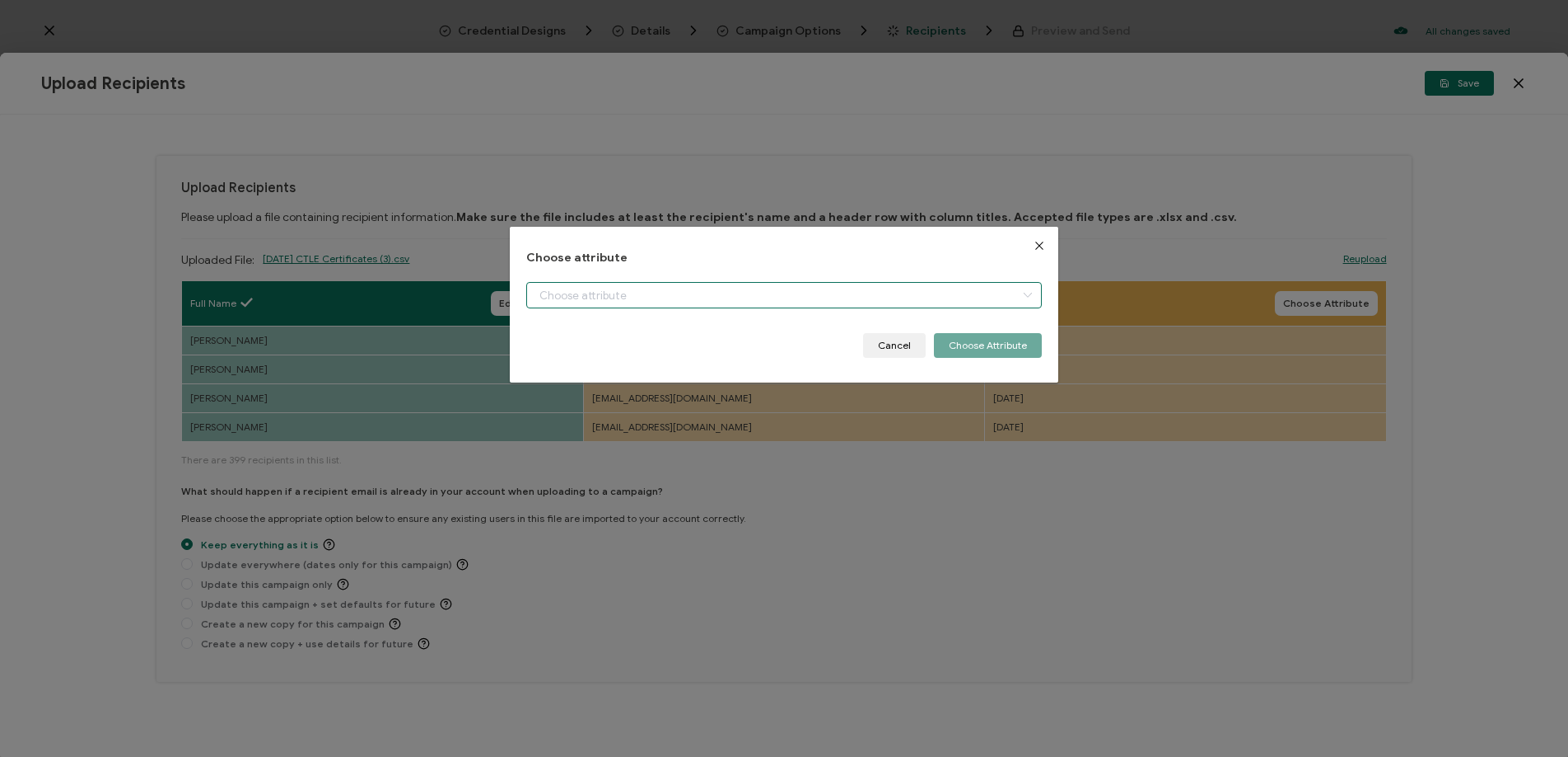
click at [932, 300] on input "dialog" at bounding box center [784, 295] width 515 height 26
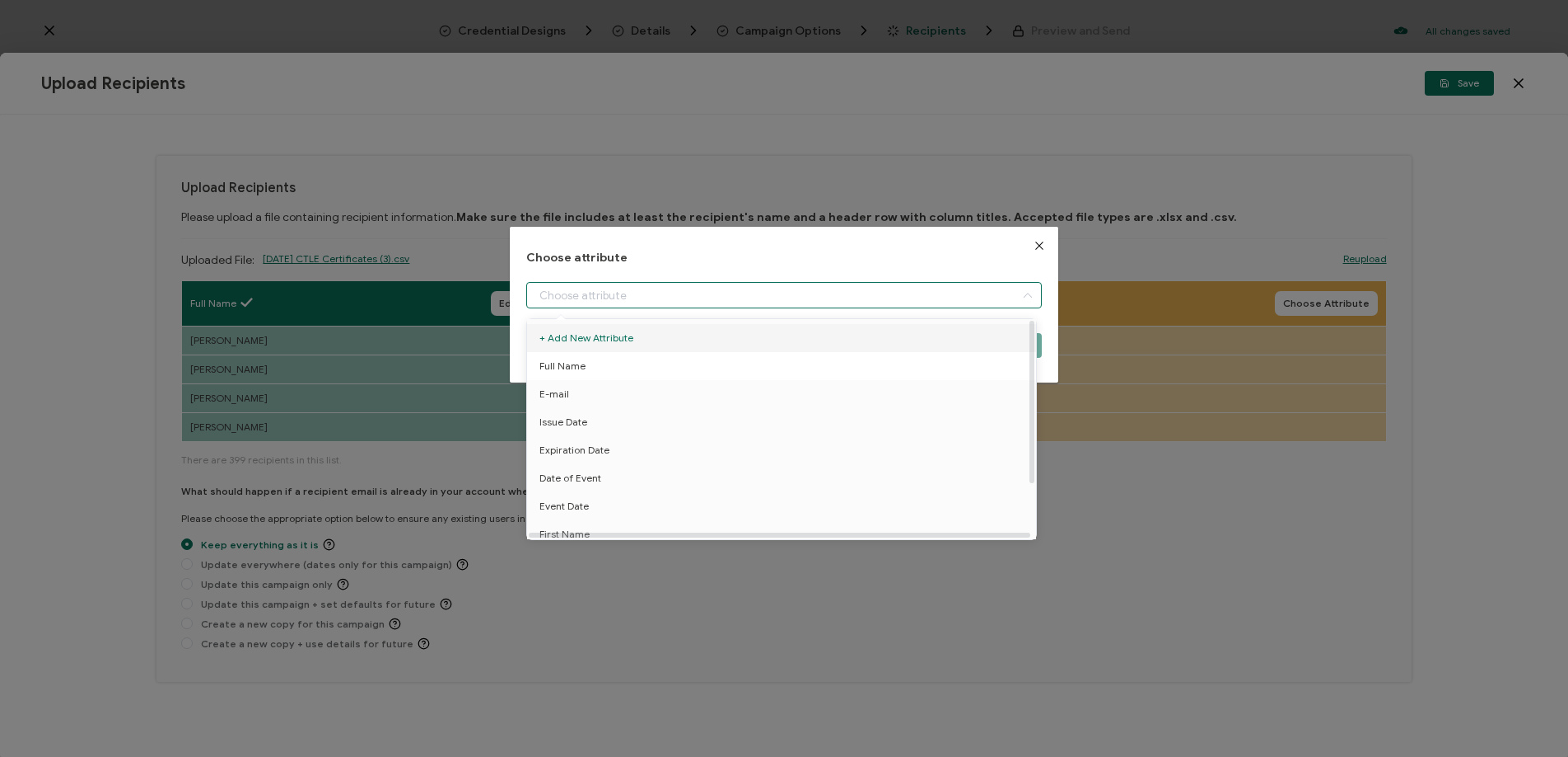
click at [915, 378] on li "Full Name" at bounding box center [784, 366] width 523 height 28
click at [905, 394] on li "E-mail" at bounding box center [784, 395] width 523 height 28
type input "E-mail"
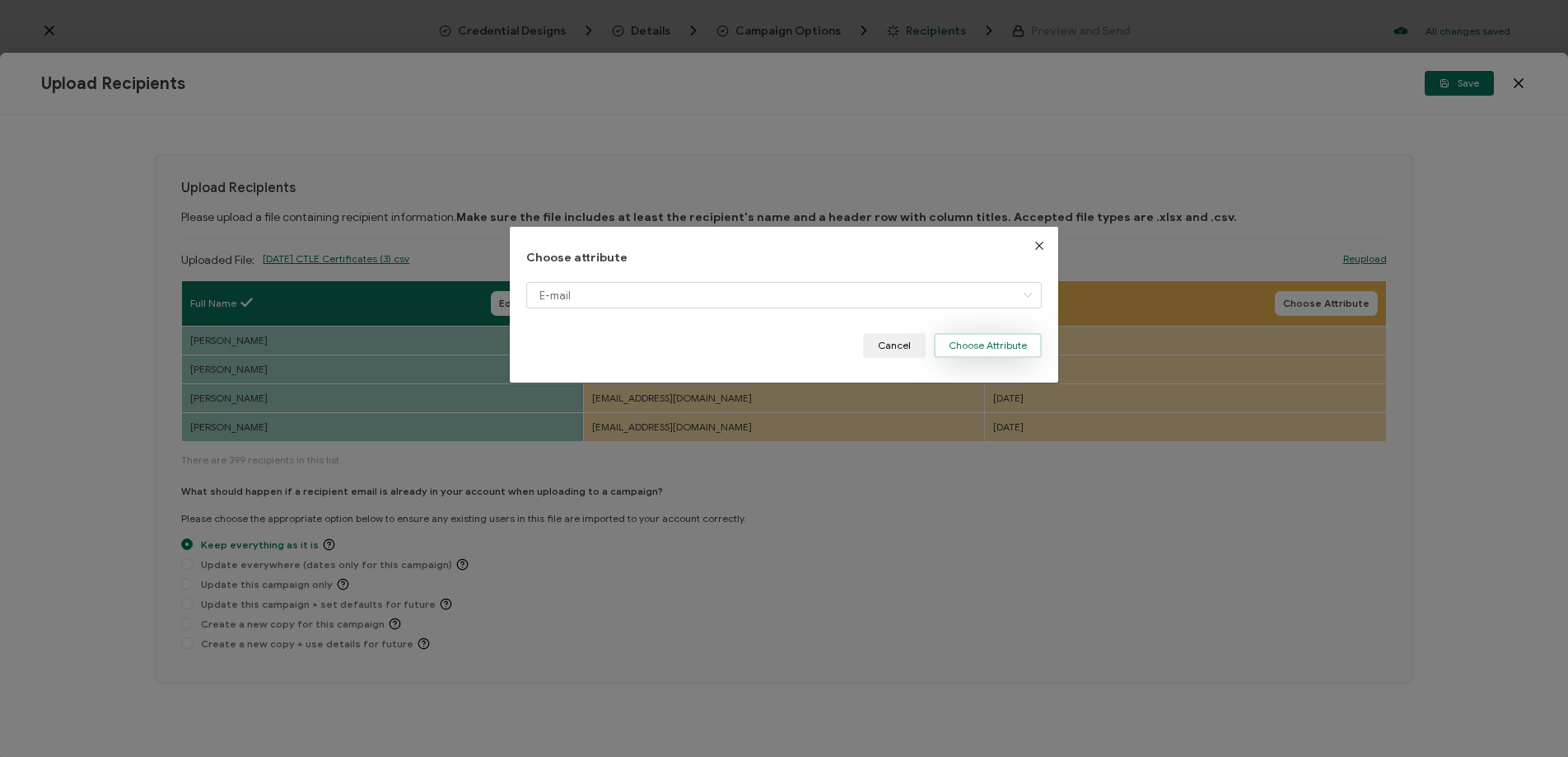
drag, startPoint x: 1005, startPoint y: 341, endPoint x: 995, endPoint y: 336, distance: 11.2
click at [1005, 341] on button "Choose Attribute" at bounding box center [988, 345] width 108 height 25
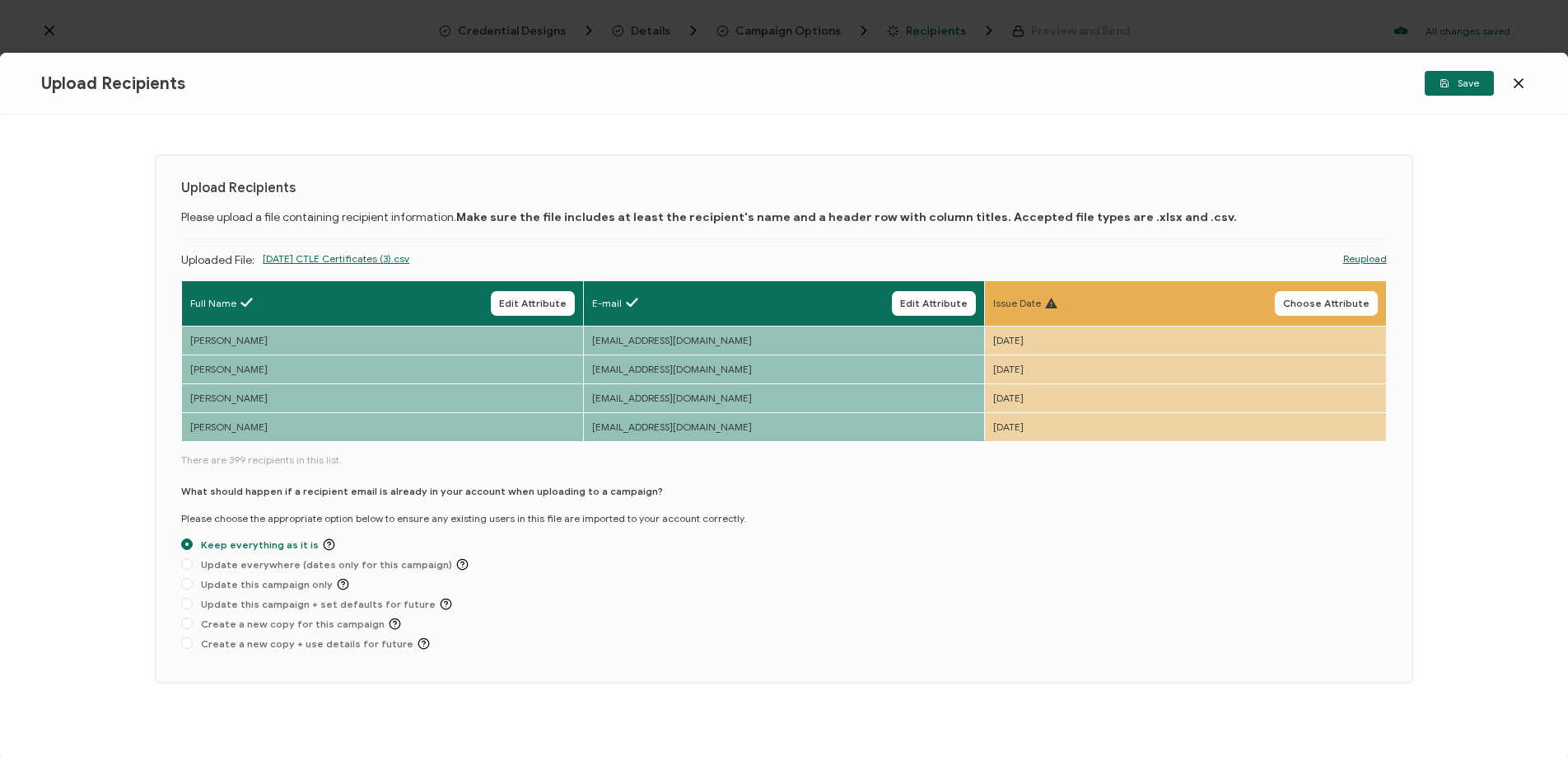
click at [1320, 307] on span "Choose Attribute" at bounding box center [1326, 303] width 86 height 9
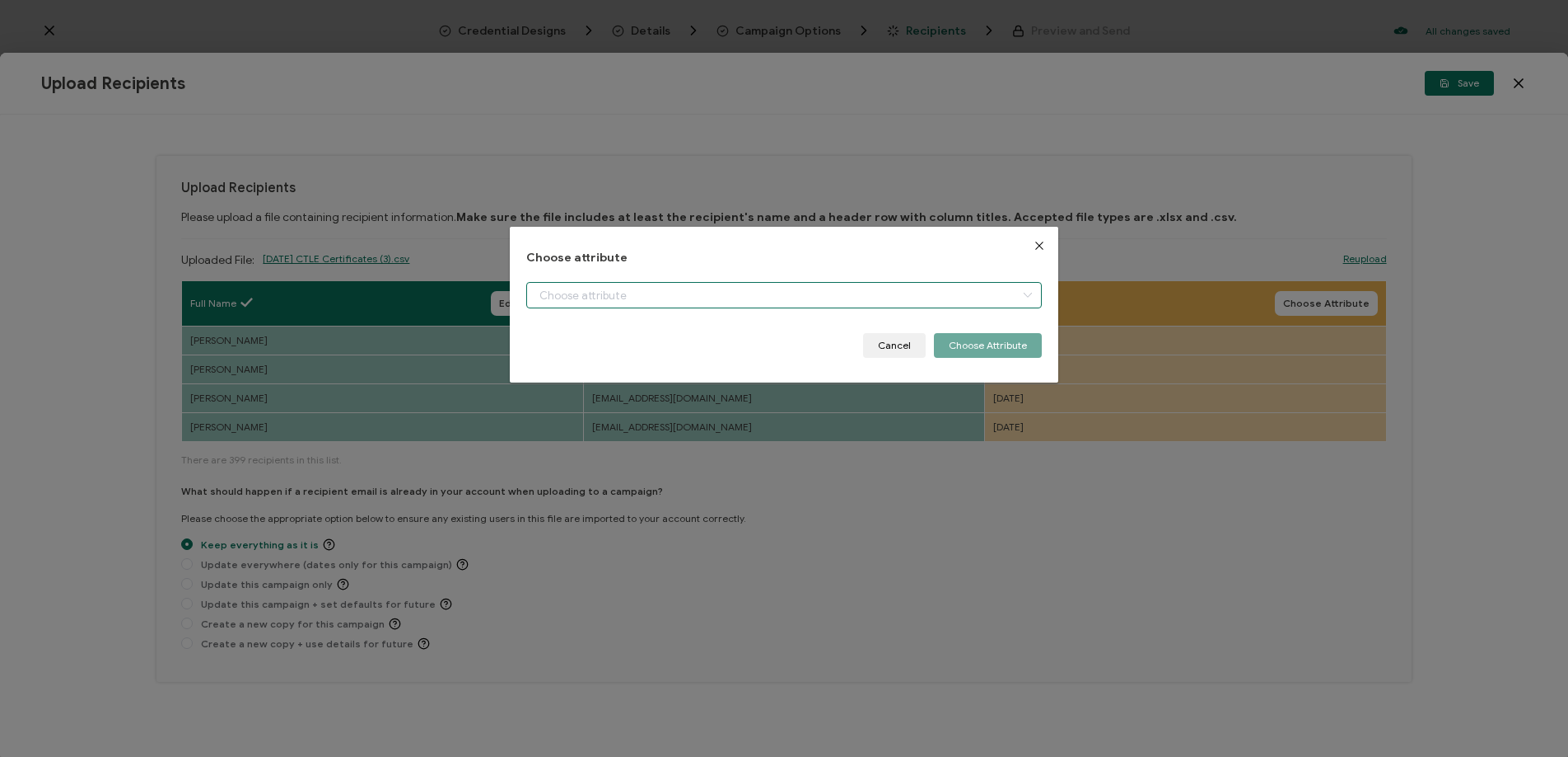
click at [973, 290] on input "dialog" at bounding box center [784, 295] width 515 height 26
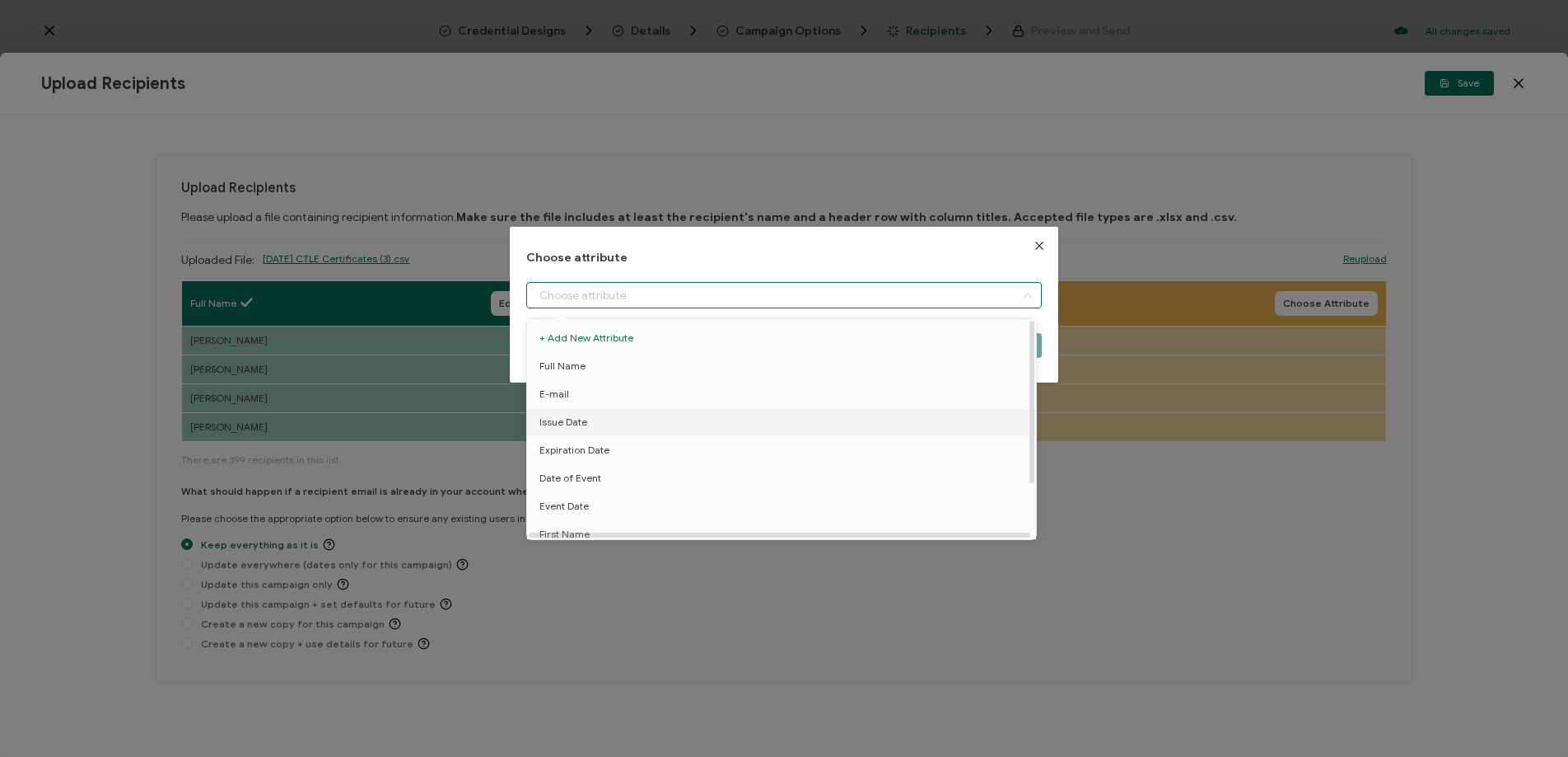
click at [921, 421] on li "Issue Date" at bounding box center [784, 422] width 523 height 28
type input "Issue Date"
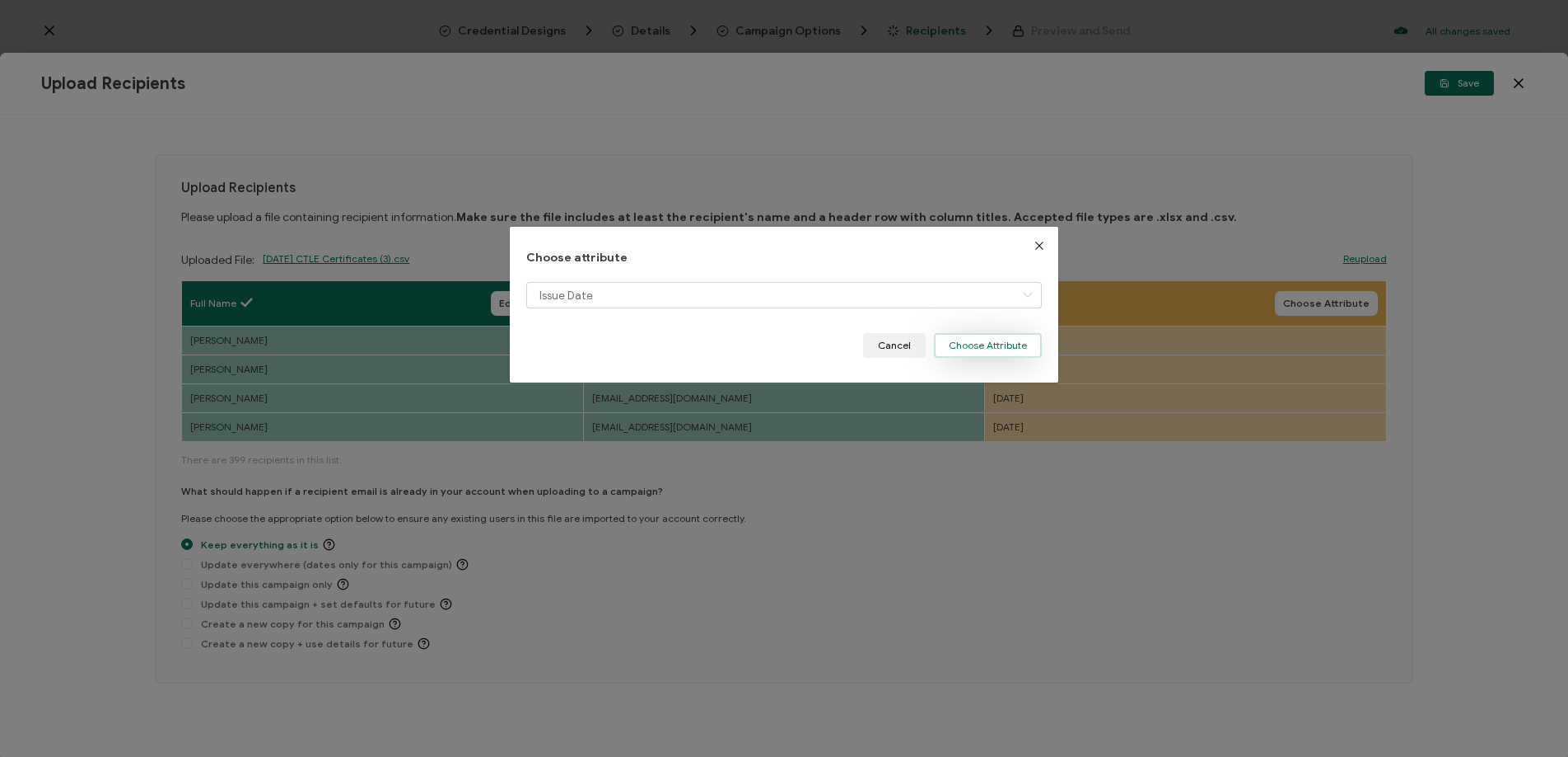
click at [981, 350] on button "Choose Attribute" at bounding box center [988, 345] width 108 height 25
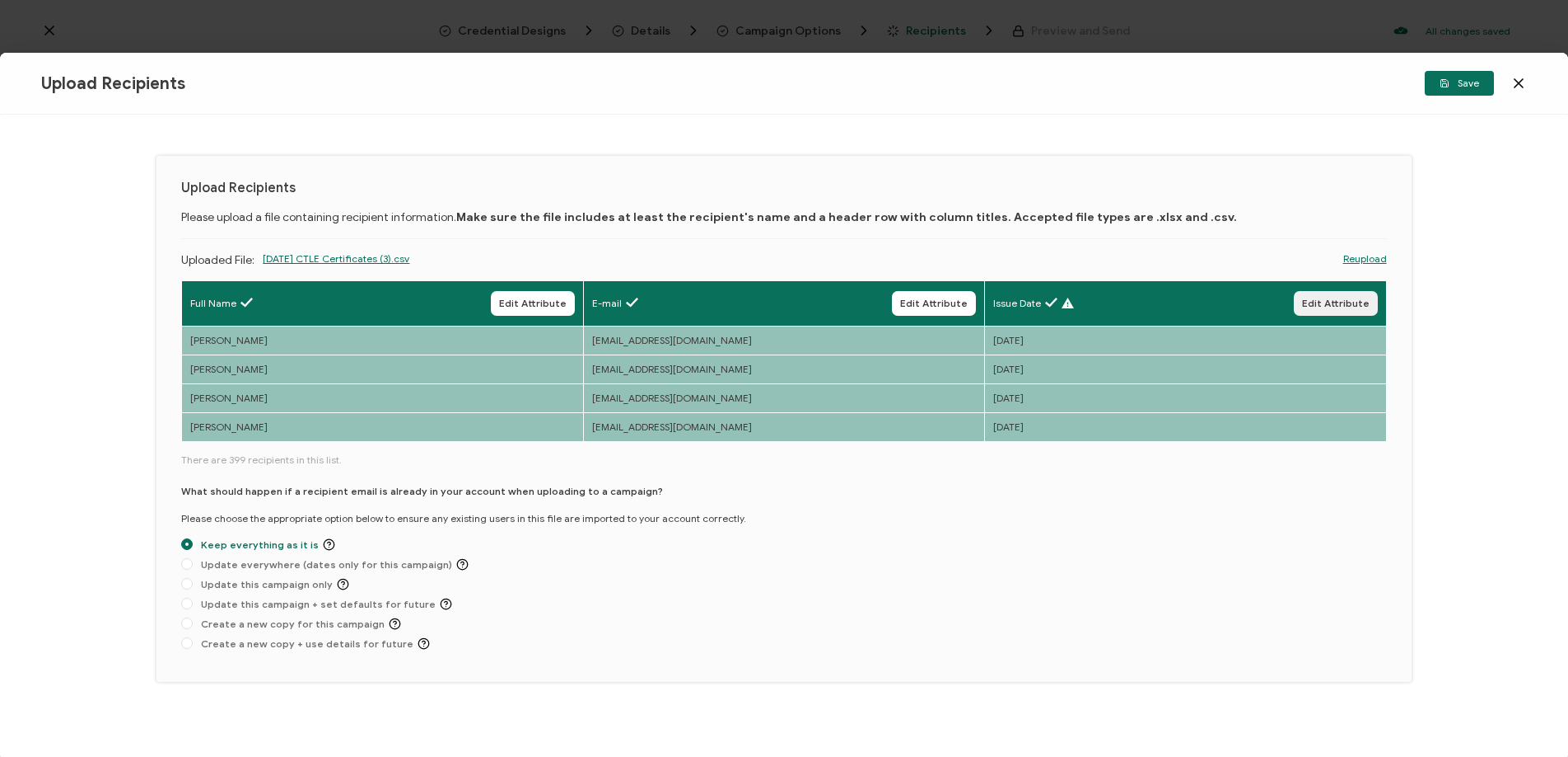
click at [1339, 308] on span "Edit Attribute" at bounding box center [1335, 303] width 67 height 9
type input "Issue Date"
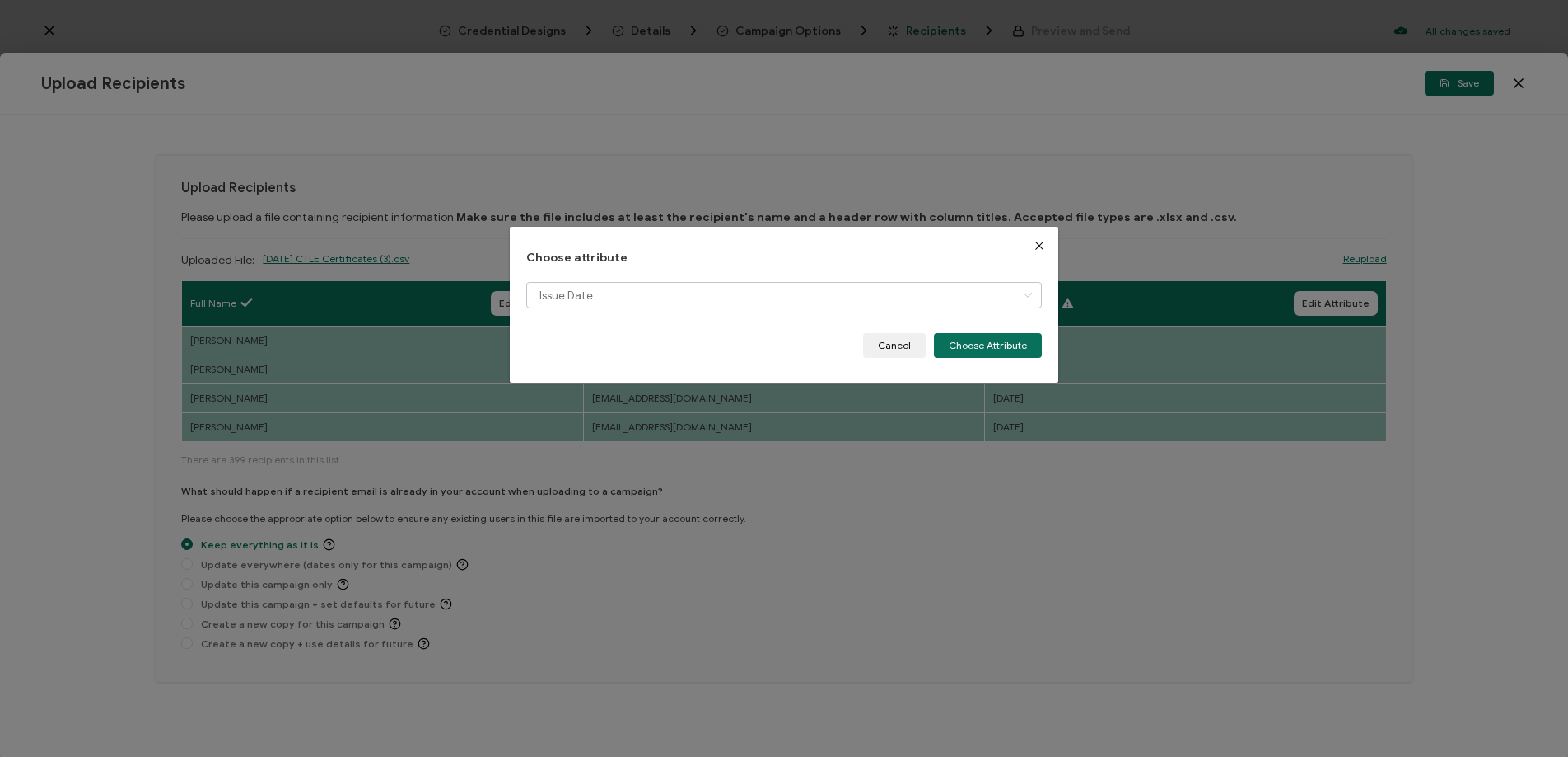
click at [906, 278] on div "Choose attribute Issue Date Cancel Choose Attribute" at bounding box center [784, 305] width 515 height 106
click at [906, 287] on input "dialog" at bounding box center [784, 295] width 515 height 26
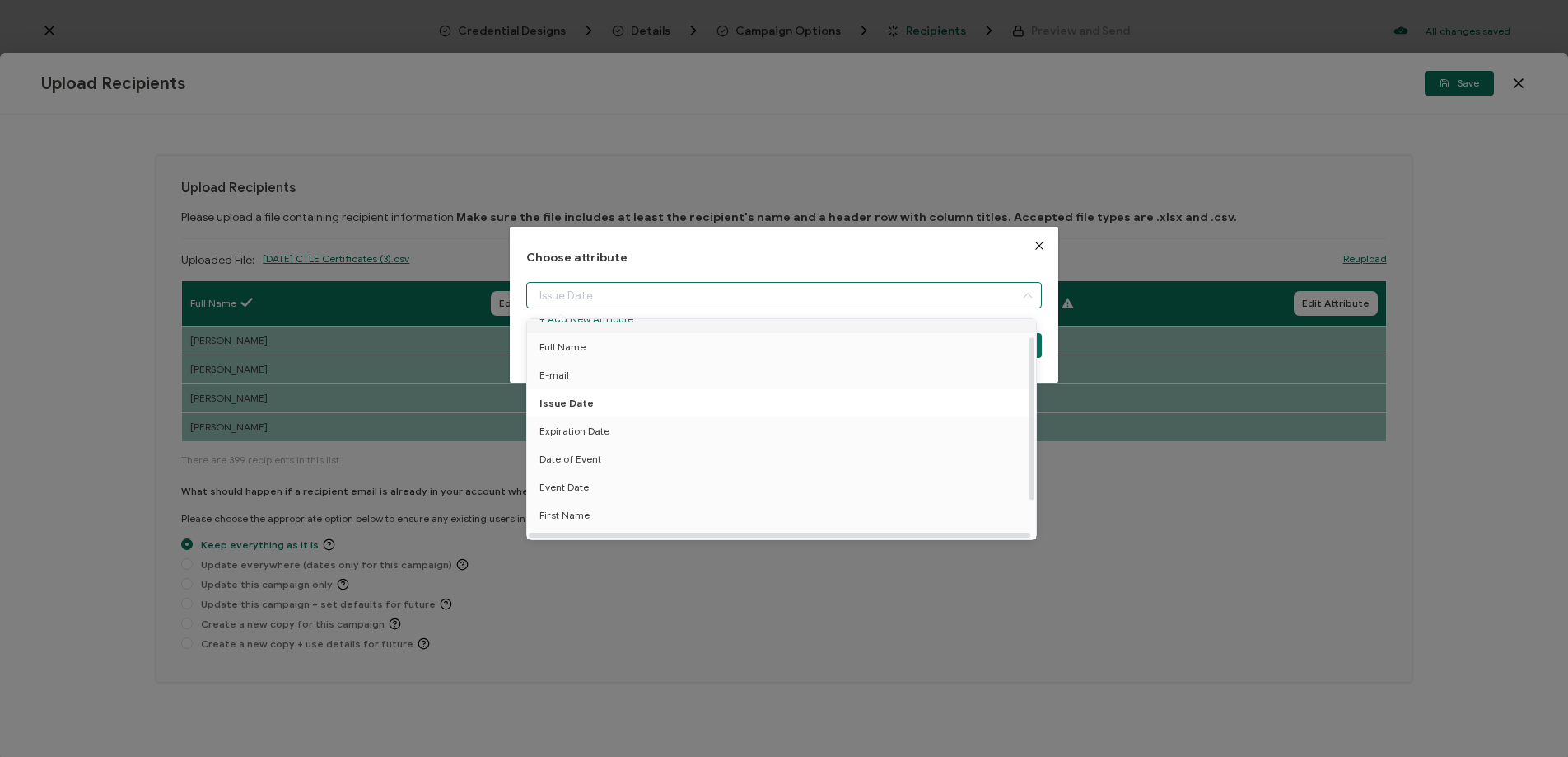
scroll to position [23, 0]
click at [859, 449] on li "Date of Event" at bounding box center [784, 456] width 523 height 28
type input "Date of Event"
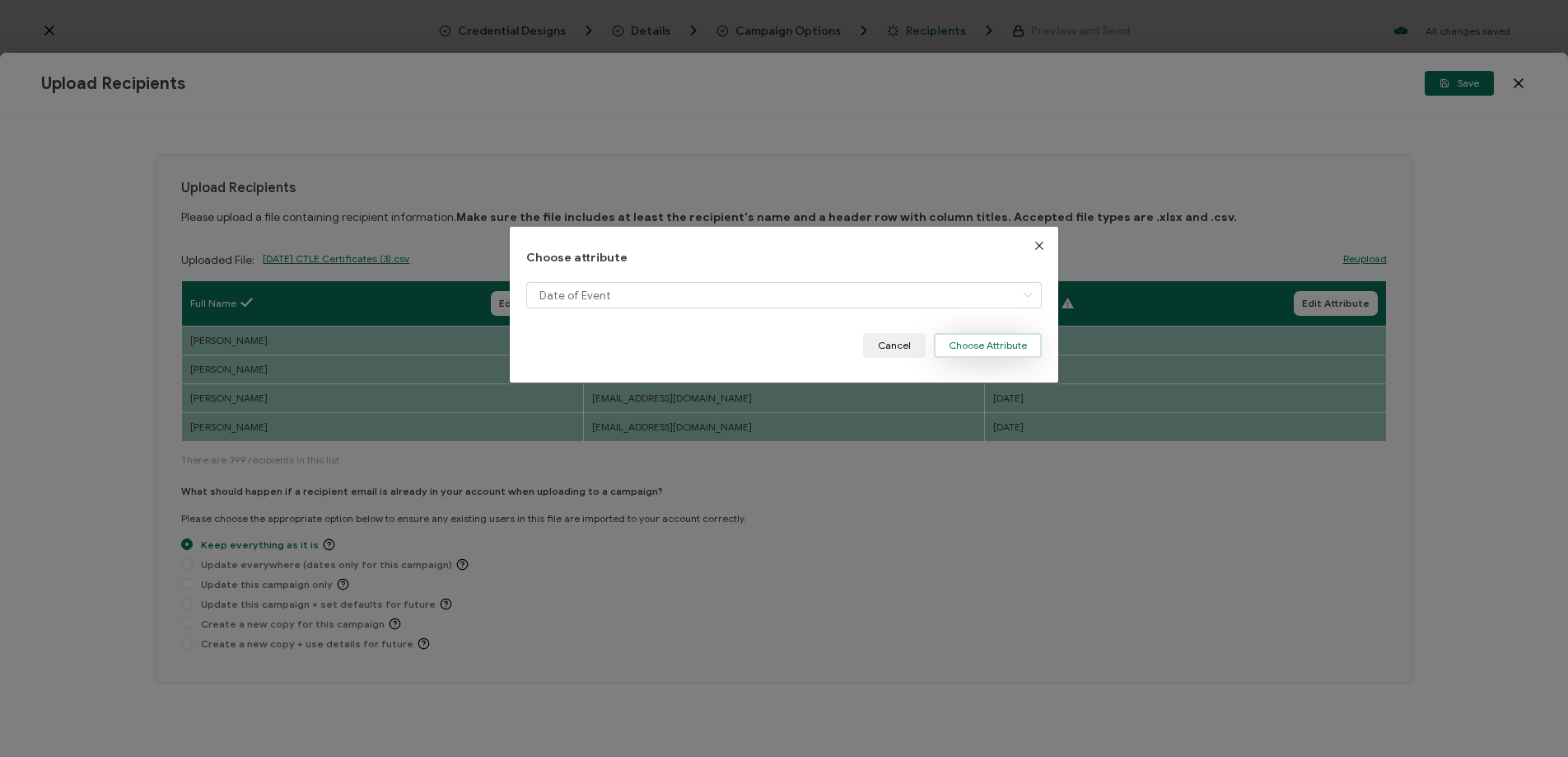
click at [1015, 349] on button "Choose Attribute" at bounding box center [988, 345] width 108 height 25
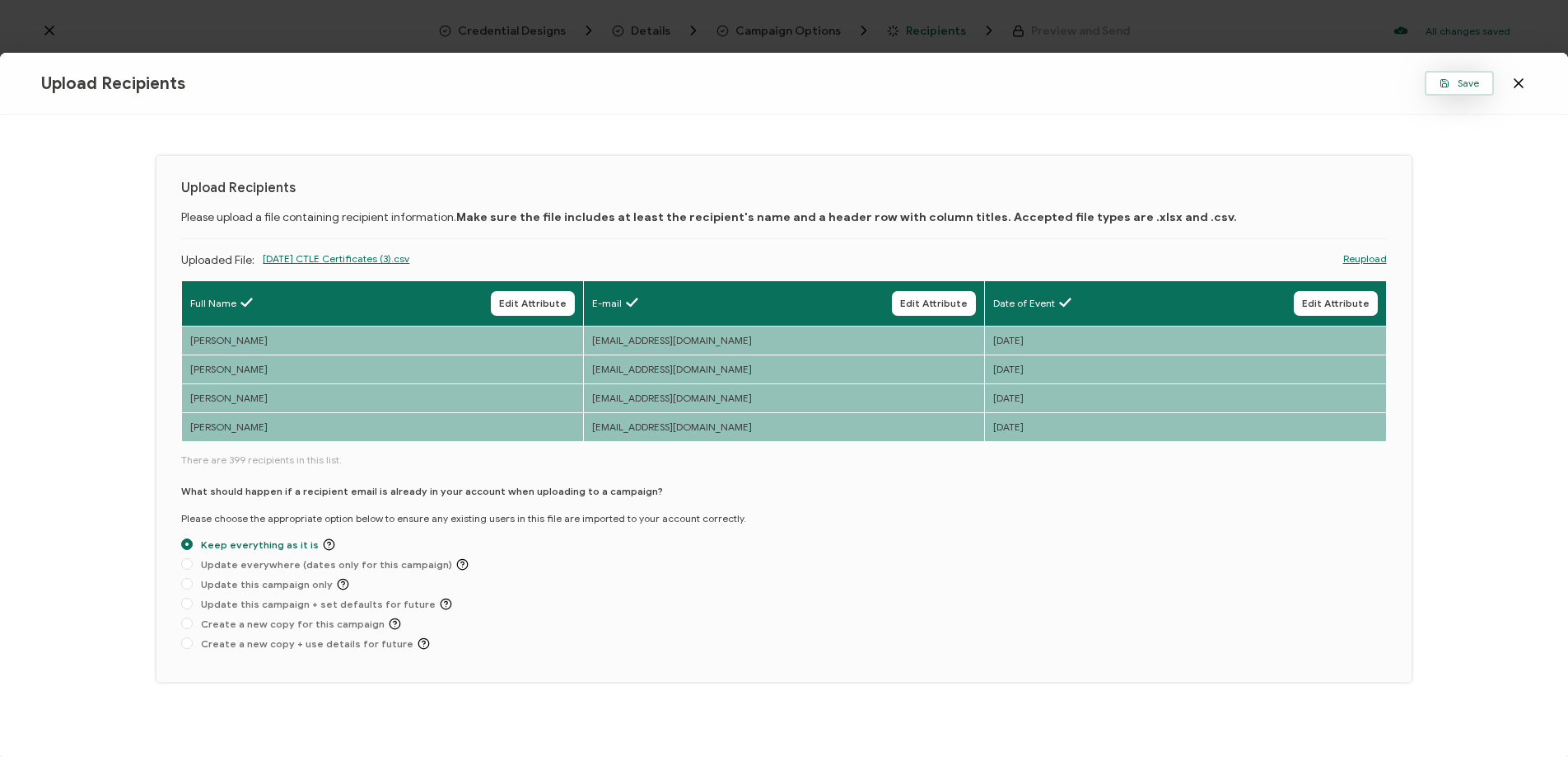
click at [1471, 74] on button "Save" at bounding box center [1459, 83] width 69 height 25
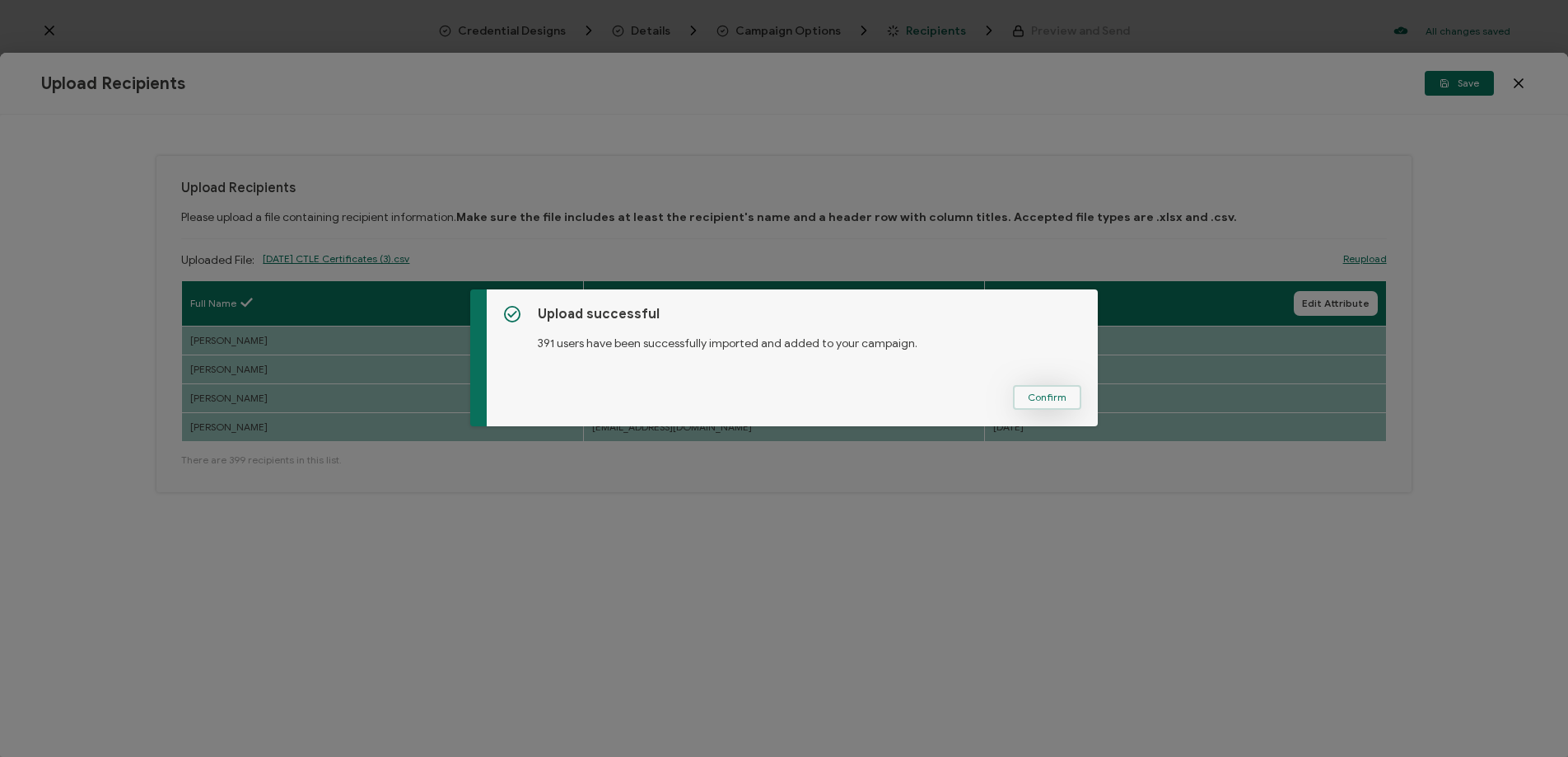
click at [1037, 396] on span "Confirm" at bounding box center [1047, 397] width 39 height 9
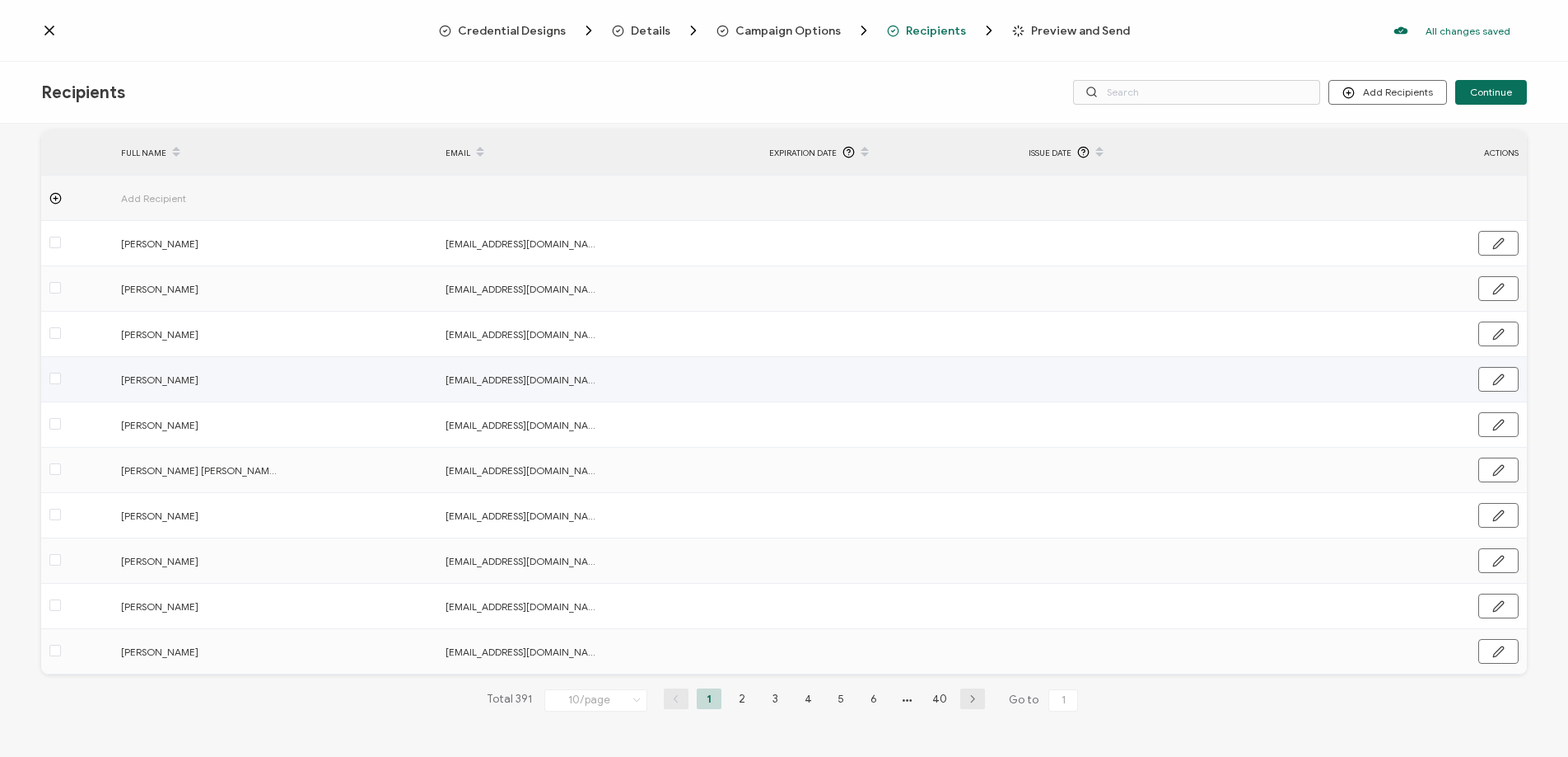
scroll to position [0, 0]
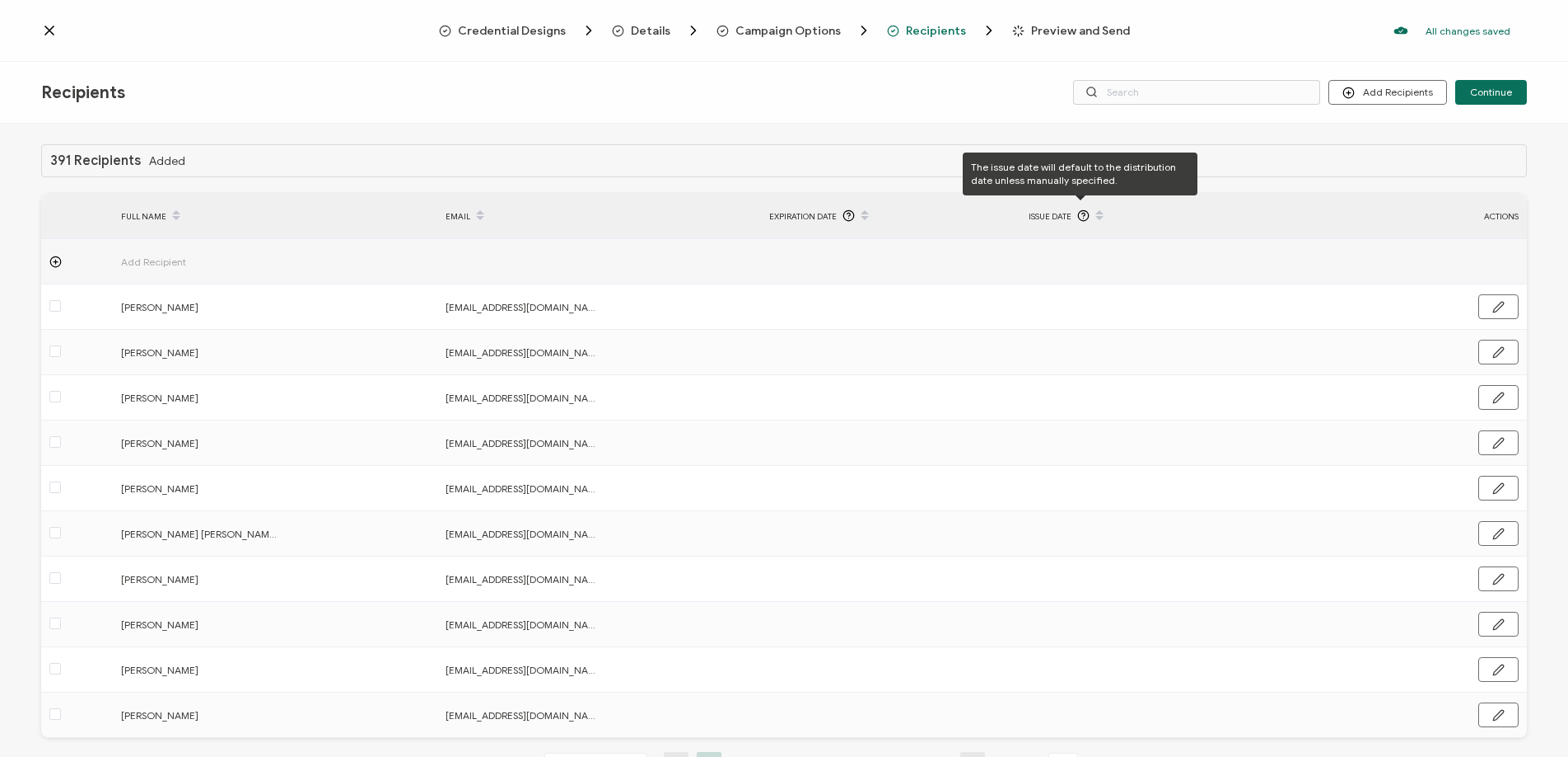
click at [1077, 213] on icon at bounding box center [1083, 215] width 12 height 12
click at [1077, 215] on icon at bounding box center [1083, 215] width 12 height 12
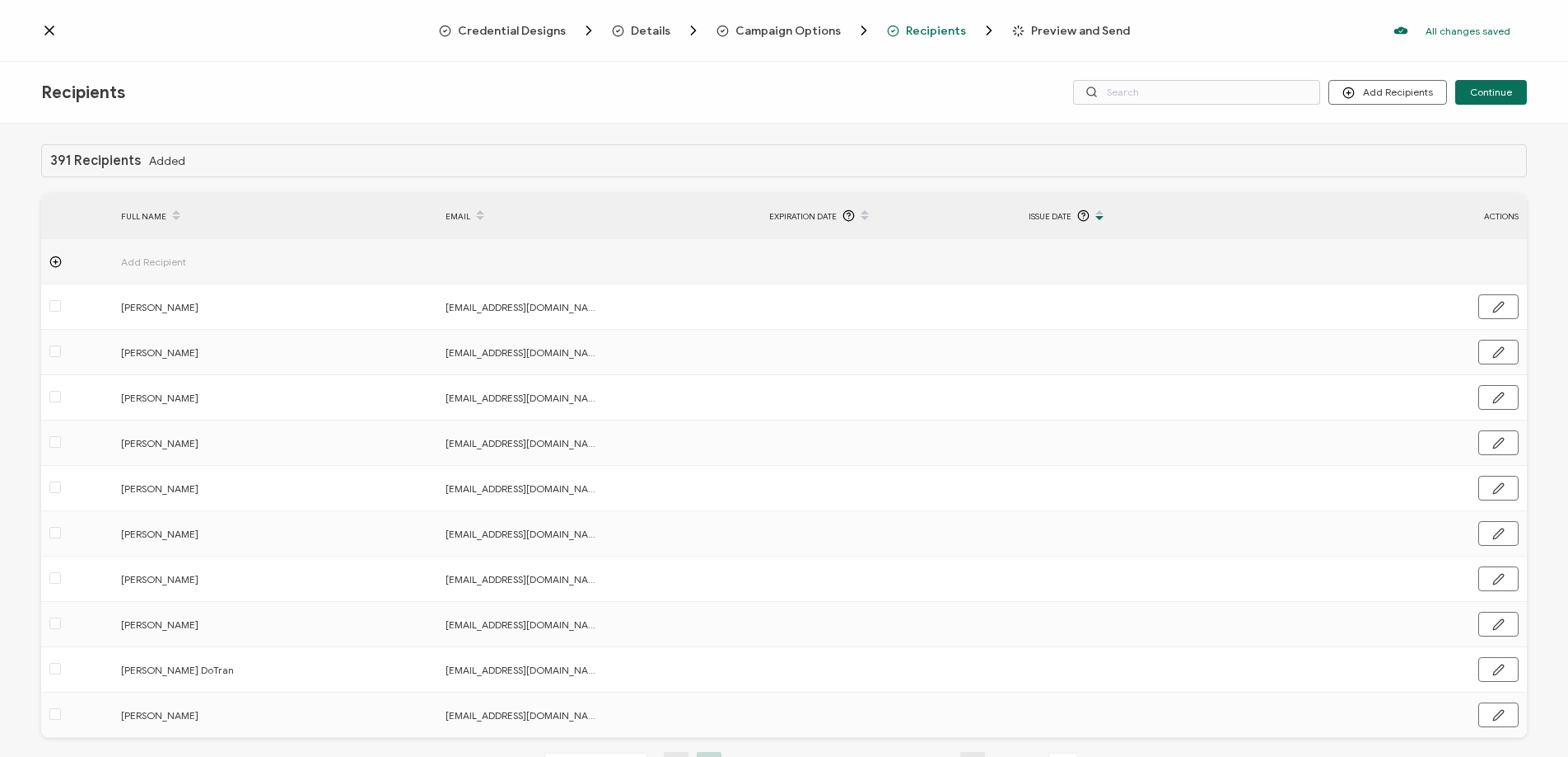
scroll to position [63, 0]
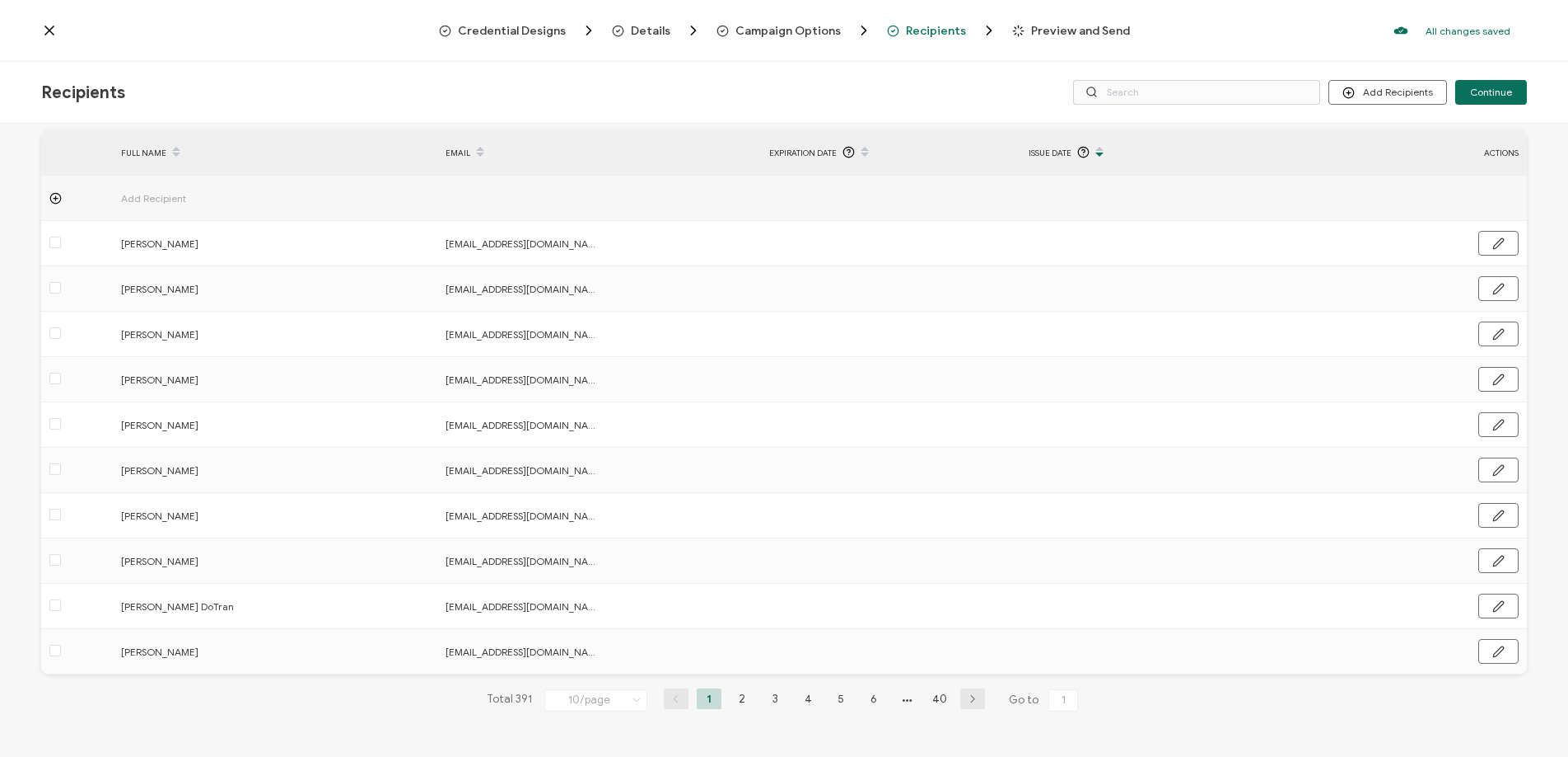
click at [912, 32] on span "Recipients" at bounding box center [936, 30] width 61 height 12
click at [939, 698] on li "40" at bounding box center [940, 698] width 25 height 21
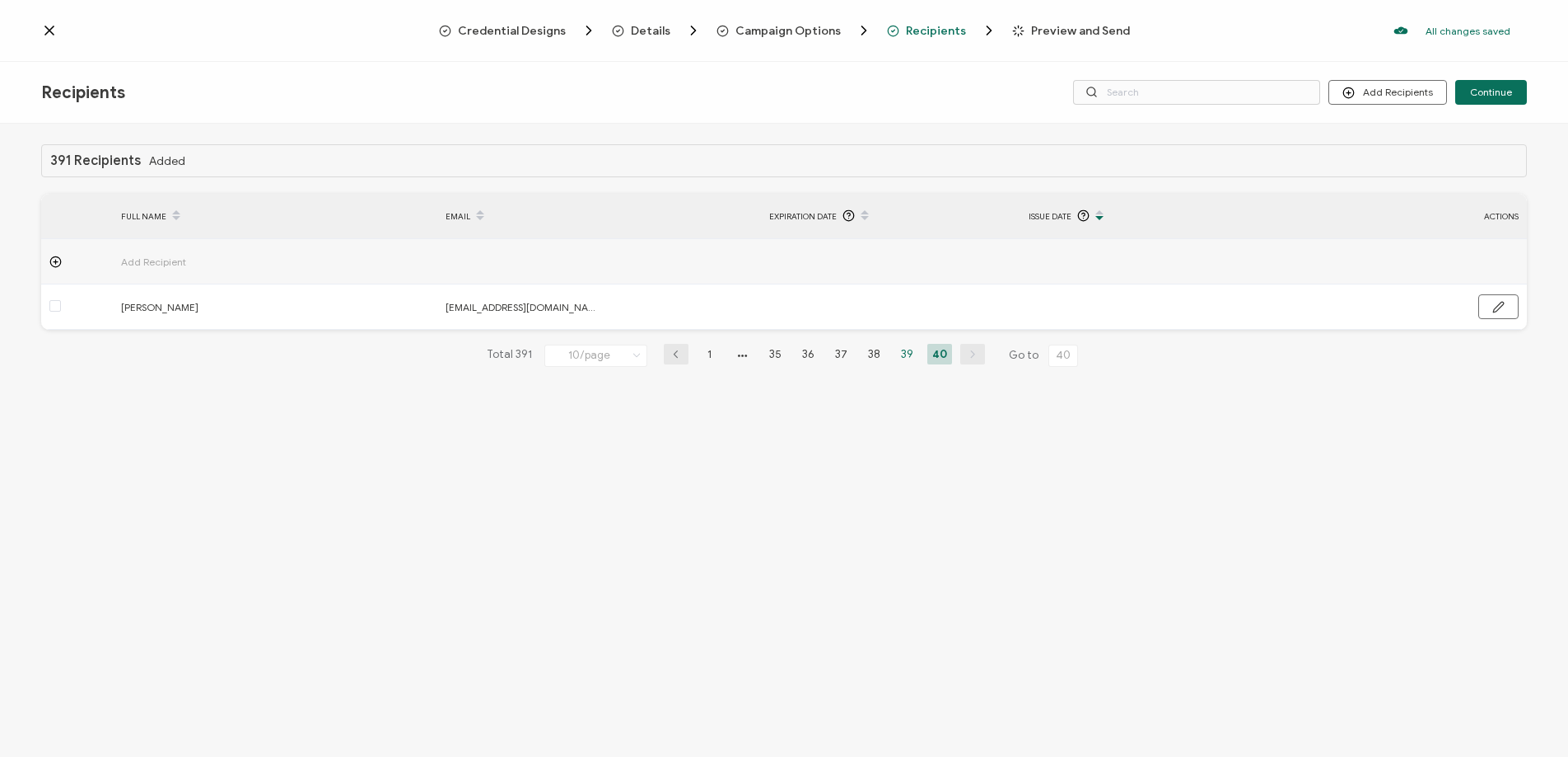
click at [910, 348] on li "39" at bounding box center [907, 354] width 25 height 21
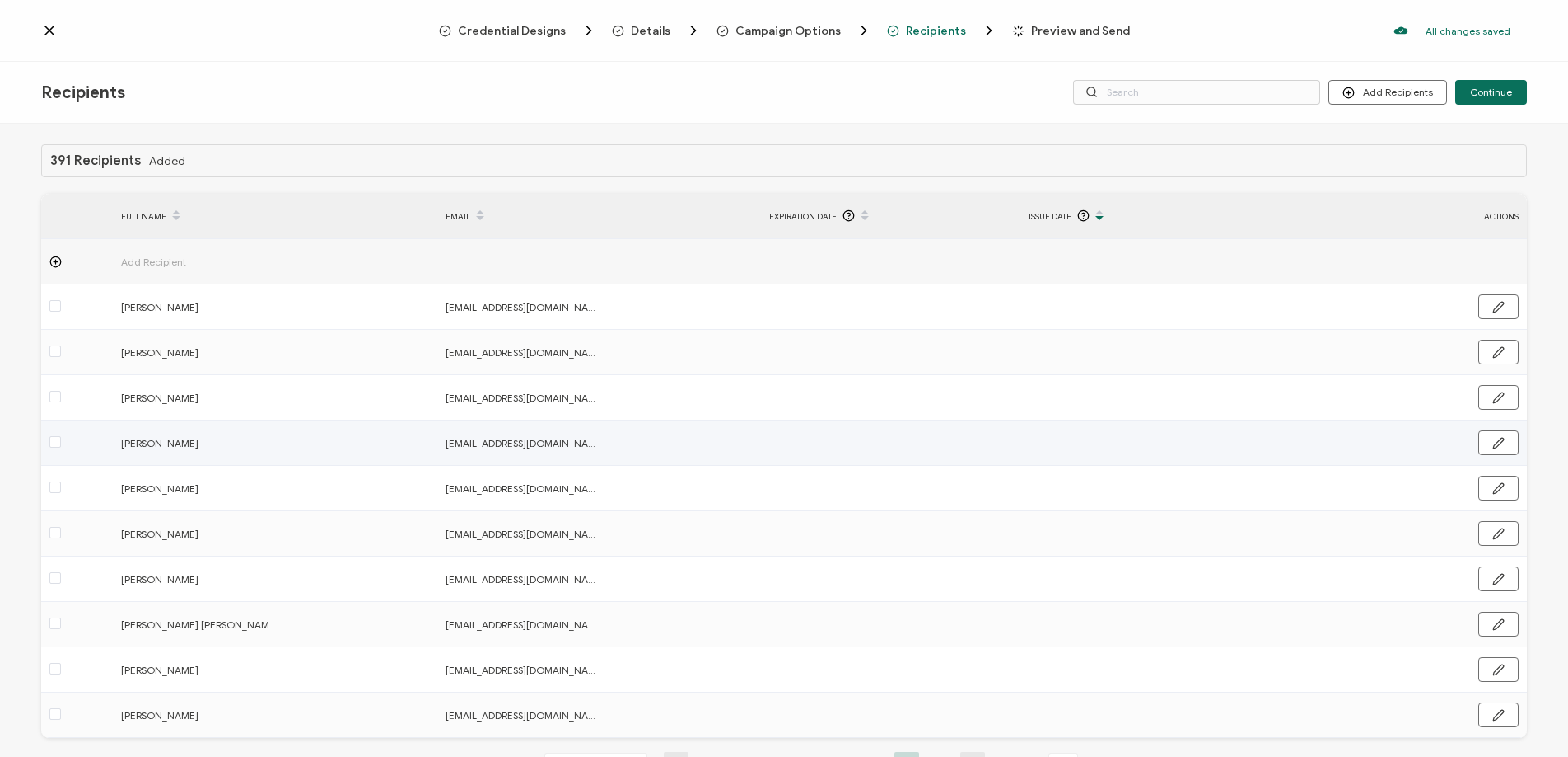
scroll to position [63, 0]
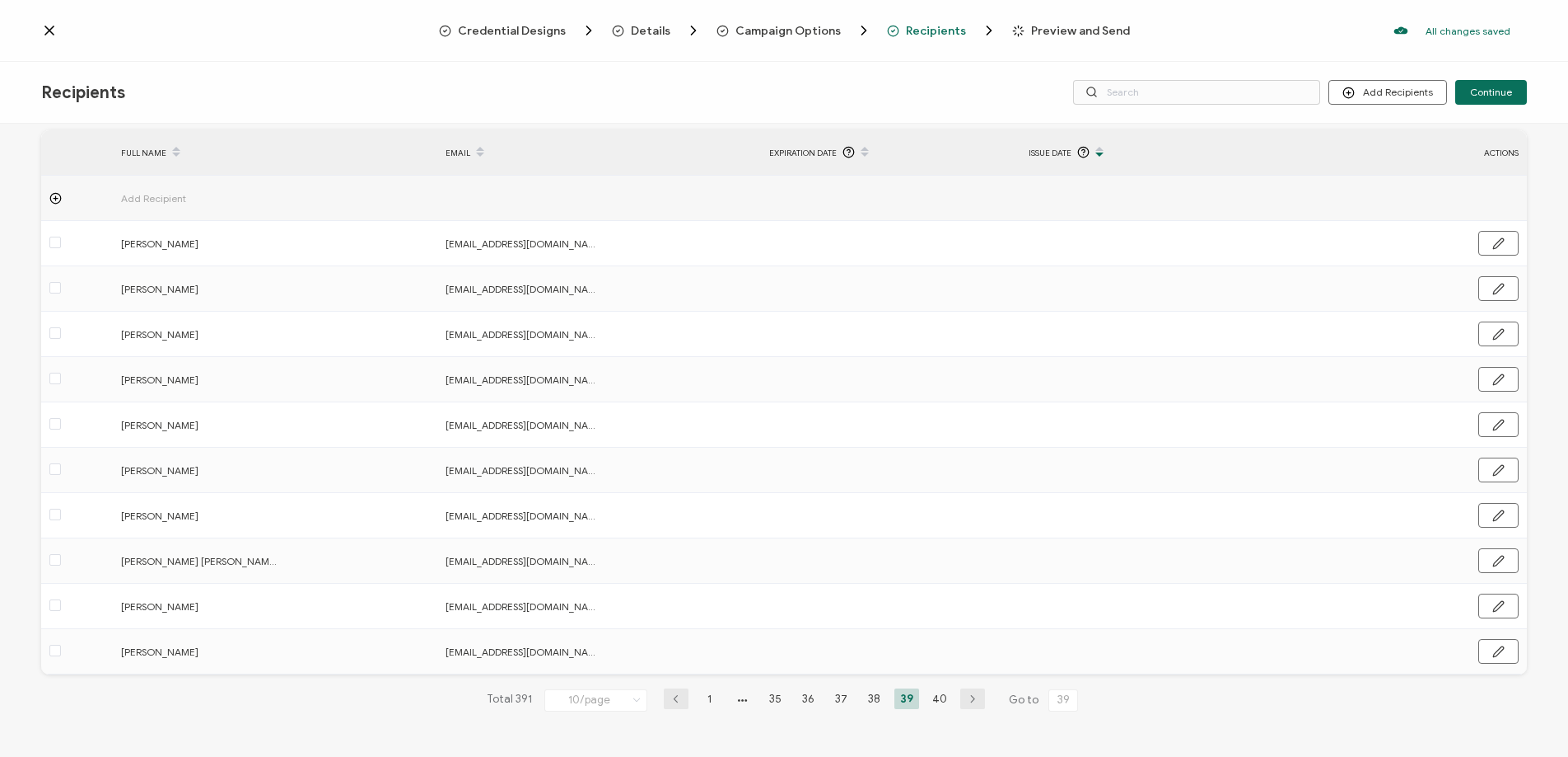
click at [867, 702] on li "38" at bounding box center [874, 698] width 25 height 21
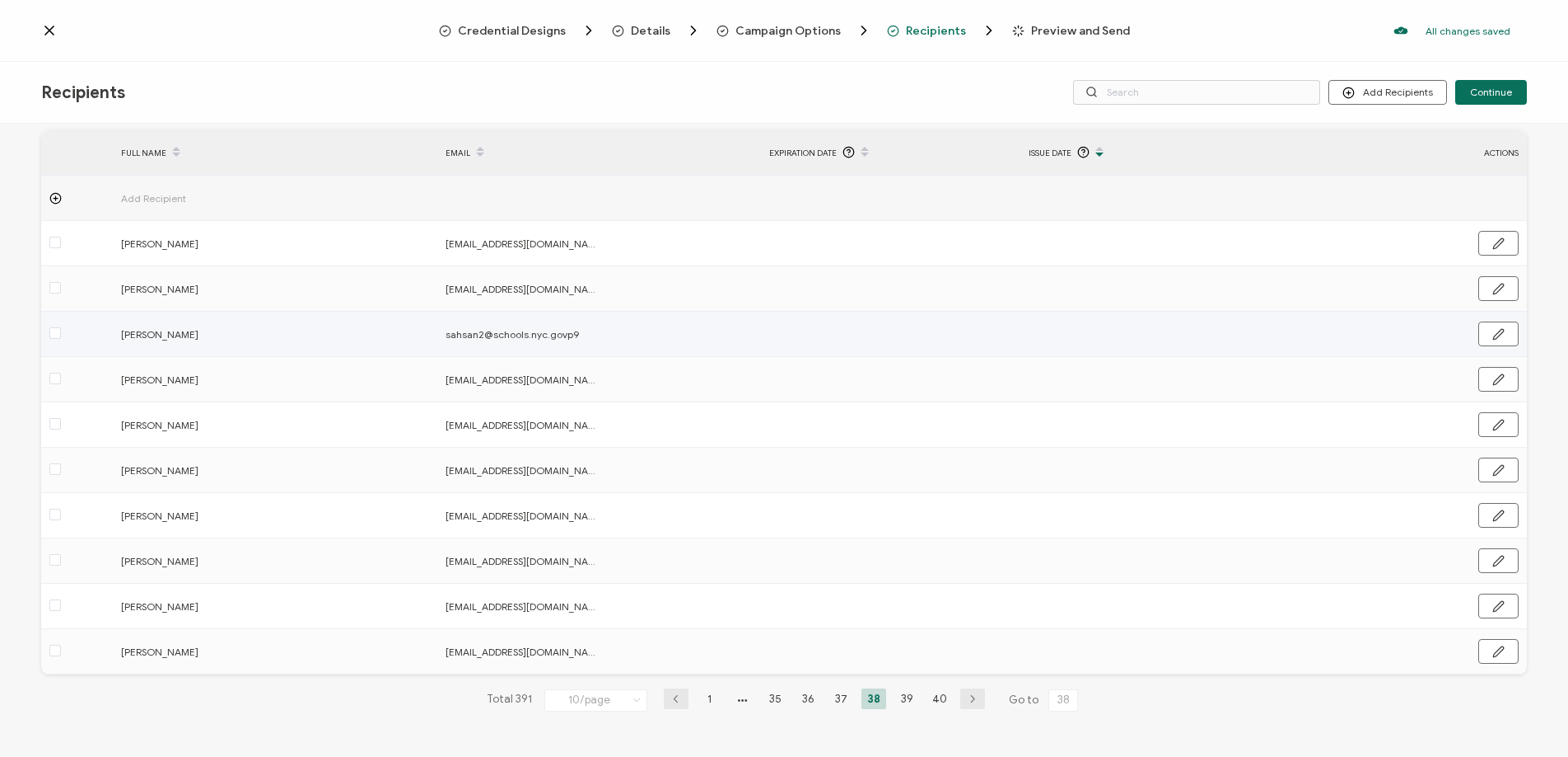
scroll to position [0, 0]
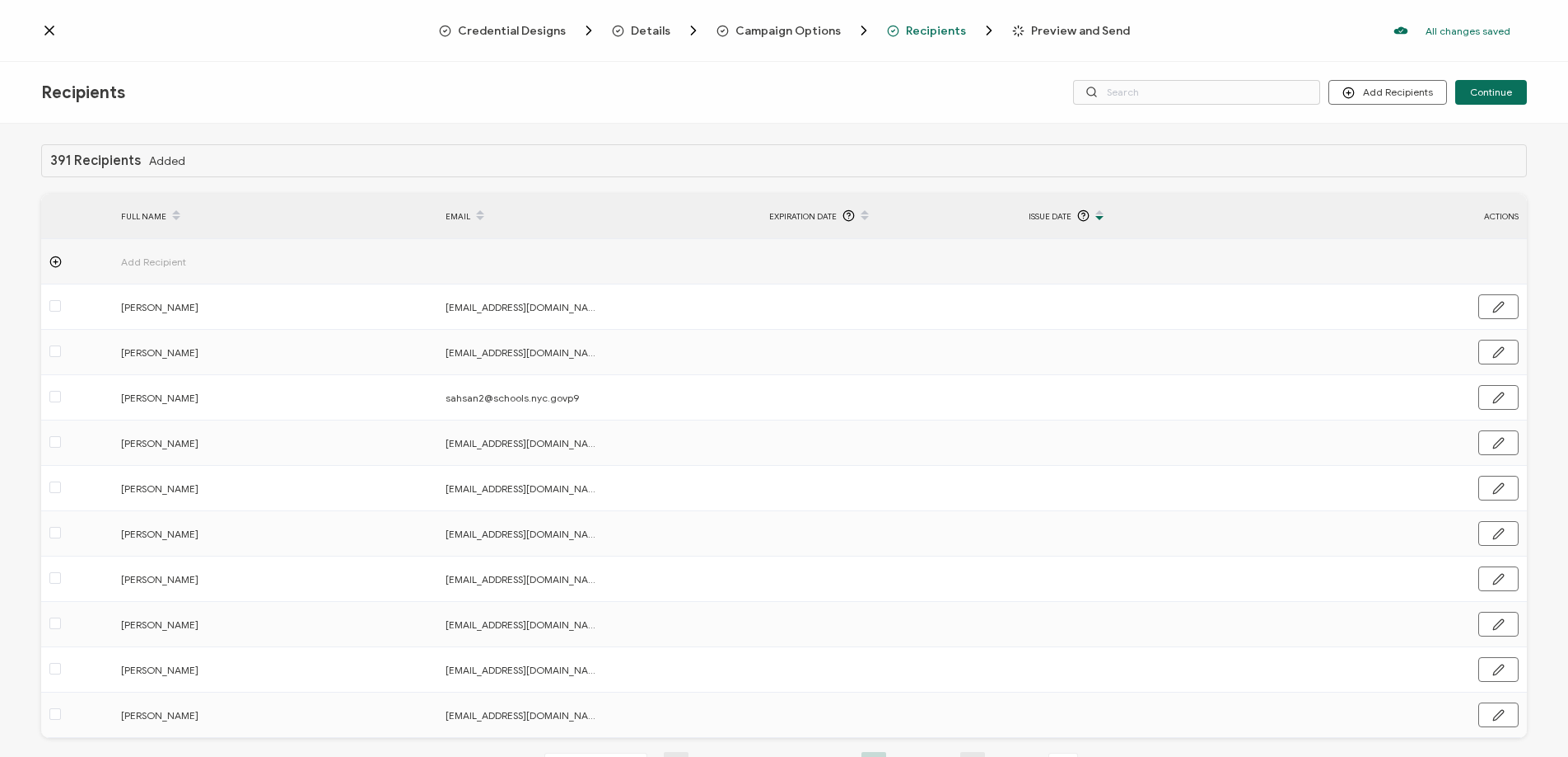
click at [1033, 28] on span "Preview and Send" at bounding box center [1080, 30] width 99 height 12
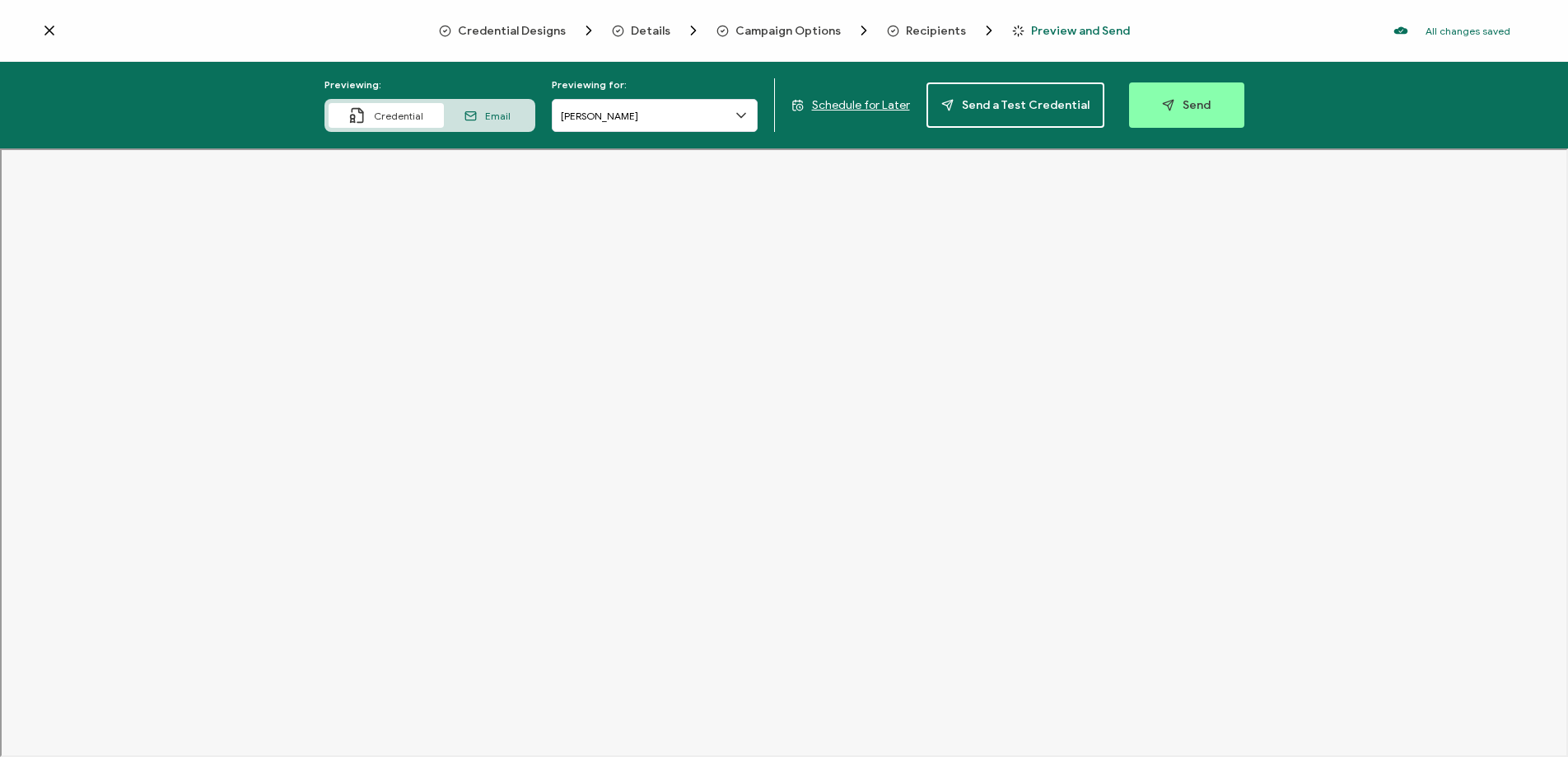
click at [525, 33] on span "Credential Designs" at bounding box center [512, 30] width 108 height 12
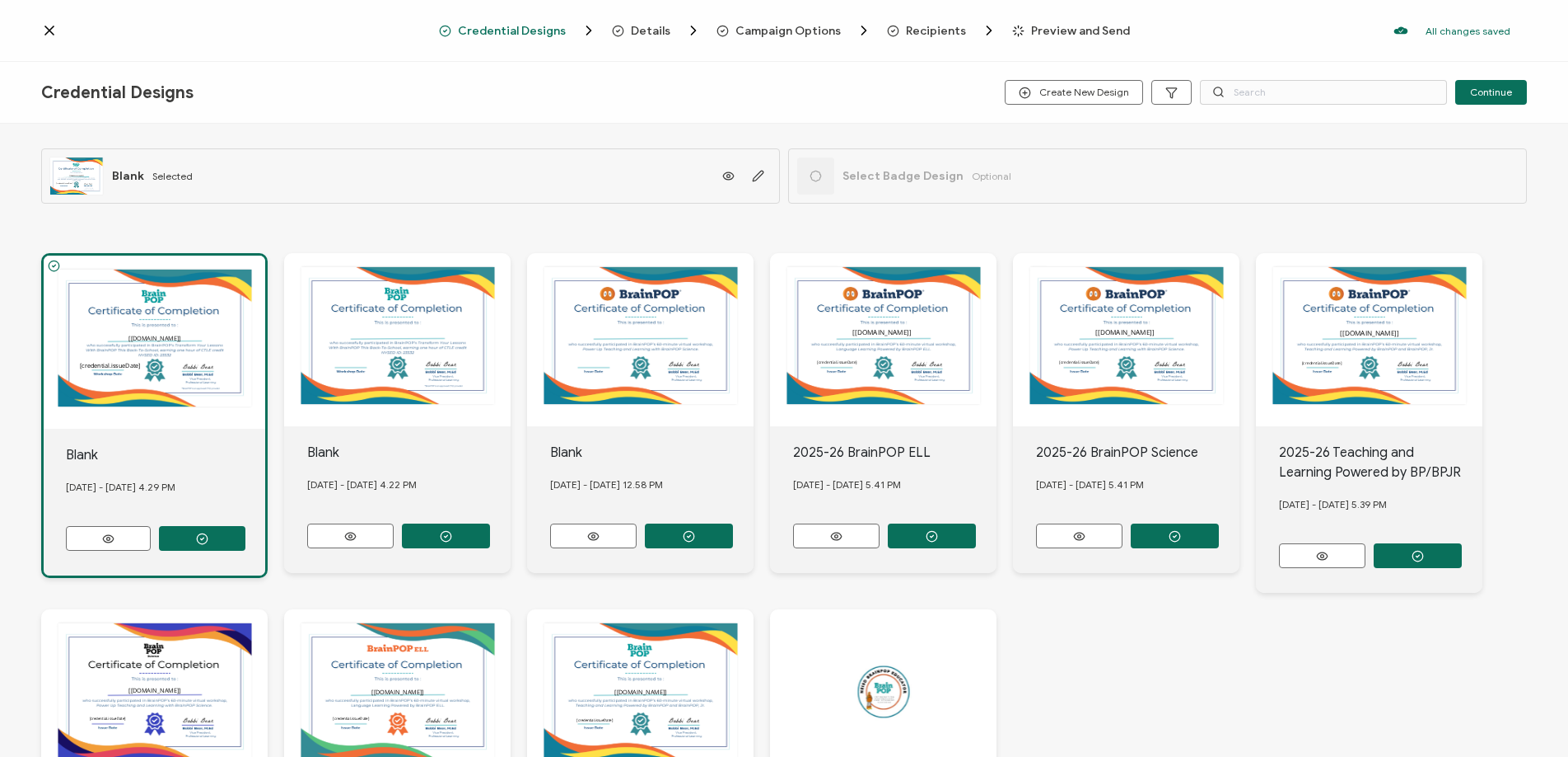
click at [649, 32] on span "Details" at bounding box center [651, 30] width 40 height 12
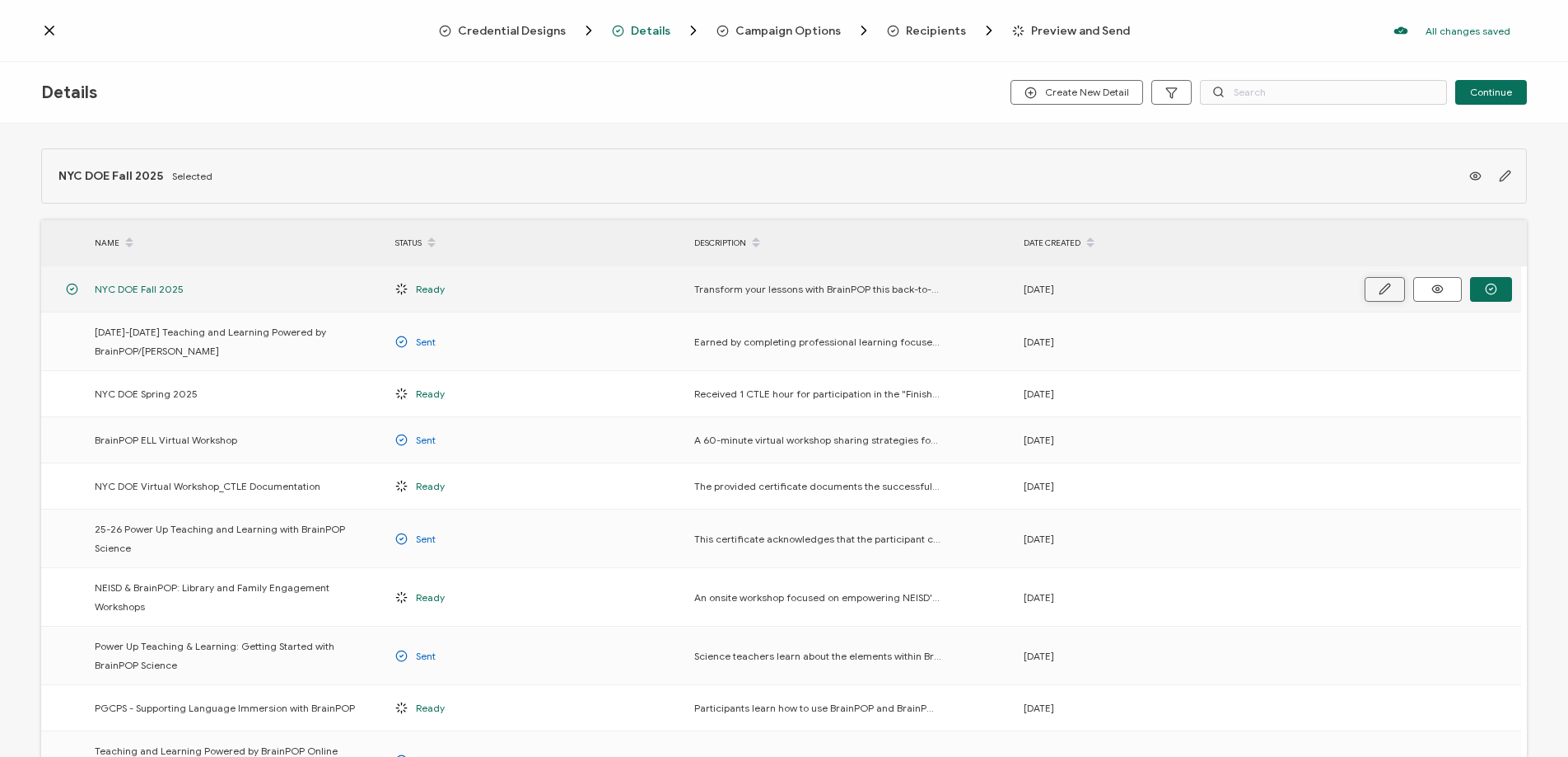
click at [1389, 283] on icon "button" at bounding box center [1385, 289] width 12 height 12
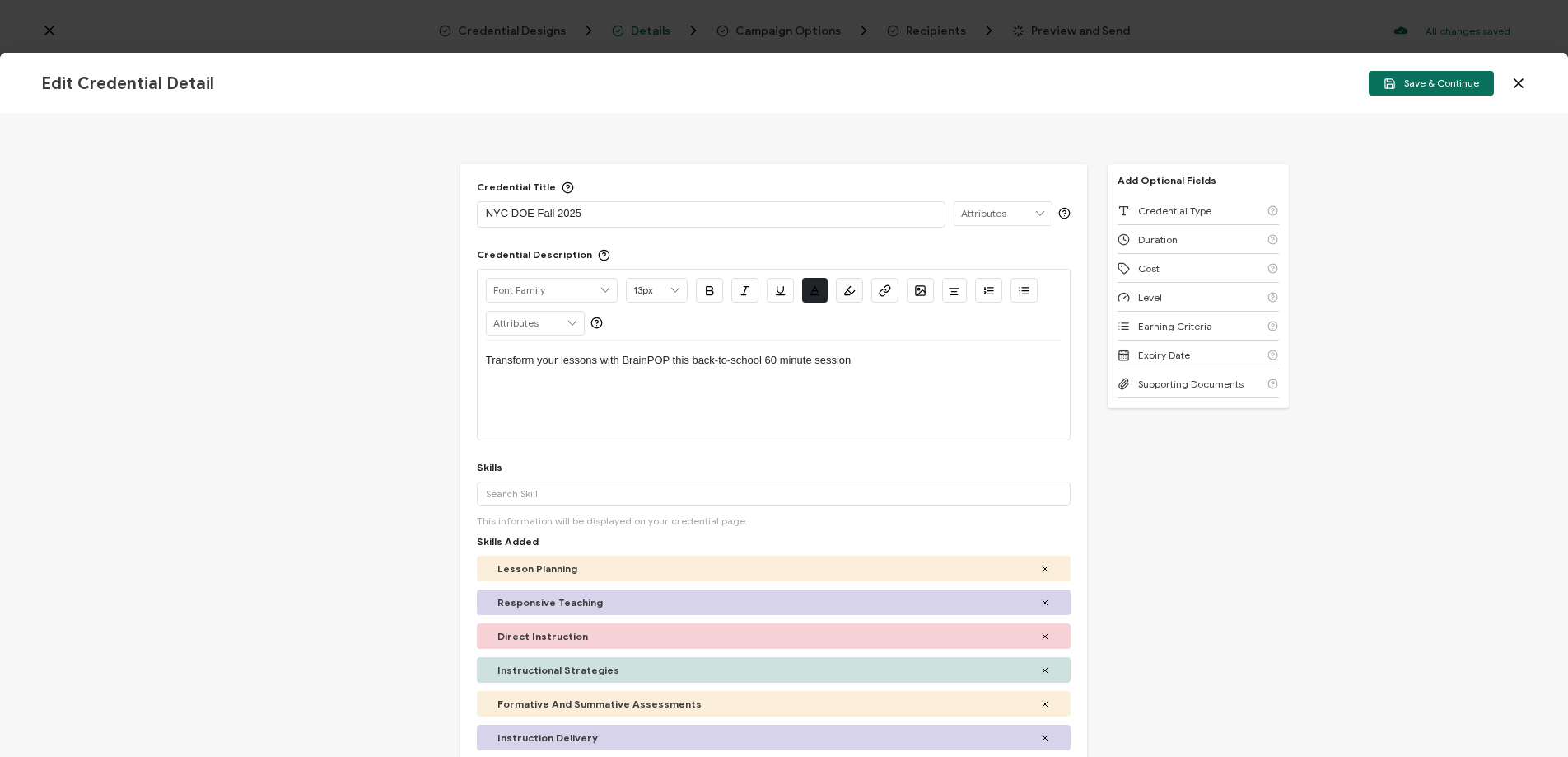
click at [1033, 214] on icon at bounding box center [1040, 213] width 15 height 23
click at [1033, 215] on icon at bounding box center [1040, 213] width 15 height 23
click at [560, 323] on input "text" at bounding box center [535, 323] width 97 height 23
click at [1303, 128] on div "Credential Title NYC DOE Fall 2025 Credential Description Alright Sans Amita Ar…" at bounding box center [784, 435] width 1568 height 642
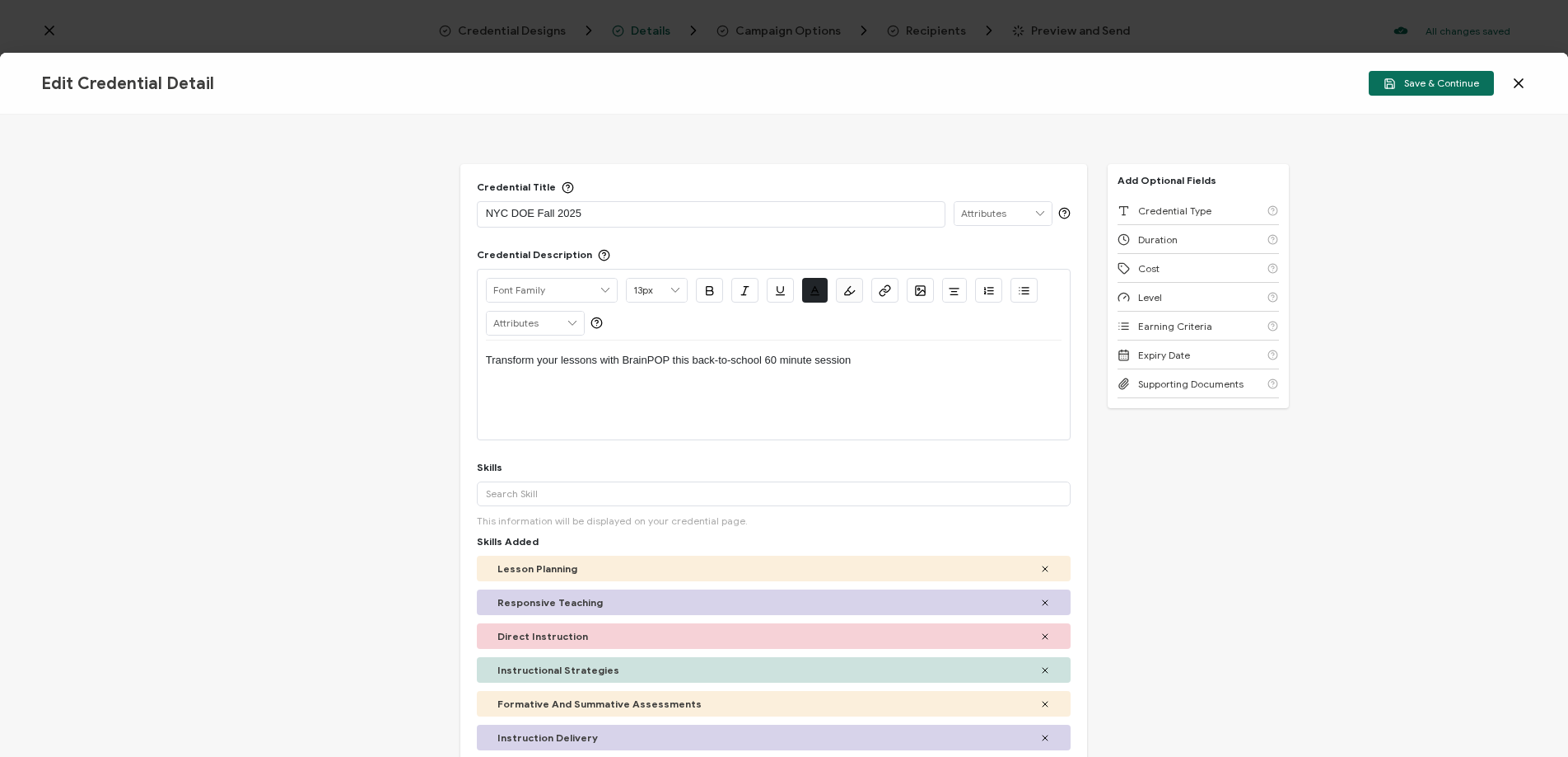
click at [1510, 84] on icon at bounding box center [1518, 82] width 16 height 16
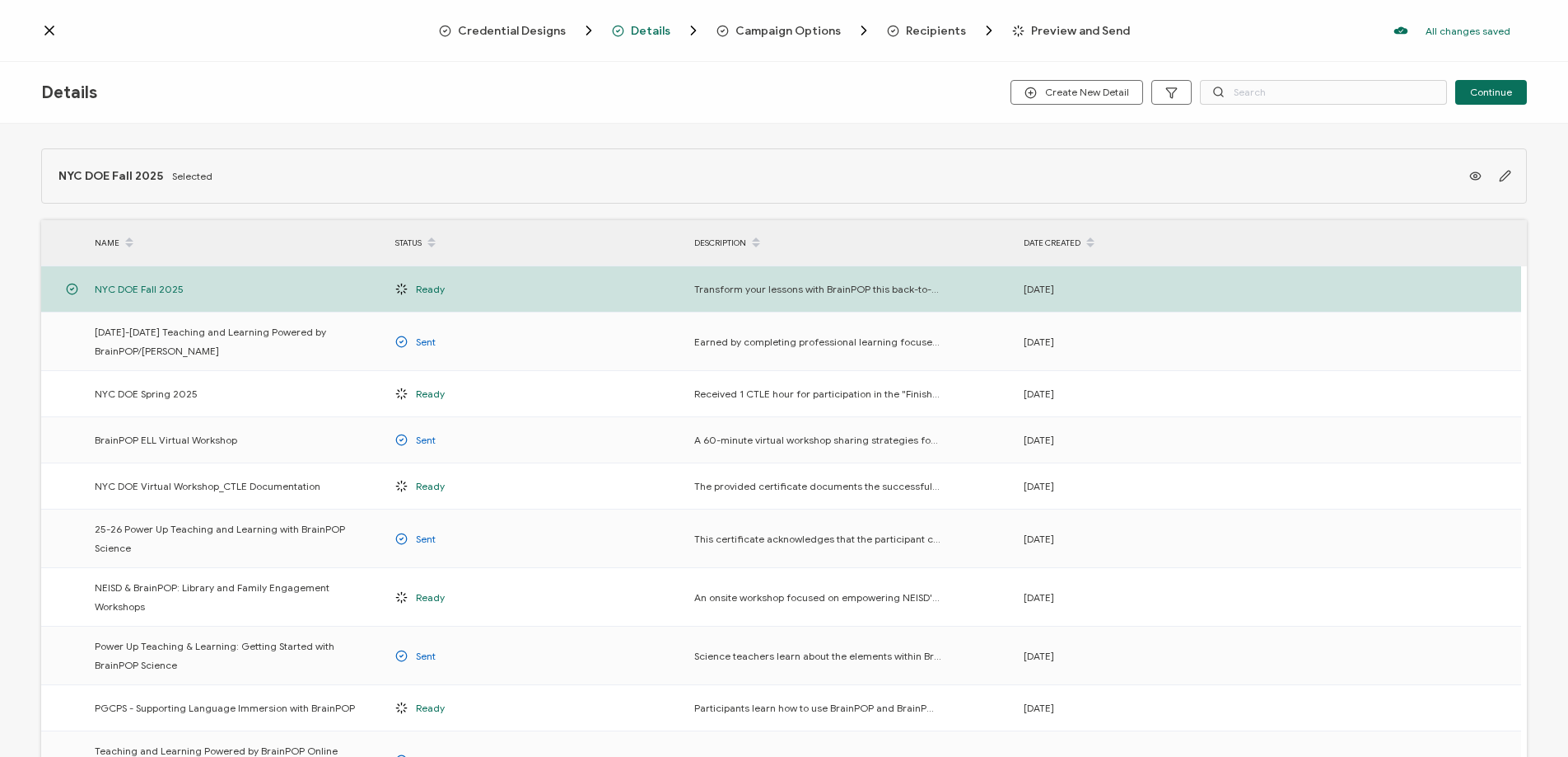
click at [547, 38] on span "Credential Designs" at bounding box center [517, 30] width 158 height 16
click at [547, 29] on span "Credential Designs" at bounding box center [512, 30] width 108 height 12
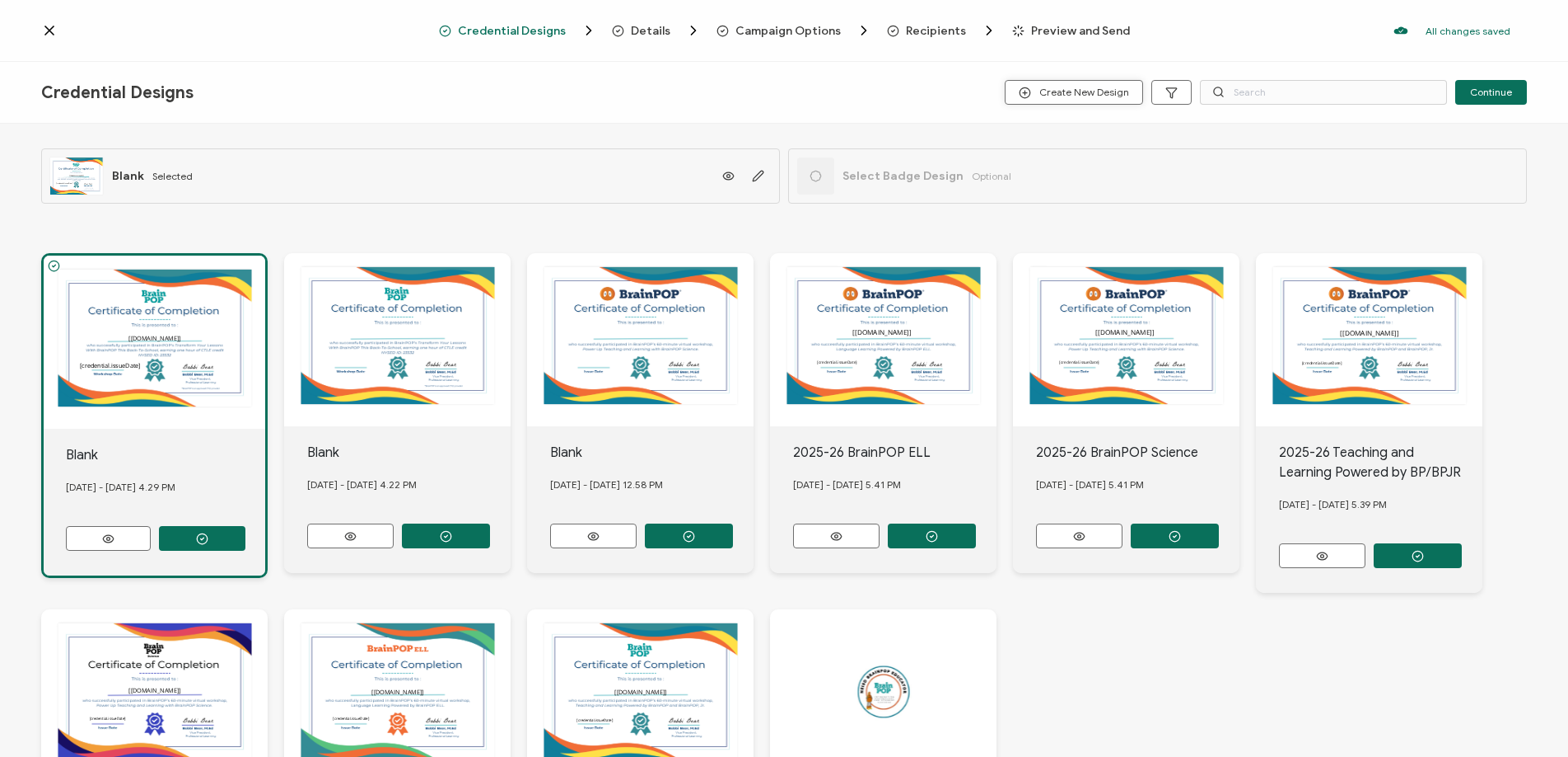
click at [1060, 94] on span "Create New Design" at bounding box center [1073, 92] width 111 height 12
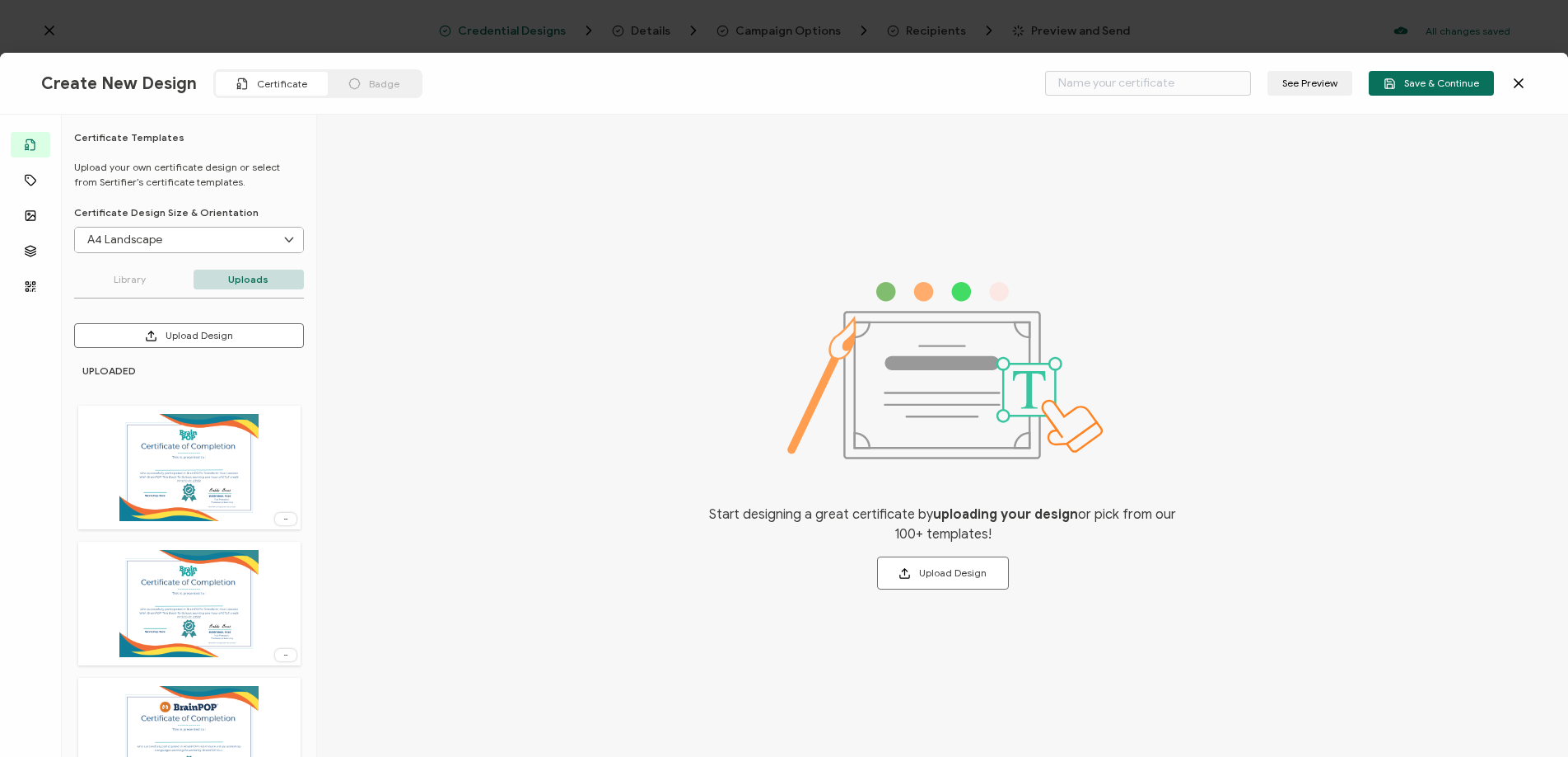
click at [181, 338] on button "Upload Design" at bounding box center [188, 335] width 230 height 25
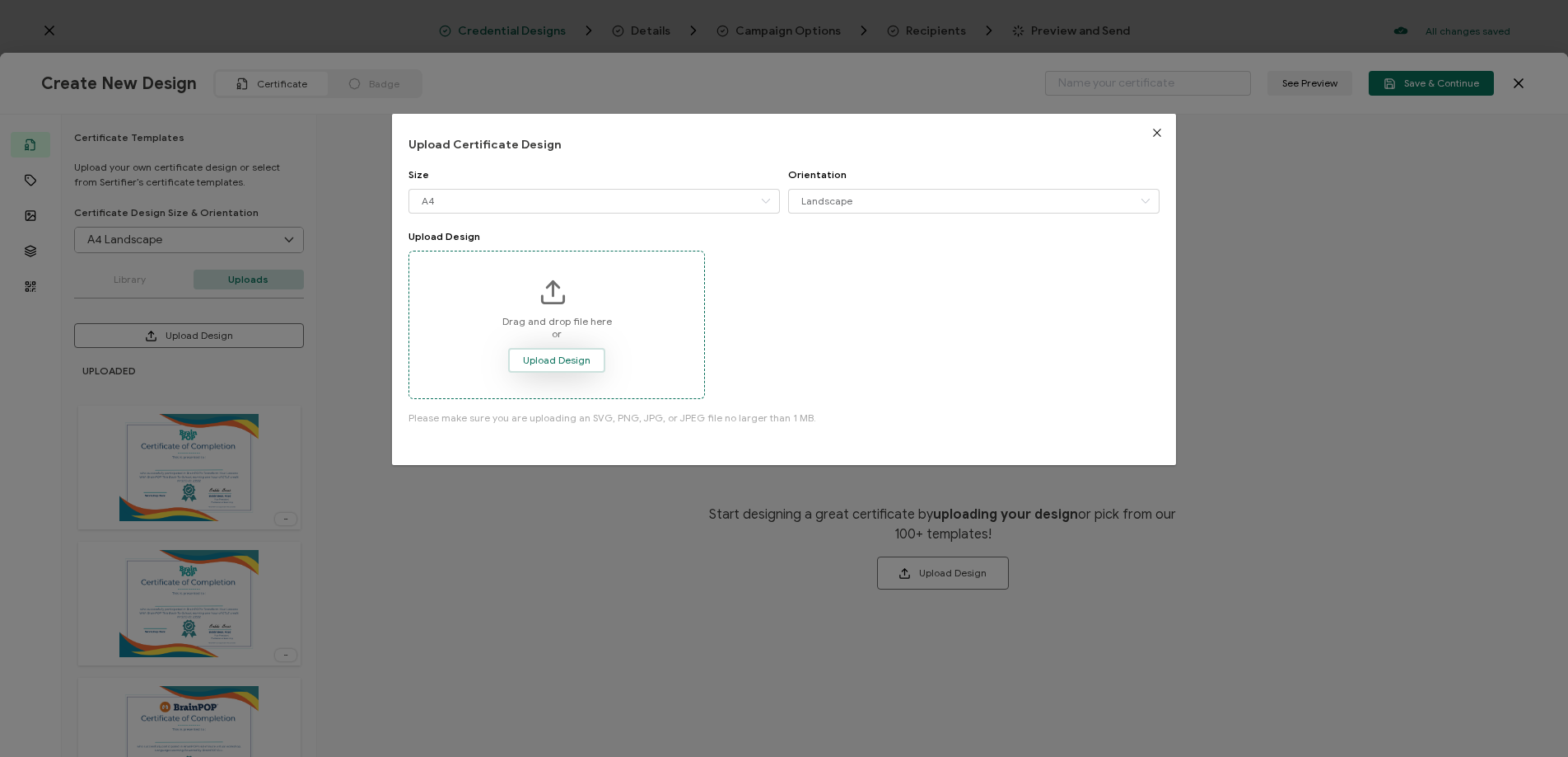
click at [553, 356] on span "Upload Design" at bounding box center [556, 360] width 67 height 9
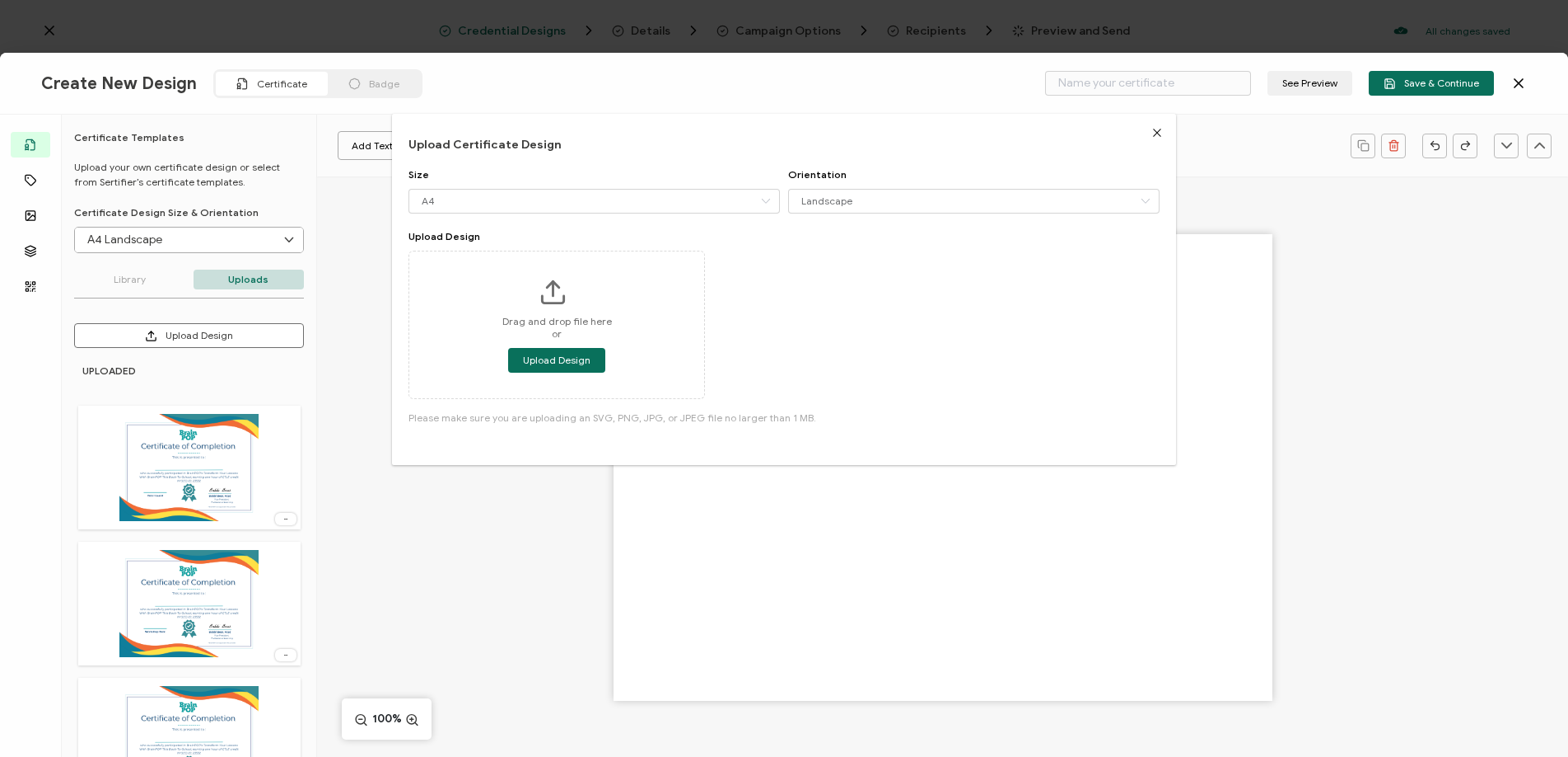
type input "Blank"
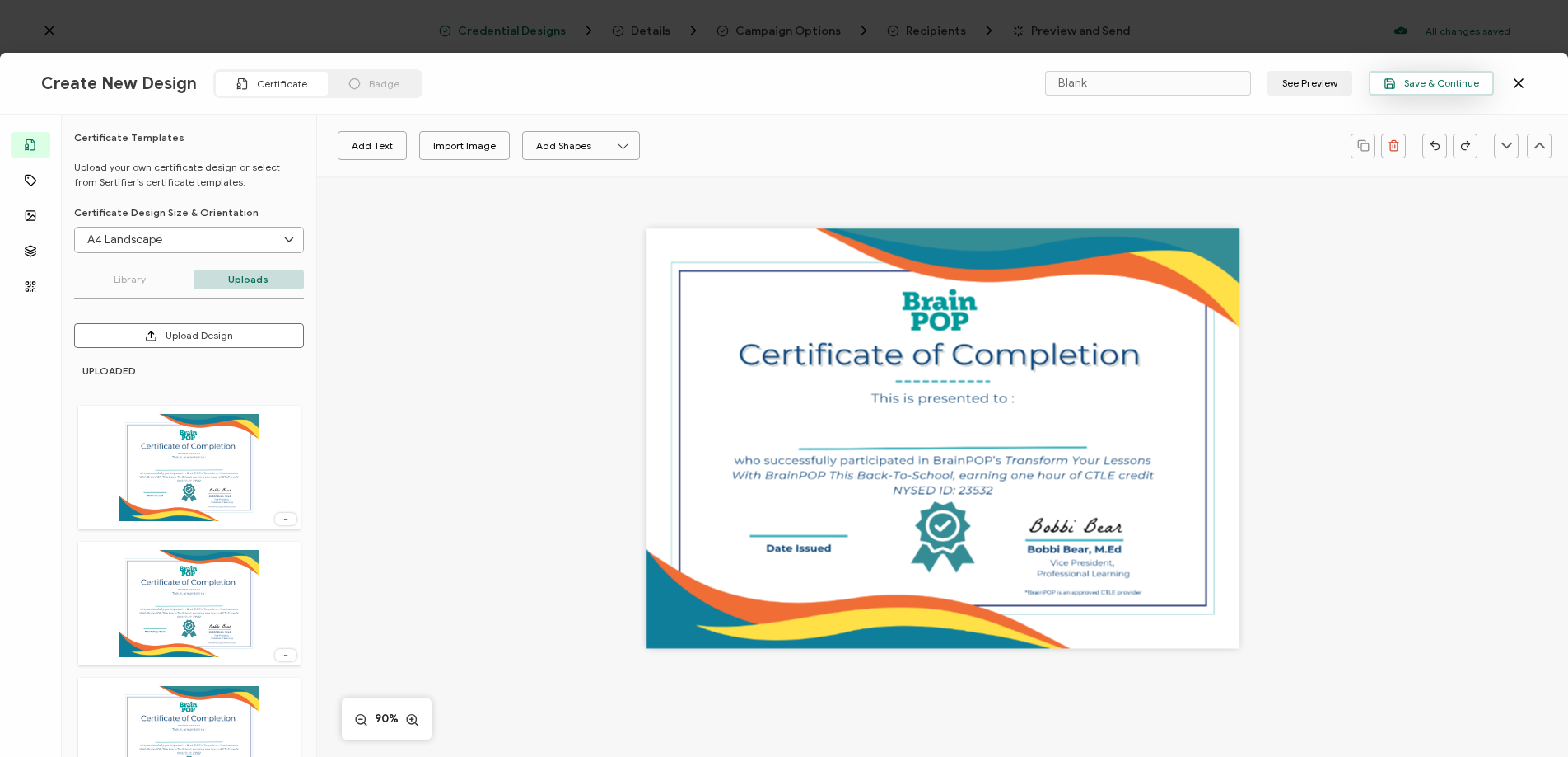
click at [1420, 85] on span "Save & Continue" at bounding box center [1431, 83] width 96 height 12
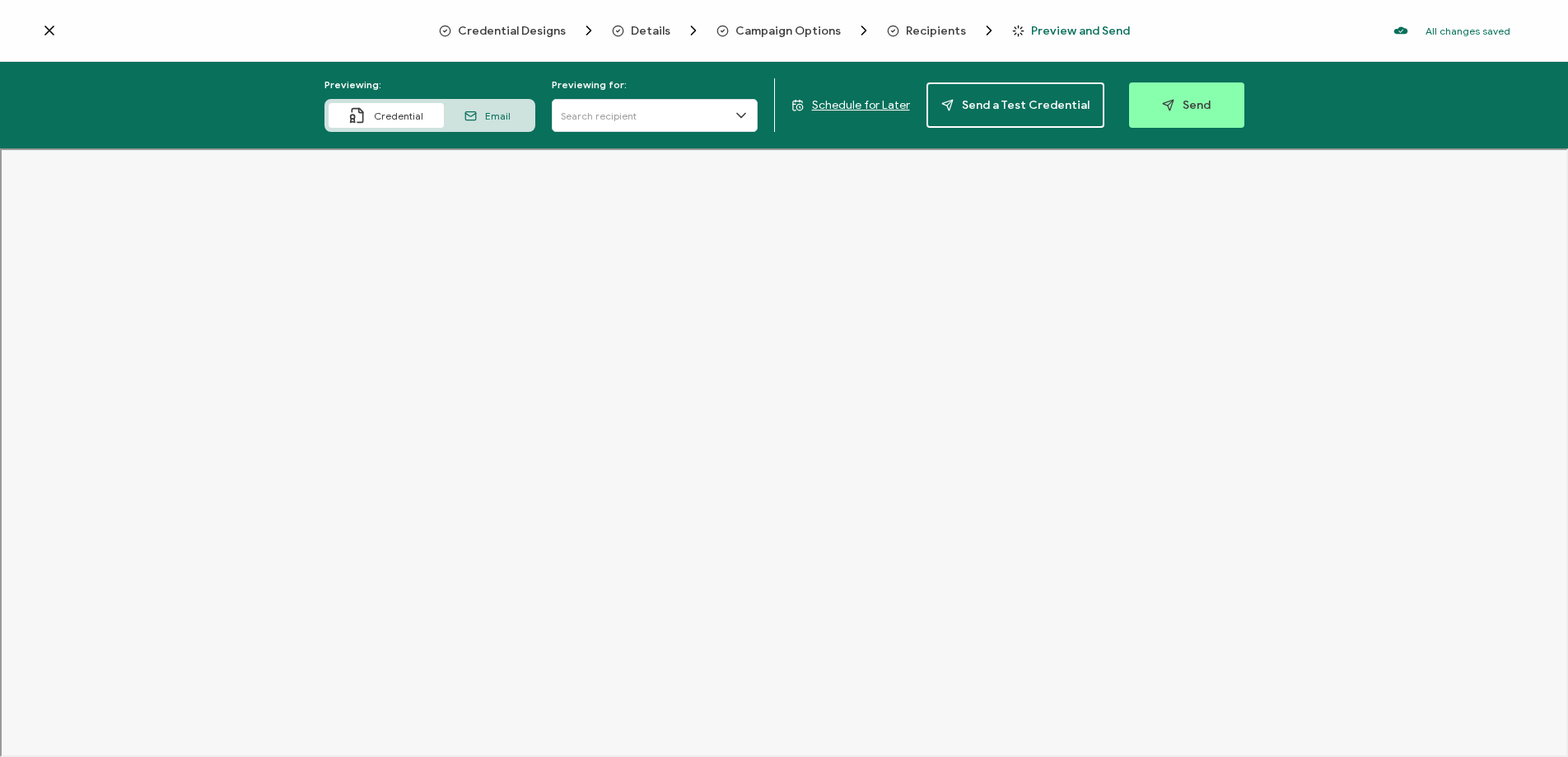
click at [640, 28] on span "Details" at bounding box center [651, 30] width 40 height 12
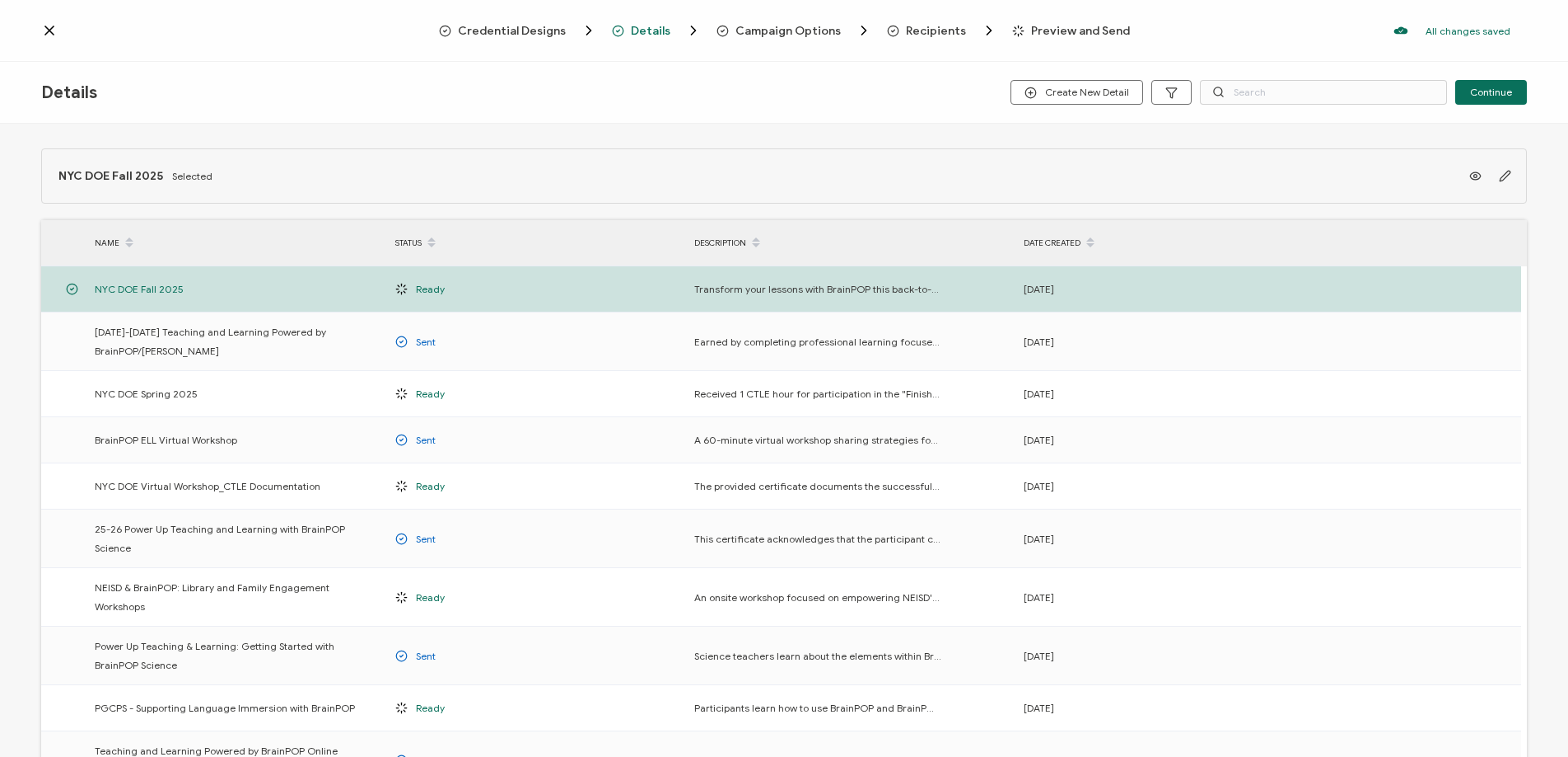
click at [762, 28] on span "Campaign Options" at bounding box center [788, 30] width 105 height 12
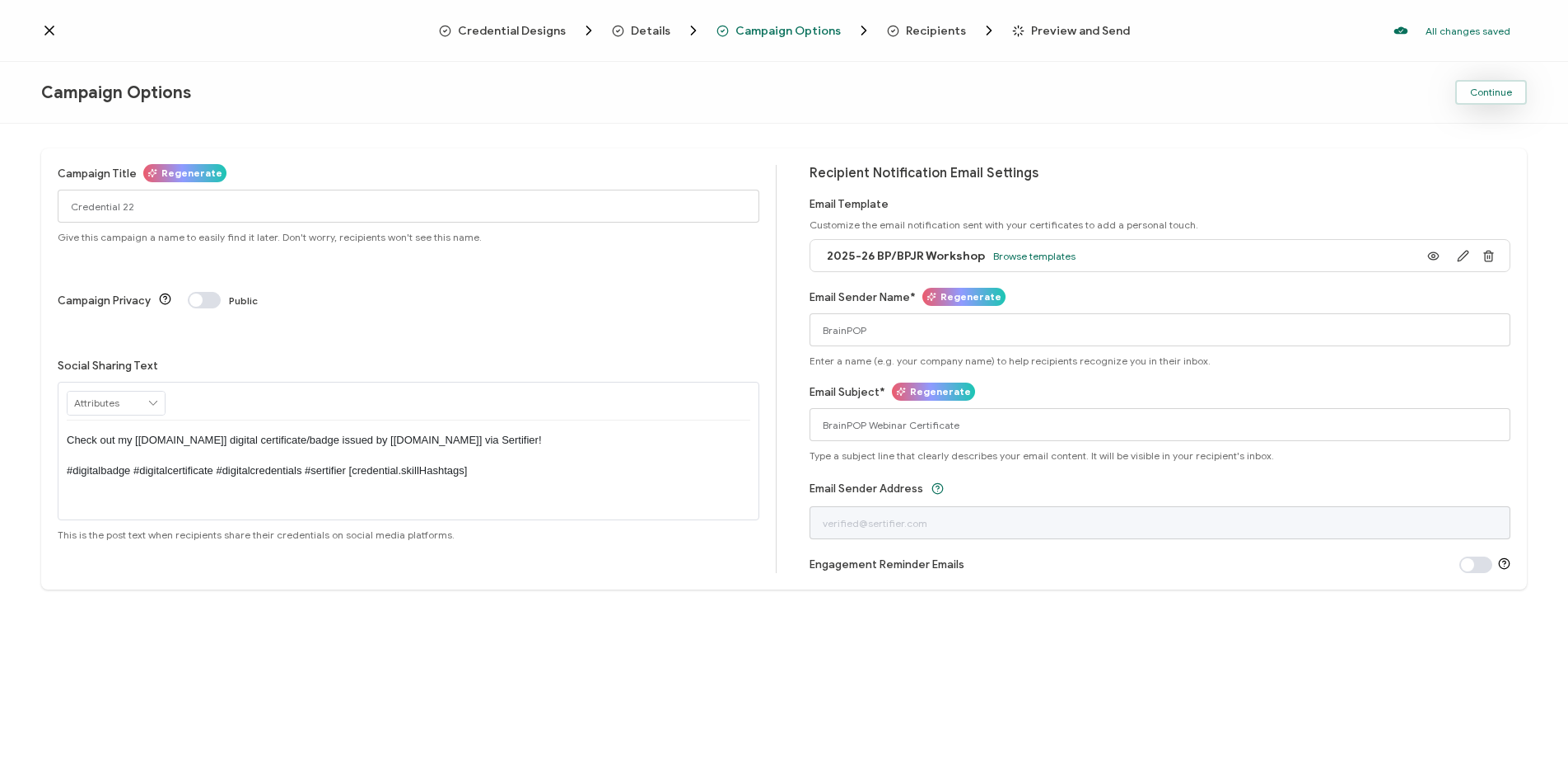
click at [1494, 87] on span "Continue" at bounding box center [1491, 92] width 42 height 9
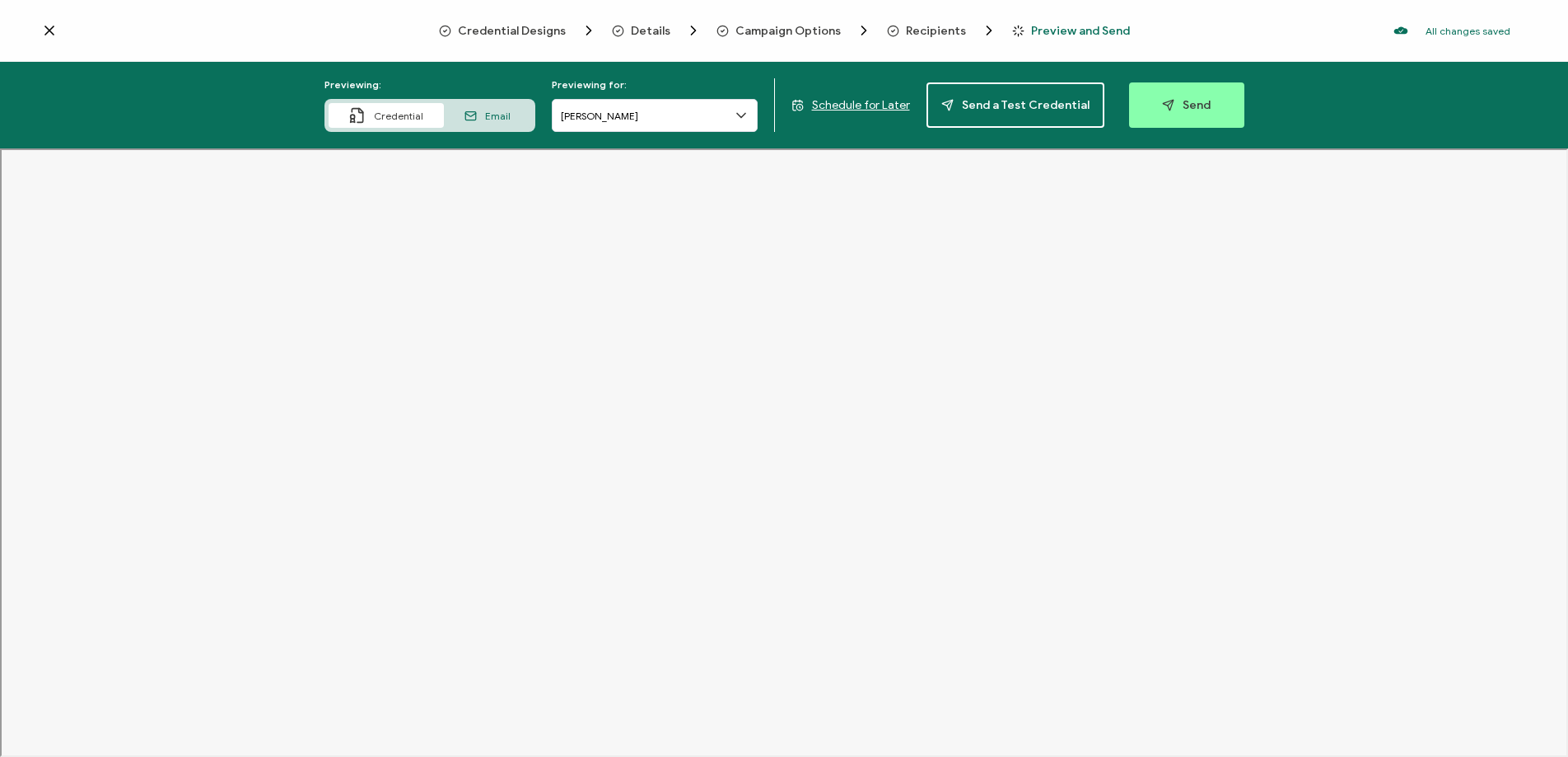
click at [494, 30] on span "Credential Designs" at bounding box center [512, 30] width 108 height 12
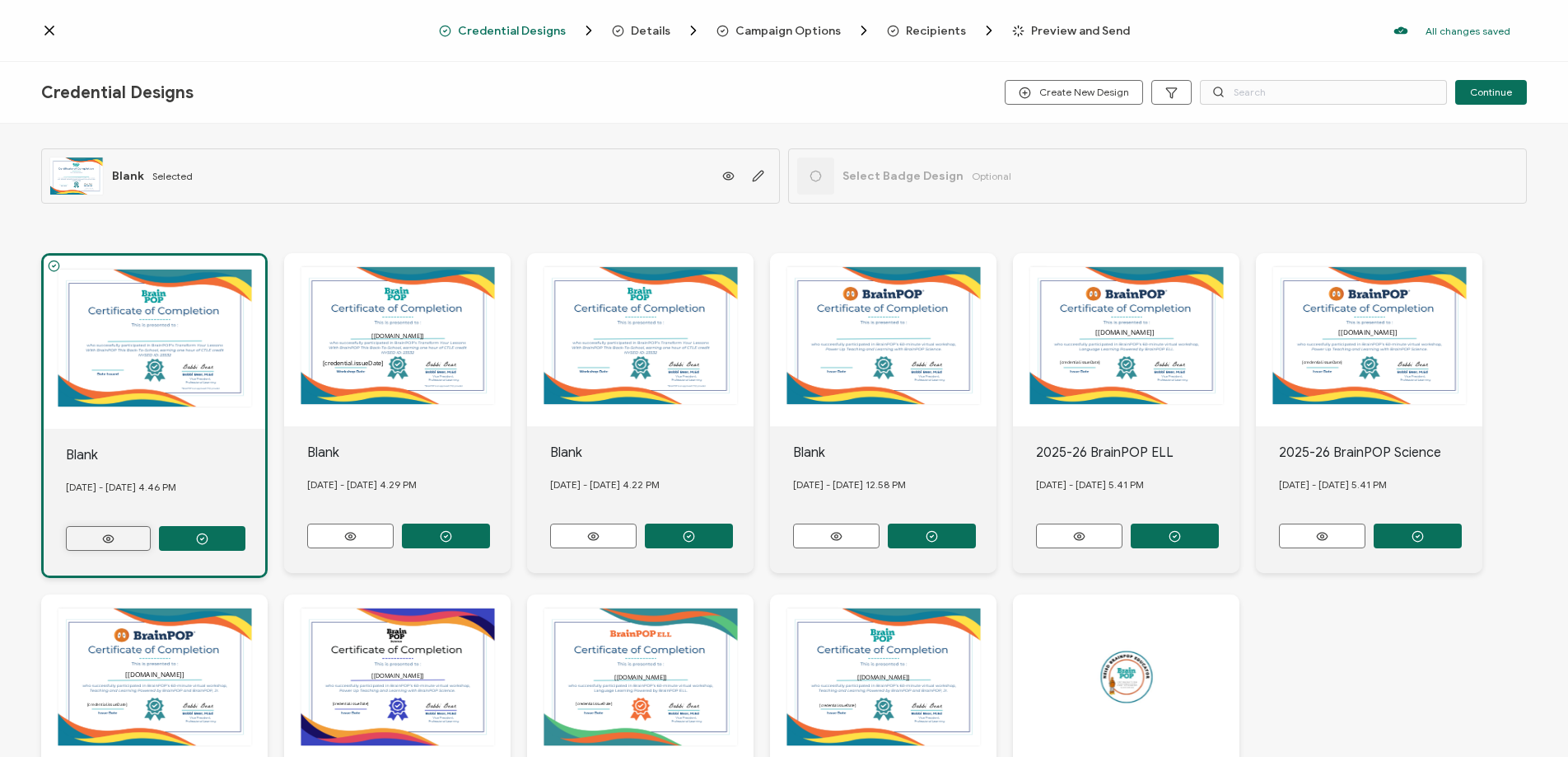
click at [112, 533] on icon at bounding box center [109, 538] width 21 height 12
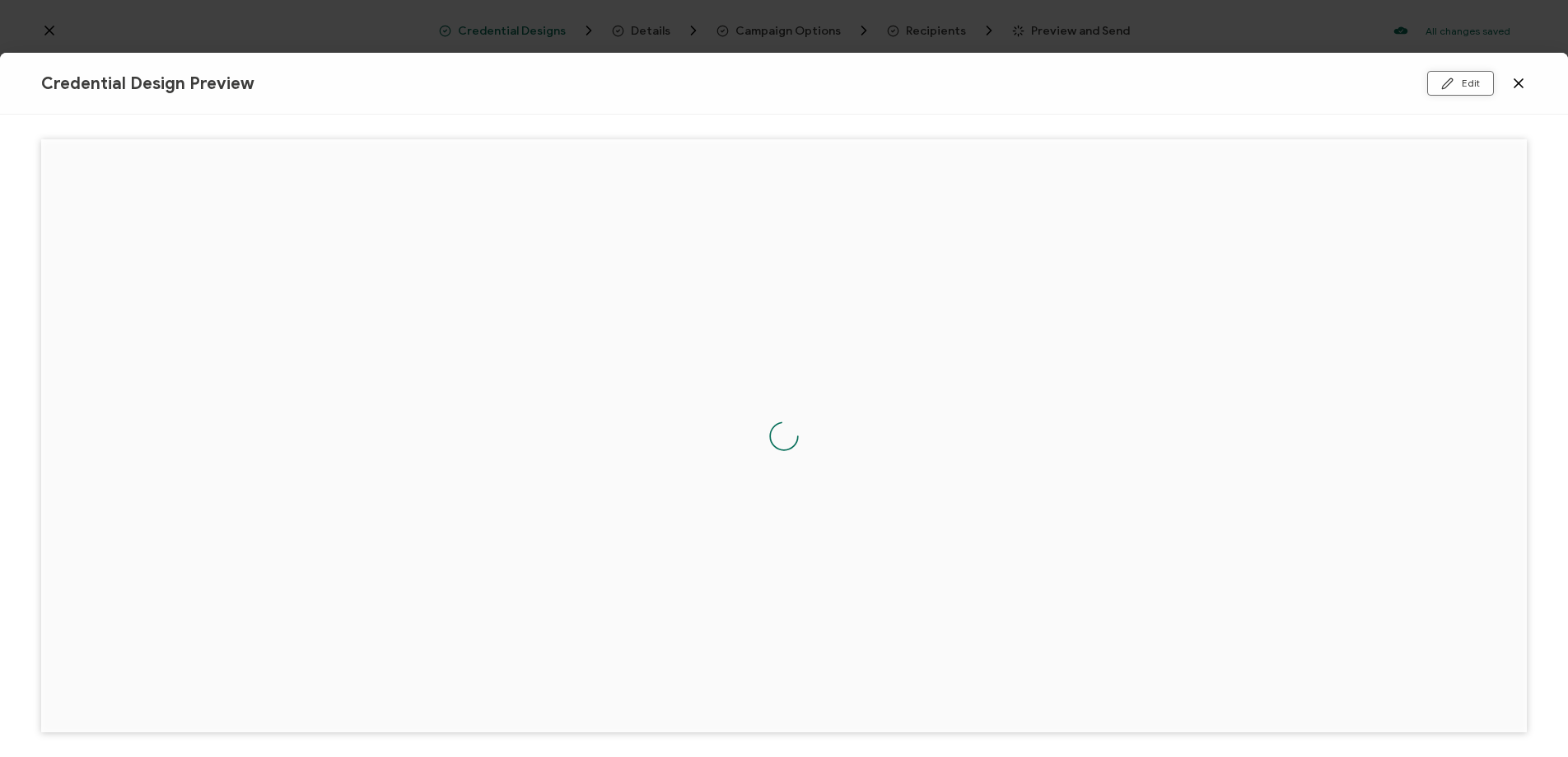
click at [1442, 84] on icon at bounding box center [1447, 83] width 12 height 12
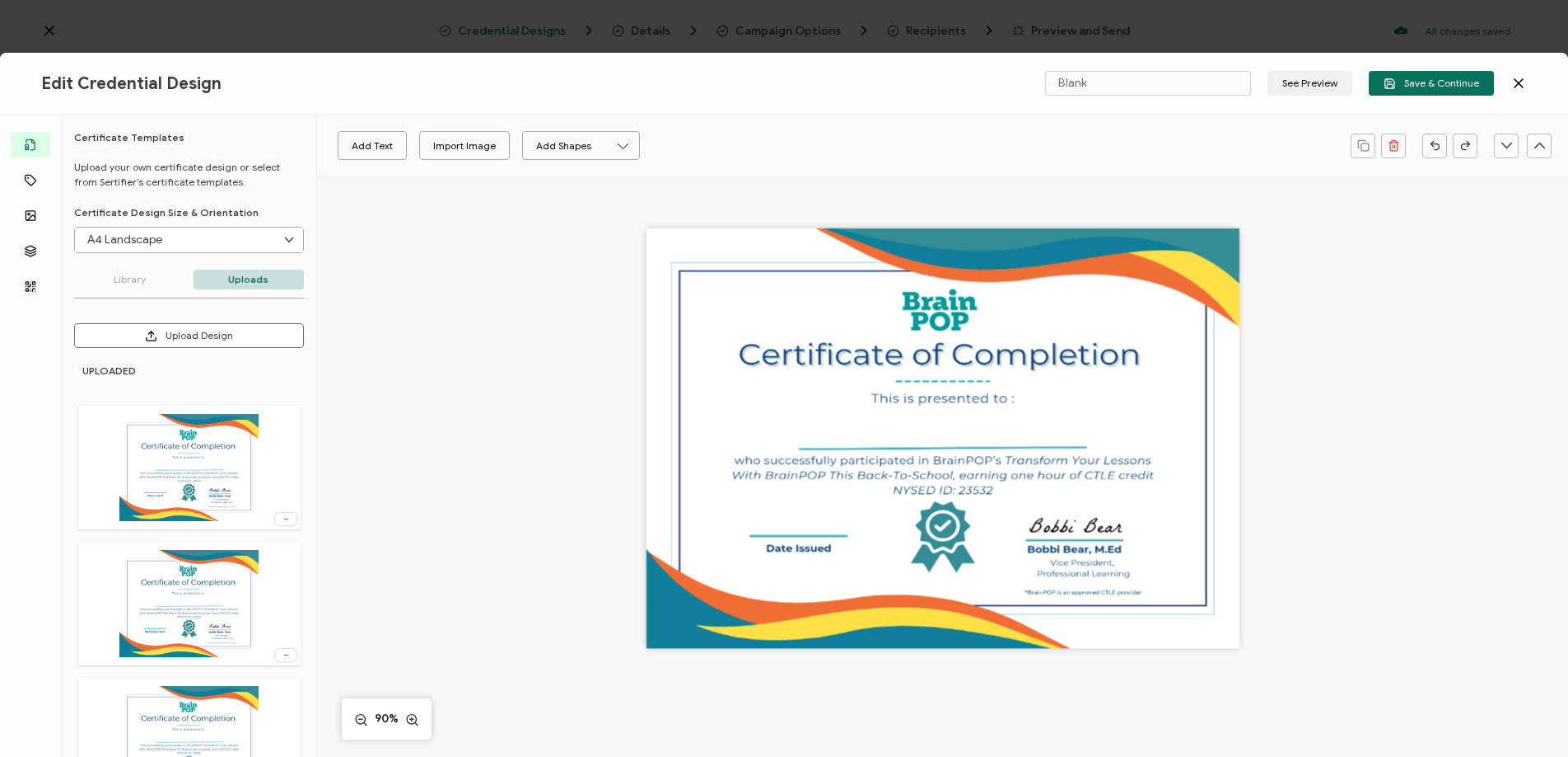
click at [961, 447] on div at bounding box center [943, 437] width 593 height 419
drag, startPoint x: 386, startPoint y: 150, endPoint x: 395, endPoint y: 150, distance: 9.0
click at [386, 150] on button "Add Text" at bounding box center [372, 145] width 69 height 28
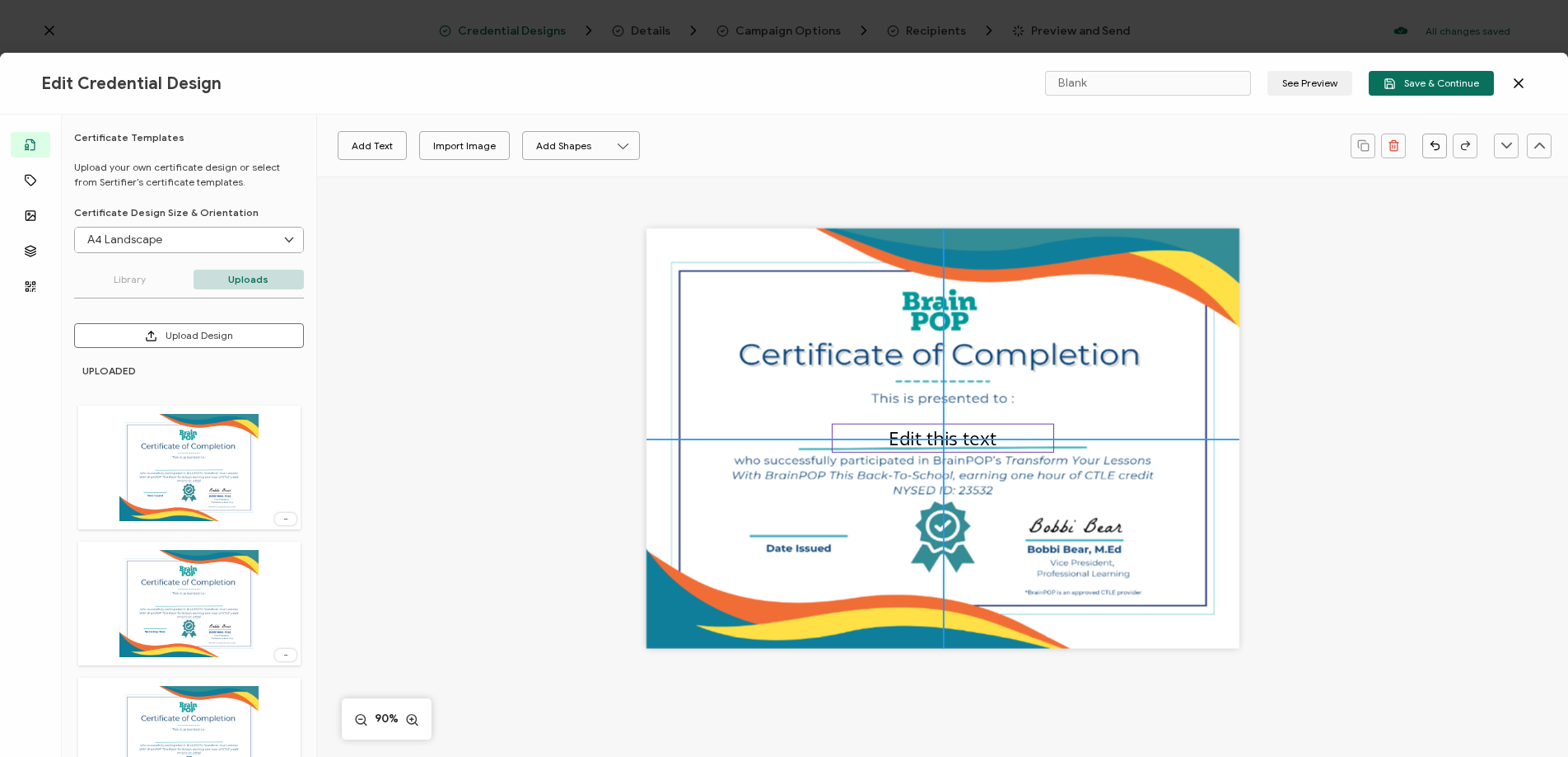
drag, startPoint x: 908, startPoint y: 437, endPoint x: 897, endPoint y: 432, distance: 12.1
click at [908, 437] on pre "Edit this text" at bounding box center [943, 437] width 108 height 26
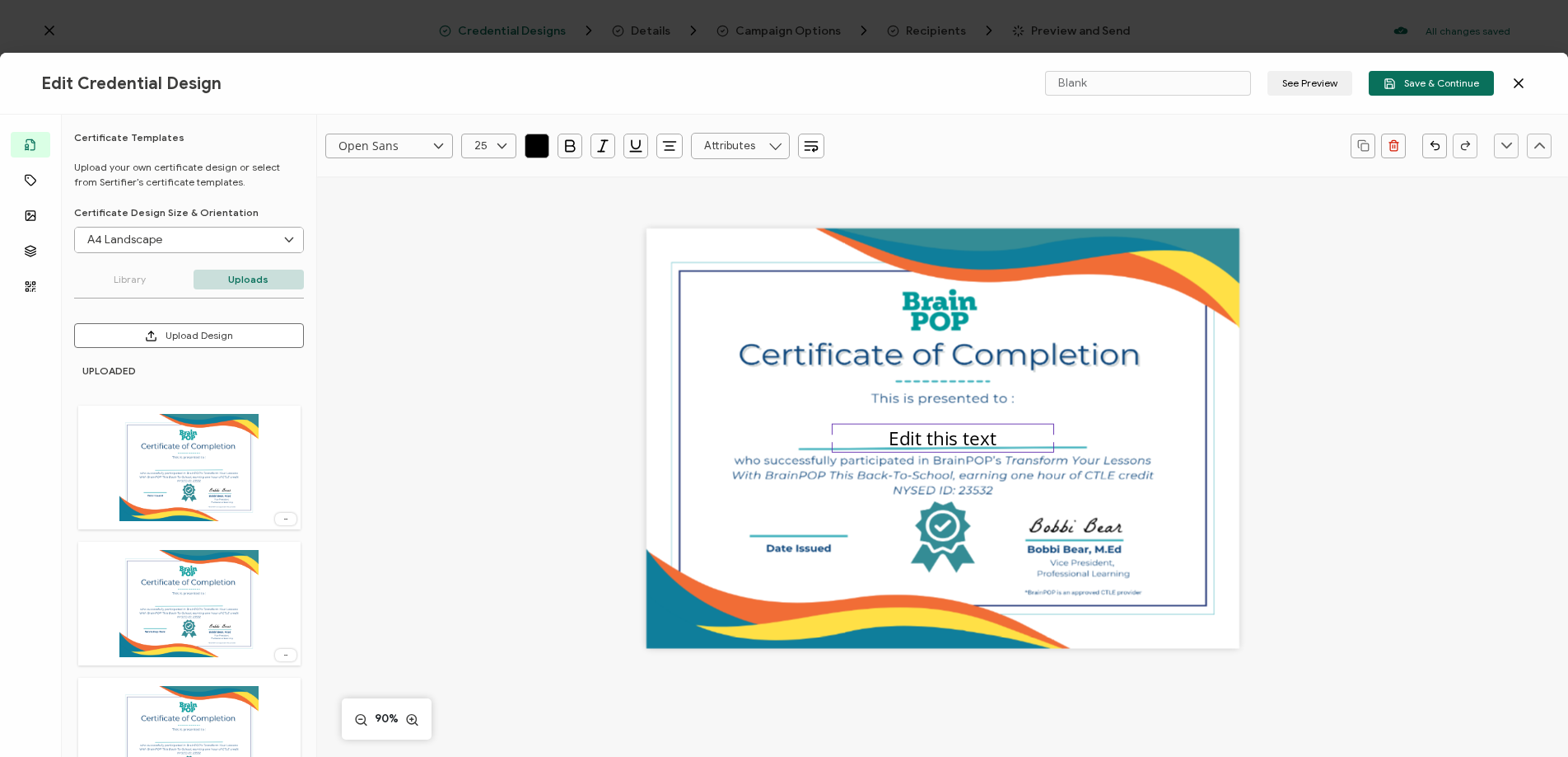
click at [744, 150] on input "text" at bounding box center [740, 146] width 99 height 26
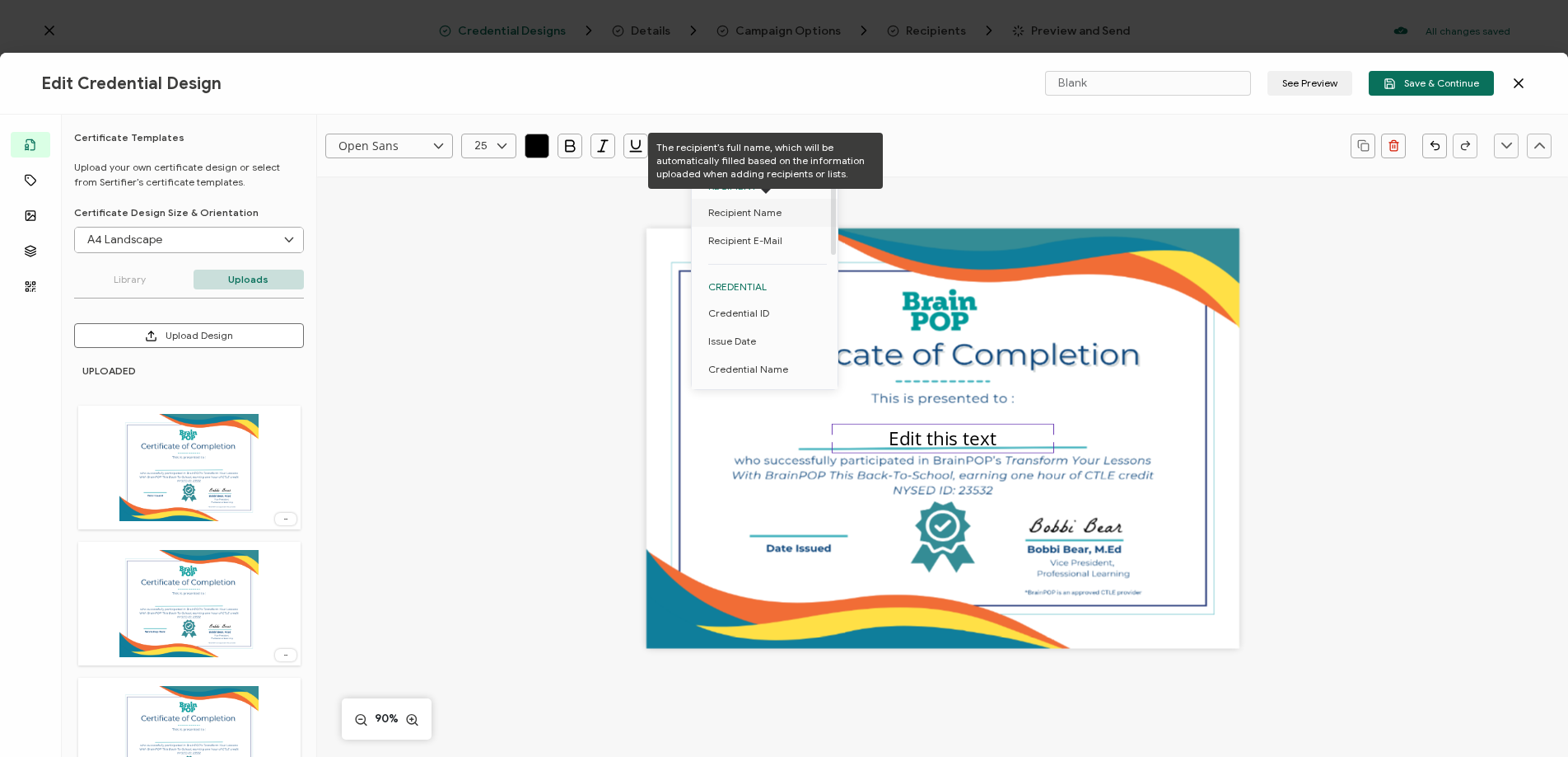
click at [745, 214] on span "Recipient Name" at bounding box center [745, 213] width 74 height 28
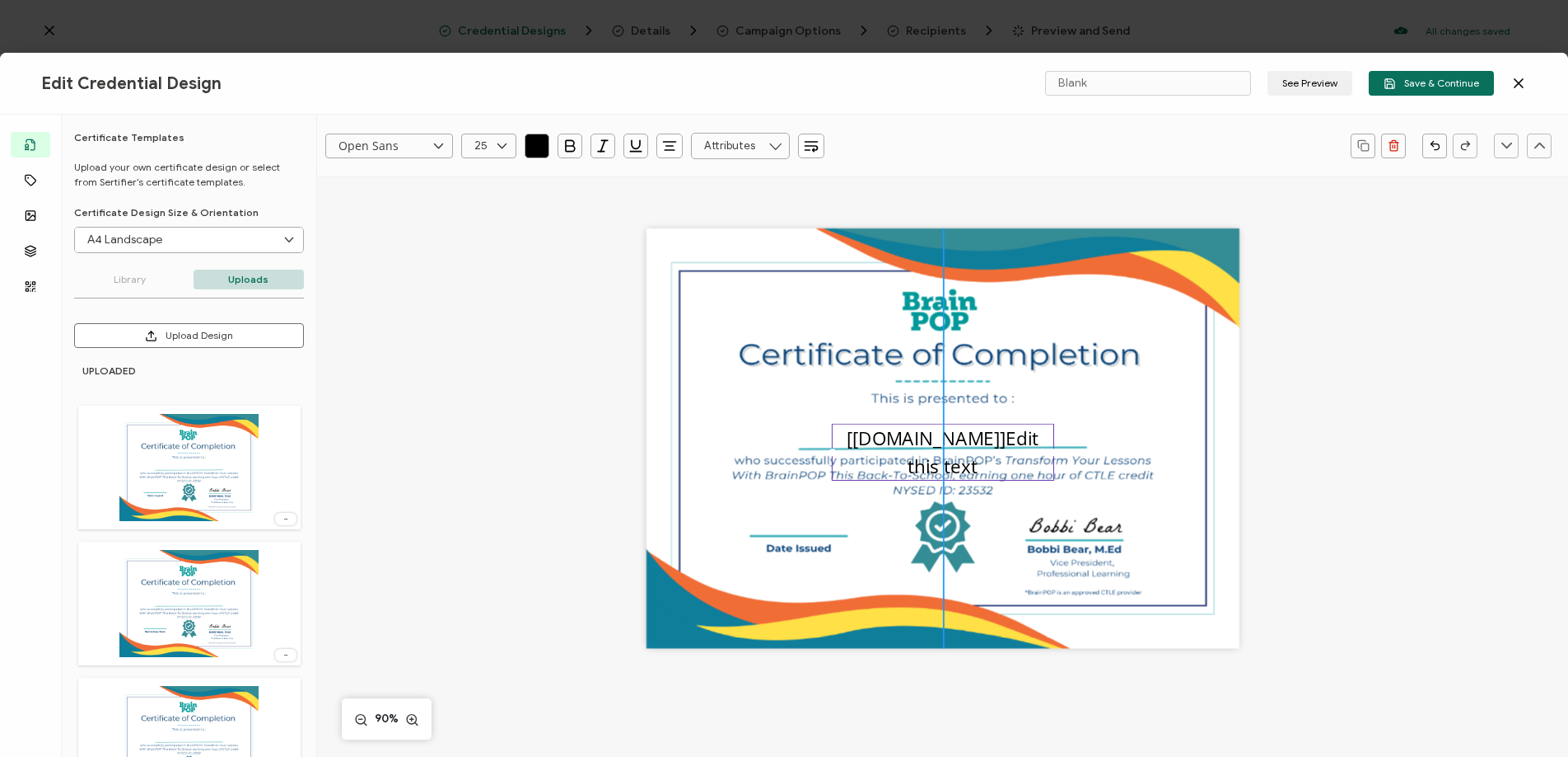
click at [975, 442] on pre "[recipient.name]Edit this text" at bounding box center [945, 451] width 197 height 53
drag, startPoint x: 978, startPoint y: 437, endPoint x: 980, endPoint y: 456, distance: 19.1
click at [980, 456] on div "[recipient.name]Edit this text" at bounding box center [943, 452] width 222 height 57
drag, startPoint x: 991, startPoint y: 435, endPoint x: 845, endPoint y: 427, distance: 146.2
click at [852, 429] on div "Edit this text" at bounding box center [943, 438] width 222 height 29
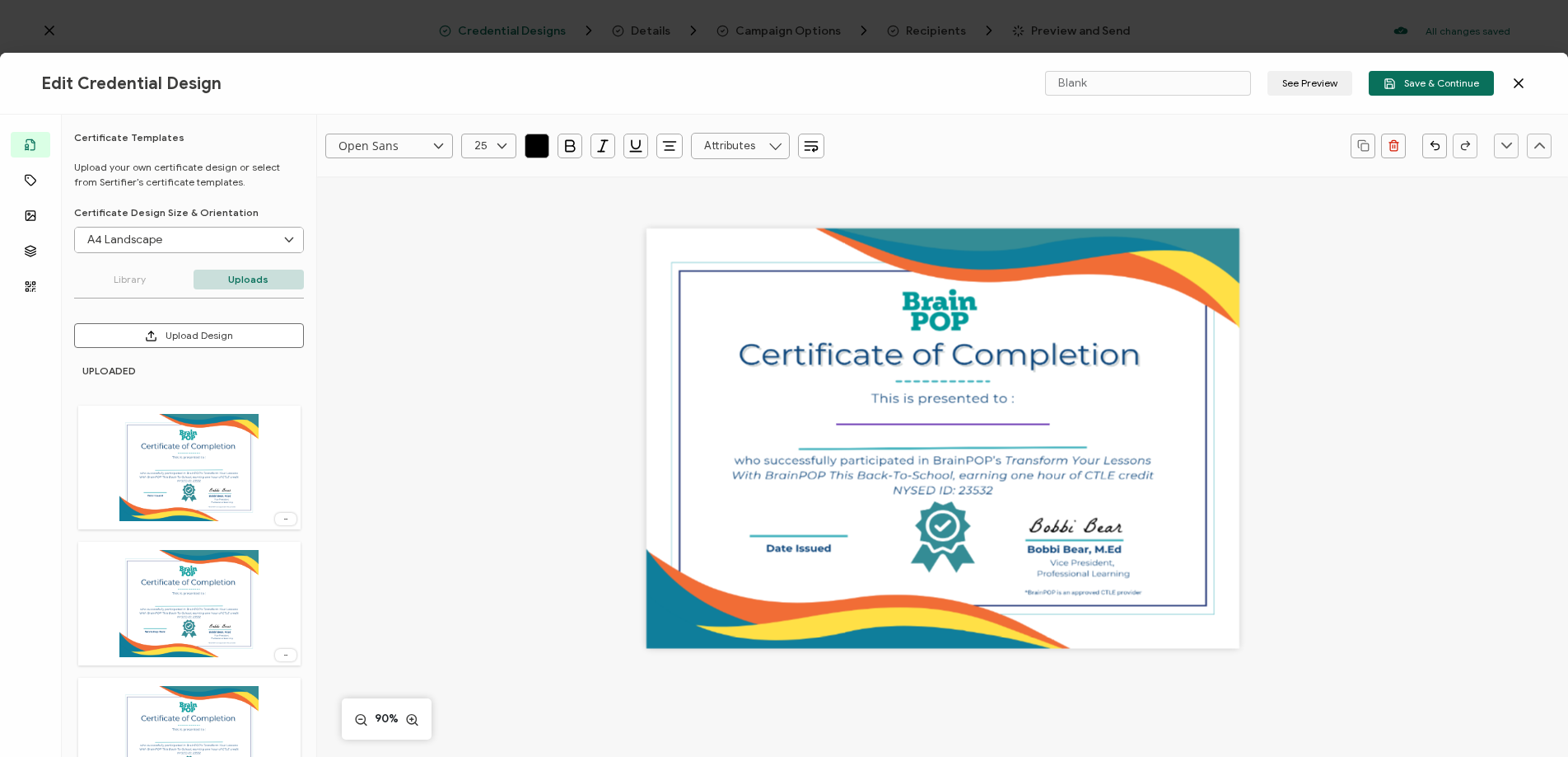
click at [746, 142] on input "text" at bounding box center [740, 146] width 99 height 26
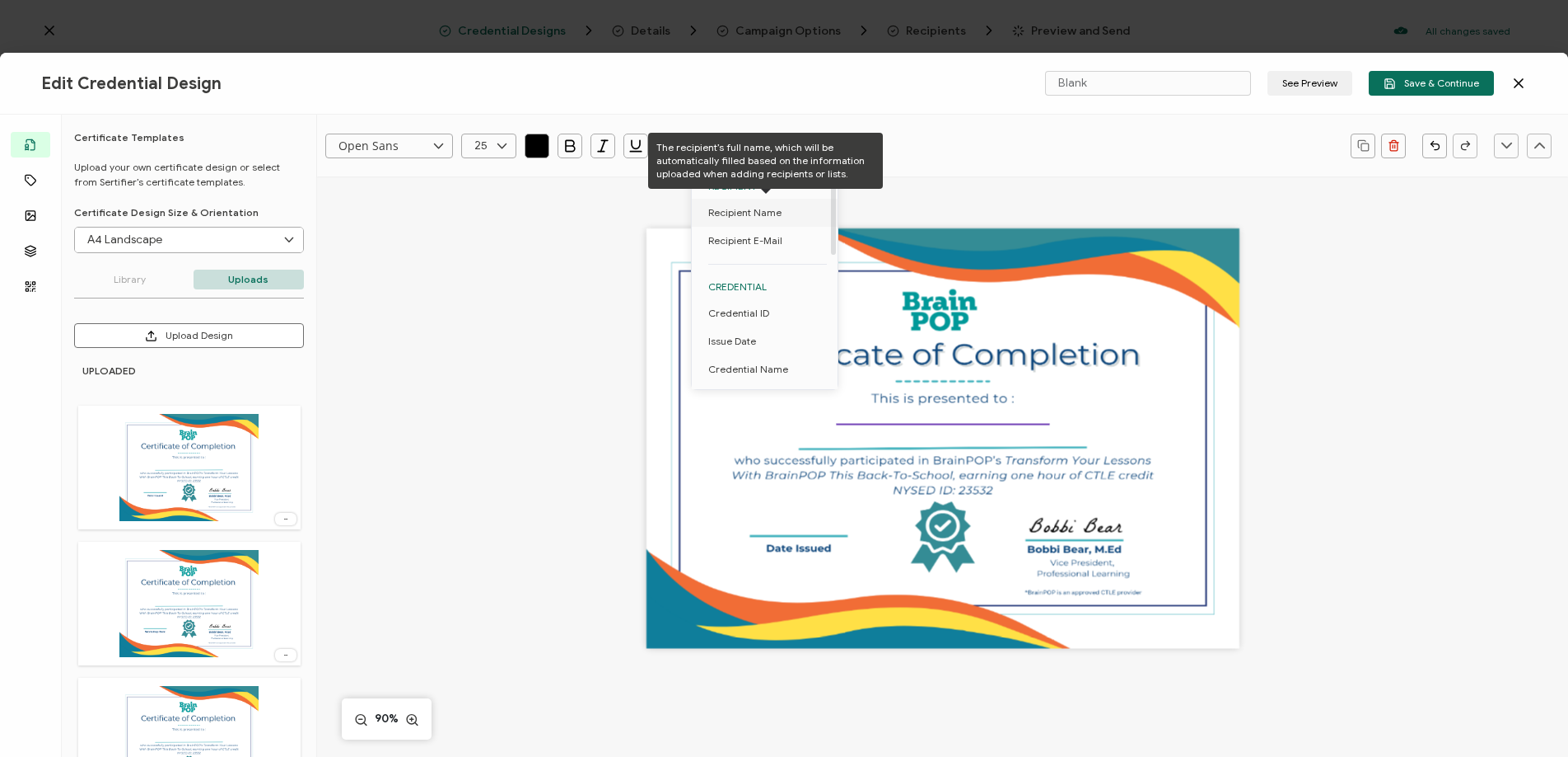
click at [742, 212] on span "Recipient Name" at bounding box center [745, 213] width 74 height 28
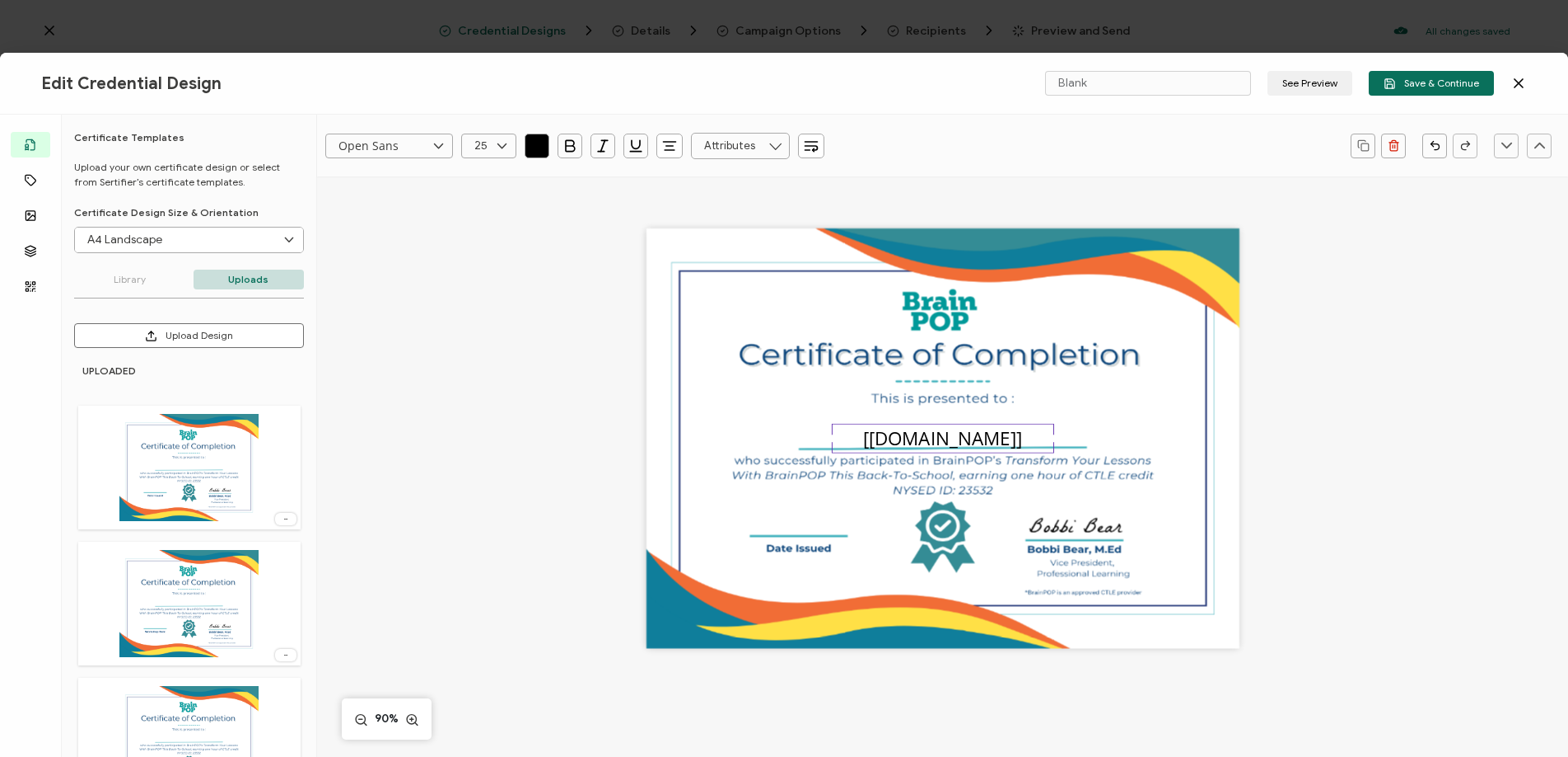
drag, startPoint x: 765, startPoint y: 520, endPoint x: 748, endPoint y: 495, distance: 30.2
click at [765, 520] on div "[recipient.name]" at bounding box center [943, 437] width 593 height 419
click at [550, 146] on button "Add Shapes" at bounding box center [581, 145] width 118 height 28
click at [346, 146] on button "Add Text" at bounding box center [372, 145] width 69 height 28
drag, startPoint x: 924, startPoint y: 471, endPoint x: 826, endPoint y: 525, distance: 111.9
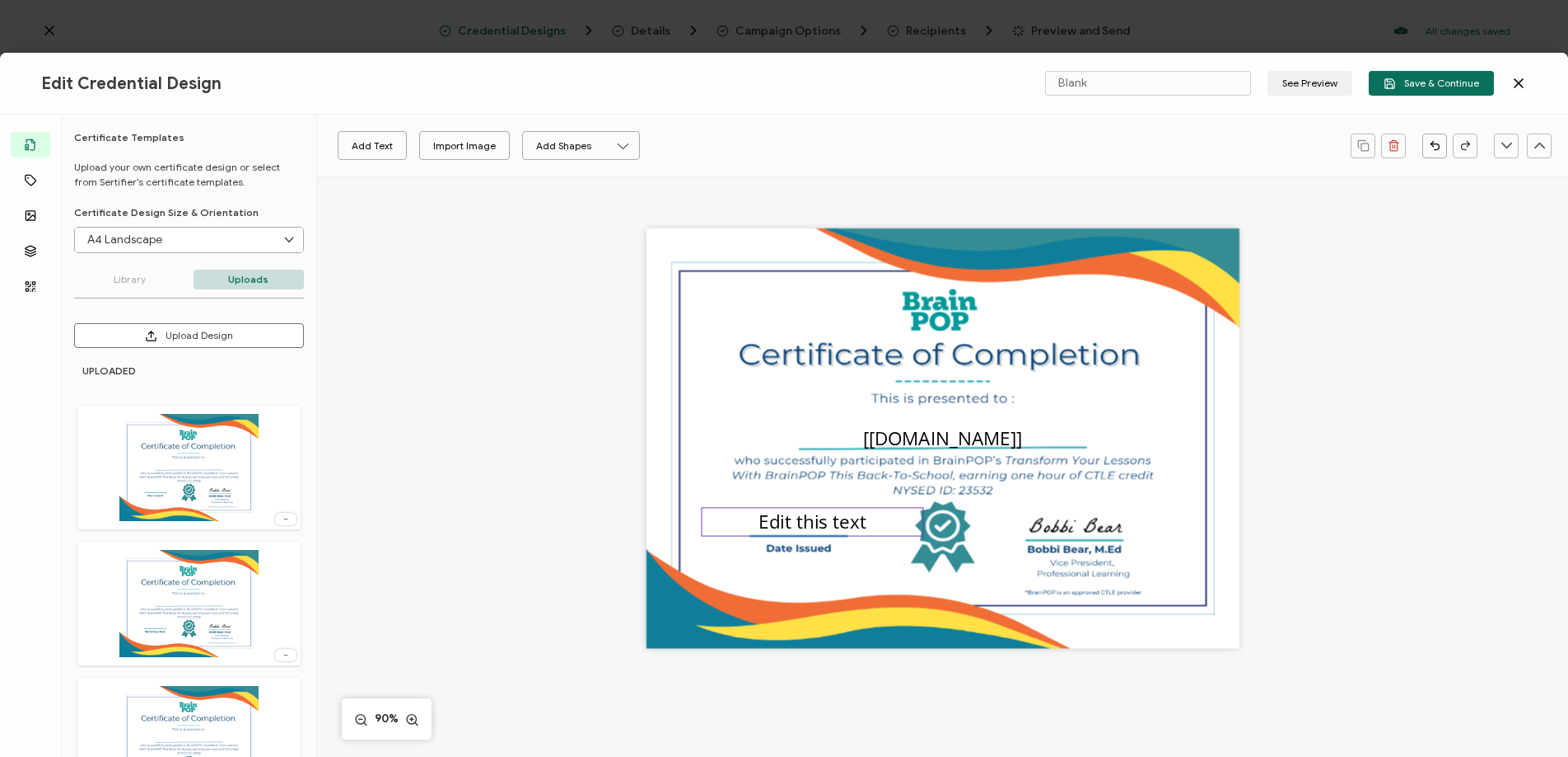
click at [826, 526] on pre "Edit this text" at bounding box center [812, 520] width 108 height 26
click at [814, 521] on pre "Edit this text" at bounding box center [810, 520] width 108 height 26
click at [814, 522] on pre "Edit this text" at bounding box center [810, 520] width 108 height 26
click at [759, 141] on input "text" at bounding box center [740, 146] width 99 height 26
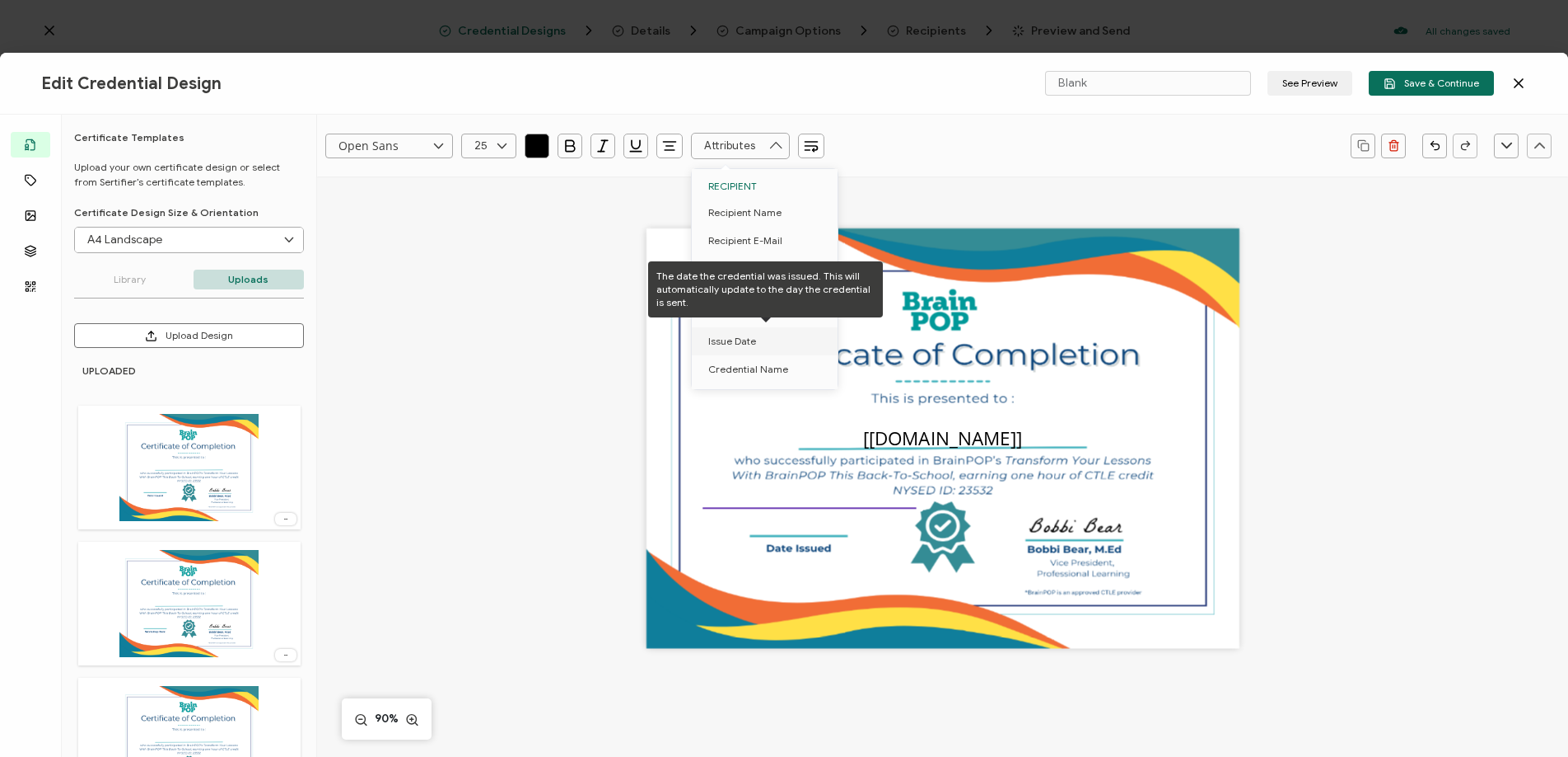
click at [767, 336] on li "Issue Date" at bounding box center [768, 342] width 151 height 28
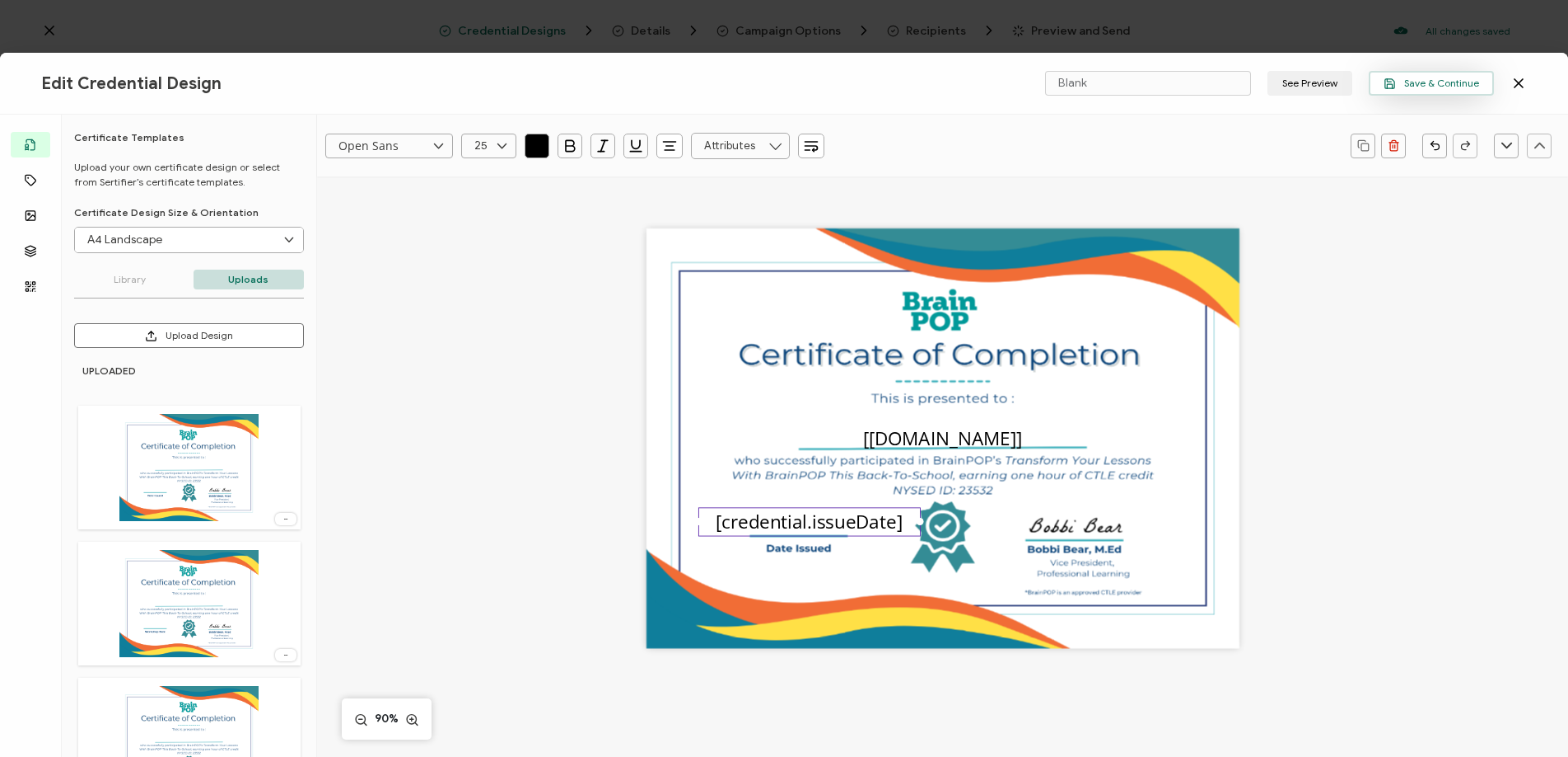
click at [1459, 86] on span "Save & Continue" at bounding box center [1431, 83] width 96 height 12
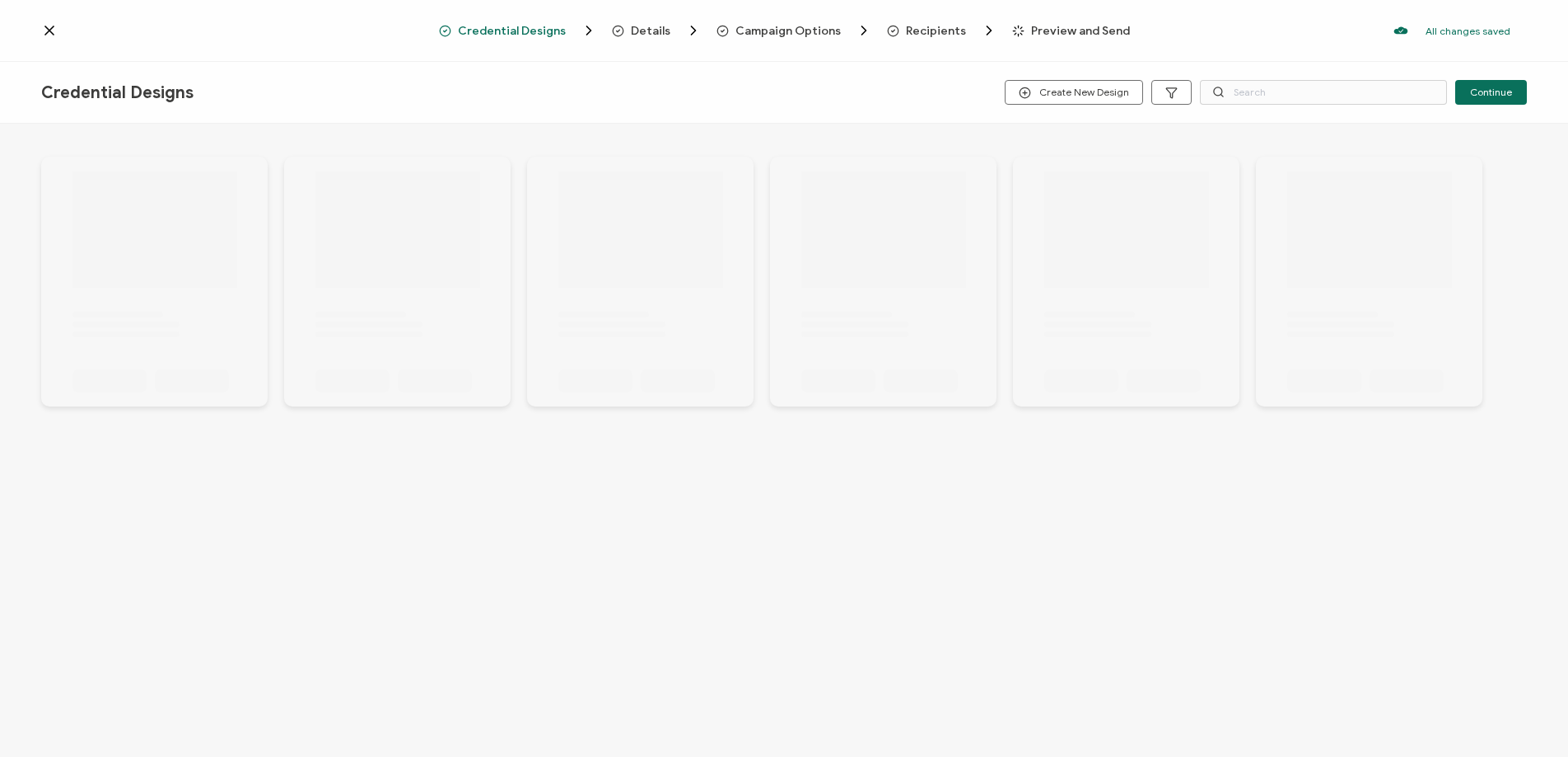
click at [954, 25] on span "Recipients" at bounding box center [936, 30] width 61 height 12
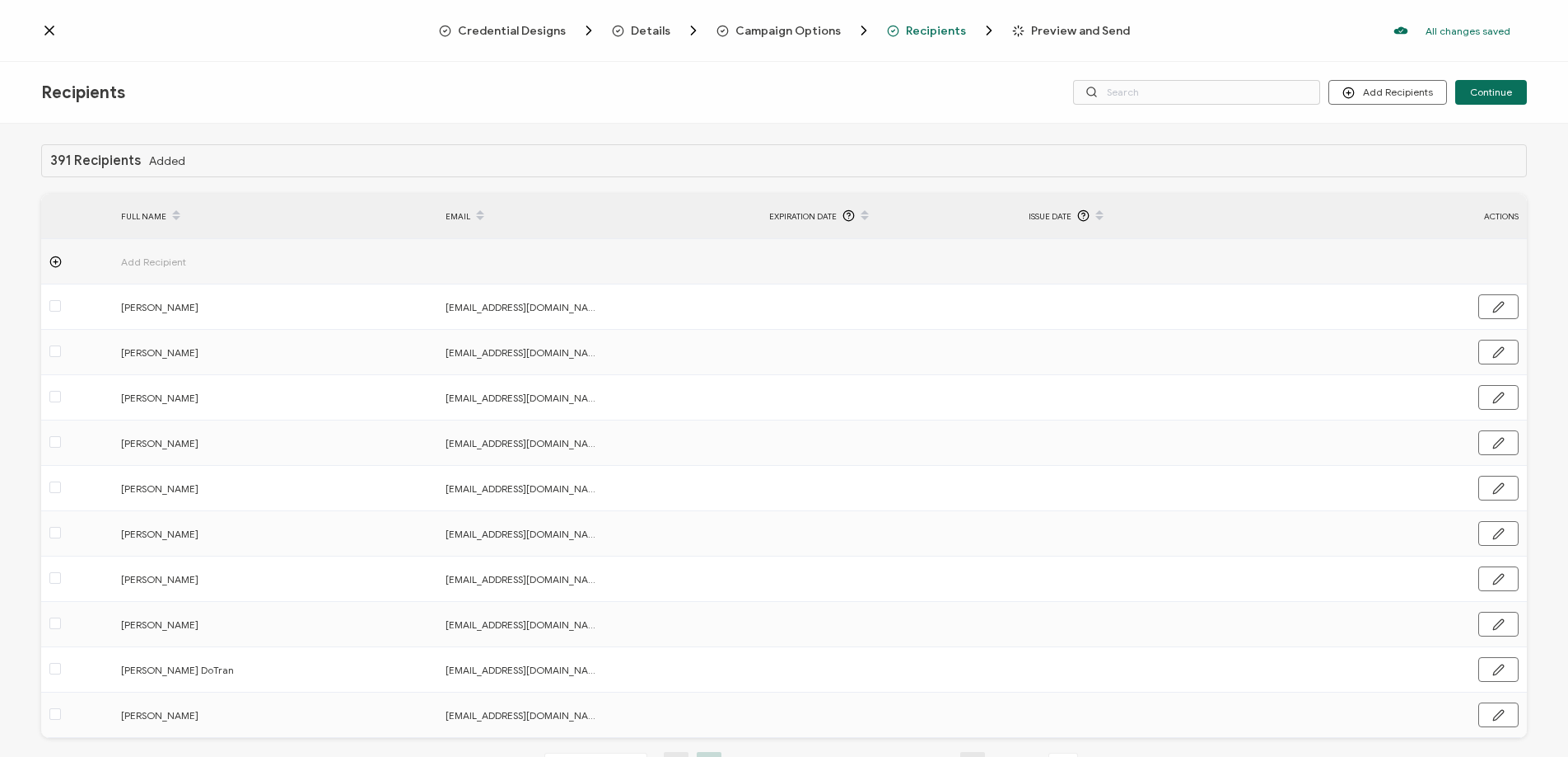
click at [1051, 28] on span "Preview and Send" at bounding box center [1080, 30] width 99 height 12
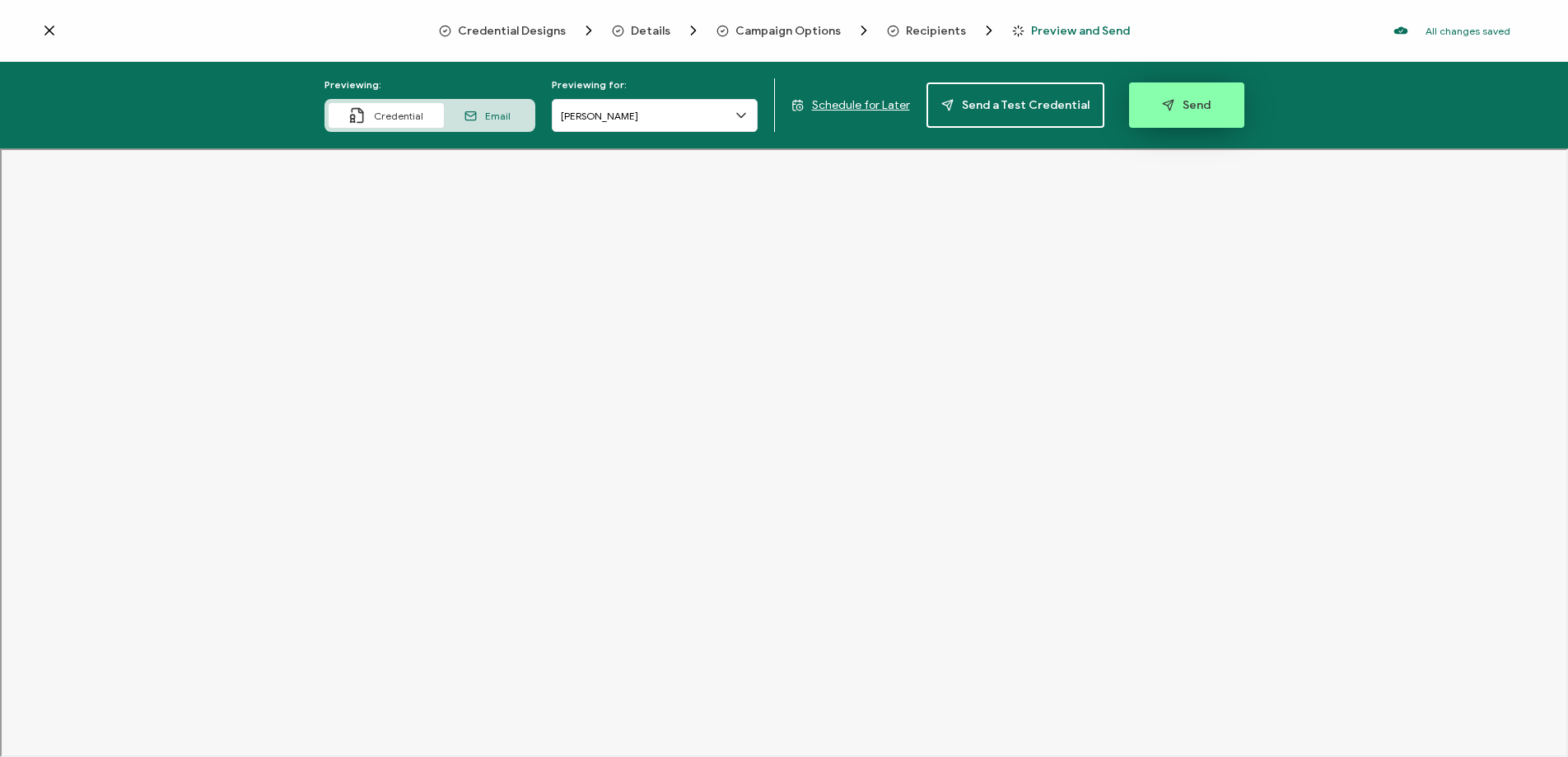
click at [1186, 112] on span "Send" at bounding box center [1186, 105] width 48 height 12
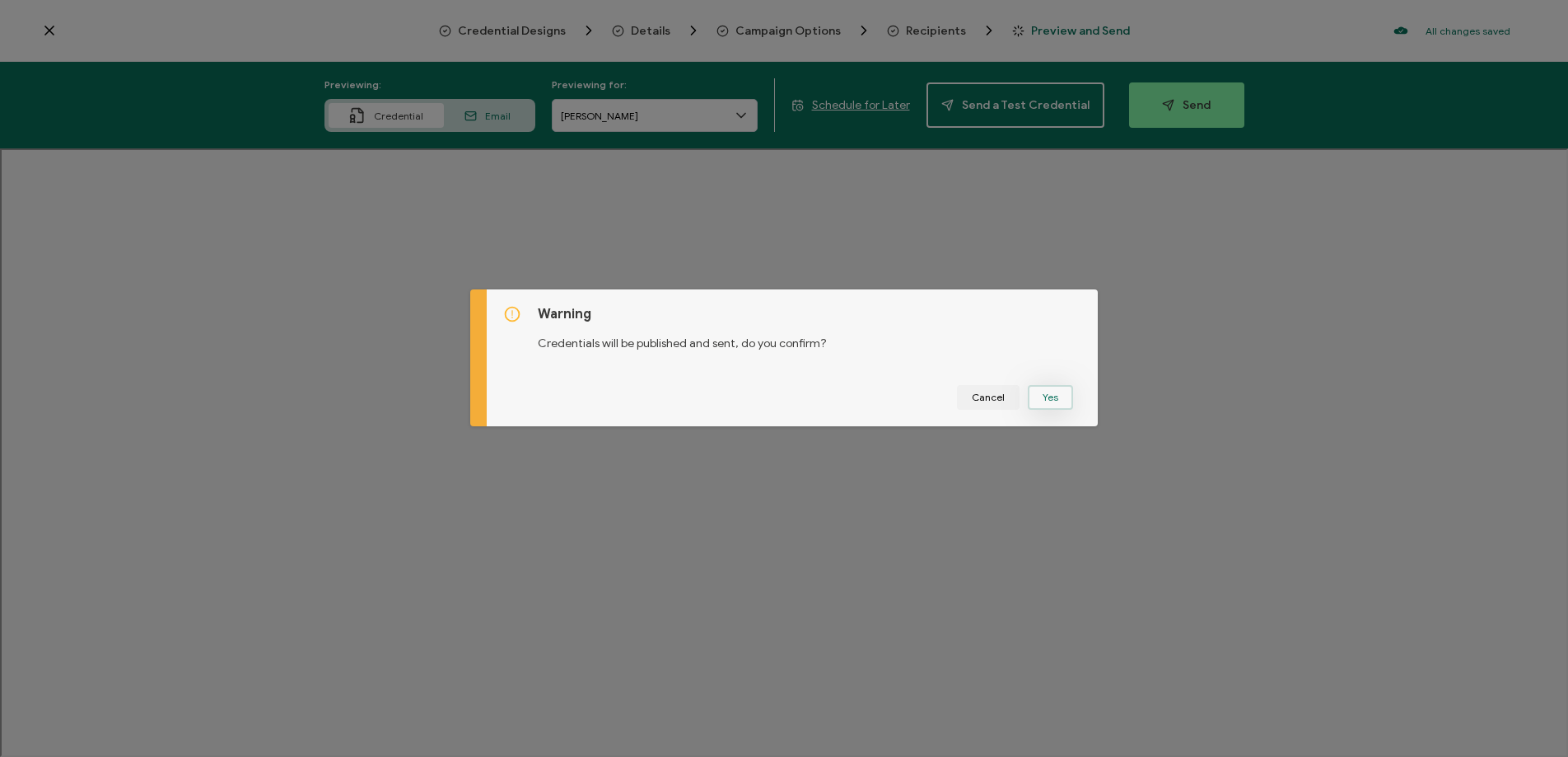
click at [1039, 396] on button "Yes" at bounding box center [1051, 397] width 45 height 25
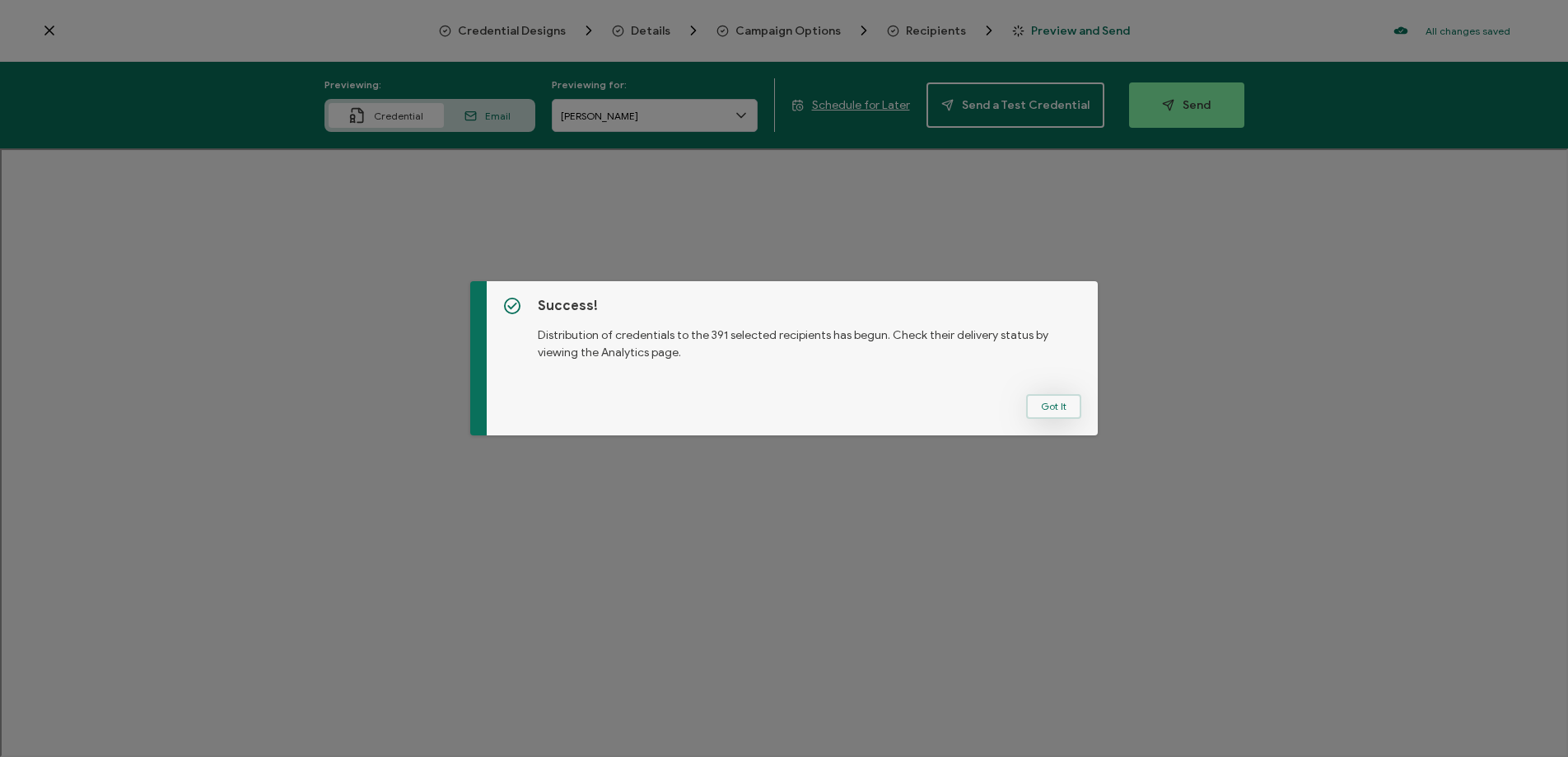
click at [1033, 403] on button "Got It" at bounding box center [1054, 406] width 55 height 25
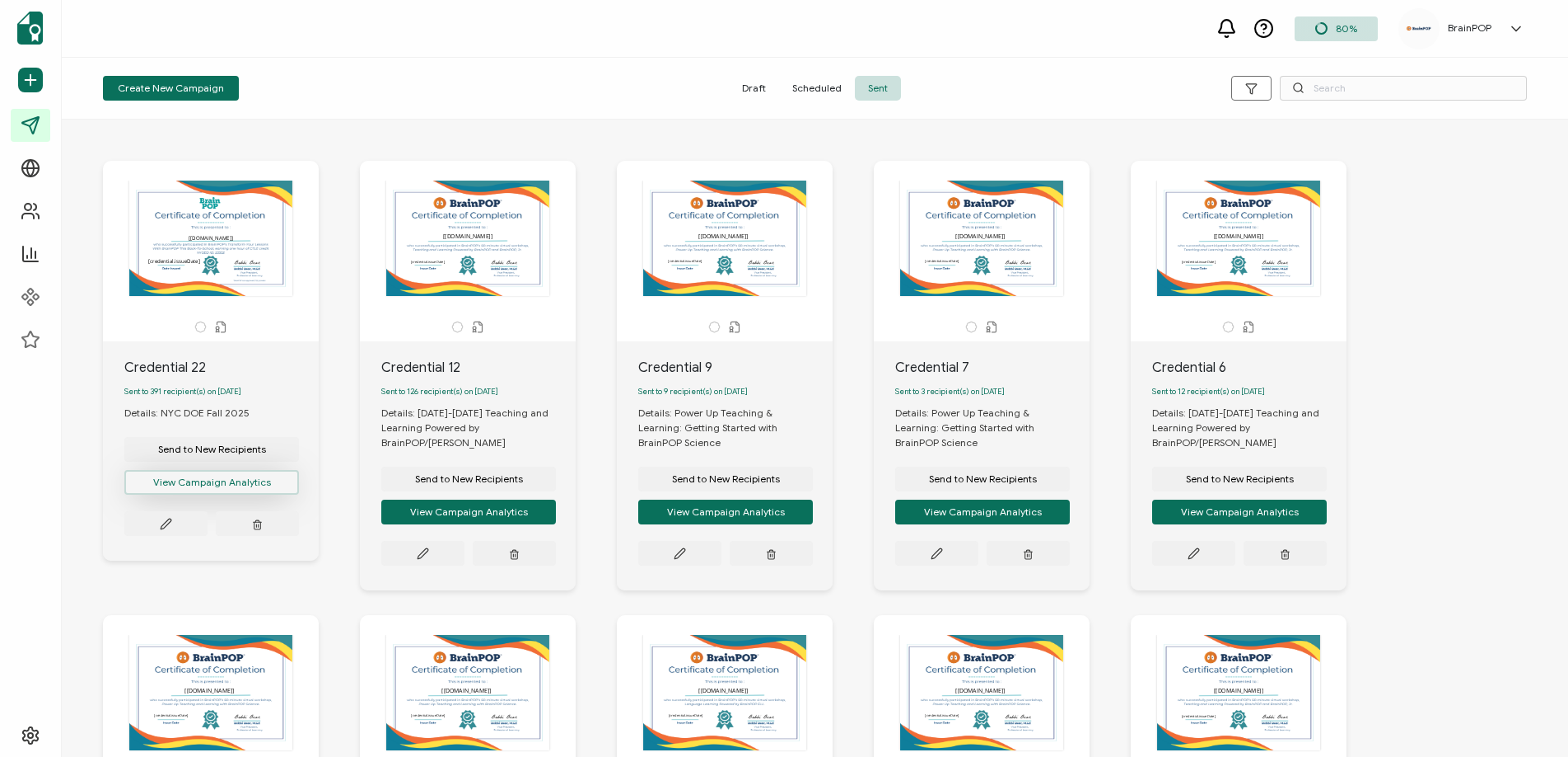
click at [215, 486] on button "View Campaign Analytics" at bounding box center [212, 482] width 175 height 25
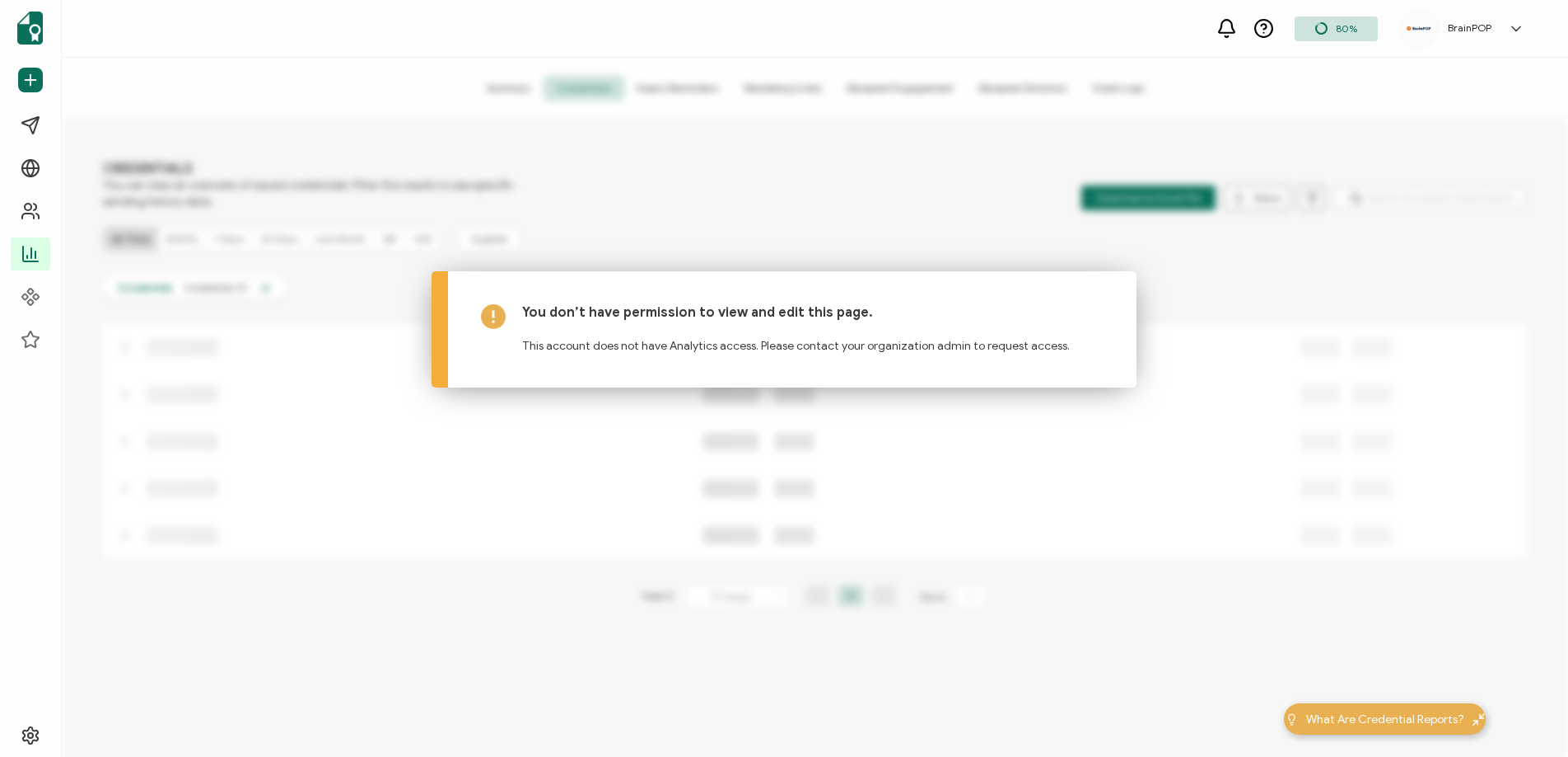
click at [692, 357] on div "You don’t have permission to view and edit this page. This account does not hav…" at bounding box center [784, 329] width 706 height 116
click at [602, 460] on div "Dashboard Send Certificates Campaigns Verification Page Recipients Analytics Co…" at bounding box center [784, 407] width 1568 height 699
click at [540, 467] on div "Dashboard Send Certificates Campaigns Verification Page Recipients Analytics Co…" at bounding box center [784, 407] width 1568 height 699
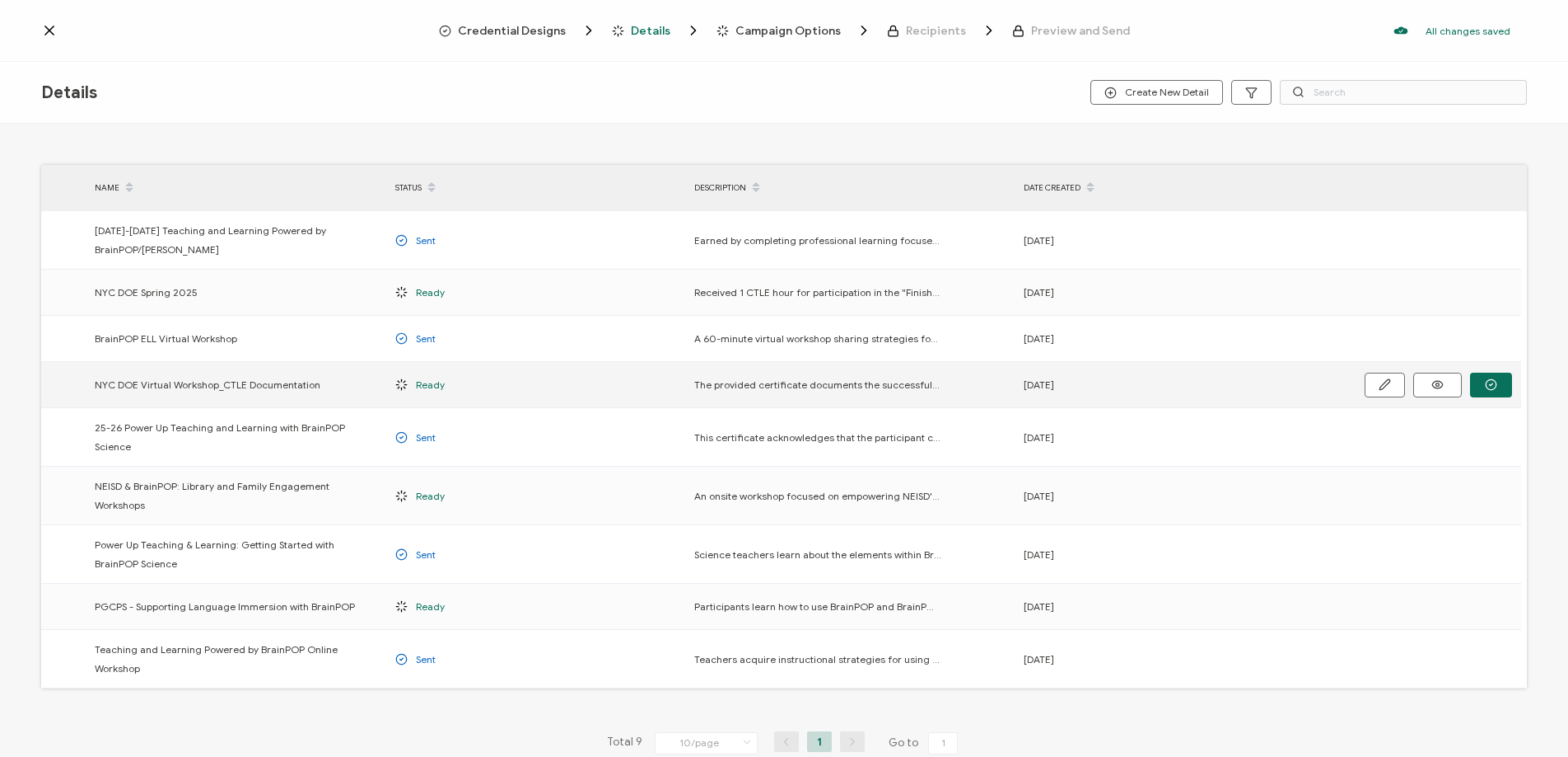
click at [827, 386] on span "The provided certificate documents the successful attendance and participation …" at bounding box center [817, 384] width 247 height 19
click at [1383, 382] on icon "button" at bounding box center [1385, 384] width 12 height 12
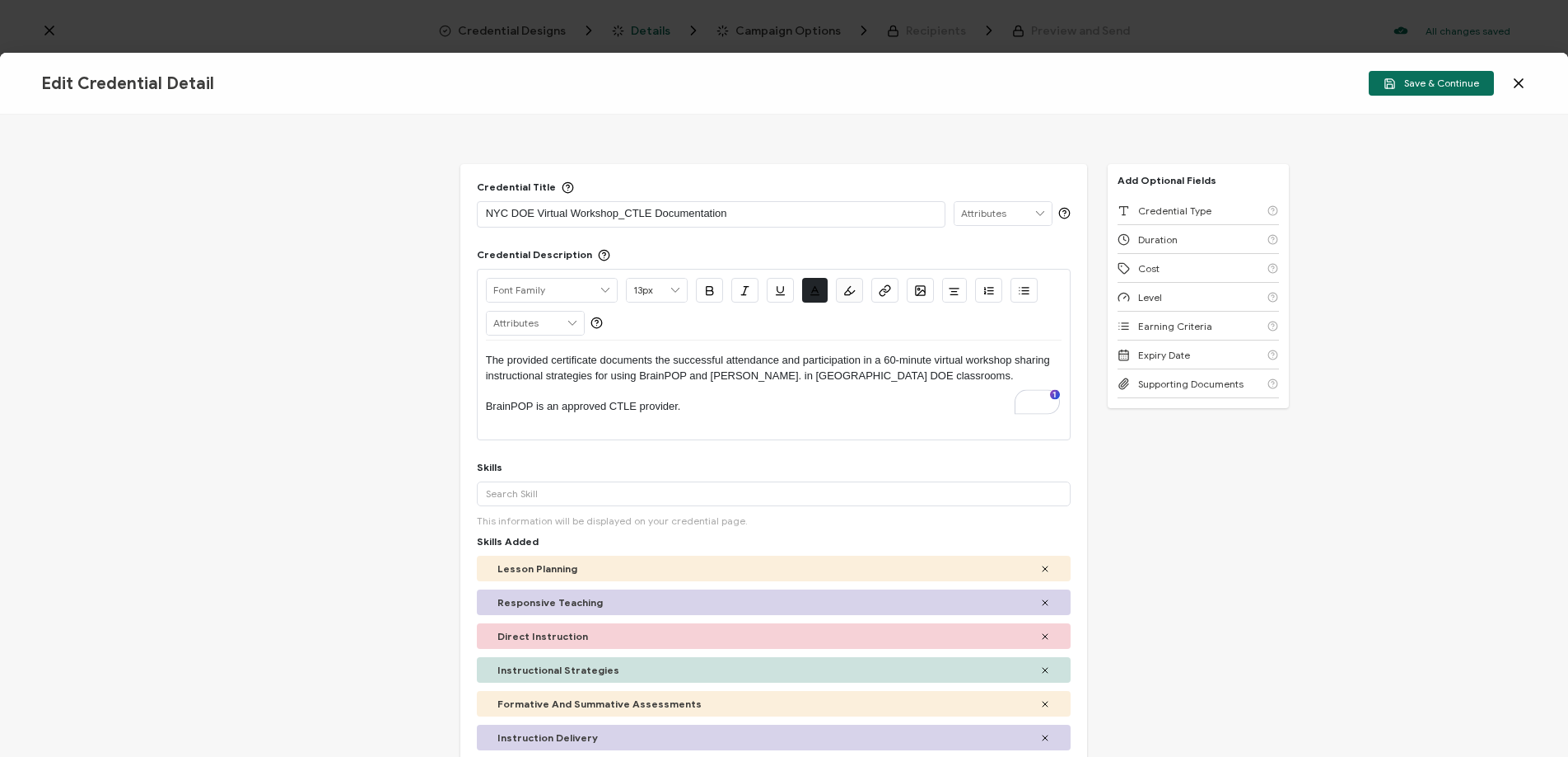
drag, startPoint x: 709, startPoint y: 407, endPoint x: 476, endPoint y: 352, distance: 239.4
click at [477, 352] on div "Alright Sans [PERSON_NAME] Archivo Black Arial Arimo Blinker Caveat Charm Charm…" at bounding box center [774, 354] width 595 height 171
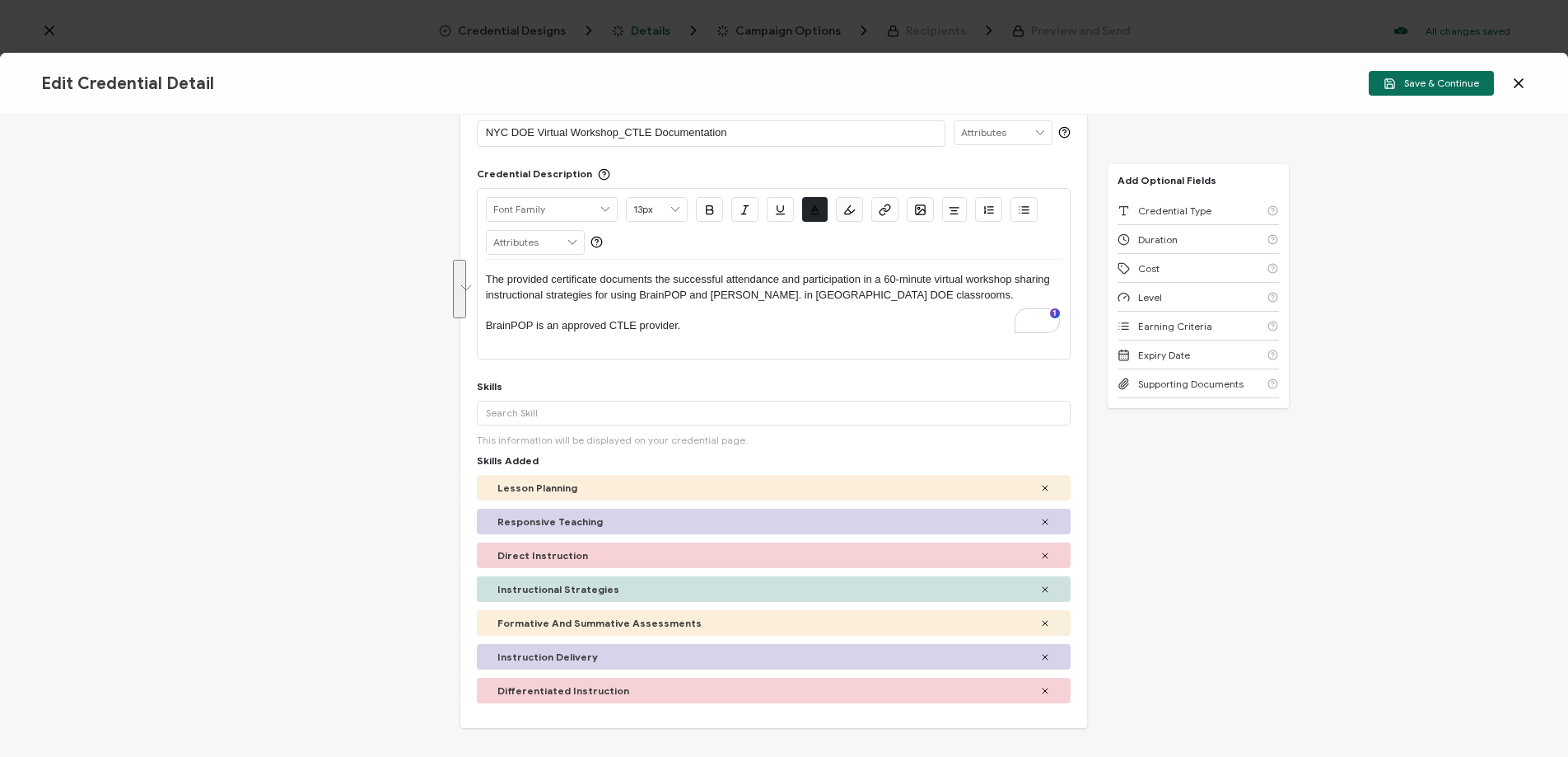
scroll to position [85, 0]
